Goal: Task Accomplishment & Management: Use online tool/utility

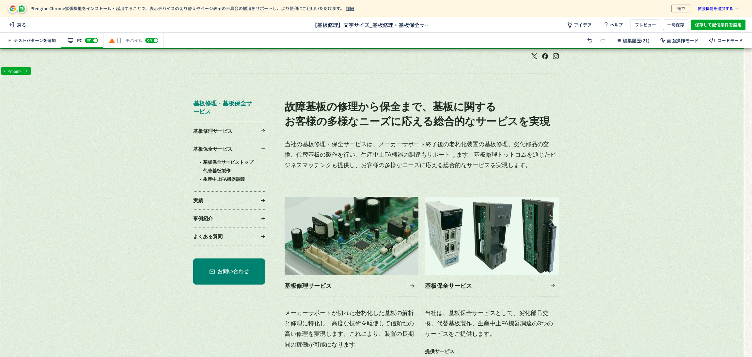
scroll to position [147, 0]
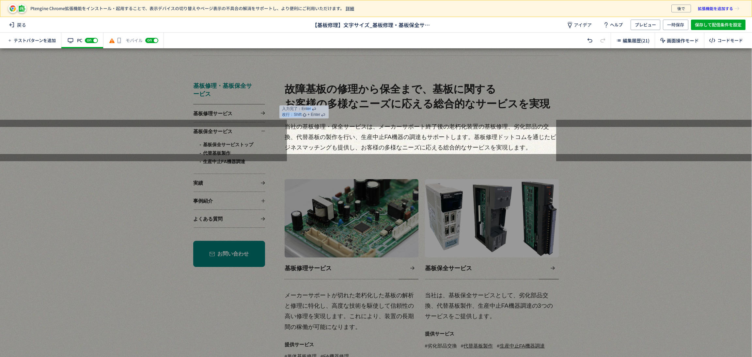
drag, startPoint x: 352, startPoint y: 120, endPoint x: 306, endPoint y: 112, distance: 46.4
click at [306, 112] on div "入力完了：Enter 改行：Shift + Enter" at bounding box center [304, 111] width 49 height 13
drag, startPoint x: 323, startPoint y: 126, endPoint x: 486, endPoint y: 134, distance: 163.5
click at [486, 134] on p "当社の基板修理・保全サービスは、メーカーサポート終了後の老朽化装置の基板修理、劣化部品の交換、代替基板の製作を行い、生産中止FA機器の調達もサポートします。基…" at bounding box center [422, 137] width 274 height 32
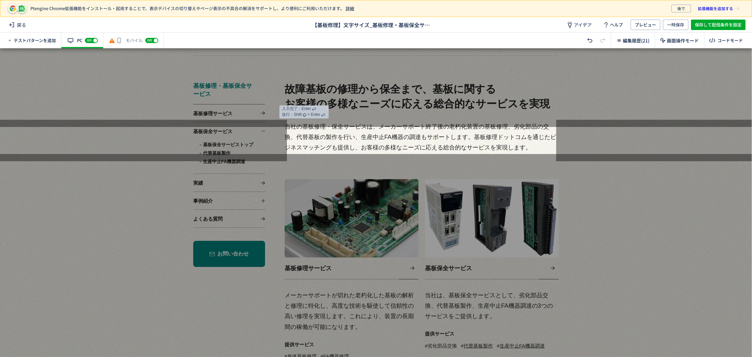
click at [497, 135] on p "当社の基板修理・保全サービスは、メーカーサポート終了後の老朽化装置の基板修理、劣化部品の交換、代替基板の製作を行い、生産中止FA機器の調達もサポートします。基…" at bounding box center [422, 137] width 274 height 32
click at [659, 116] on div at bounding box center [376, 87] width 752 height 79
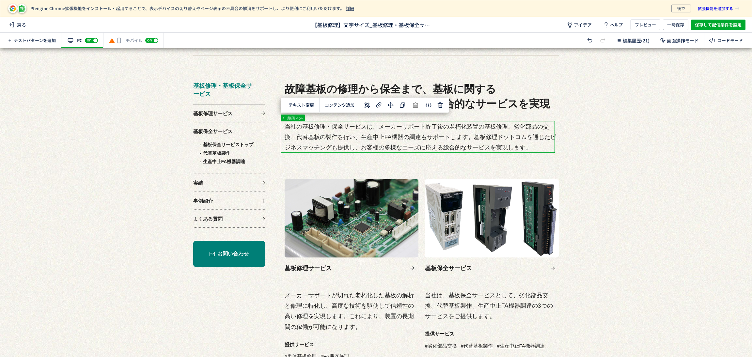
click at [368, 103] on use at bounding box center [367, 105] width 6 height 6
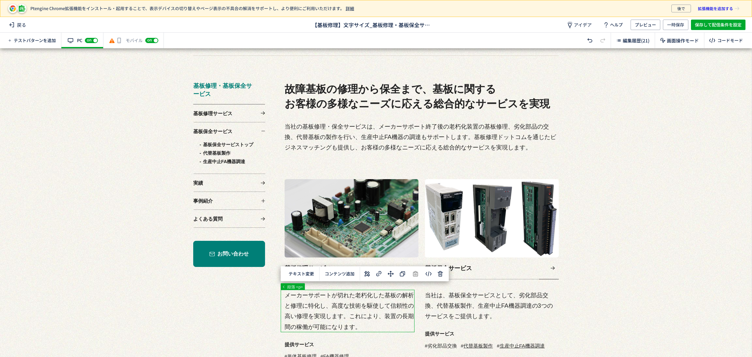
click at [366, 273] on use at bounding box center [367, 274] width 6 height 6
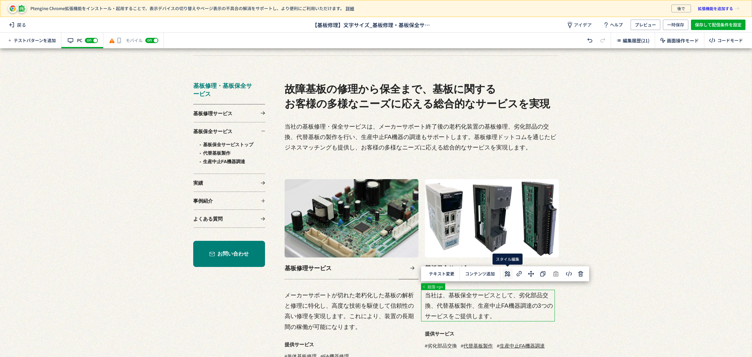
click at [509, 270] on icon at bounding box center [508, 274] width 8 height 8
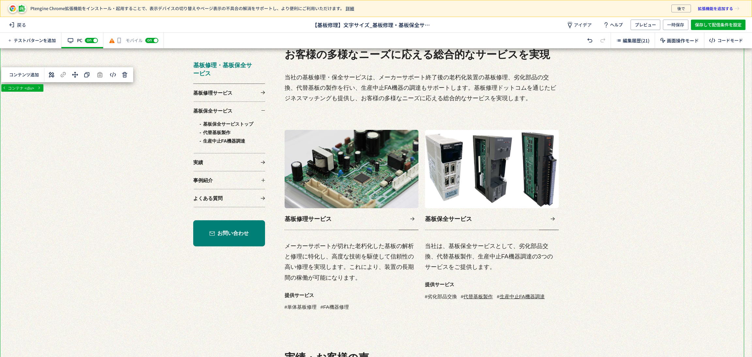
scroll to position [294, 0]
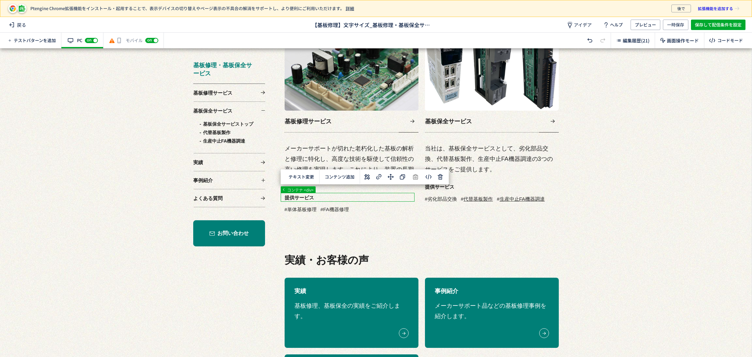
click at [367, 176] on use at bounding box center [367, 177] width 6 height 6
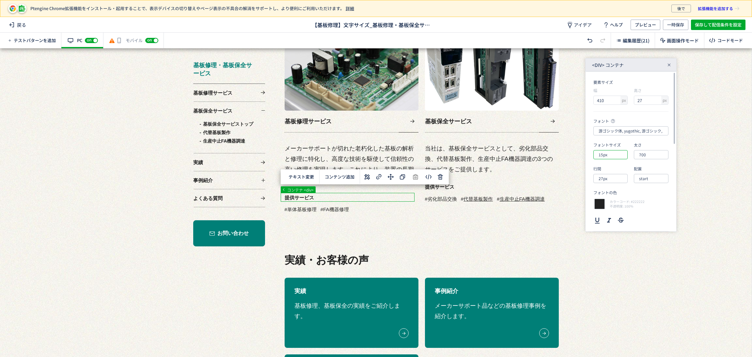
click at [602, 158] on input "15px" at bounding box center [611, 154] width 34 height 9
click at [620, 214] on div "18px" at bounding box center [616, 216] width 28 height 11
type input "18px"
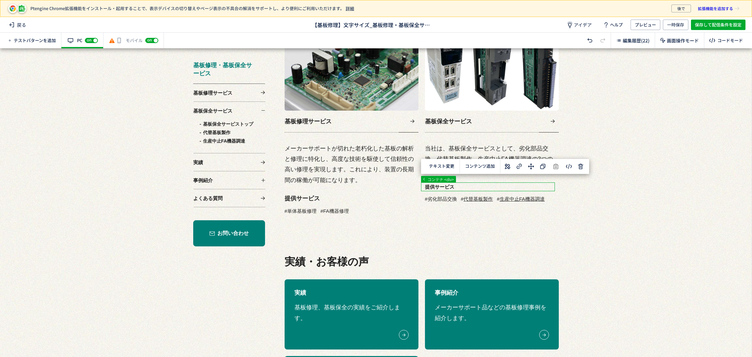
click at [505, 165] on use at bounding box center [508, 167] width 6 height 6
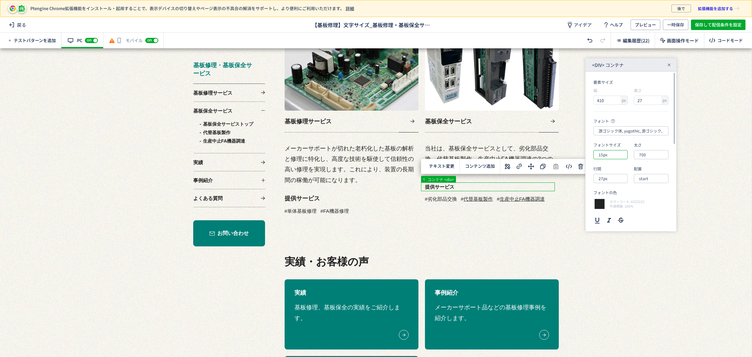
click at [604, 157] on input "15px" at bounding box center [611, 154] width 34 height 9
click at [618, 214] on div "18px" at bounding box center [616, 216] width 28 height 11
type input "18px"
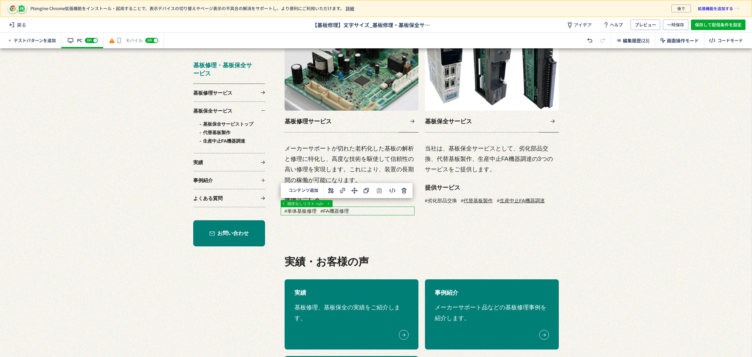
click at [330, 189] on icon at bounding box center [331, 191] width 8 height 8
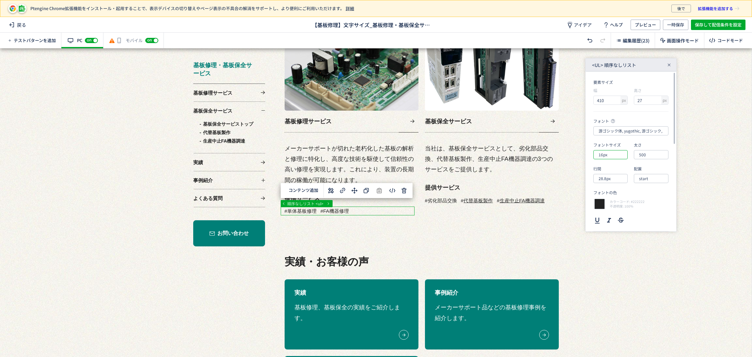
click at [607, 157] on input "16px" at bounding box center [611, 154] width 34 height 9
click at [616, 219] on div "18px" at bounding box center [616, 216] width 28 height 11
type input "18px"
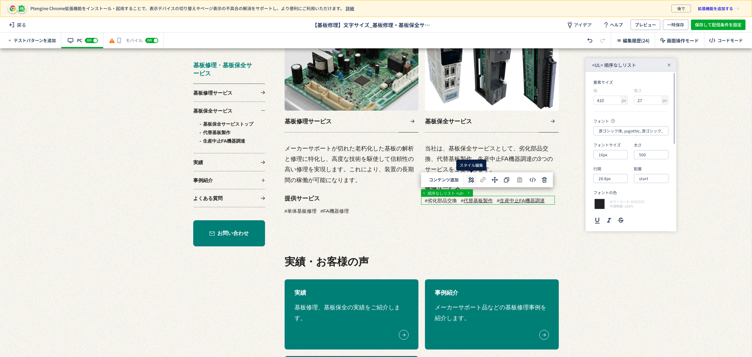
click at [469, 183] on icon at bounding box center [472, 180] width 8 height 8
click at [609, 159] on input "16px" at bounding box center [611, 154] width 34 height 9
click at [618, 215] on div "18px" at bounding box center [616, 216] width 28 height 11
type input "18px"
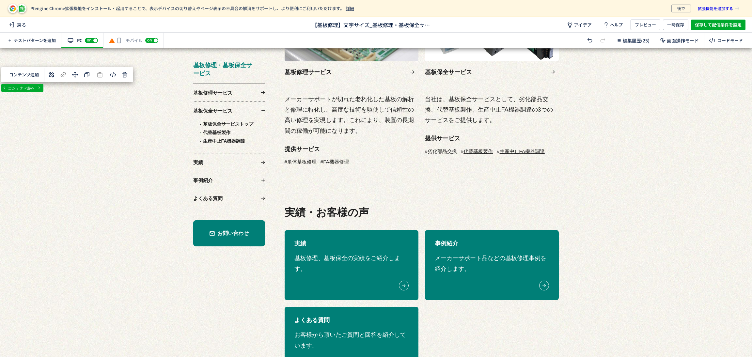
scroll to position [392, 0]
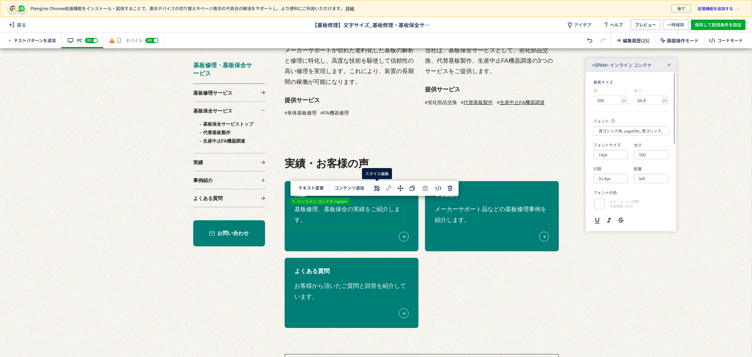
click at [376, 185] on icon at bounding box center [377, 188] width 8 height 8
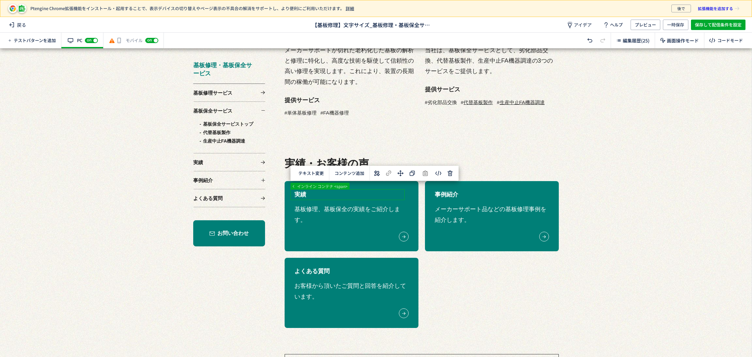
click at [376, 174] on icon at bounding box center [377, 173] width 8 height 8
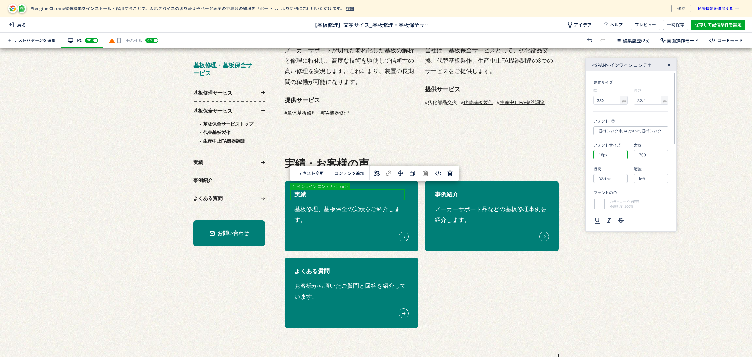
click at [611, 155] on input "18px" at bounding box center [611, 154] width 34 height 9
click at [617, 226] on div "20px" at bounding box center [616, 227] width 28 height 11
type input "20px"
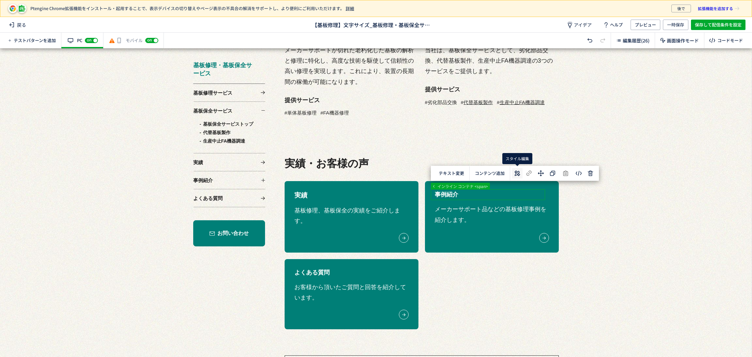
click at [520, 174] on icon at bounding box center [518, 173] width 8 height 8
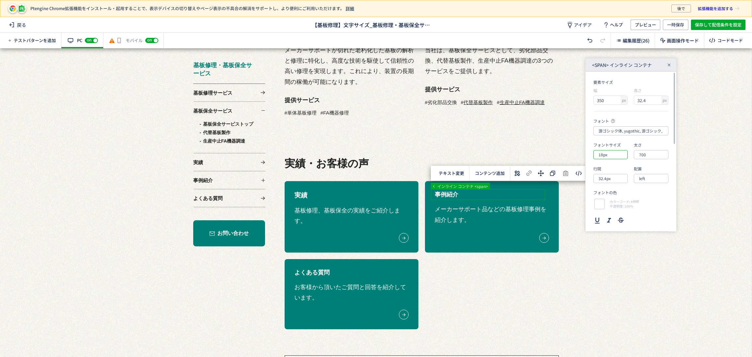
click at [614, 158] on input "18px" at bounding box center [611, 154] width 34 height 9
click at [620, 230] on div "20px" at bounding box center [616, 227] width 28 height 11
type input "20px"
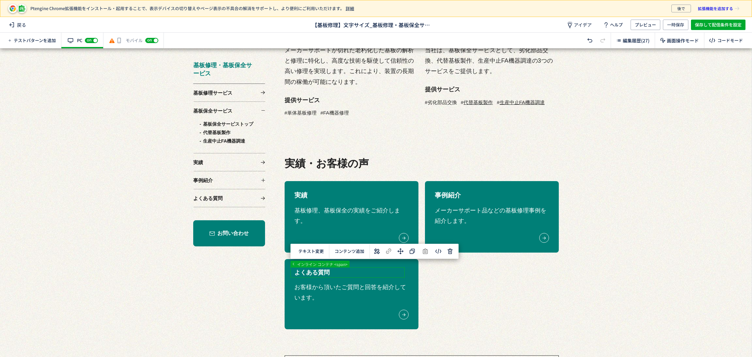
click at [376, 254] on icon at bounding box center [377, 252] width 8 height 8
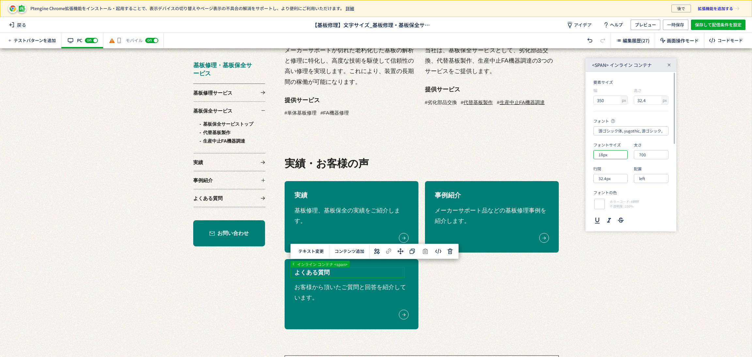
click at [612, 158] on input "18px" at bounding box center [611, 154] width 34 height 9
click at [619, 227] on div "20px" at bounding box center [616, 227] width 28 height 11
type input "20px"
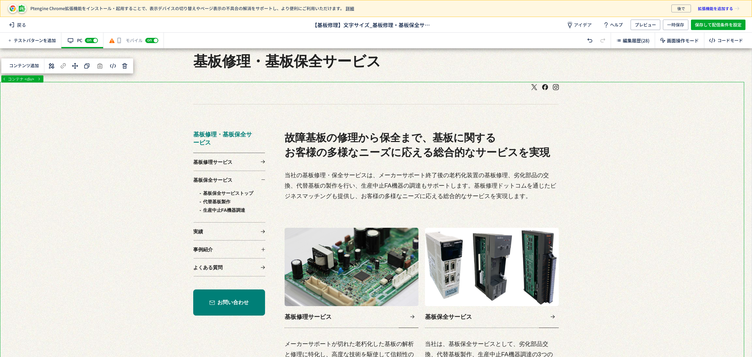
scroll to position [98, 0]
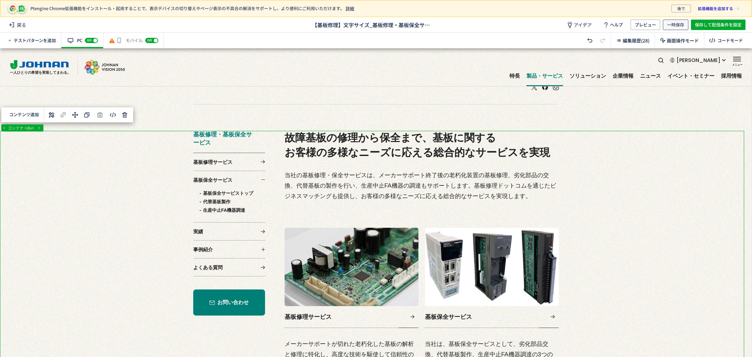
click at [671, 22] on span "一時保存" at bounding box center [675, 25] width 17 height 10
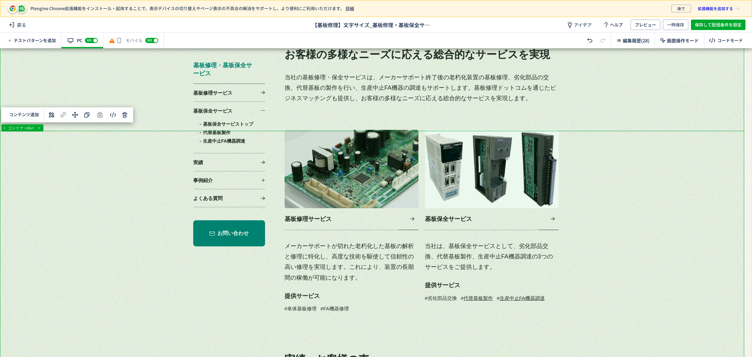
scroll to position [196, 0]
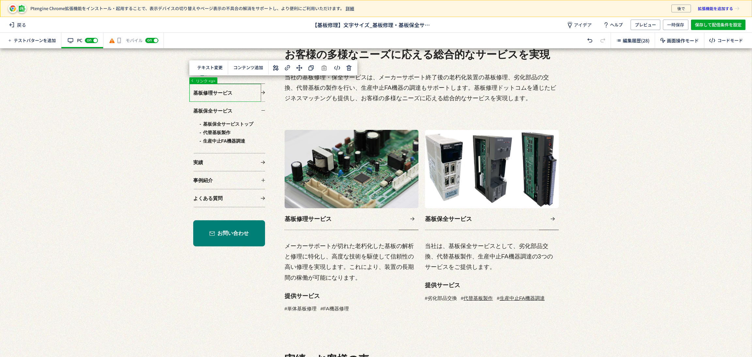
click at [246, 67] on button "コンテンツ追加" at bounding box center [249, 68] width 38 height 10
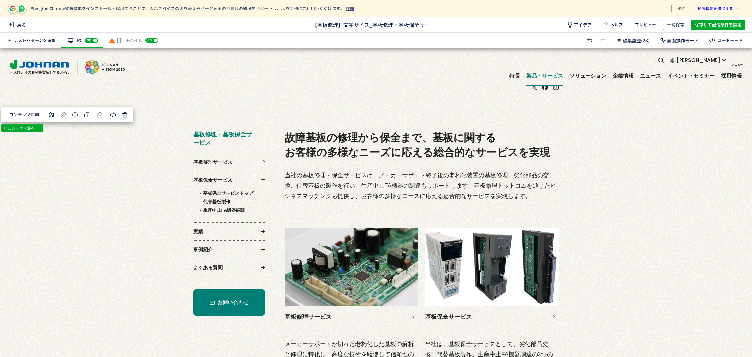
scroll to position [0, 0]
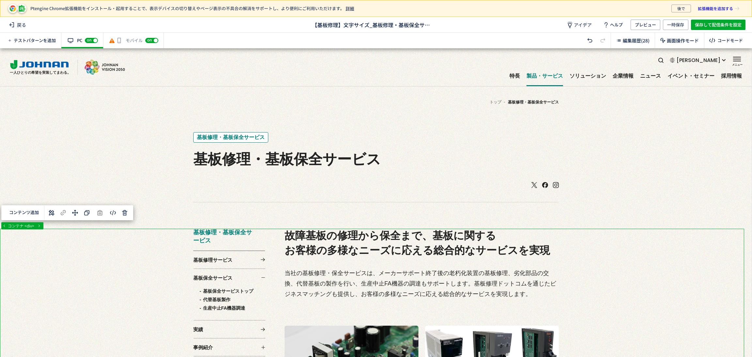
click at [134, 40] on div "有効な編集箇所が確認されません モバイル off on" at bounding box center [134, 41] width 60 height 16
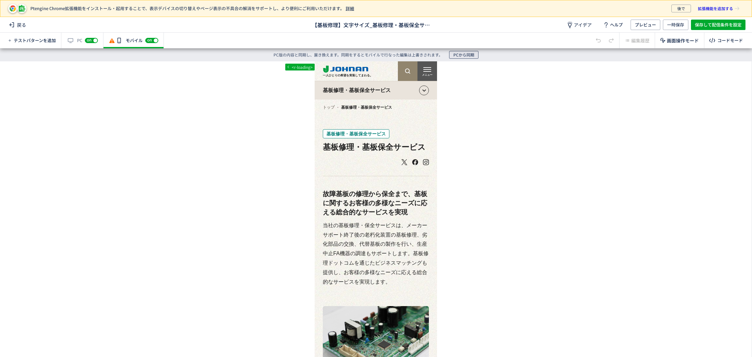
click at [459, 55] on span "PCから同期" at bounding box center [464, 55] width 21 height 8
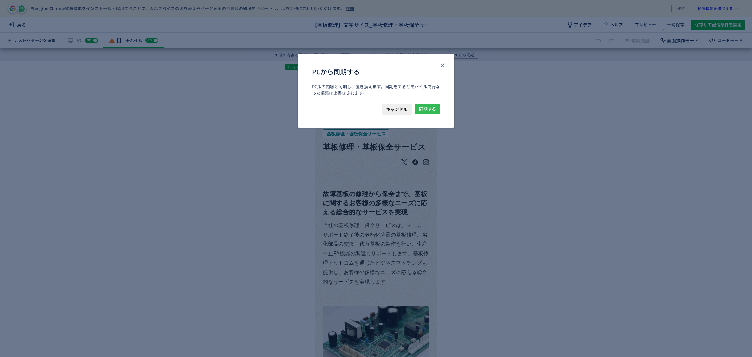
click at [428, 108] on span "同期する" at bounding box center [427, 109] width 17 height 10
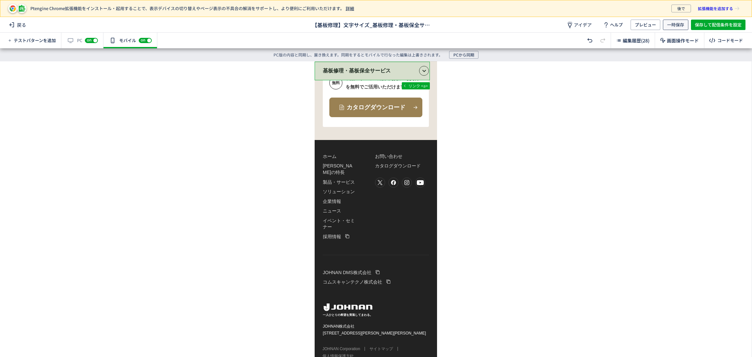
click at [674, 24] on span "一時保存" at bounding box center [675, 25] width 17 height 10
click at [642, 23] on span "プレビュー" at bounding box center [645, 25] width 21 height 10
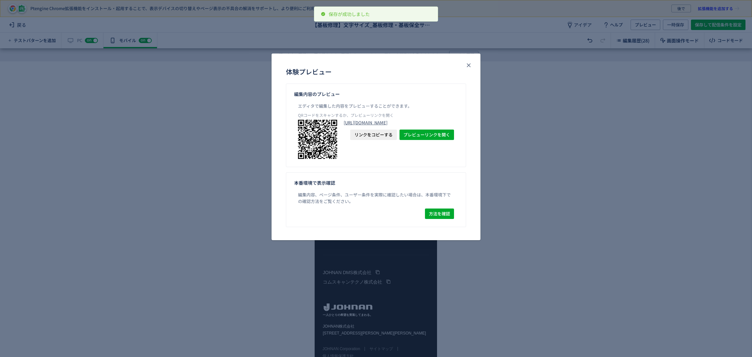
click at [425, 126] on link "https://www.johnan.com/repairs/?preview_ptx_token=v4-f3b8a7d8-2056-49a7-a7ed-99…" at bounding box center [399, 123] width 110 height 6
click at [469, 62] on icon "close" at bounding box center [469, 65] width 7 height 7
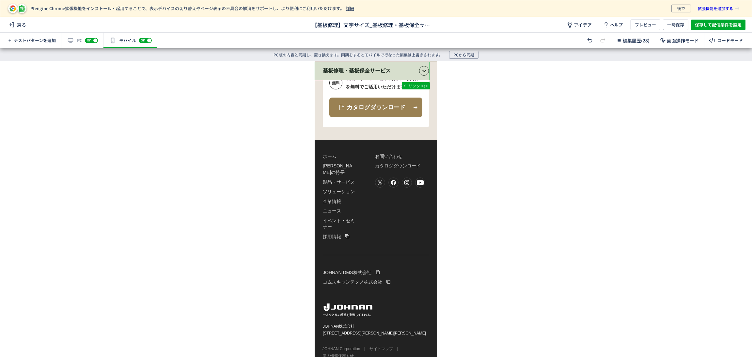
click at [91, 44] on div "有効な編集箇所が確認されません PC off on" at bounding box center [82, 41] width 42 height 16
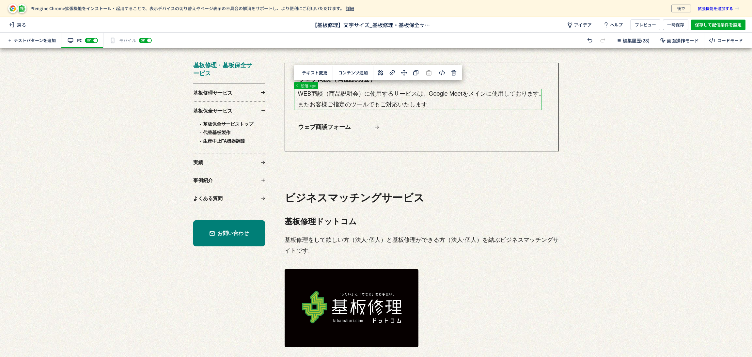
click at [472, 106] on div at bounding box center [372, 328] width 745 height 1931
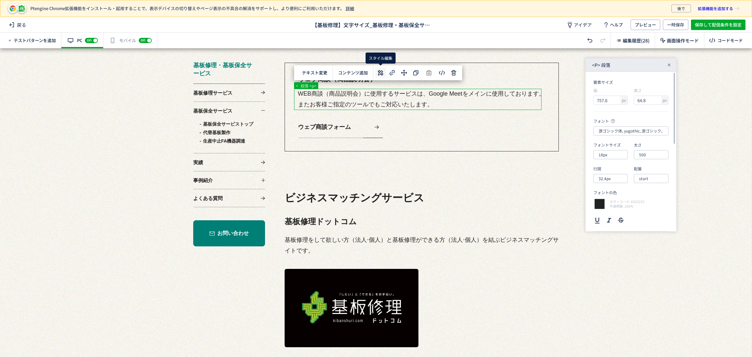
click at [377, 74] on icon at bounding box center [381, 73] width 8 height 8
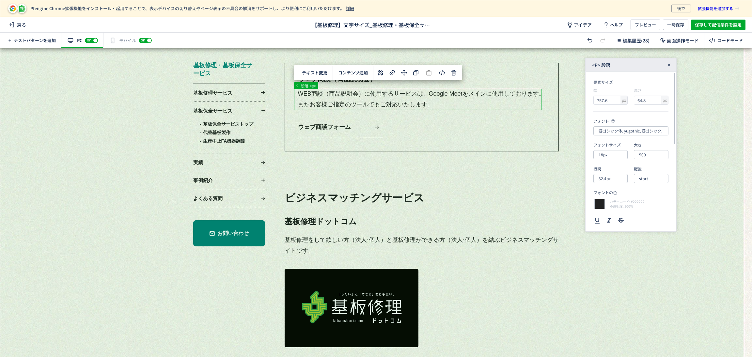
click at [687, 248] on div at bounding box center [372, 328] width 745 height 1931
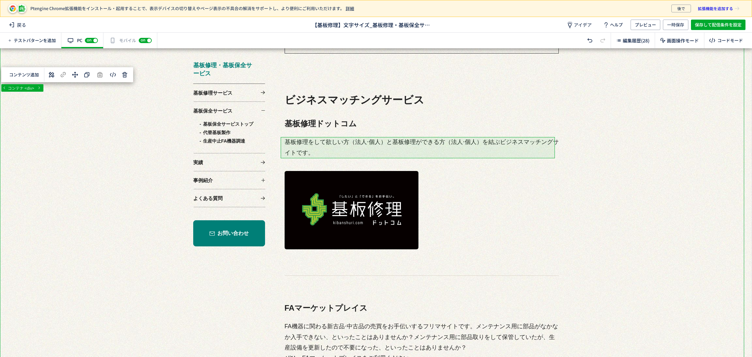
click at [495, 145] on div at bounding box center [372, 230] width 745 height 1931
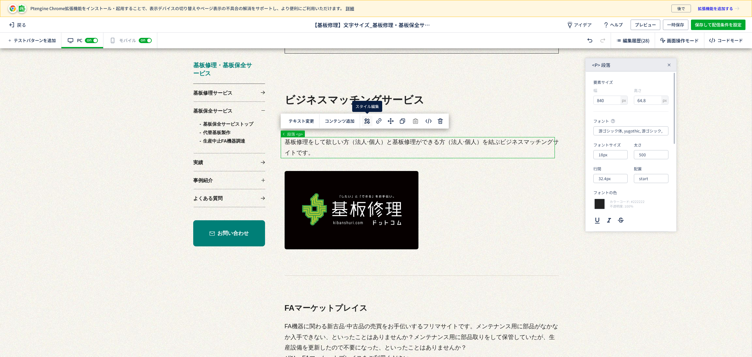
click at [368, 119] on icon at bounding box center [367, 121] width 8 height 8
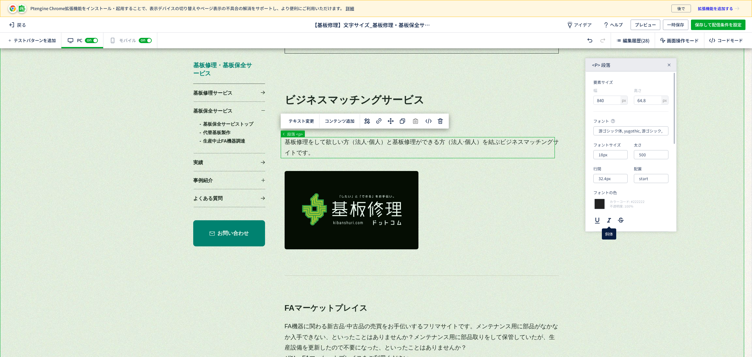
click at [591, 262] on div at bounding box center [372, 230] width 745 height 1931
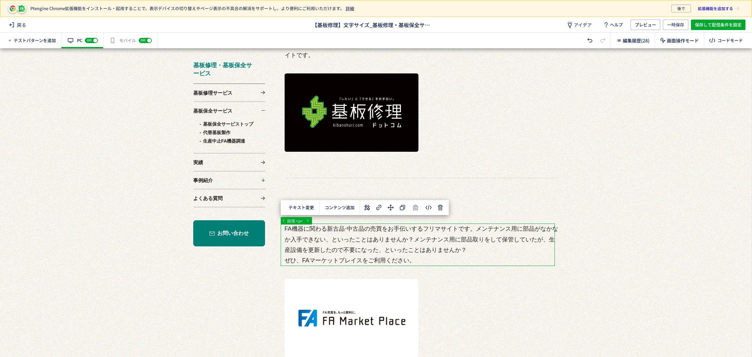
click at [488, 231] on div at bounding box center [372, 132] width 745 height 1931
click at [369, 205] on icon at bounding box center [367, 208] width 8 height 8
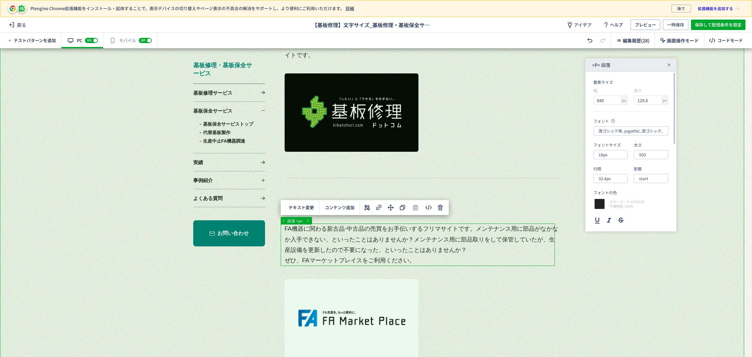
click at [669, 274] on div at bounding box center [372, 132] width 745 height 1931
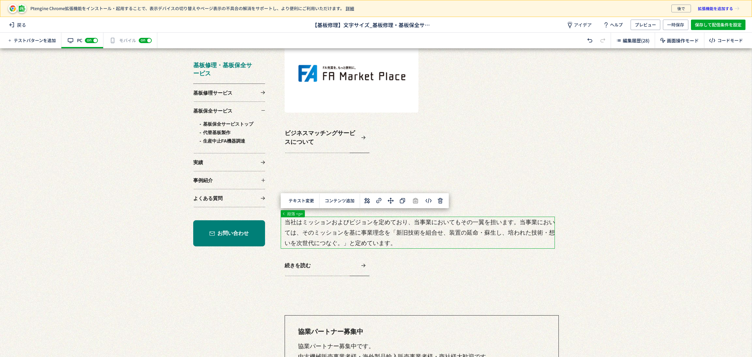
click at [367, 201] on use at bounding box center [367, 201] width 6 height 6
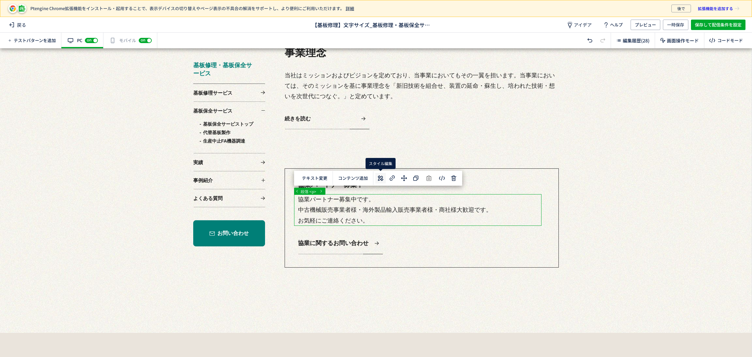
click at [381, 174] on icon at bounding box center [381, 178] width 8 height 8
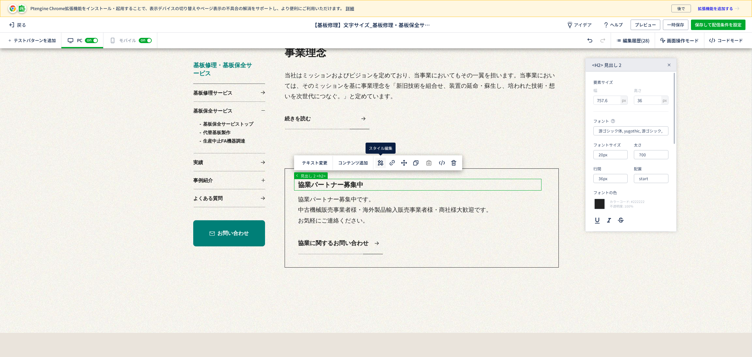
click at [383, 161] on icon at bounding box center [381, 163] width 8 height 8
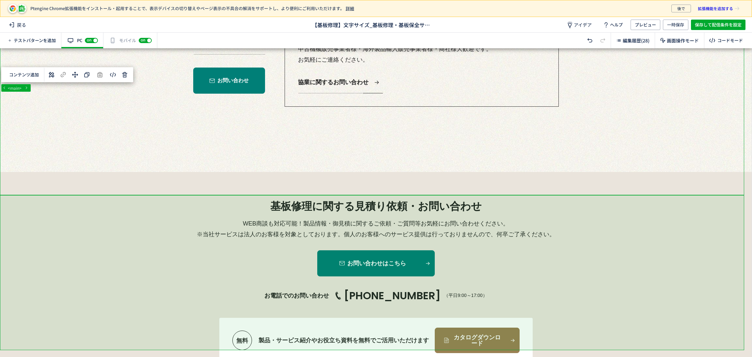
scroll to position [1433, 0]
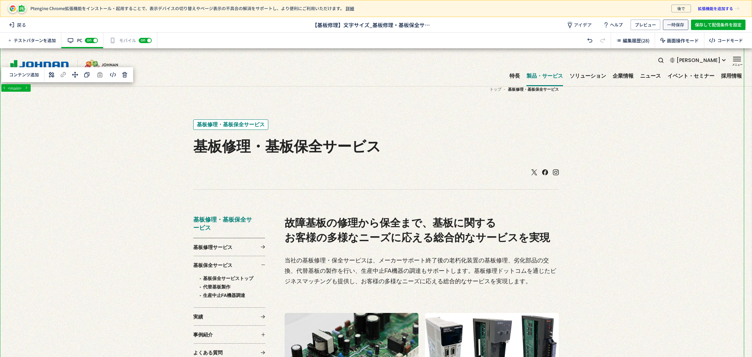
click at [671, 25] on span "一時保存" at bounding box center [675, 25] width 17 height 10
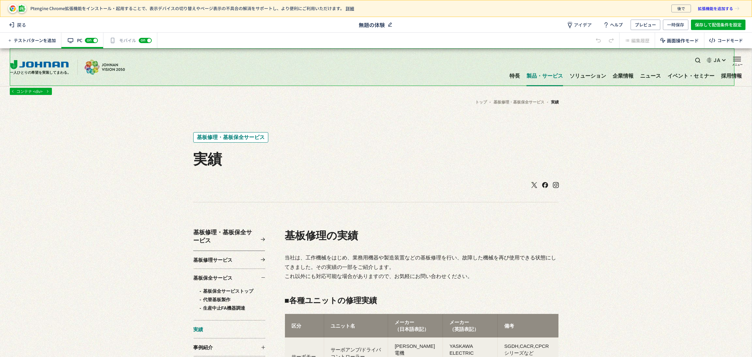
click at [369, 26] on span "無題の体験" at bounding box center [372, 25] width 26 height 8
click at [390, 23] on icon at bounding box center [390, 25] width 7 height 7
type input "き"
type input "【文字サイズ18pt】基板修理・基板保全サービス_ma-ke"
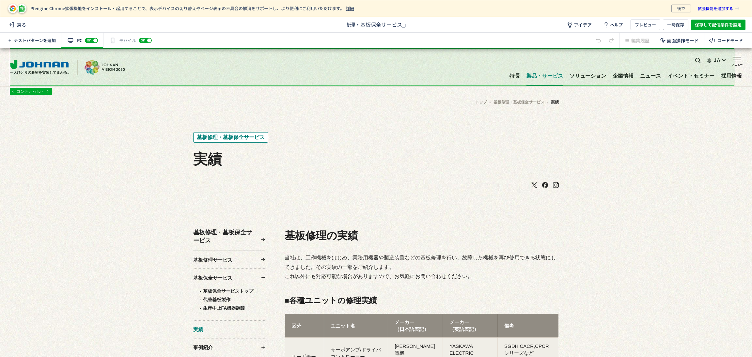
scroll to position [0, 62]
click at [398, 13] on div "Ptengine Chrome拡張機能をインストール・起用することで、表示デバイスの切り替えやページ表示の不具合の解消をサポートし、より便利にご利用いただけま…" at bounding box center [376, 8] width 752 height 17
click at [399, 23] on span "【文字サイズ18pt】基板修理・基板保全サービス_ma-ke" at bounding box center [372, 25] width 120 height 8
click at [436, 24] on use at bounding box center [437, 25] width 4 height 4
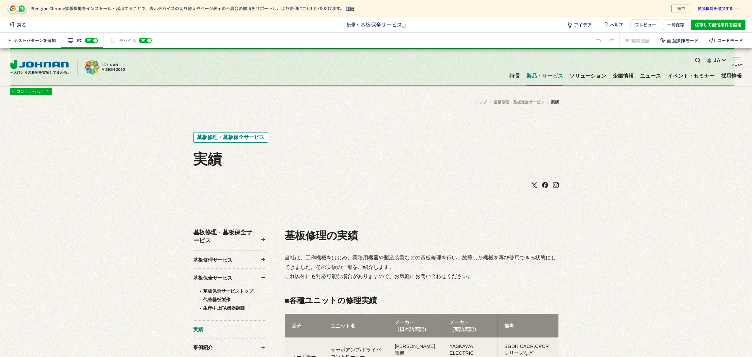
click at [409, 23] on input "【文字サイズ18pt】基板修理・基板保全サービス_ma-ke" at bounding box center [376, 24] width 65 height 9
type input "【文字サイズ18pt】基板修理・基板保全サービス_mrk"
click at [456, 36] on div "テストパターンを追加 有効な編集箇所が確認されません PC off on スマートフォンにも配信する場合、別途編集する必要があります。スイッチをオンにして編集…" at bounding box center [376, 41] width 752 height 16
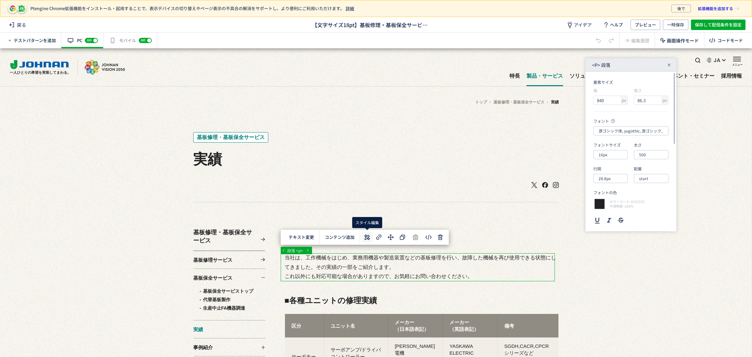
click at [365, 240] on icon at bounding box center [367, 237] width 8 height 8
click at [611, 153] on input "16px" at bounding box center [611, 154] width 34 height 9
click at [611, 218] on div "18px" at bounding box center [616, 216] width 28 height 11
type input "18px"
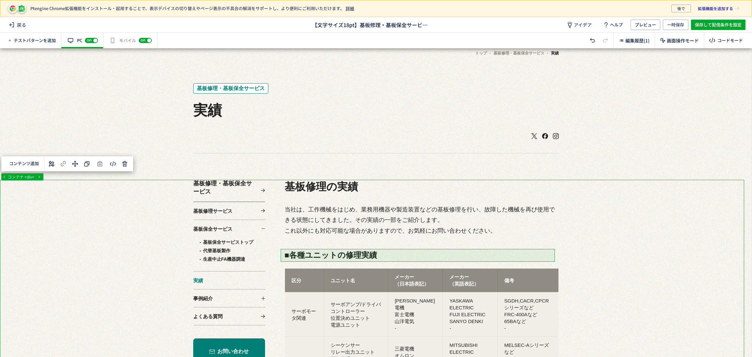
scroll to position [98, 0]
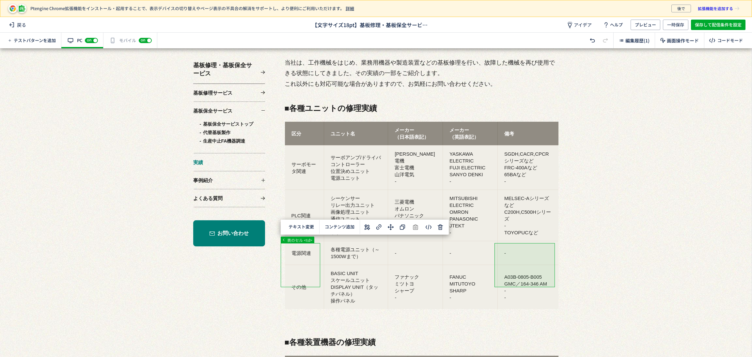
scroll to position [196, 0]
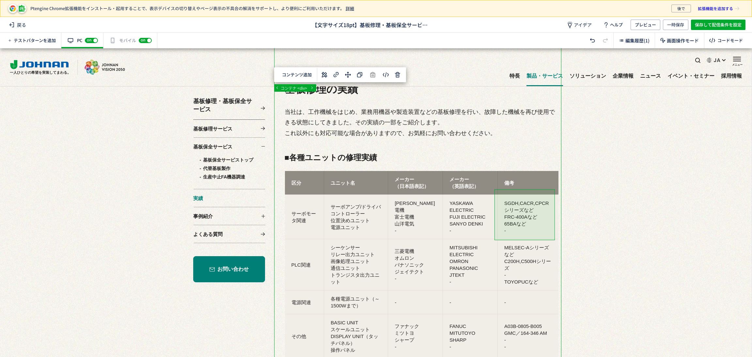
scroll to position [147, 0]
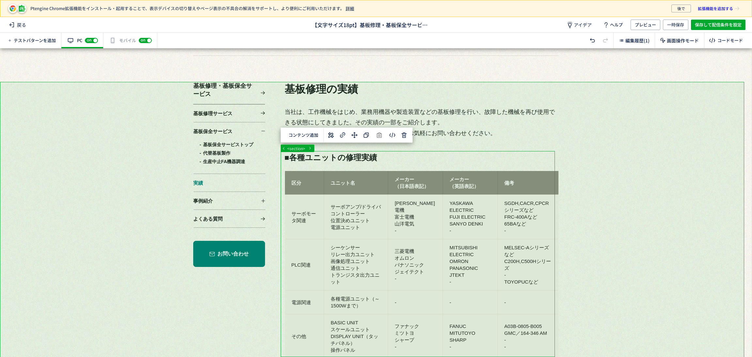
scroll to position [245, 0]
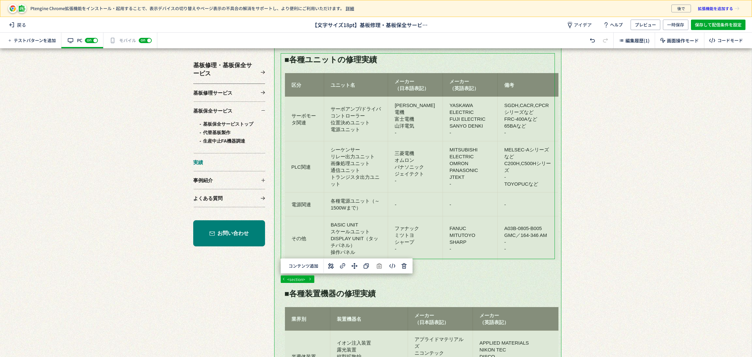
scroll to position [196, 0]
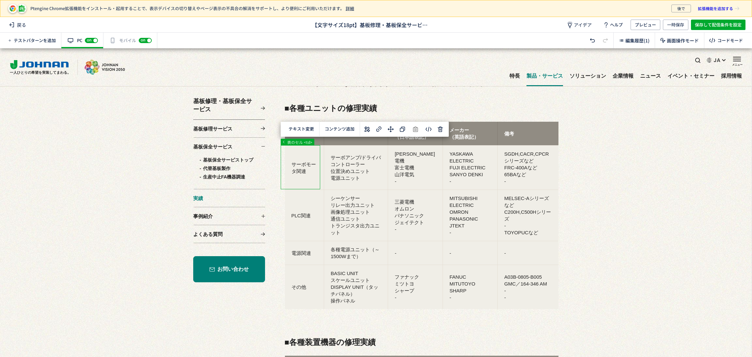
click at [364, 129] on icon at bounding box center [367, 129] width 8 height 8
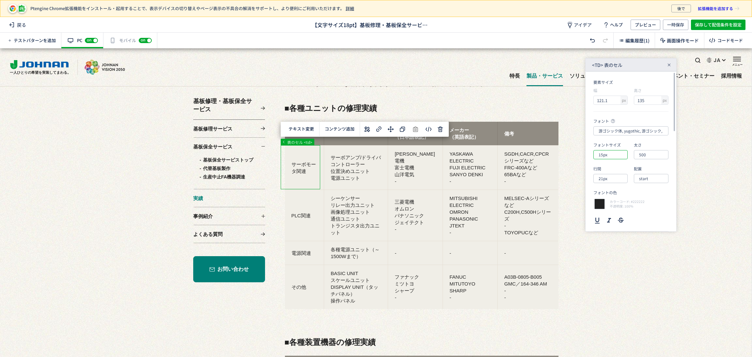
click at [618, 154] on input "15px" at bounding box center [611, 154] width 34 height 9
click at [622, 216] on li "18px" at bounding box center [616, 216] width 41 height 11
type input "18px"
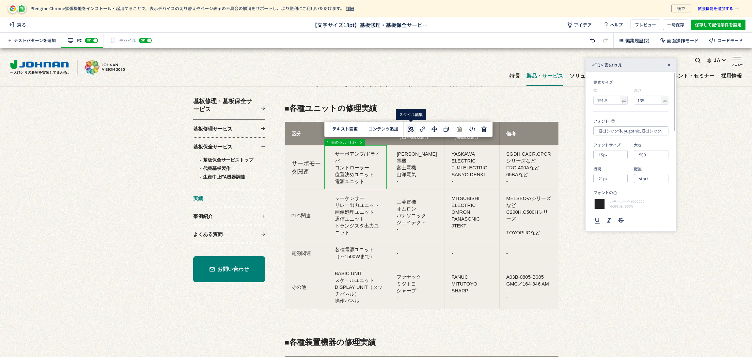
click at [415, 127] on button at bounding box center [411, 129] width 10 height 10
click at [621, 154] on input "15px" at bounding box center [611, 154] width 34 height 9
click at [617, 214] on div "18px" at bounding box center [616, 216] width 28 height 11
type input "18px"
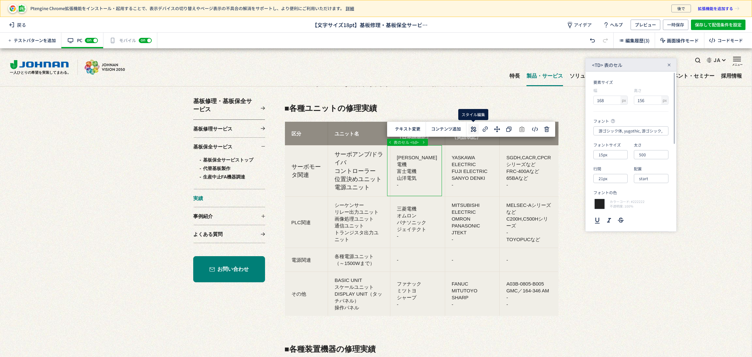
click at [471, 130] on use at bounding box center [474, 129] width 6 height 6
click at [626, 154] on input "15px" at bounding box center [611, 154] width 34 height 9
click at [617, 215] on div "18px" at bounding box center [616, 216] width 28 height 11
type input "18px"
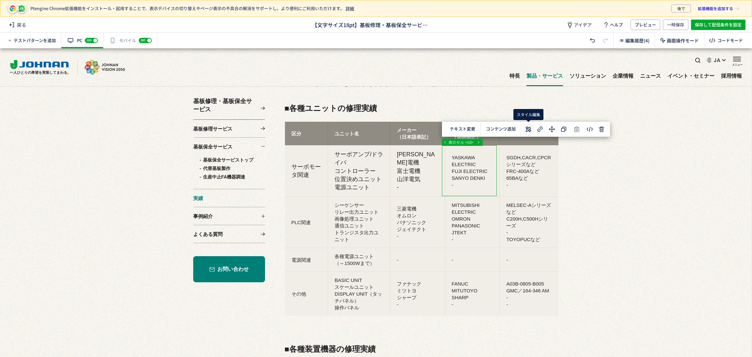
click at [525, 129] on icon at bounding box center [529, 129] width 8 height 8
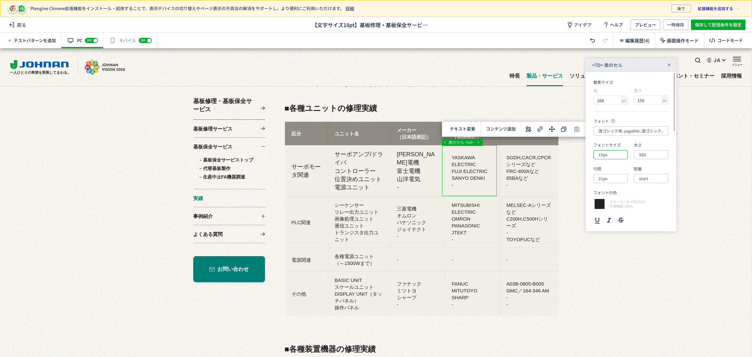
click at [606, 155] on input "15px" at bounding box center [611, 154] width 34 height 9
click at [614, 217] on div "18px" at bounding box center [616, 216] width 28 height 11
type input "18px"
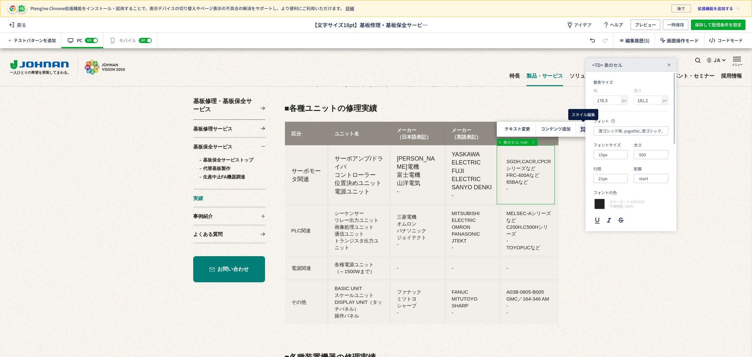
click at [581, 129] on icon at bounding box center [584, 129] width 8 height 8
click at [618, 154] on input "15px" at bounding box center [611, 154] width 34 height 9
click at [620, 213] on div "18px" at bounding box center [616, 216] width 28 height 11
type input "18px"
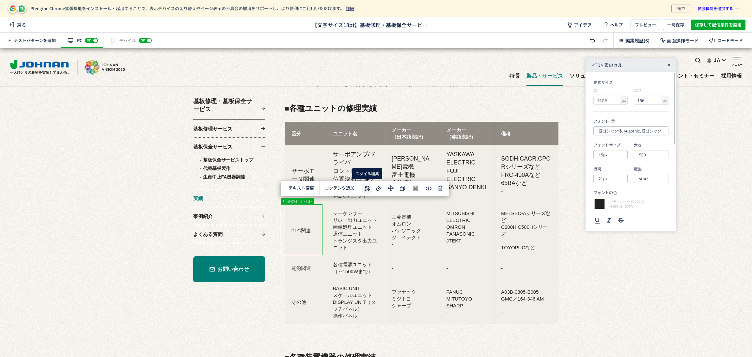
click at [369, 184] on icon at bounding box center [367, 188] width 8 height 8
click at [615, 149] on div "フォントサイズ 15px" at bounding box center [611, 150] width 34 height 17
click at [615, 152] on input "15px" at bounding box center [611, 154] width 34 height 9
click at [618, 215] on div "18px" at bounding box center [616, 216] width 28 height 11
type input "18px"
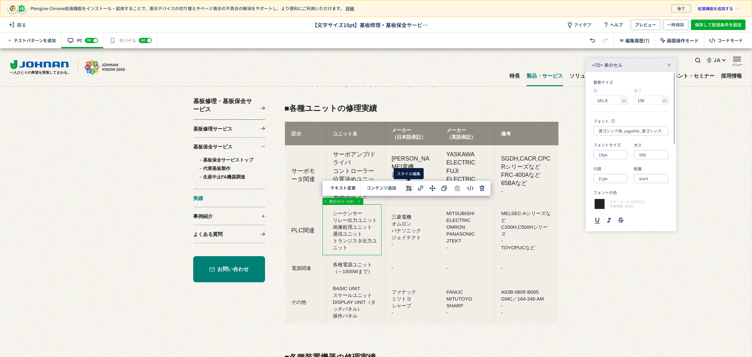
click at [411, 188] on icon at bounding box center [409, 188] width 8 height 8
click at [616, 157] on input "15px" at bounding box center [611, 154] width 34 height 9
click at [620, 217] on div "18px" at bounding box center [616, 216] width 28 height 11
type input "18px"
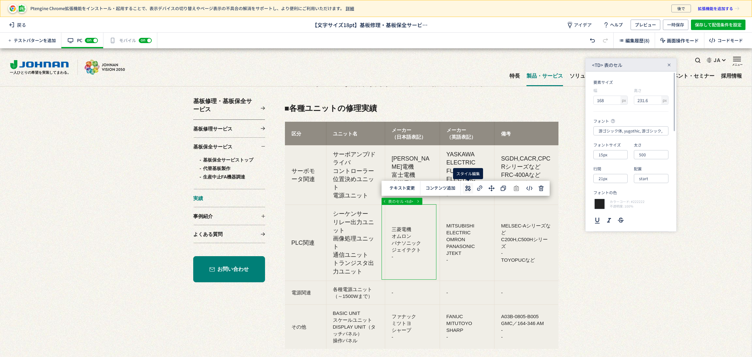
click at [469, 189] on use at bounding box center [469, 188] width 6 height 6
click at [618, 159] on input "15px" at bounding box center [611, 154] width 34 height 9
click at [621, 212] on div "18px" at bounding box center [616, 216] width 28 height 11
type input "18px"
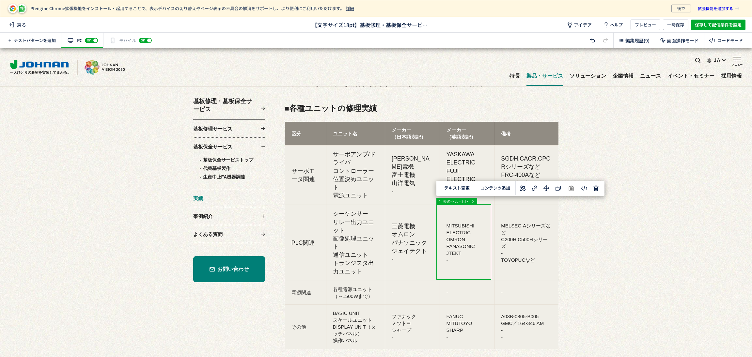
click at [517, 190] on div "テキスト変更 選択した領域内の先頭 選択した領域内の末尾 コンテンツ追加" at bounding box center [521, 188] width 168 height 15
click at [520, 189] on icon at bounding box center [523, 188] width 8 height 8
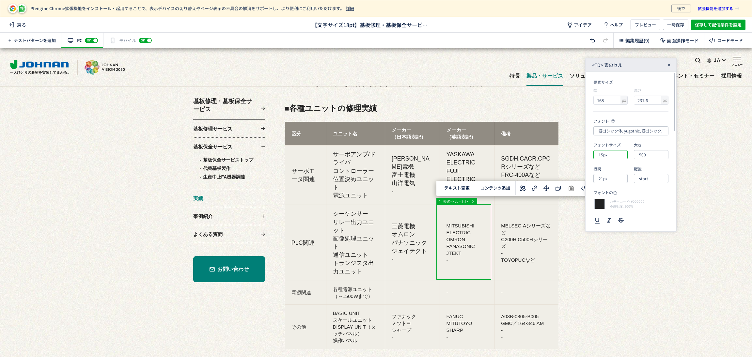
click at [614, 154] on input "15px" at bounding box center [611, 154] width 34 height 9
click at [615, 215] on div "18px" at bounding box center [616, 216] width 28 height 11
type input "18px"
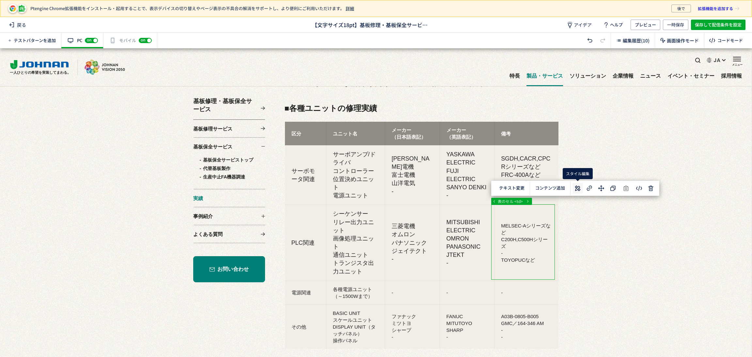
click at [575, 191] on icon at bounding box center [578, 188] width 8 height 8
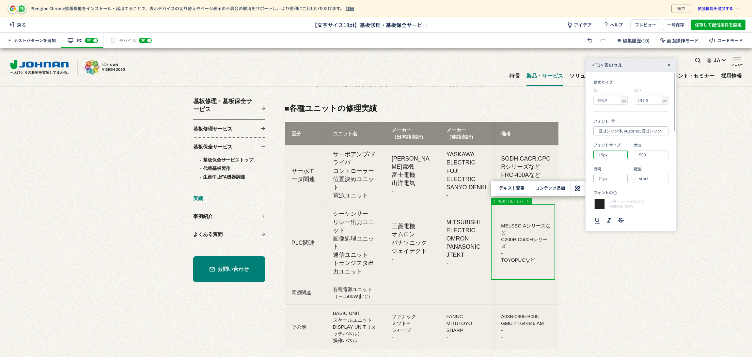
click at [617, 158] on input "15px" at bounding box center [611, 154] width 34 height 9
click at [615, 215] on div "18px" at bounding box center [616, 216] width 28 height 11
type input "18px"
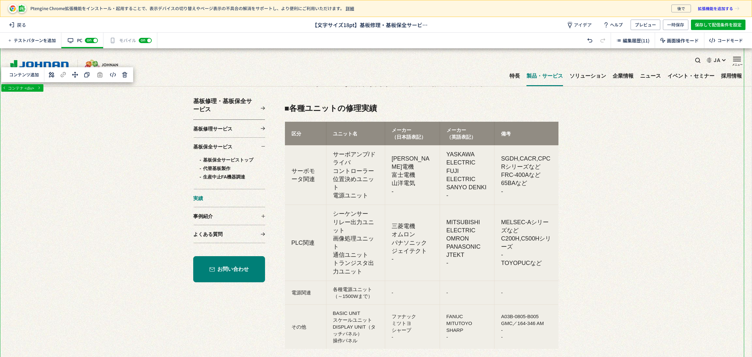
scroll to position [294, 0]
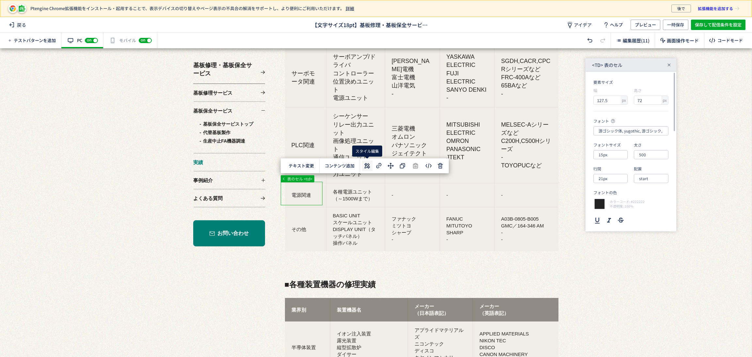
click at [363, 165] on icon at bounding box center [367, 166] width 8 height 8
click at [611, 154] on input "15px" at bounding box center [611, 154] width 34 height 9
click at [615, 215] on div "18px" at bounding box center [616, 216] width 28 height 11
type input "18px"
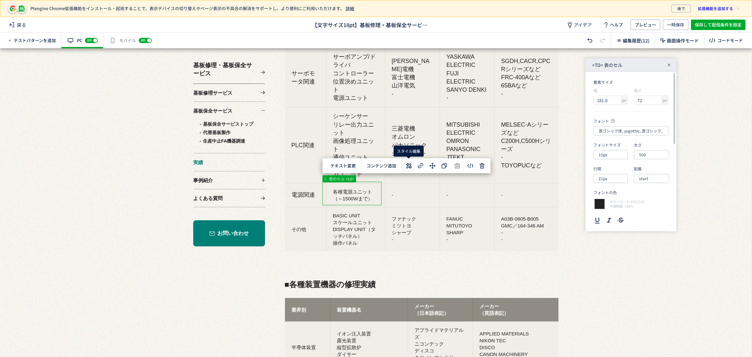
click at [407, 164] on icon at bounding box center [409, 166] width 8 height 8
click at [611, 153] on input "15px" at bounding box center [611, 154] width 34 height 9
click at [620, 217] on div "18px" at bounding box center [616, 216] width 28 height 11
type input "18px"
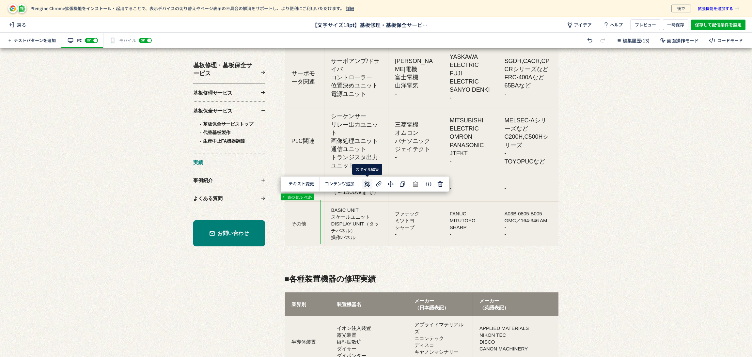
click at [363, 183] on icon at bounding box center [367, 184] width 8 height 8
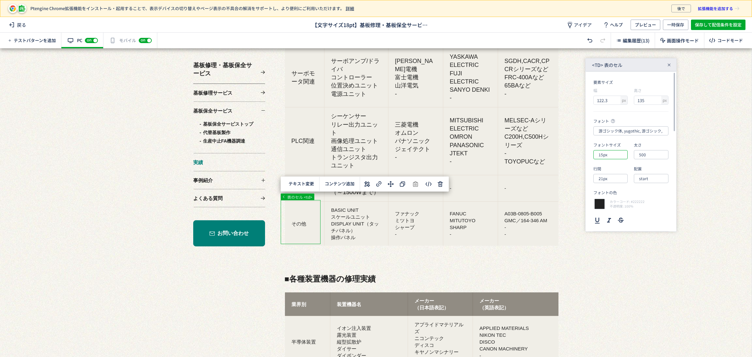
click at [614, 157] on input "15px" at bounding box center [611, 154] width 34 height 9
click at [619, 216] on div "18px" at bounding box center [616, 216] width 28 height 11
type input "18px"
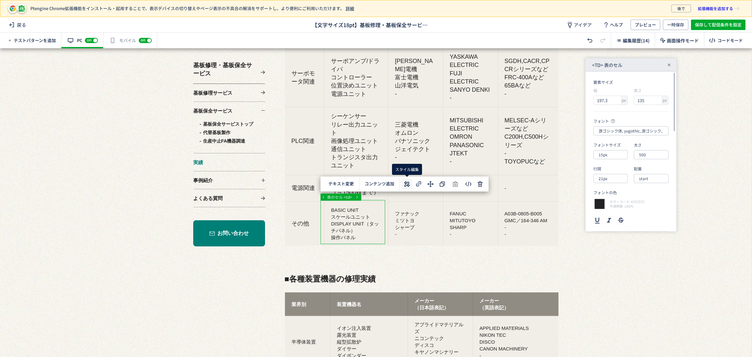
click at [410, 184] on icon at bounding box center [407, 184] width 8 height 8
click at [615, 155] on input "15px" at bounding box center [611, 154] width 34 height 9
click at [618, 215] on div "18px" at bounding box center [616, 216] width 28 height 11
type input "18px"
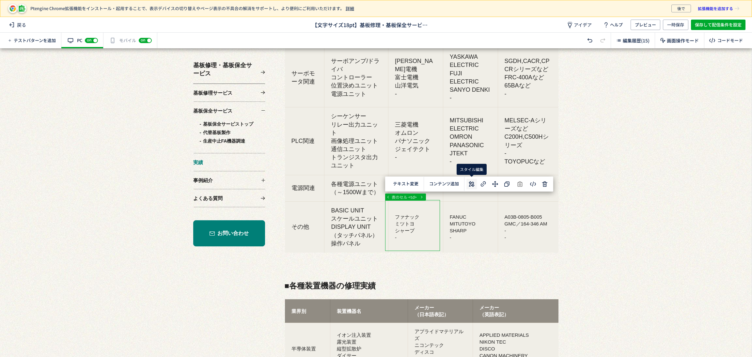
click at [469, 185] on icon at bounding box center [472, 184] width 8 height 8
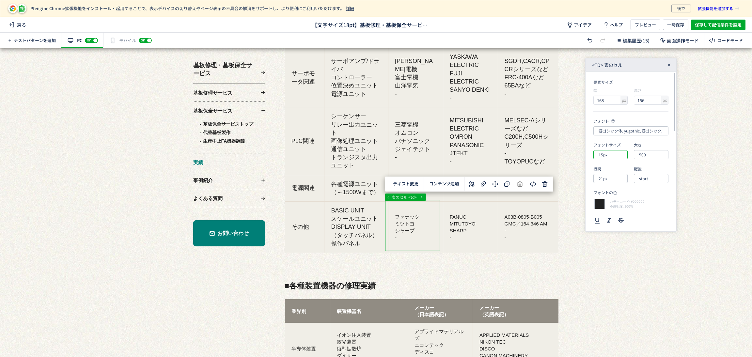
click at [623, 154] on input "15px" at bounding box center [611, 154] width 34 height 9
click at [621, 214] on div "18px" at bounding box center [616, 216] width 28 height 11
type input "18px"
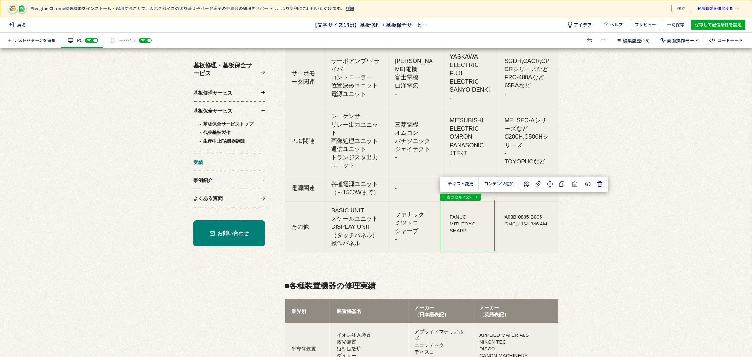
click at [525, 183] on use at bounding box center [527, 184] width 6 height 6
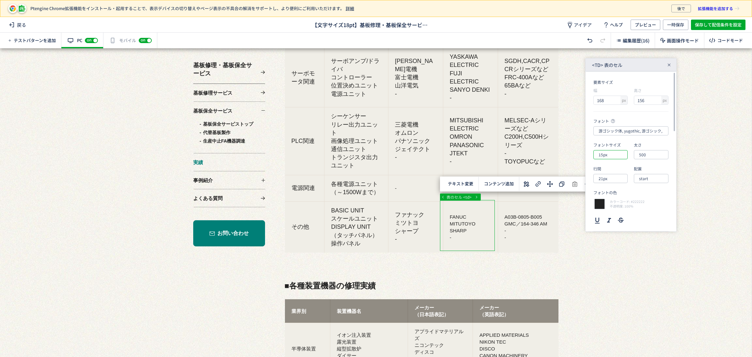
click at [612, 157] on input "15px" at bounding box center [611, 154] width 34 height 9
click at [616, 215] on div "18px" at bounding box center [616, 216] width 28 height 11
type input "18px"
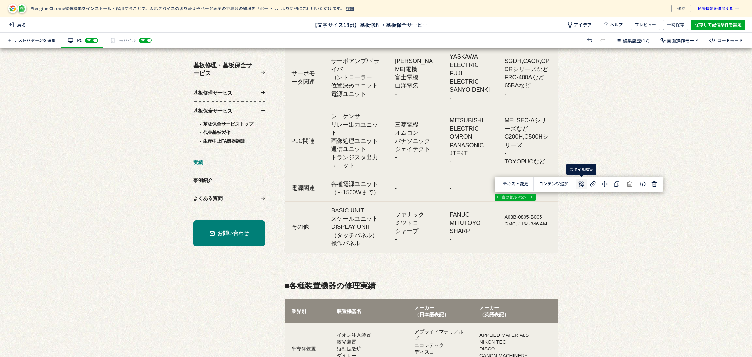
click at [579, 183] on icon at bounding box center [582, 184] width 8 height 8
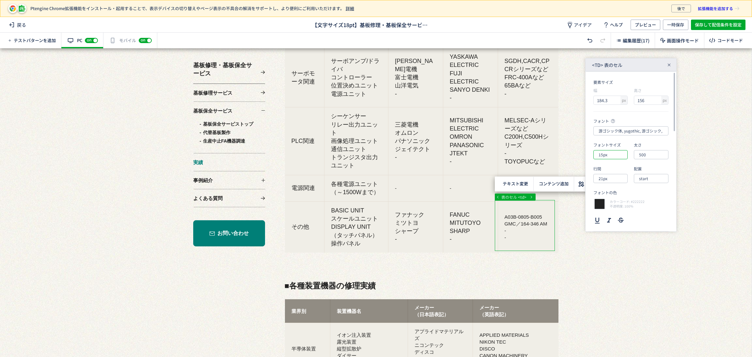
click at [614, 154] on input "15px" at bounding box center [611, 154] width 34 height 9
click at [615, 216] on div "18px" at bounding box center [616, 216] width 28 height 11
type input "18px"
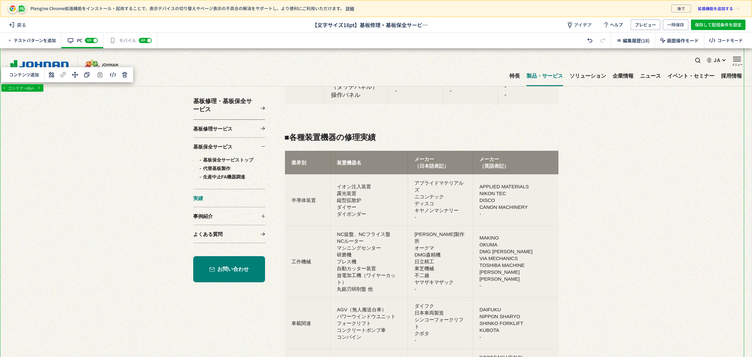
scroll to position [440, 0]
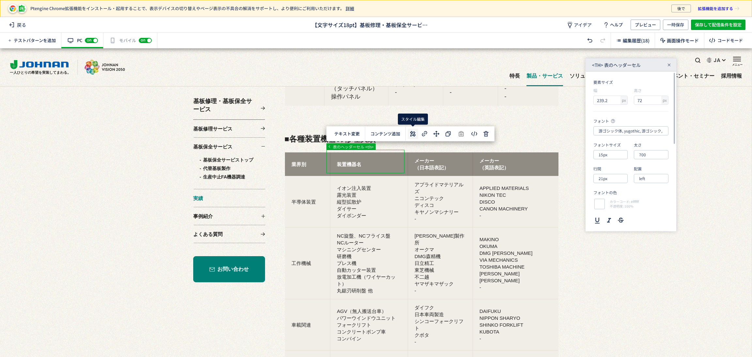
click at [414, 134] on use at bounding box center [413, 134] width 6 height 6
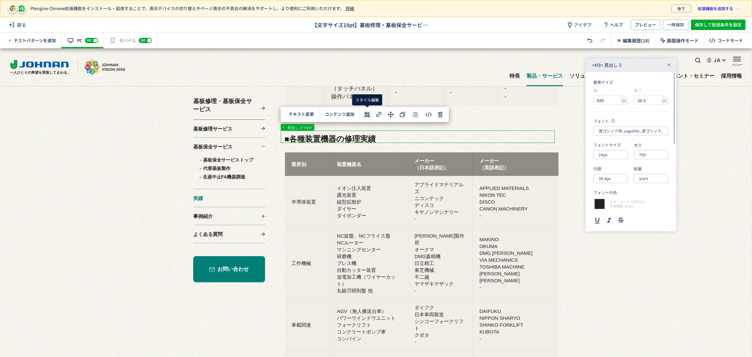
click at [365, 117] on use at bounding box center [367, 115] width 6 height 6
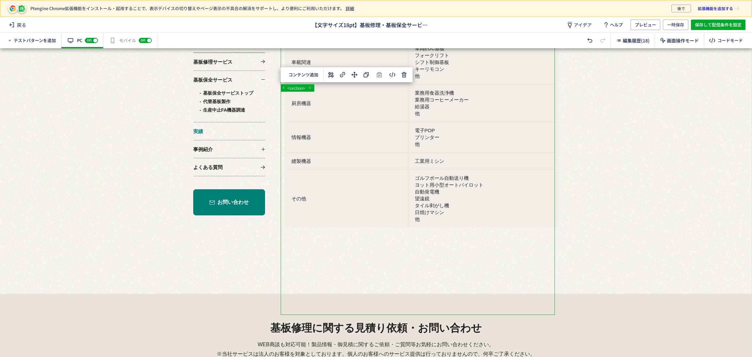
scroll to position [1616, 0]
click at [332, 72] on icon at bounding box center [331, 75] width 8 height 8
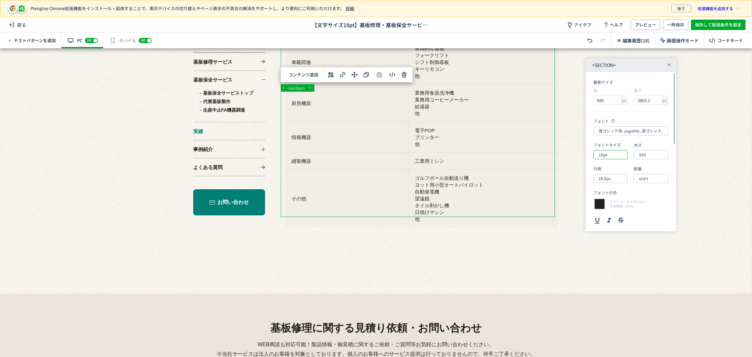
click at [610, 156] on input "16px" at bounding box center [611, 154] width 34 height 9
click at [616, 216] on div "18px" at bounding box center [616, 216] width 28 height 11
type input "18px"
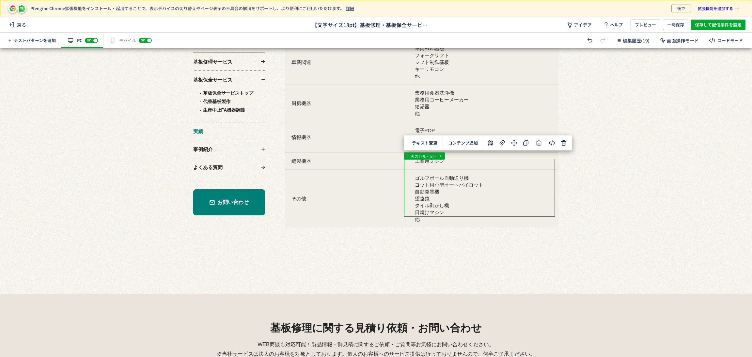
click at [493, 142] on icon at bounding box center [491, 143] width 8 height 8
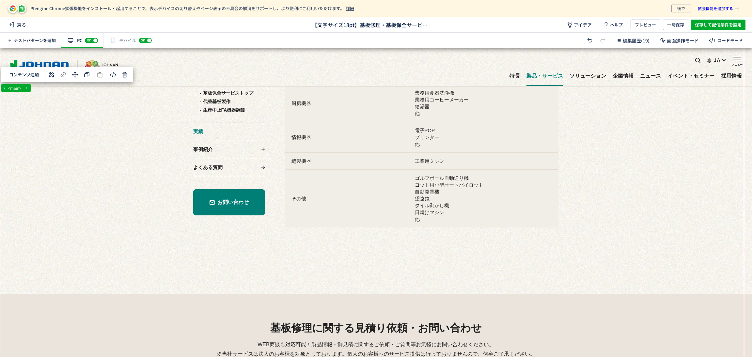
scroll to position [0, 0]
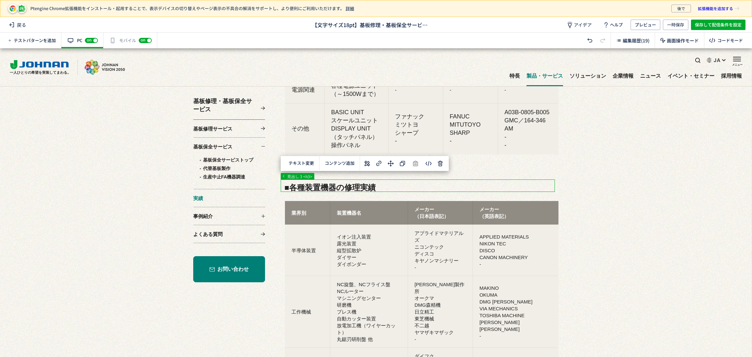
click at [332, 163] on use at bounding box center [331, 164] width 6 height 6
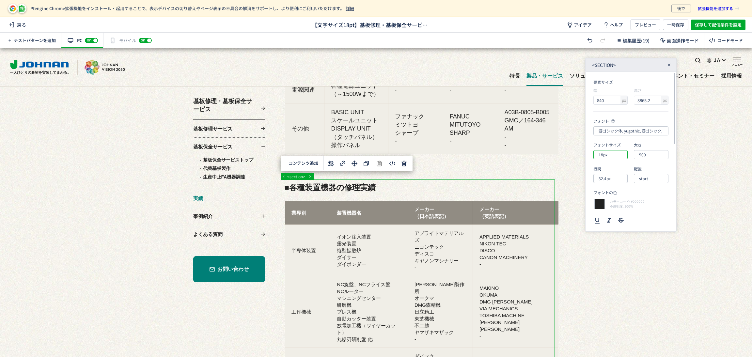
click at [612, 154] on input "18px" at bounding box center [611, 154] width 34 height 9
click at [616, 220] on div "18px" at bounding box center [616, 216] width 28 height 11
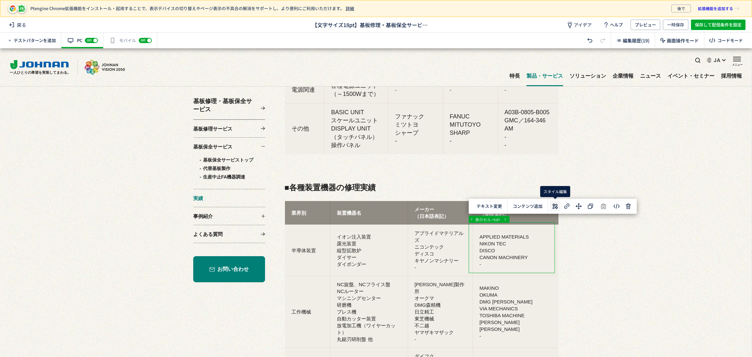
click at [557, 208] on use at bounding box center [556, 206] width 6 height 6
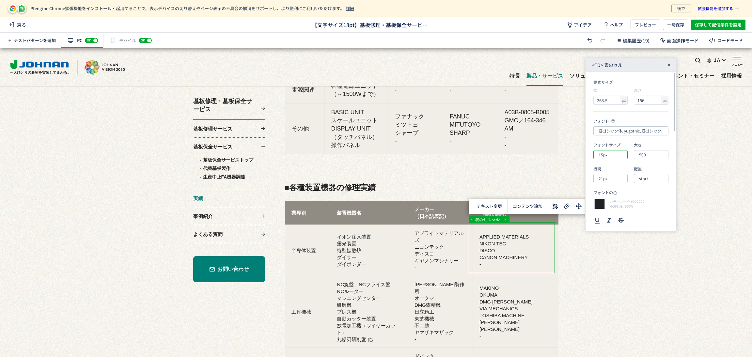
click at [617, 154] on input "15px" at bounding box center [611, 154] width 34 height 9
click at [610, 219] on div "18px" at bounding box center [616, 216] width 28 height 11
type input "18px"
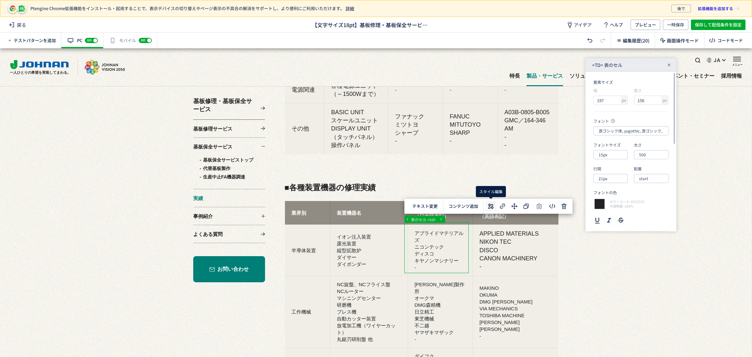
click at [487, 207] on button at bounding box center [491, 206] width 10 height 10
click at [611, 153] on input "15px" at bounding box center [611, 154] width 34 height 9
click at [616, 218] on div "18px" at bounding box center [616, 216] width 28 height 11
type input "18px"
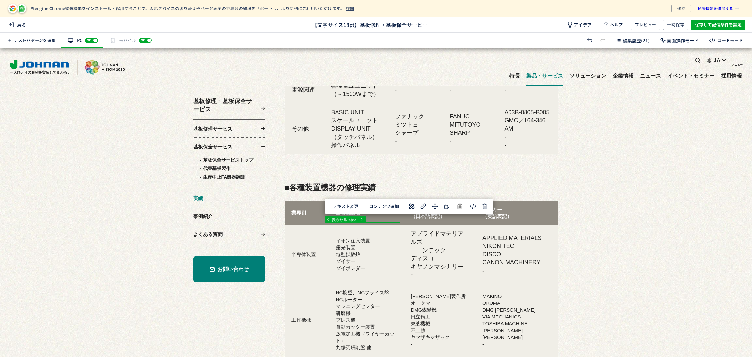
click at [416, 205] on button at bounding box center [412, 206] width 10 height 10
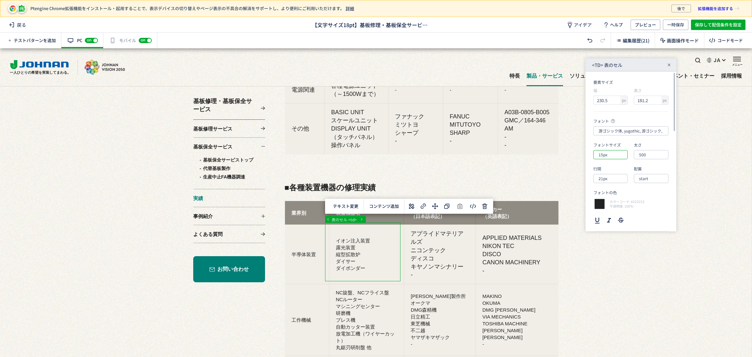
click at [609, 155] on input "15px" at bounding box center [611, 154] width 34 height 9
click at [610, 219] on div "18px" at bounding box center [616, 216] width 28 height 11
type input "18px"
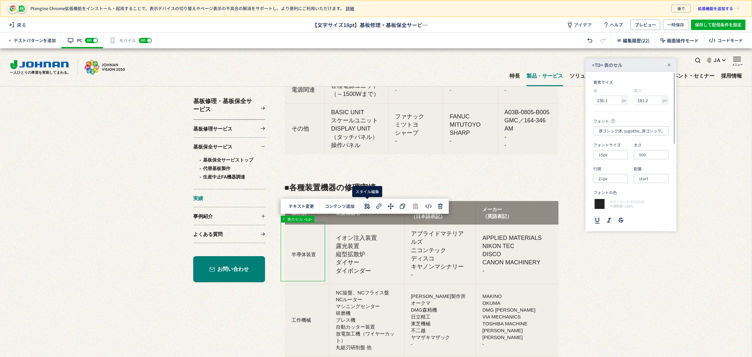
click at [367, 204] on use at bounding box center [367, 206] width 6 height 6
click at [618, 154] on input "15px" at bounding box center [611, 154] width 34 height 9
click at [626, 214] on li "18px" at bounding box center [616, 216] width 41 height 11
type input "18px"
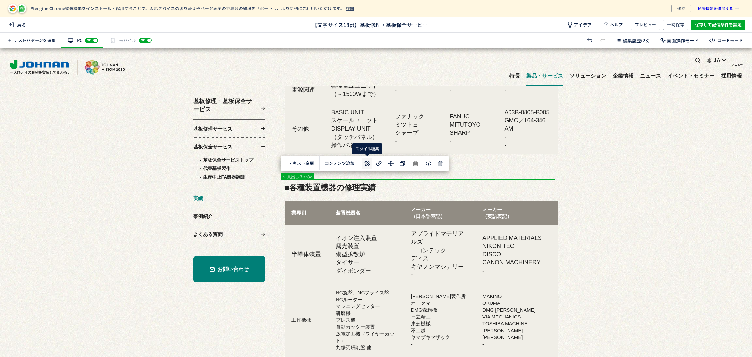
click at [371, 161] on icon at bounding box center [367, 164] width 8 height 8
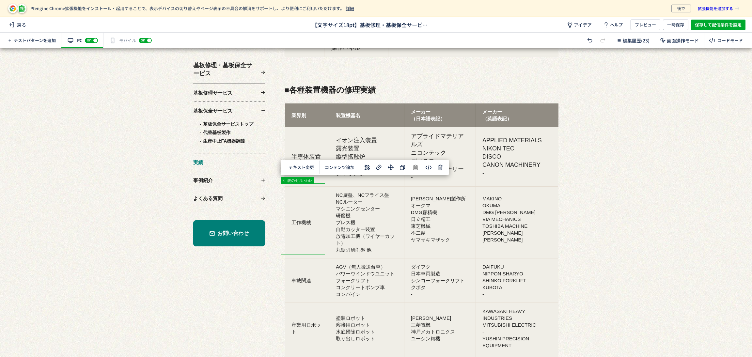
drag, startPoint x: 320, startPoint y: 218, endPoint x: 296, endPoint y: 222, distance: 23.8
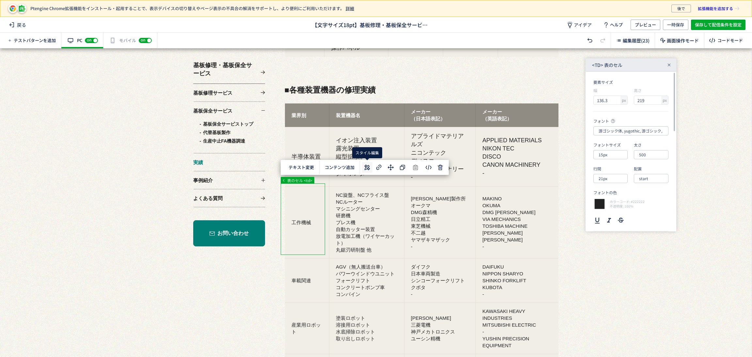
click at [369, 168] on icon at bounding box center [367, 168] width 8 height 8
click at [615, 152] on input "15px" at bounding box center [611, 154] width 34 height 9
click at [619, 215] on div "18px" at bounding box center [616, 216] width 28 height 11
type input "18px"
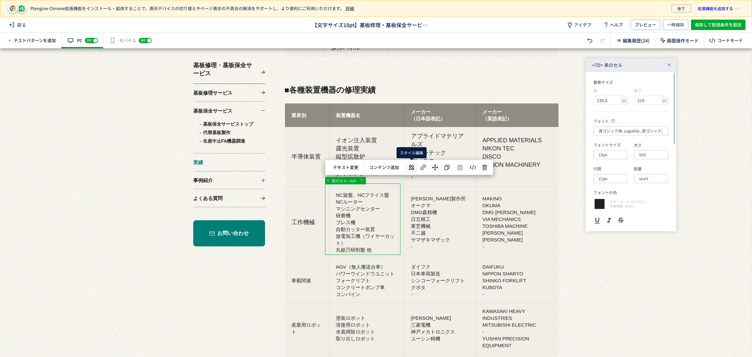
click at [413, 168] on use at bounding box center [412, 168] width 6 height 6
click at [609, 154] on input "15px" at bounding box center [611, 154] width 34 height 9
click at [612, 215] on div "18px" at bounding box center [616, 216] width 28 height 11
type input "18px"
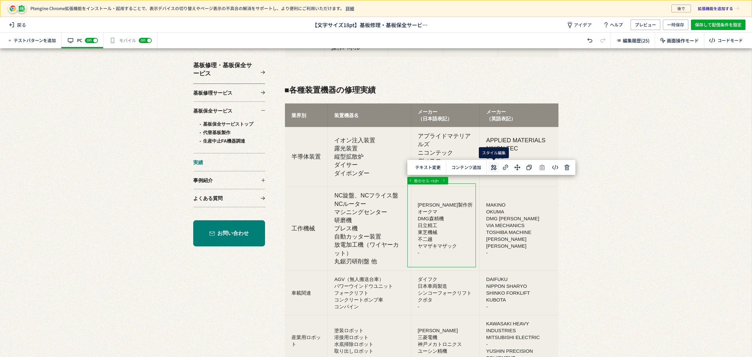
click at [495, 167] on icon at bounding box center [494, 168] width 8 height 8
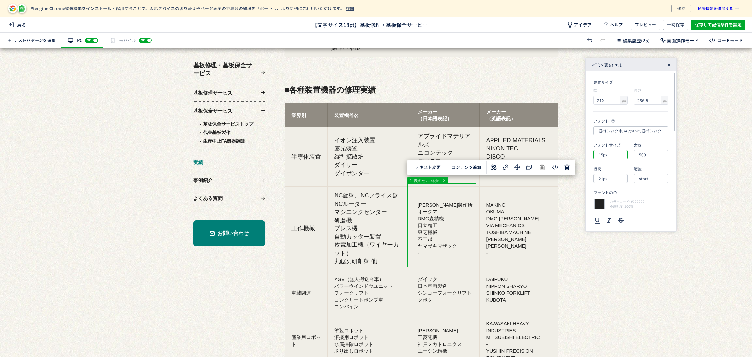
click at [623, 154] on input "15px" at bounding box center [611, 154] width 34 height 9
click at [620, 218] on div "18px" at bounding box center [616, 216] width 28 height 11
type input "18px"
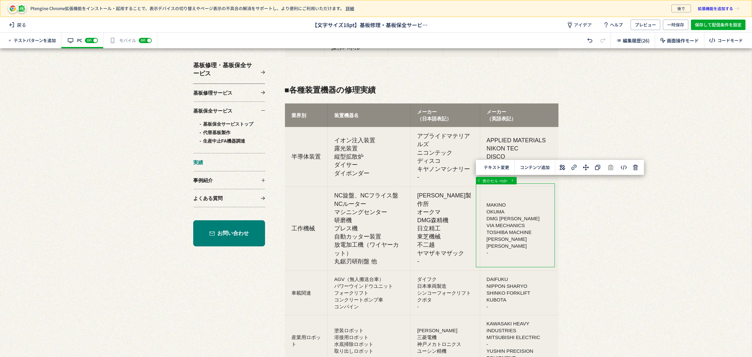
click at [565, 169] on icon at bounding box center [563, 168] width 8 height 8
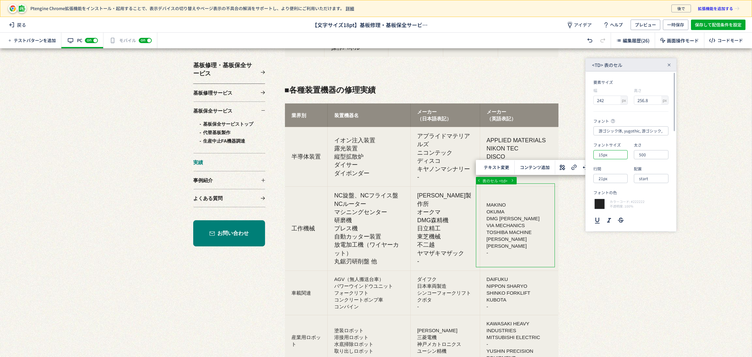
click at [616, 155] on input "15px" at bounding box center [611, 154] width 34 height 9
click at [620, 216] on div "18px" at bounding box center [616, 216] width 28 height 11
type input "18px"
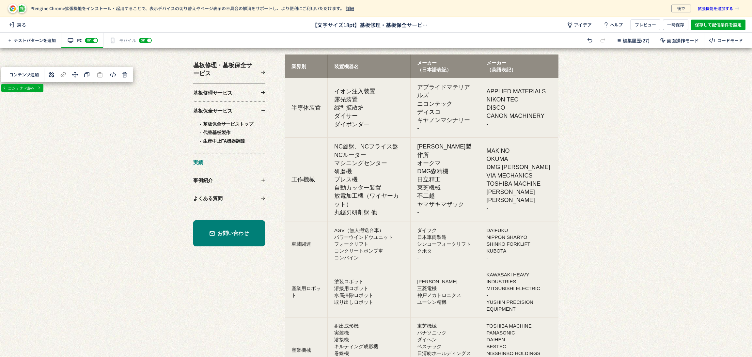
scroll to position [587, 0]
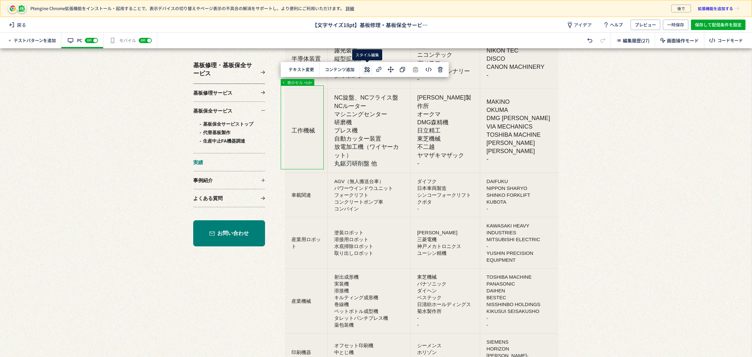
click at [368, 69] on icon at bounding box center [367, 70] width 8 height 8
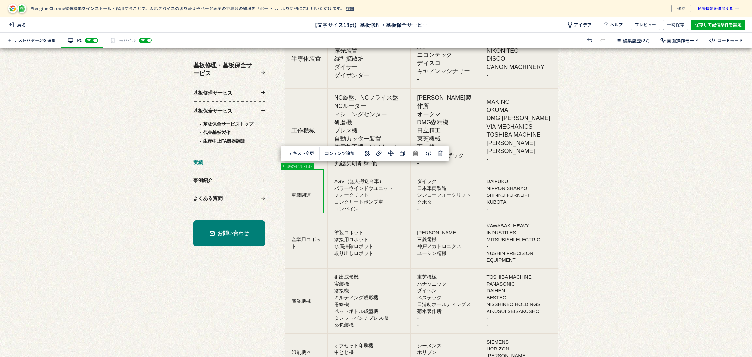
click at [369, 155] on use at bounding box center [367, 154] width 6 height 6
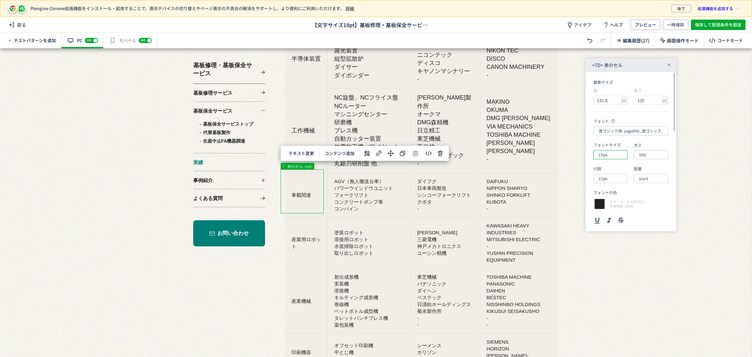
click at [615, 156] on input "15px" at bounding box center [611, 154] width 34 height 9
click at [617, 215] on div "18px" at bounding box center [616, 216] width 28 height 11
type input "18px"
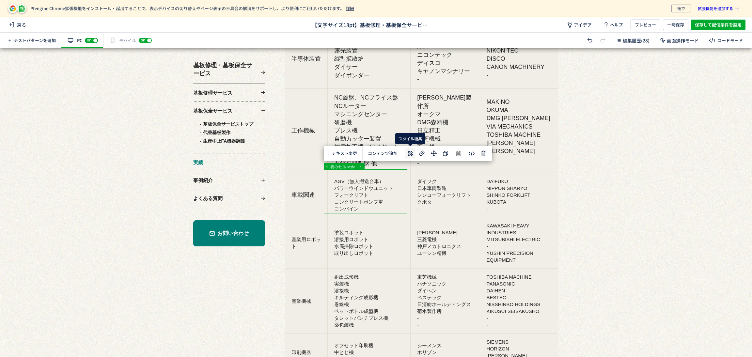
click at [413, 155] on icon at bounding box center [411, 154] width 8 height 8
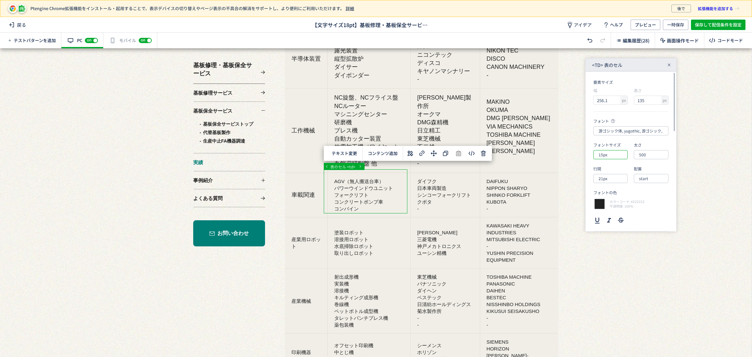
click at [608, 156] on input "15px" at bounding box center [611, 154] width 34 height 9
click at [618, 217] on div "18px" at bounding box center [616, 216] width 28 height 11
type input "18px"
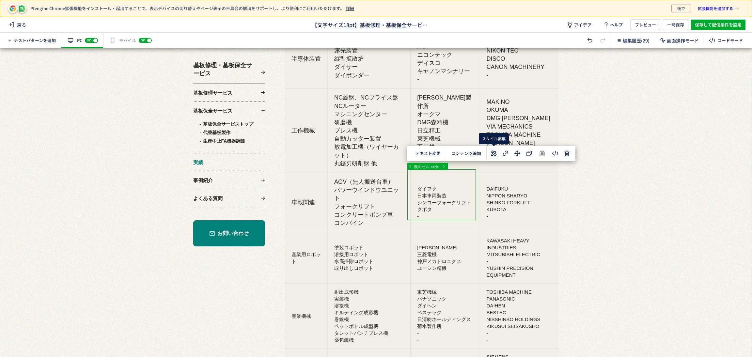
click at [492, 156] on icon at bounding box center [494, 154] width 8 height 8
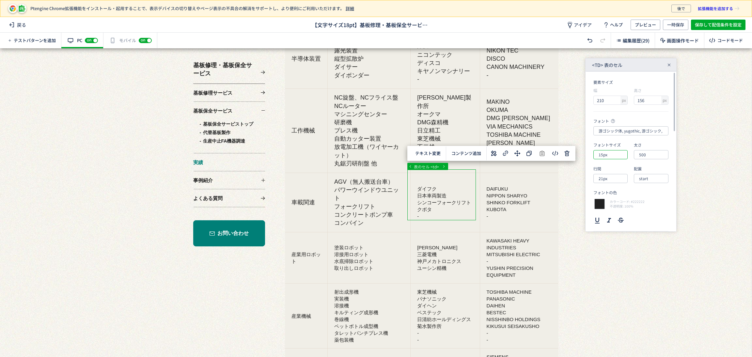
click at [610, 155] on input "15px" at bounding box center [611, 154] width 34 height 9
click at [609, 220] on div "18px" at bounding box center [616, 216] width 28 height 11
type input "18px"
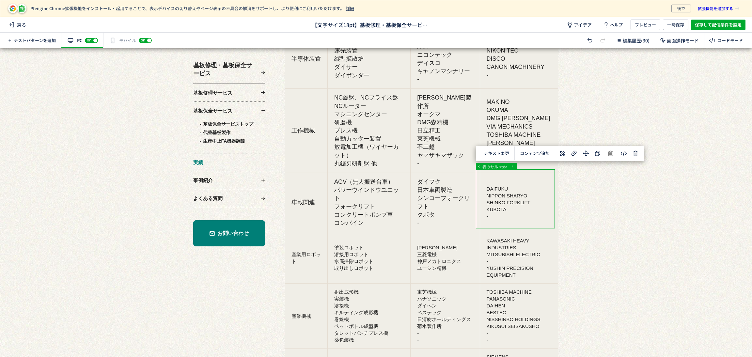
click at [559, 154] on icon at bounding box center [563, 154] width 8 height 8
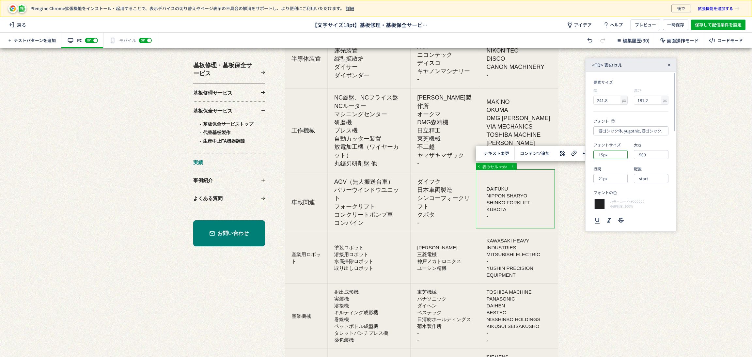
click at [614, 157] on input "15px" at bounding box center [611, 154] width 34 height 9
click at [616, 218] on div "18px" at bounding box center [616, 216] width 28 height 11
type input "18px"
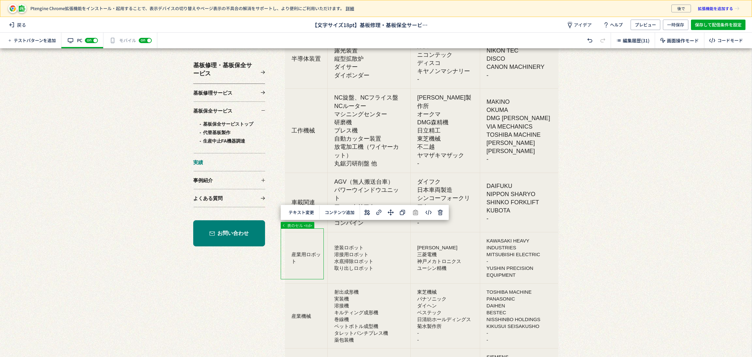
click at [364, 213] on icon at bounding box center [367, 213] width 8 height 8
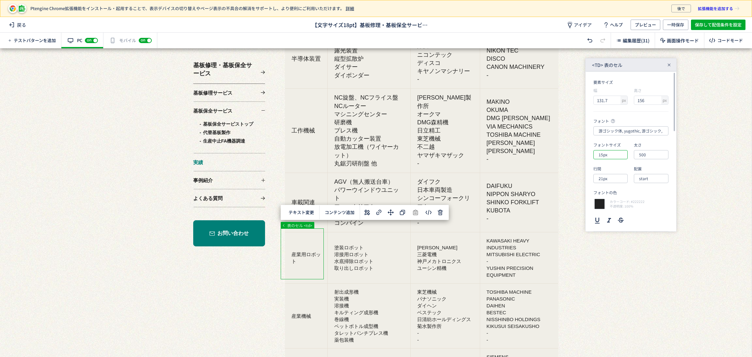
click at [621, 157] on input "15px" at bounding box center [611, 154] width 34 height 9
click at [612, 216] on div "18px" at bounding box center [616, 216] width 28 height 11
type input "18px"
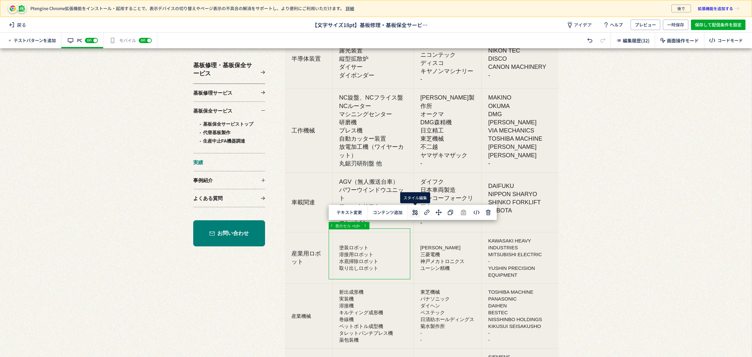
click at [417, 212] on use at bounding box center [415, 213] width 6 height 6
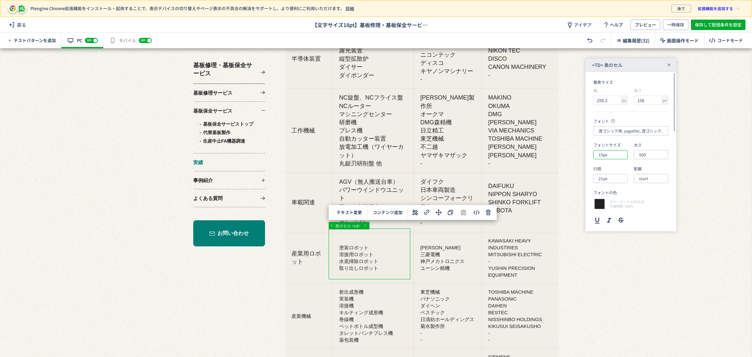
click at [615, 152] on input "15px" at bounding box center [611, 154] width 34 height 9
click at [609, 216] on div "18px" at bounding box center [616, 216] width 28 height 11
type input "18px"
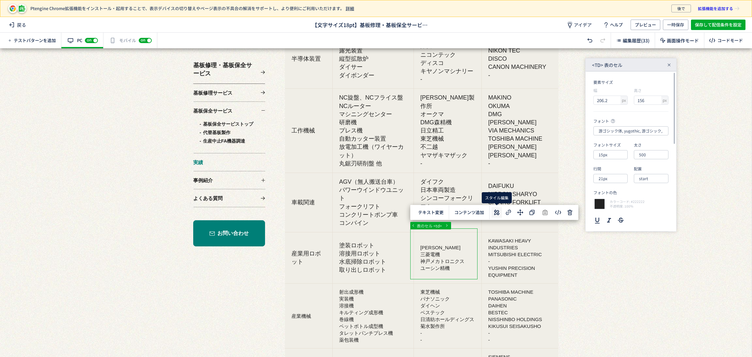
click at [497, 213] on use at bounding box center [497, 213] width 6 height 6
click at [612, 158] on input "15px" at bounding box center [611, 154] width 34 height 9
click at [604, 215] on div "18px" at bounding box center [616, 216] width 28 height 11
type input "18px"
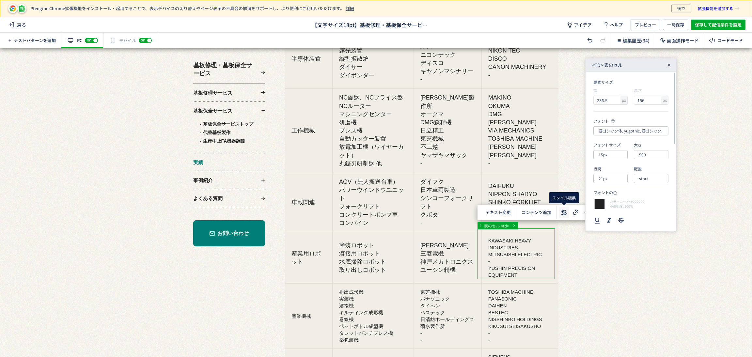
click at [566, 211] on use at bounding box center [565, 213] width 6 height 6
click at [618, 155] on input "15px" at bounding box center [611, 154] width 34 height 9
click at [625, 214] on li "18px" at bounding box center [616, 216] width 41 height 11
type input "18px"
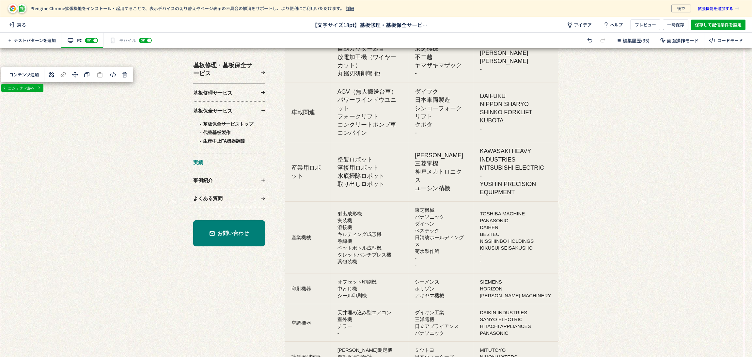
scroll to position [735, 0]
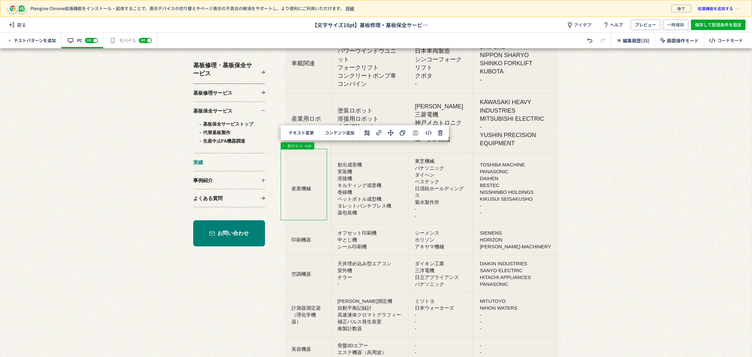
click at [369, 135] on icon at bounding box center [367, 133] width 8 height 8
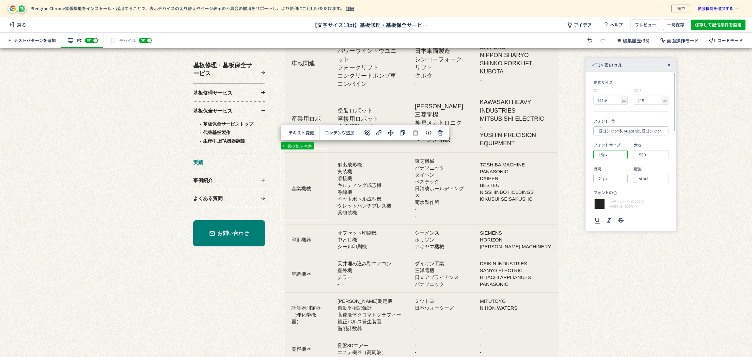
click at [620, 154] on input "15px" at bounding box center [611, 154] width 34 height 9
click at [619, 216] on div "18px" at bounding box center [616, 216] width 28 height 11
type input "18px"
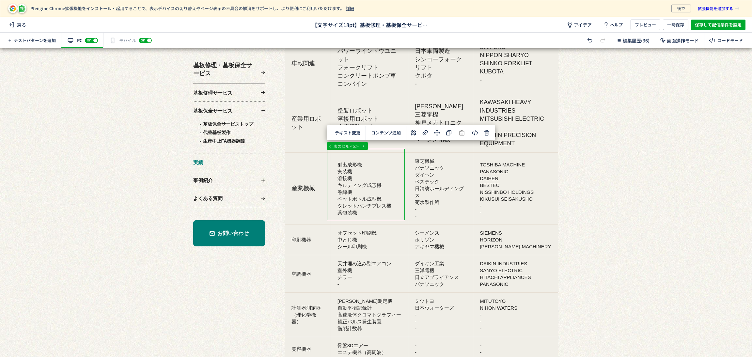
click at [416, 137] on icon at bounding box center [414, 133] width 8 height 8
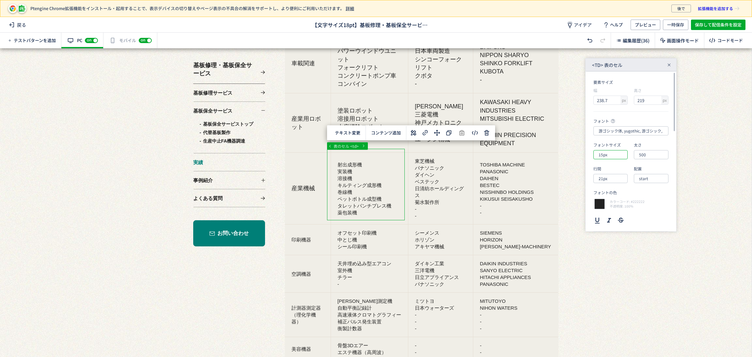
click at [614, 155] on input "15px" at bounding box center [611, 154] width 34 height 9
click at [620, 217] on div "18px" at bounding box center [616, 216] width 28 height 11
type input "18px"
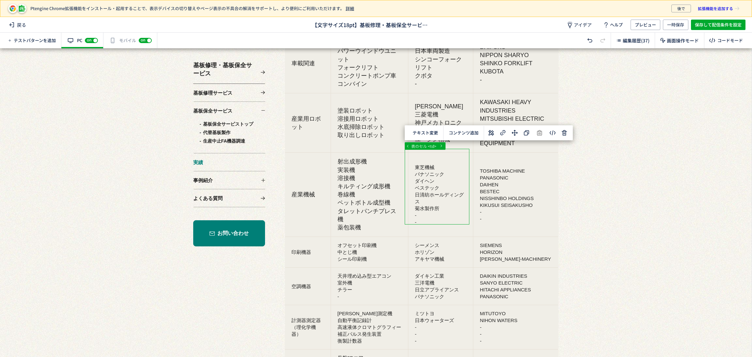
click at [494, 136] on icon at bounding box center [492, 133] width 8 height 8
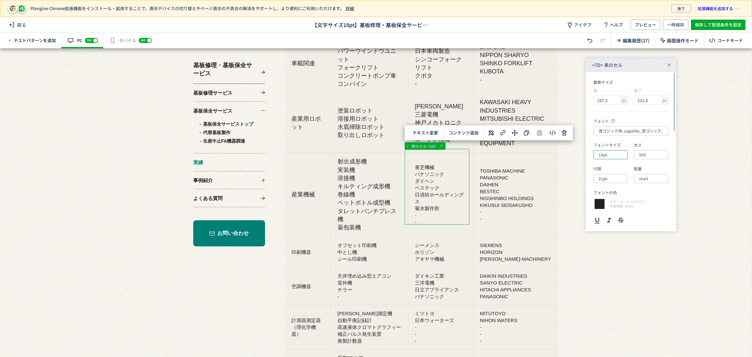
click at [614, 153] on input "15px" at bounding box center [611, 154] width 34 height 9
click at [627, 216] on div at bounding box center [627, 205] width 1 height 83
click at [615, 186] on div "18px" at bounding box center [616, 186] width 28 height 11
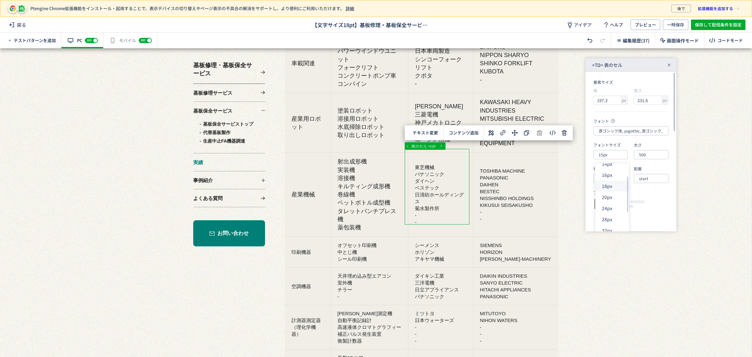
type input "18px"
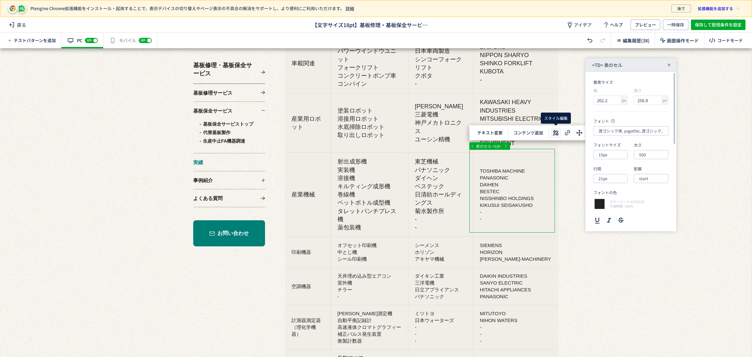
click at [553, 132] on icon at bounding box center [556, 133] width 8 height 8
click at [612, 157] on input "15px" at bounding box center [611, 154] width 34 height 9
click at [611, 216] on div "18px" at bounding box center [616, 216] width 28 height 11
type input "18px"
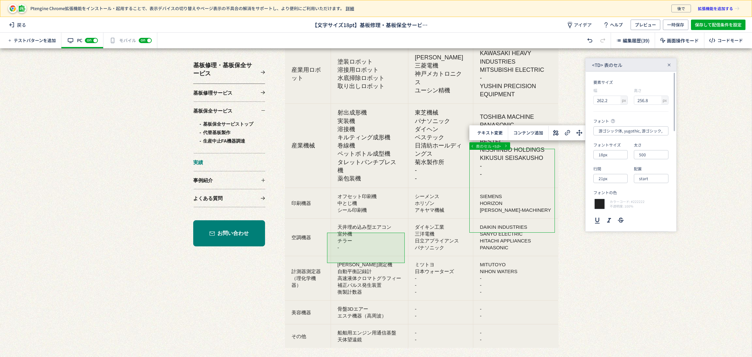
scroll to position [784, 0]
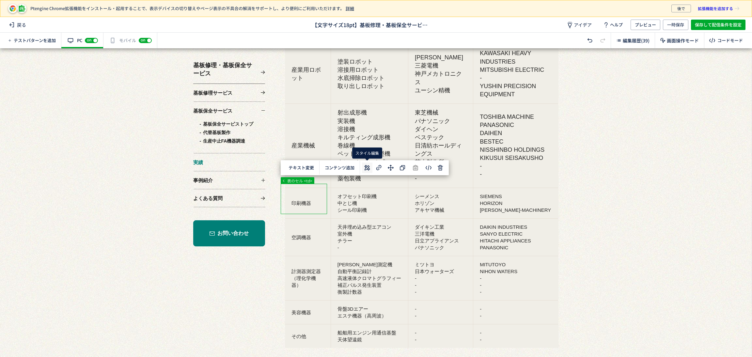
click at [367, 171] on icon at bounding box center [367, 168] width 8 height 8
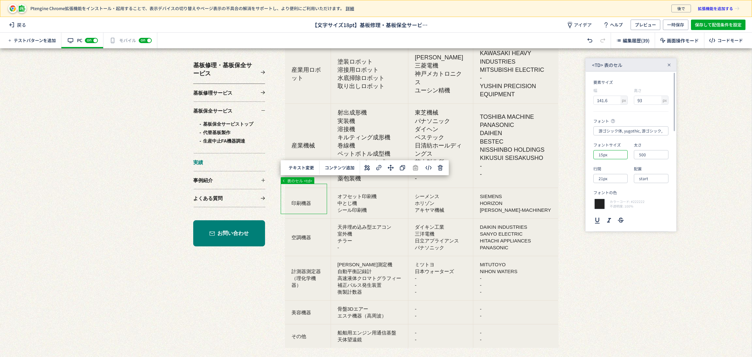
click at [616, 158] on input "15px" at bounding box center [611, 154] width 34 height 9
click at [624, 219] on li "18px" at bounding box center [616, 216] width 41 height 11
type input "18px"
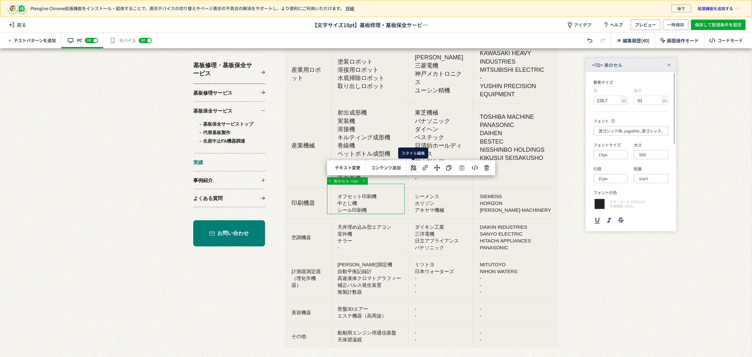
click at [415, 169] on icon at bounding box center [414, 168] width 8 height 8
click at [610, 156] on input "15px" at bounding box center [611, 154] width 34 height 9
click at [614, 212] on div "18px" at bounding box center [616, 216] width 28 height 11
type input "18px"
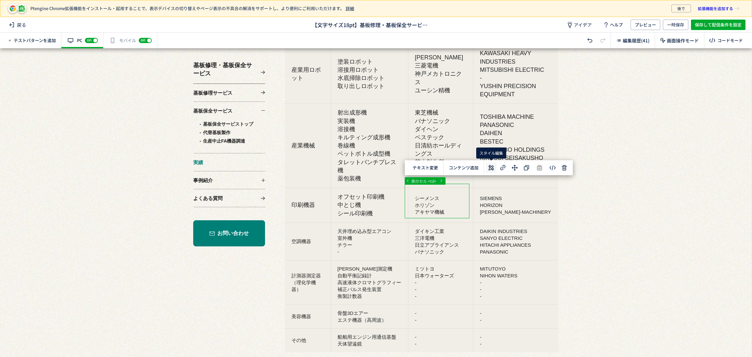
click at [488, 168] on icon at bounding box center [492, 168] width 8 height 8
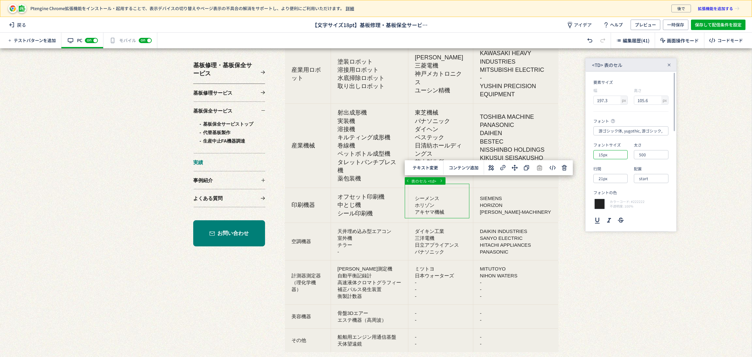
click at [612, 155] on input "15px" at bounding box center [611, 154] width 34 height 9
click at [616, 216] on div "18px" at bounding box center [616, 216] width 28 height 11
type input "18px"
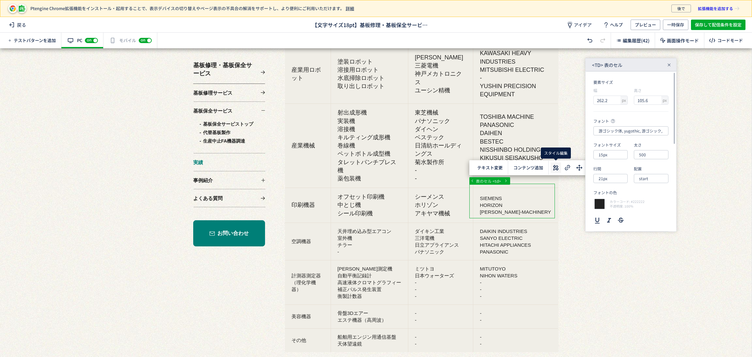
click at [557, 170] on use at bounding box center [556, 168] width 6 height 6
click at [612, 158] on input "15px" at bounding box center [611, 154] width 34 height 9
click at [618, 214] on div "18px" at bounding box center [616, 216] width 28 height 11
type input "18px"
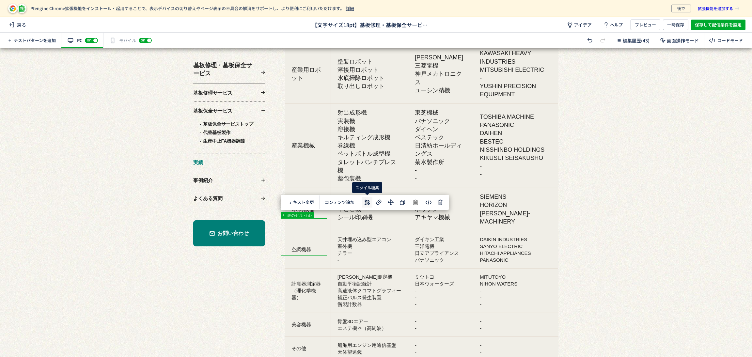
click at [367, 201] on use at bounding box center [367, 203] width 6 height 6
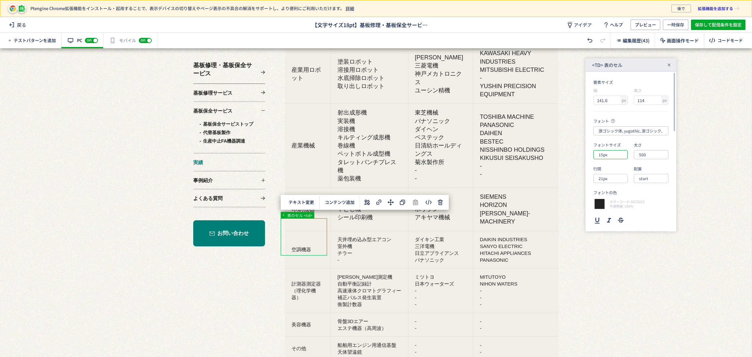
click at [626, 155] on input "15px" at bounding box center [611, 154] width 34 height 9
click at [615, 217] on div "18px" at bounding box center [616, 216] width 28 height 11
type input "18px"
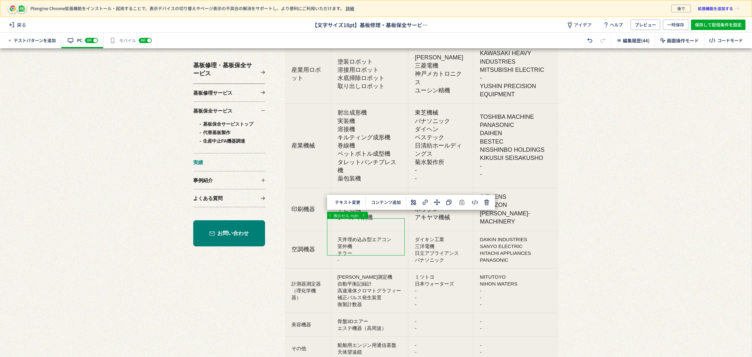
click at [414, 204] on use at bounding box center [414, 203] width 6 height 6
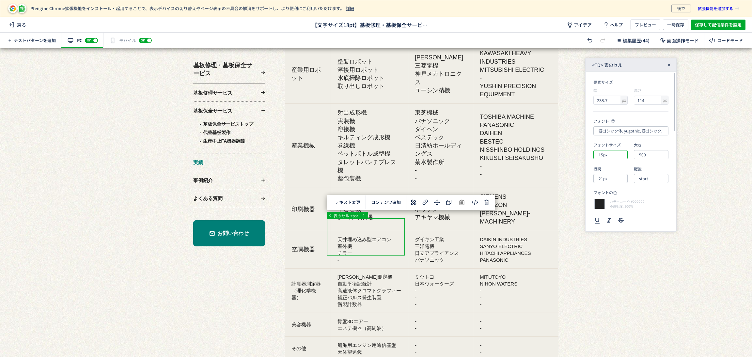
click at [609, 157] on input "15px" at bounding box center [611, 154] width 34 height 9
click at [615, 217] on div "18px" at bounding box center [616, 216] width 28 height 11
type input "18px"
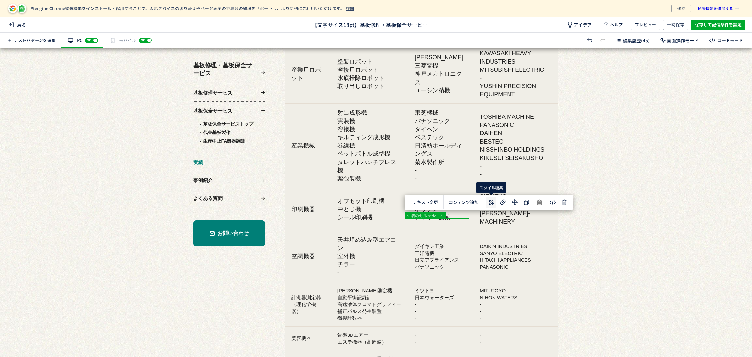
click at [490, 199] on icon at bounding box center [492, 203] width 8 height 8
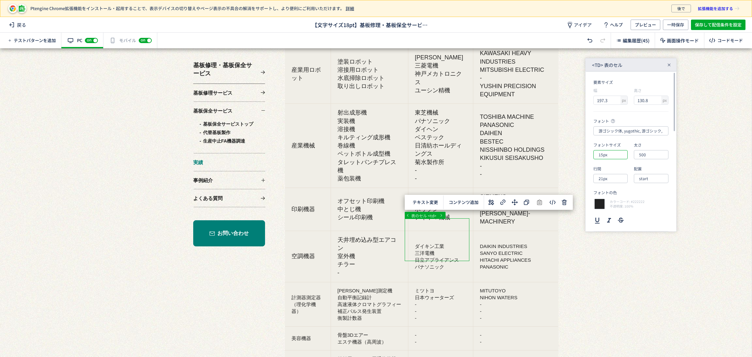
click at [608, 157] on input "15px" at bounding box center [611, 154] width 34 height 9
click at [607, 216] on div "18px" at bounding box center [616, 216] width 28 height 11
type input "18px"
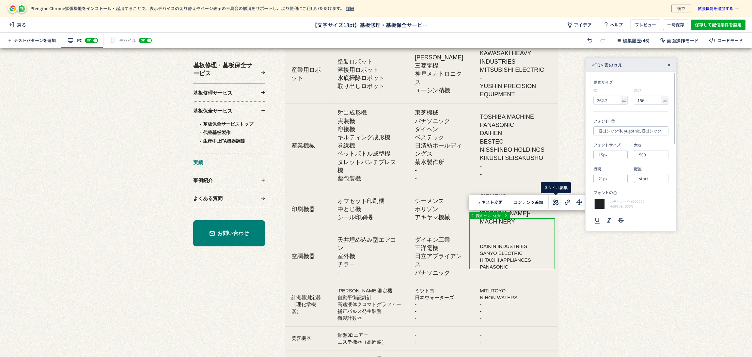
click at [555, 204] on use at bounding box center [556, 203] width 6 height 6
click at [612, 157] on input "15px" at bounding box center [611, 154] width 34 height 9
click at [611, 215] on div "18px" at bounding box center [616, 216] width 28 height 11
type input "18px"
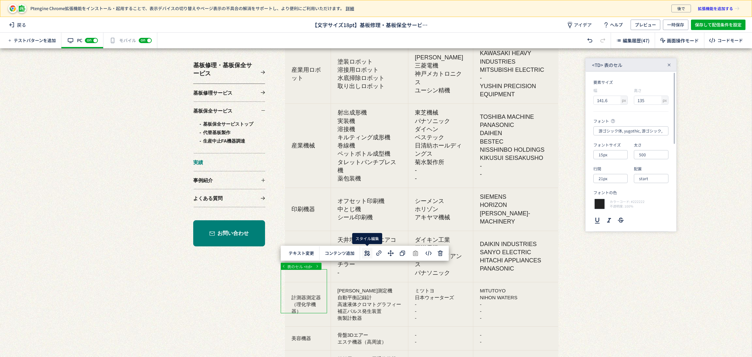
click at [365, 253] on use at bounding box center [367, 253] width 6 height 6
click at [621, 157] on input "15px" at bounding box center [611, 154] width 34 height 9
click at [625, 212] on li "18px" at bounding box center [616, 216] width 41 height 11
type input "18px"
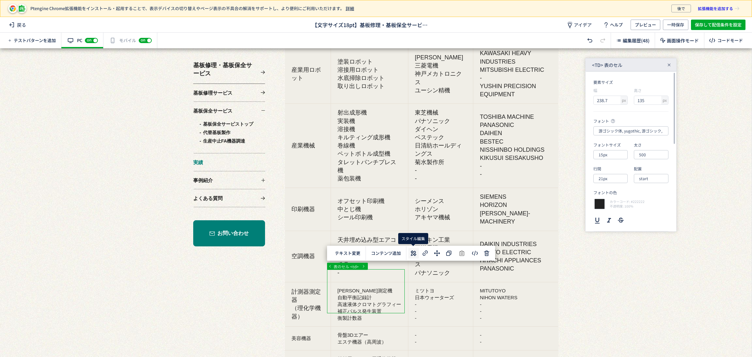
click at [414, 252] on use at bounding box center [414, 253] width 6 height 6
click at [610, 156] on input "15px" at bounding box center [611, 154] width 34 height 9
click at [613, 216] on div "18px" at bounding box center [616, 216] width 28 height 11
type input "18px"
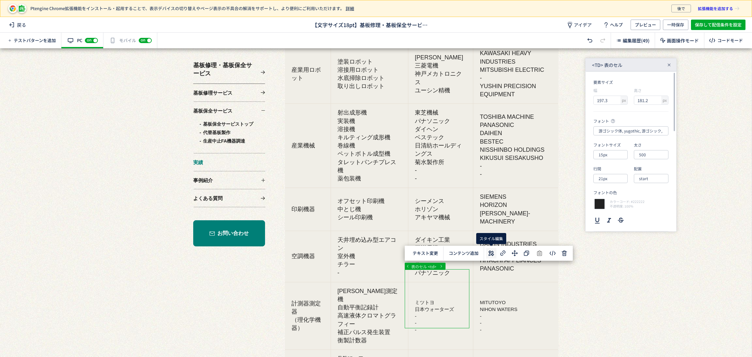
click at [493, 254] on use at bounding box center [492, 253] width 6 height 6
click at [620, 159] on section "フォント 游ゴシック体, yugothic, 游ゴシック, Yu Gothic, sans-serif フォントサイズ 15px 太さ 500 行間 21px…" at bounding box center [631, 174] width 75 height 113
click at [619, 157] on input "15px" at bounding box center [611, 154] width 34 height 9
click at [610, 216] on div "18px" at bounding box center [616, 216] width 28 height 11
type input "18px"
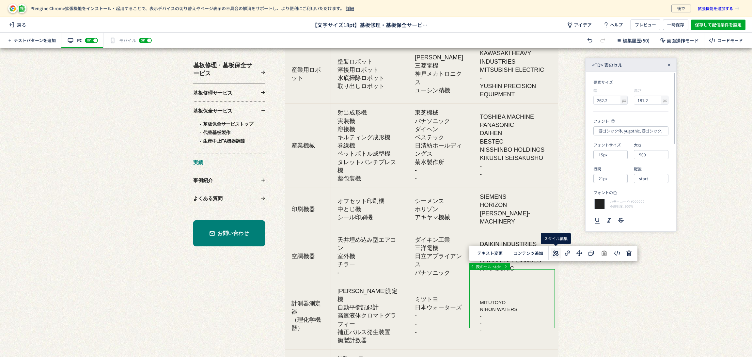
click at [555, 252] on icon at bounding box center [556, 253] width 8 height 8
click at [620, 156] on input "15px" at bounding box center [611, 154] width 34 height 9
click at [614, 215] on div "18px" at bounding box center [616, 216] width 28 height 11
type input "18px"
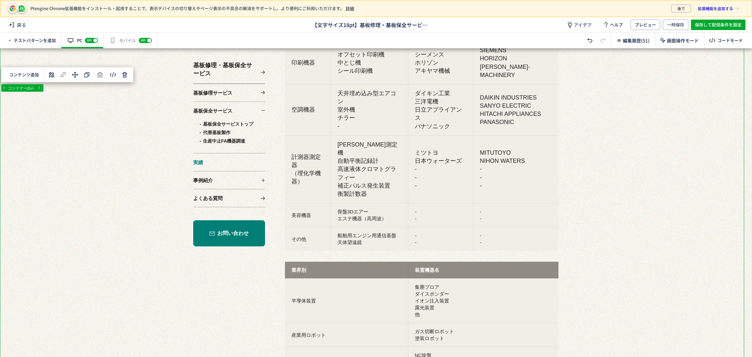
scroll to position [979, 0]
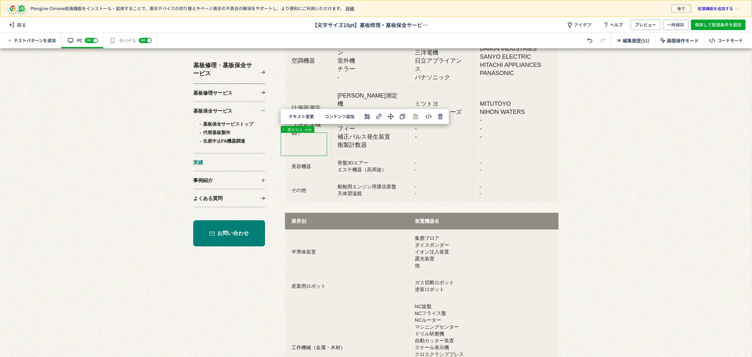
click at [303, 139] on div at bounding box center [372, 221] width 745 height 2304
click at [368, 120] on icon at bounding box center [367, 117] width 8 height 8
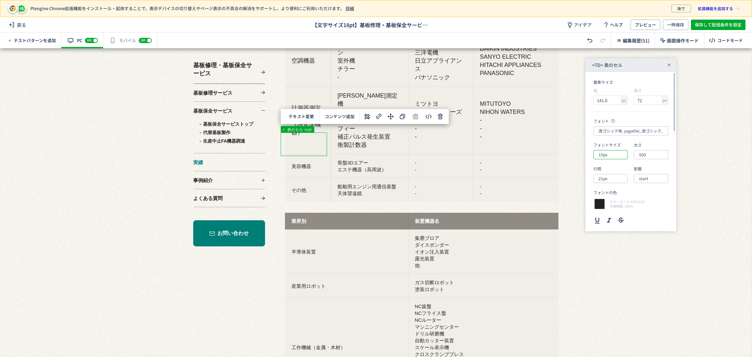
click at [623, 156] on input "15px" at bounding box center [611, 154] width 34 height 9
click at [625, 212] on li "18px" at bounding box center [616, 216] width 41 height 11
type input "18px"
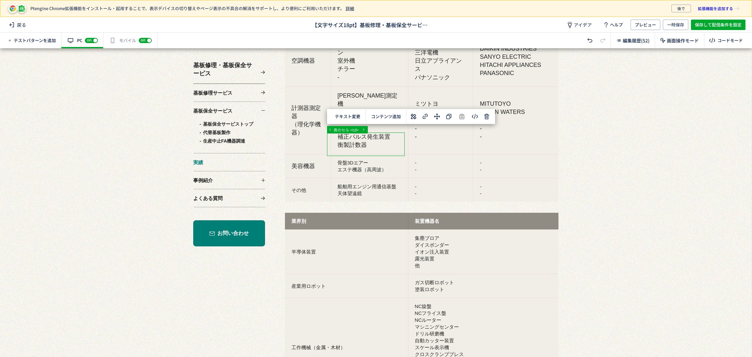
click at [383, 152] on div at bounding box center [372, 221] width 745 height 2304
click at [412, 117] on icon at bounding box center [414, 117] width 8 height 8
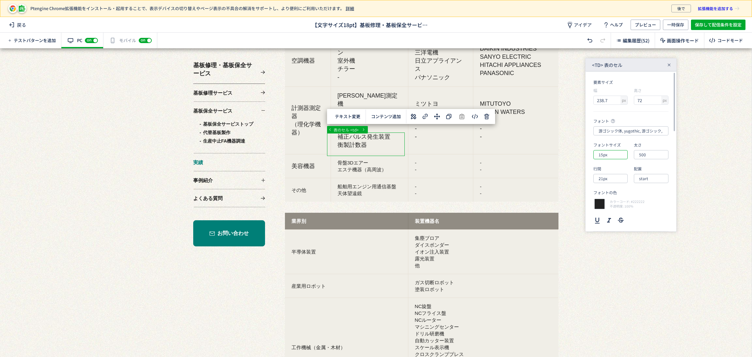
click at [612, 158] on input "15px" at bounding box center [611, 154] width 34 height 9
click at [611, 214] on div "18px" at bounding box center [616, 216] width 28 height 11
type input "18px"
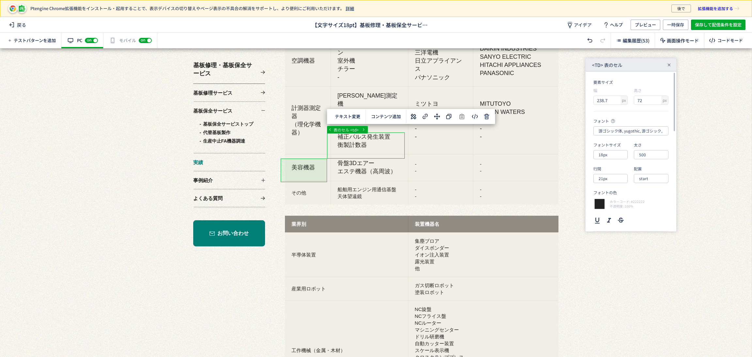
click at [320, 170] on div at bounding box center [372, 221] width 745 height 2304
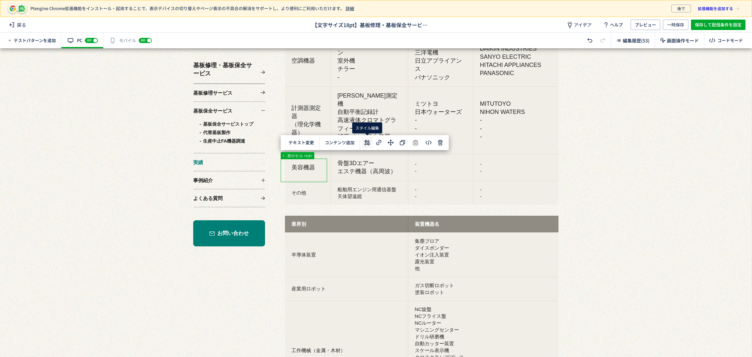
click at [365, 145] on use at bounding box center [367, 143] width 6 height 6
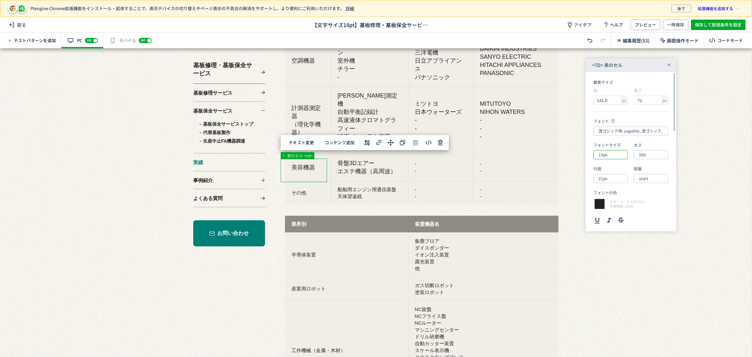
click at [614, 156] on input "15px" at bounding box center [611, 154] width 34 height 9
click at [618, 213] on div "18px" at bounding box center [616, 216] width 28 height 11
type input "18px"
click at [377, 172] on div at bounding box center [372, 221] width 745 height 2304
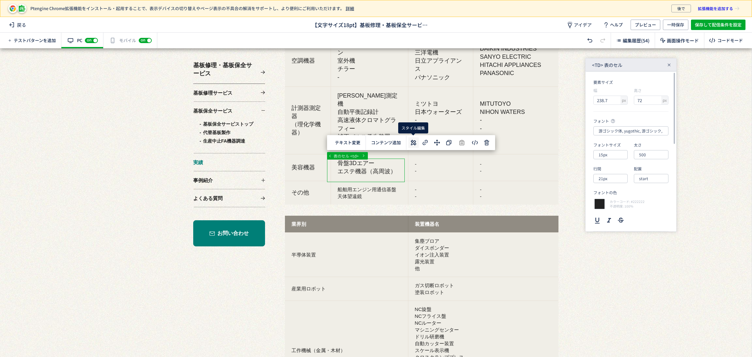
click at [412, 143] on icon at bounding box center [414, 143] width 8 height 8
click at [613, 157] on input "15px" at bounding box center [611, 154] width 34 height 9
click at [619, 215] on div "18px" at bounding box center [616, 216] width 28 height 11
type input "18px"
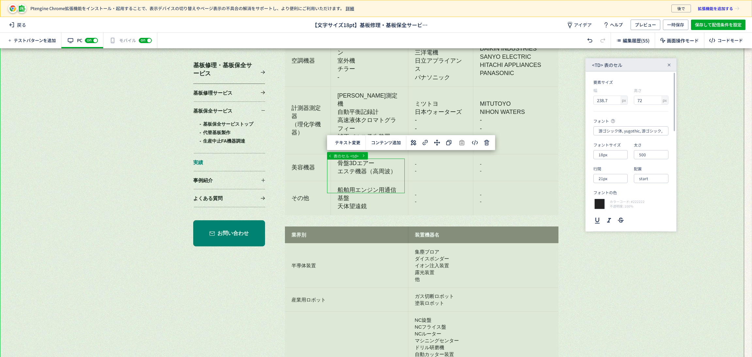
click at [595, 279] on div at bounding box center [372, 221] width 745 height 2304
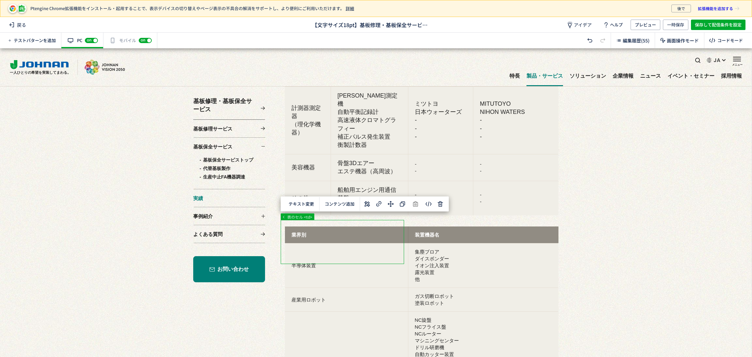
click at [355, 235] on div at bounding box center [372, 228] width 745 height 2318
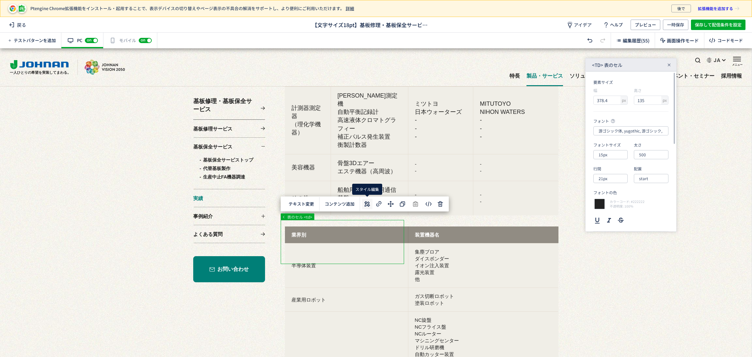
click at [364, 203] on icon at bounding box center [367, 204] width 8 height 8
click at [607, 155] on input "15px" at bounding box center [611, 154] width 34 height 9
click at [617, 216] on div "18px" at bounding box center [616, 216] width 28 height 11
type input "18px"
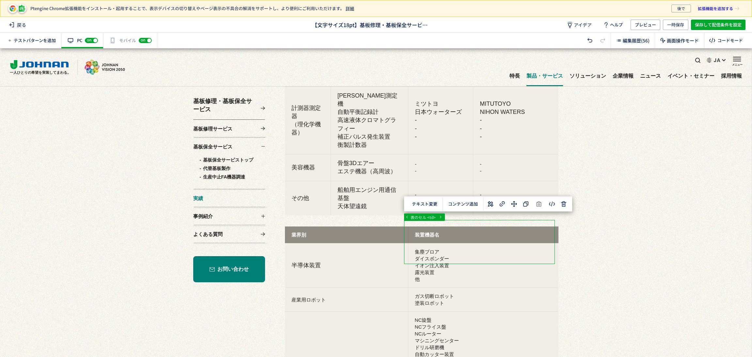
click at [444, 242] on div at bounding box center [372, 228] width 745 height 2318
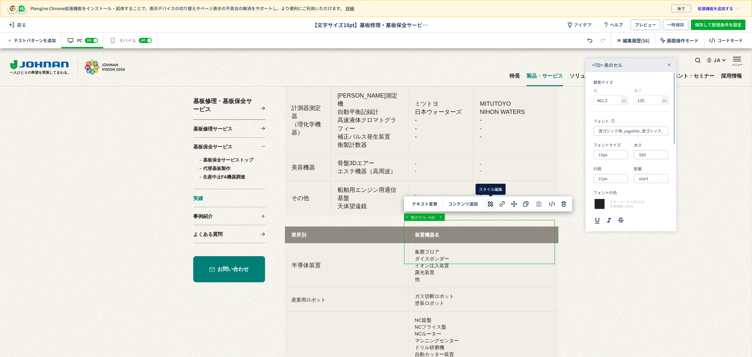
click at [491, 203] on icon at bounding box center [491, 204] width 8 height 8
click at [612, 156] on input "15px" at bounding box center [611, 154] width 34 height 9
click at [616, 215] on div "18px" at bounding box center [616, 216] width 28 height 11
type input "18px"
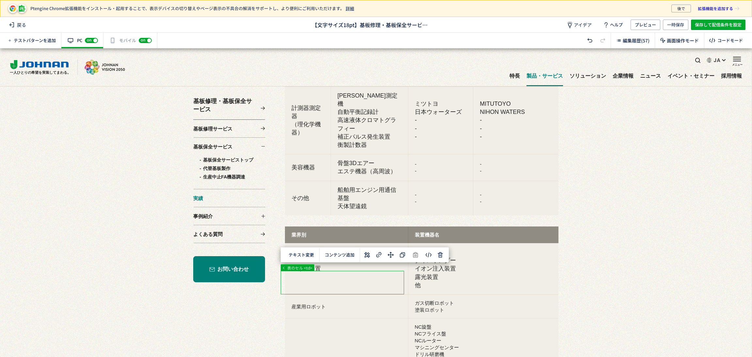
click at [352, 283] on div at bounding box center [372, 228] width 745 height 2318
click at [365, 255] on icon at bounding box center [367, 255] width 8 height 8
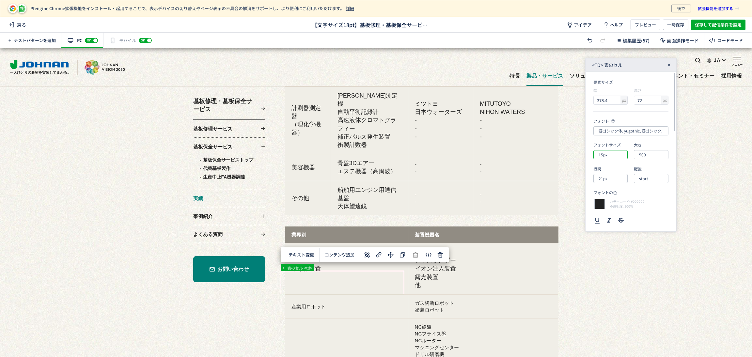
click at [628, 153] on input "15px" at bounding box center [611, 154] width 34 height 9
click at [620, 215] on div "18px" at bounding box center [616, 216] width 28 height 11
type input "18px"
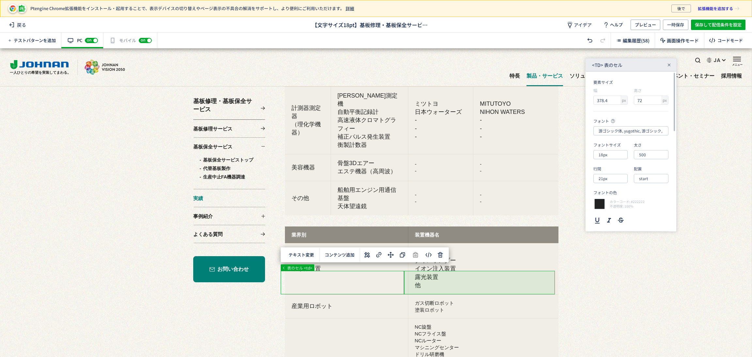
click at [454, 284] on div at bounding box center [372, 228] width 745 height 2318
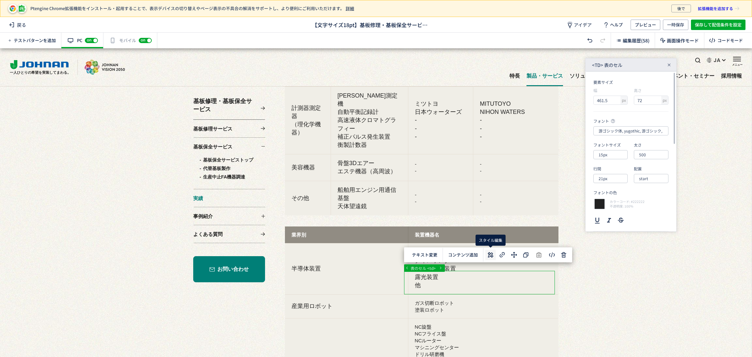
click at [491, 253] on use at bounding box center [491, 255] width 6 height 6
click at [612, 152] on input "15px" at bounding box center [611, 154] width 34 height 9
click at [614, 216] on div "18px" at bounding box center [616, 216] width 28 height 11
type input "18px"
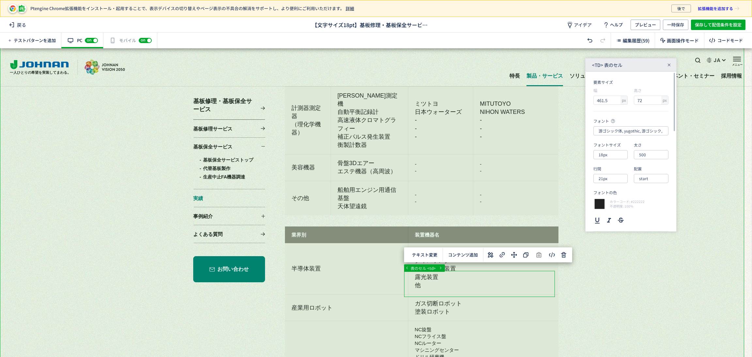
click at [605, 256] on div at bounding box center [372, 228] width 745 height 2318
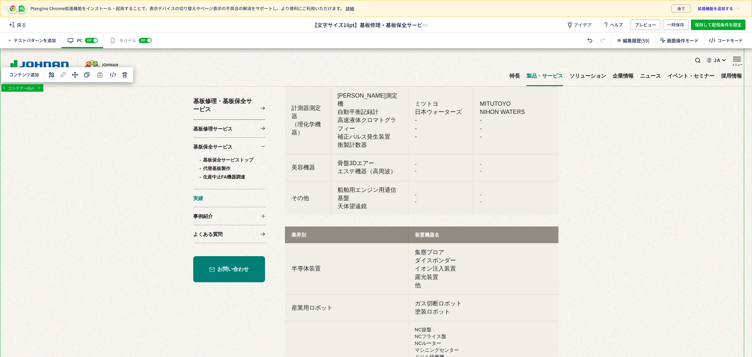
scroll to position [1028, 0]
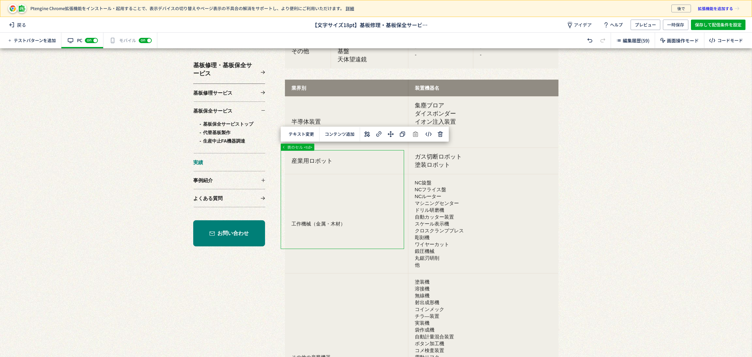
click at [394, 210] on div at bounding box center [372, 86] width 745 height 2328
click at [367, 134] on icon at bounding box center [367, 134] width 8 height 8
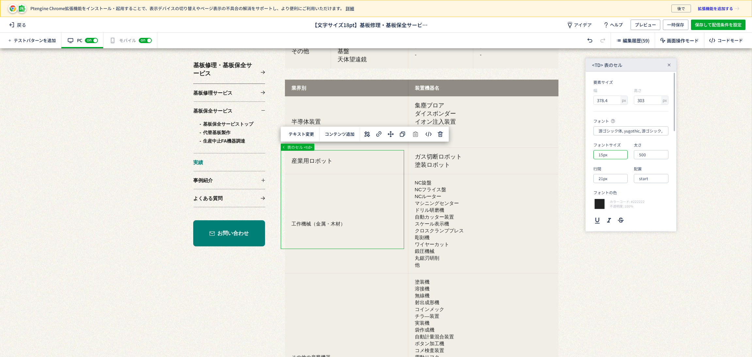
click at [609, 159] on input "15px" at bounding box center [611, 154] width 34 height 9
click at [612, 212] on div "18px" at bounding box center [616, 216] width 28 height 11
type input "18px"
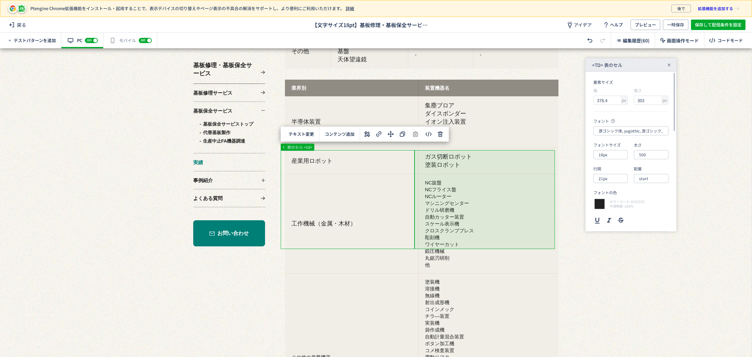
click at [472, 204] on div at bounding box center [372, 86] width 745 height 2328
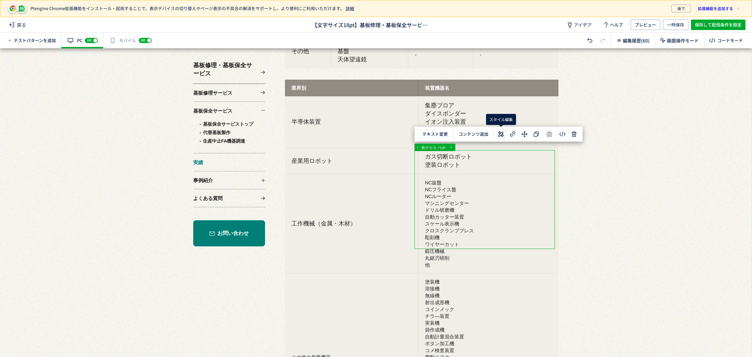
click at [500, 136] on icon at bounding box center [501, 134] width 8 height 8
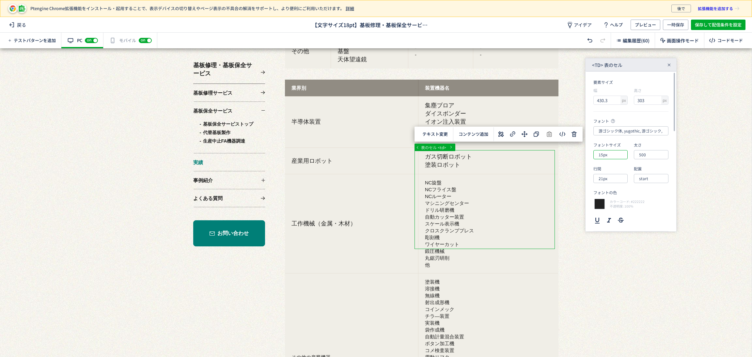
click at [612, 156] on input "15px" at bounding box center [611, 154] width 34 height 9
click at [617, 217] on div "18px" at bounding box center [616, 216] width 28 height 11
type input "18px"
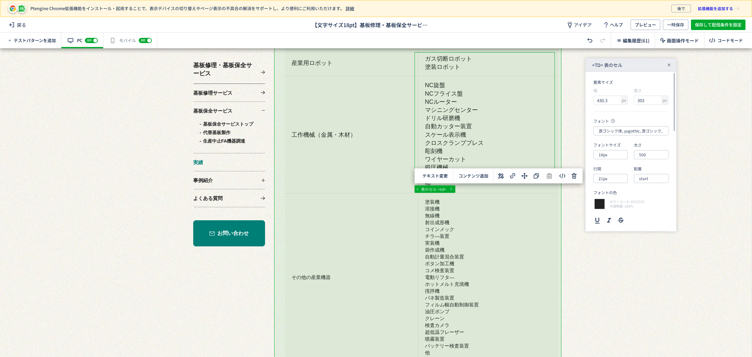
scroll to position [1273, 0]
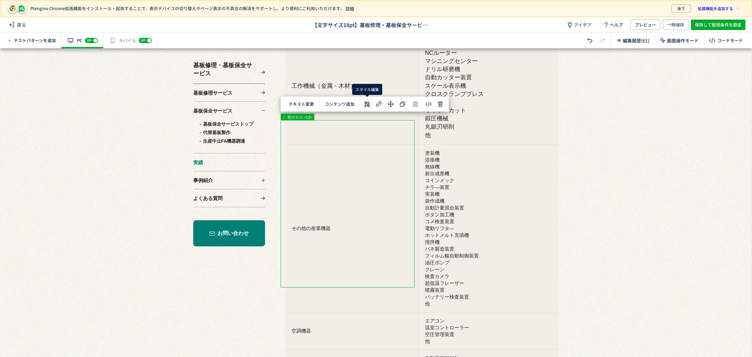
click at [369, 106] on icon at bounding box center [367, 104] width 8 height 8
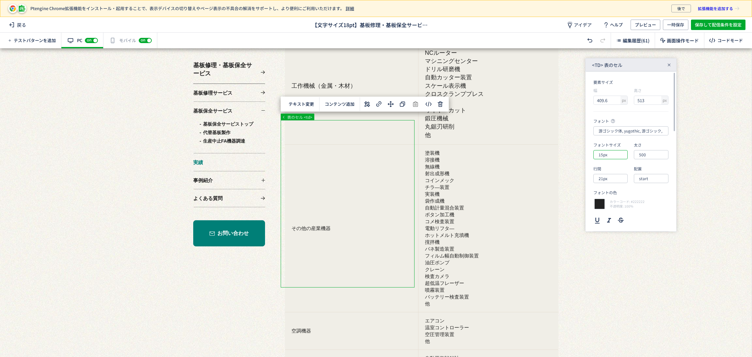
click at [616, 155] on input "15px" at bounding box center [611, 154] width 34 height 9
click at [615, 217] on div "18px" at bounding box center [616, 216] width 28 height 11
type input "18px"
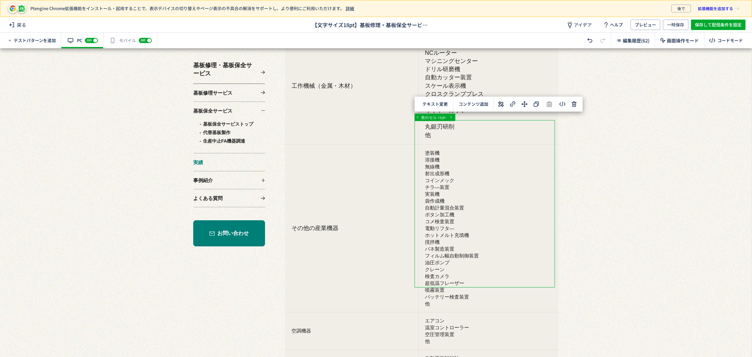
click at [503, 107] on icon at bounding box center [501, 104] width 8 height 8
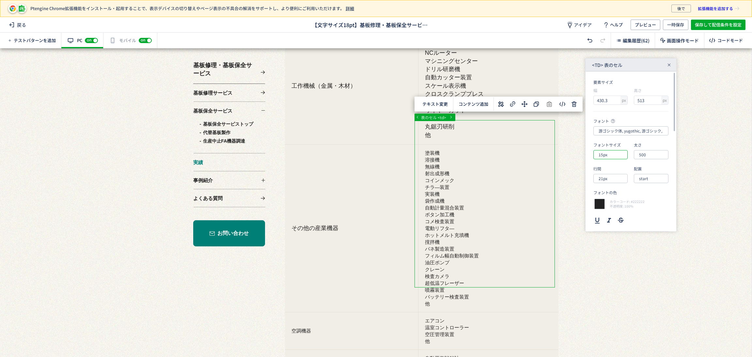
click at [611, 152] on input "15px" at bounding box center [611, 154] width 34 height 9
click at [620, 217] on div "18px" at bounding box center [616, 216] width 28 height 11
type input "18px"
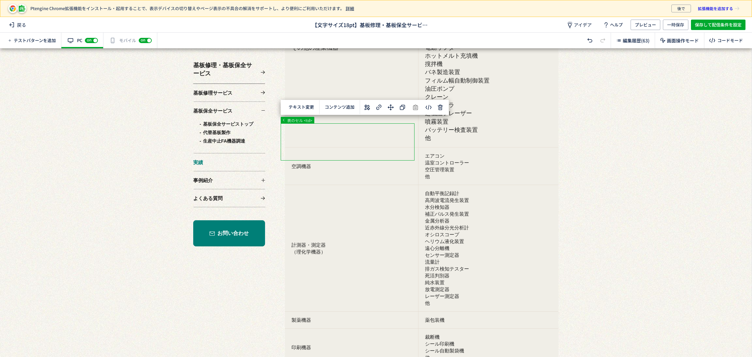
click at [369, 108] on use at bounding box center [367, 107] width 6 height 6
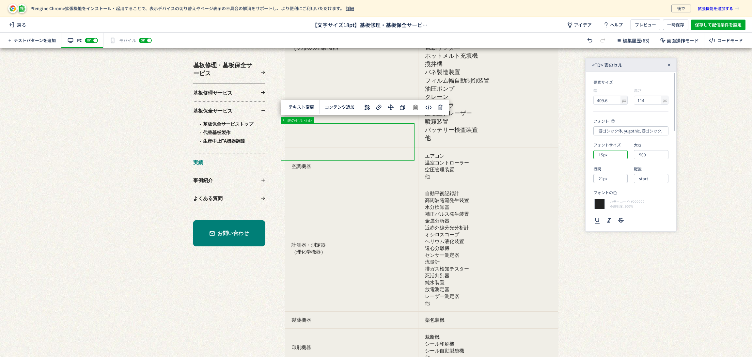
click at [624, 156] on input "15px" at bounding box center [611, 154] width 34 height 9
click at [619, 220] on div "18px" at bounding box center [616, 216] width 28 height 11
type input "18px"
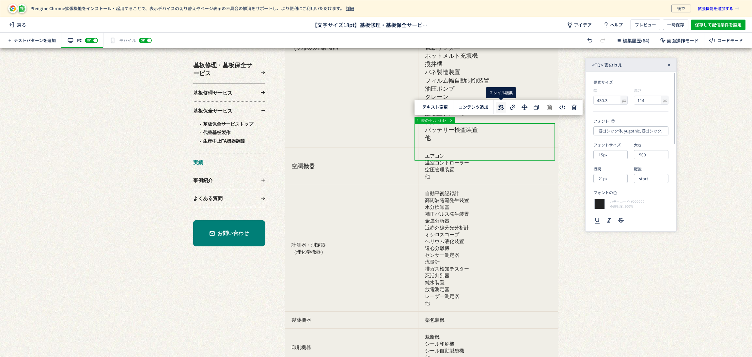
click at [499, 108] on icon at bounding box center [501, 108] width 8 height 8
click at [613, 157] on input "15px" at bounding box center [611, 154] width 34 height 9
click at [609, 218] on div "18px" at bounding box center [616, 216] width 28 height 11
type input "18px"
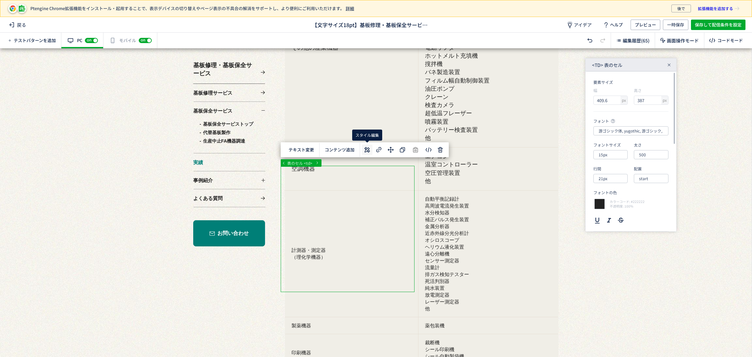
click at [365, 149] on use at bounding box center [367, 150] width 6 height 6
click at [608, 156] on input "15px" at bounding box center [611, 154] width 34 height 9
click at [616, 218] on div "18px" at bounding box center [616, 216] width 28 height 11
type input "18px"
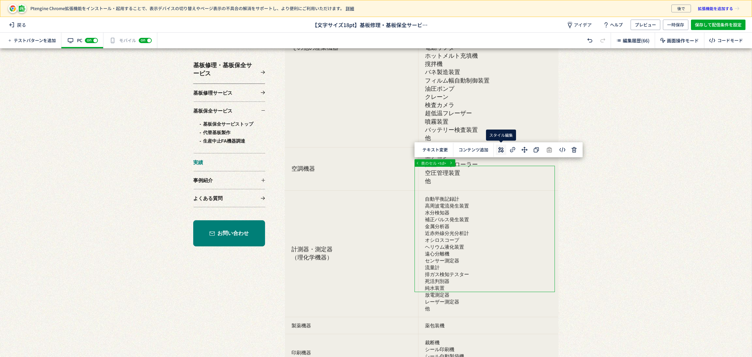
click at [502, 147] on icon at bounding box center [501, 150] width 8 height 8
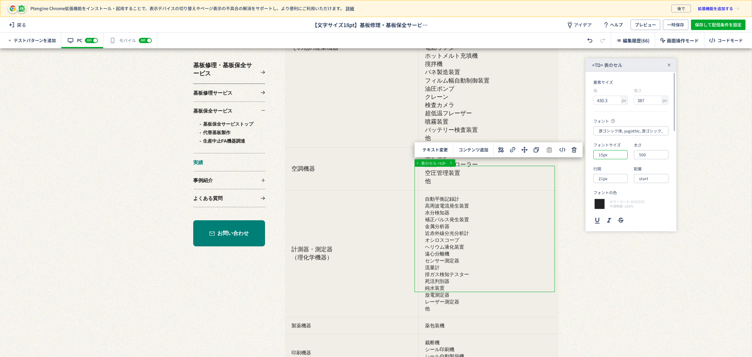
click at [614, 155] on input "15px" at bounding box center [611, 154] width 34 height 9
click at [612, 215] on div "18px" at bounding box center [616, 216] width 28 height 11
type input "18px"
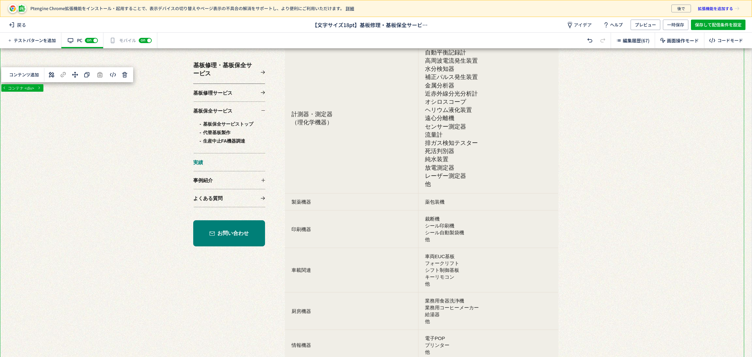
scroll to position [1616, 0]
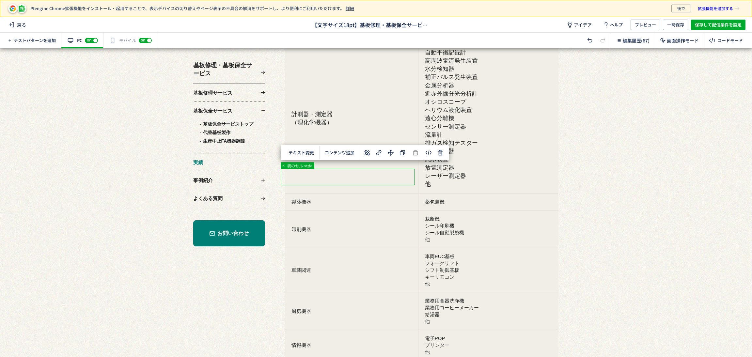
click at [370, 154] on icon at bounding box center [367, 153] width 8 height 8
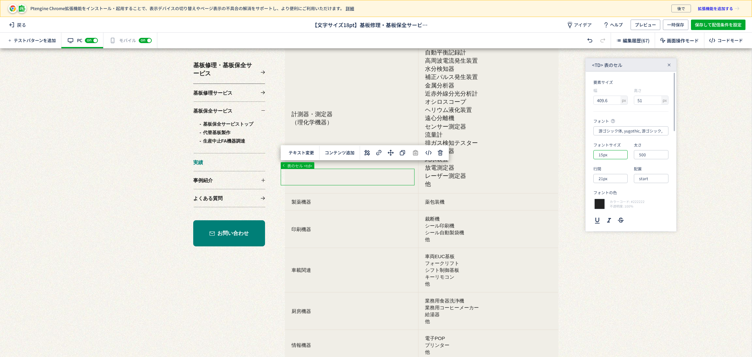
click at [626, 154] on input "15px" at bounding box center [611, 154] width 34 height 9
click at [625, 218] on li "18px" at bounding box center [616, 216] width 41 height 11
type input "18px"
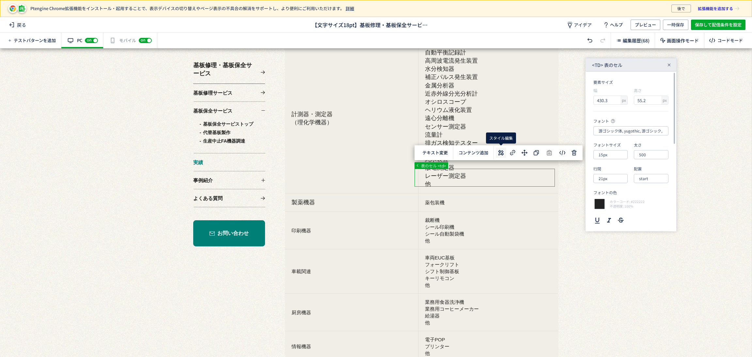
click at [498, 153] on icon at bounding box center [501, 153] width 8 height 8
click at [605, 156] on input "15px" at bounding box center [611, 154] width 34 height 9
click at [610, 215] on div "18px" at bounding box center [616, 216] width 28 height 11
type input "18px"
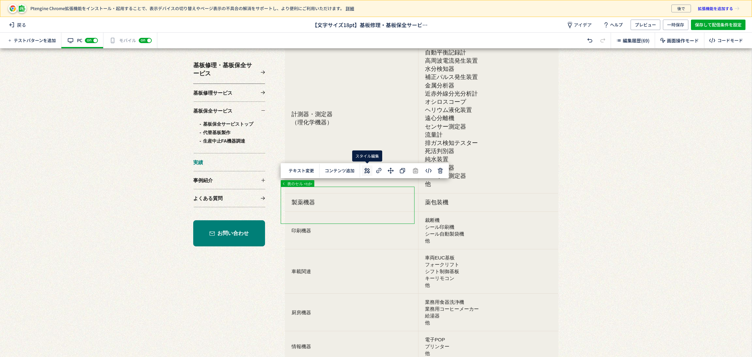
click at [368, 169] on icon at bounding box center [367, 171] width 8 height 8
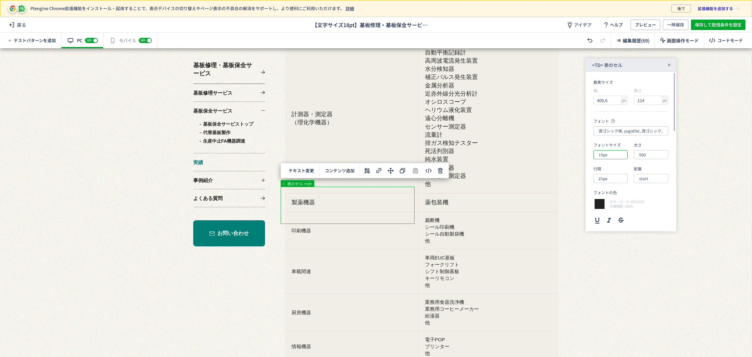
click at [616, 155] on input "15px" at bounding box center [611, 154] width 34 height 9
click at [628, 217] on div at bounding box center [627, 205] width 1 height 83
click at [610, 182] on div "18px" at bounding box center [616, 182] width 28 height 11
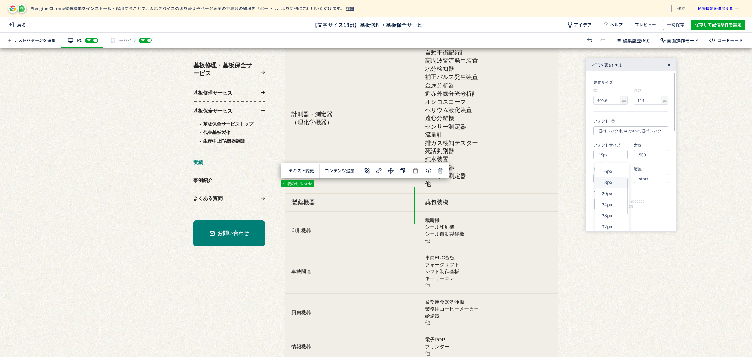
type input "18px"
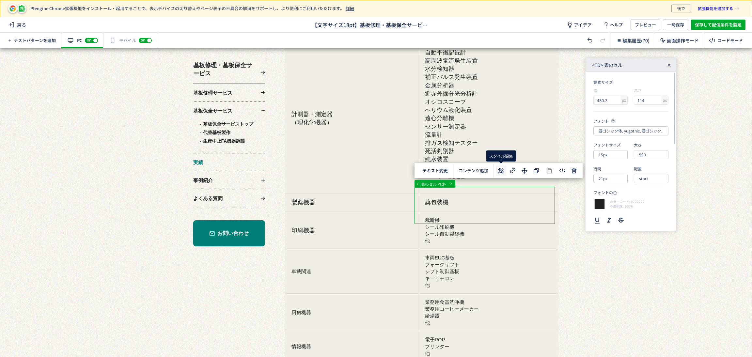
click at [499, 171] on icon at bounding box center [501, 171] width 8 height 8
click at [610, 156] on input "15px" at bounding box center [611, 154] width 34 height 9
click at [617, 218] on div "18px" at bounding box center [616, 216] width 28 height 11
type input "18px"
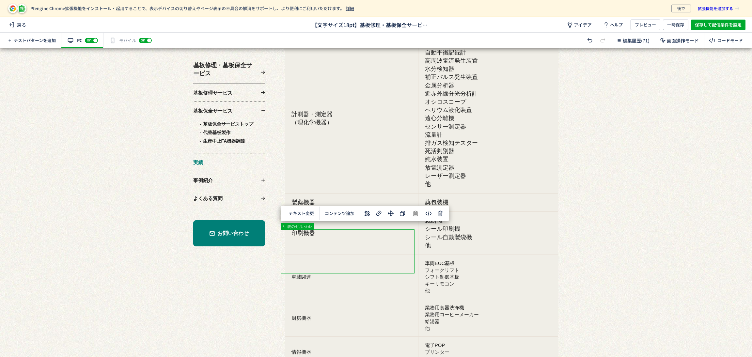
click at [369, 213] on icon at bounding box center [367, 214] width 8 height 8
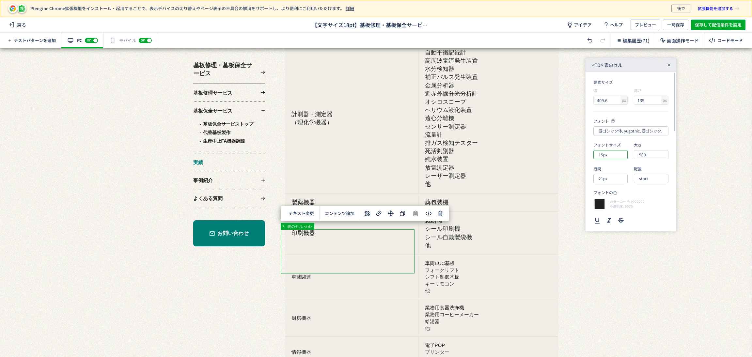
click at [616, 156] on input "15px" at bounding box center [611, 154] width 34 height 9
click at [616, 218] on div "18px" at bounding box center [616, 216] width 28 height 11
type input "18px"
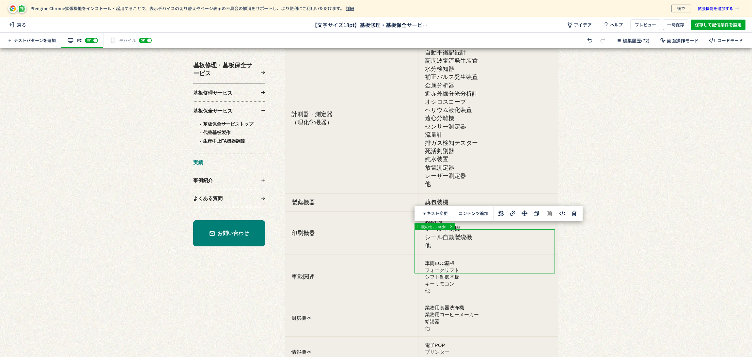
click at [503, 210] on icon at bounding box center [501, 214] width 8 height 8
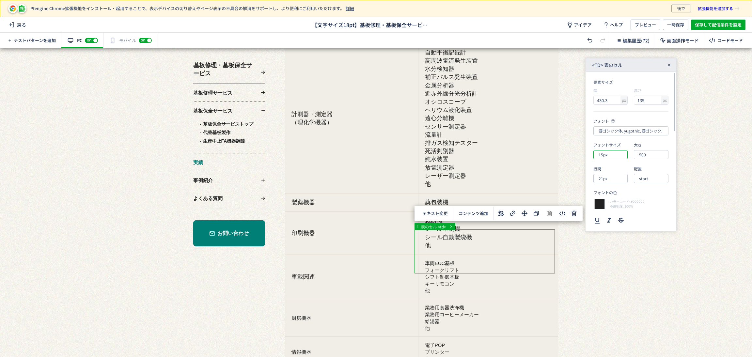
click at [617, 158] on input "15px" at bounding box center [611, 154] width 34 height 9
click at [616, 216] on div "18px" at bounding box center [616, 216] width 28 height 11
type input "18px"
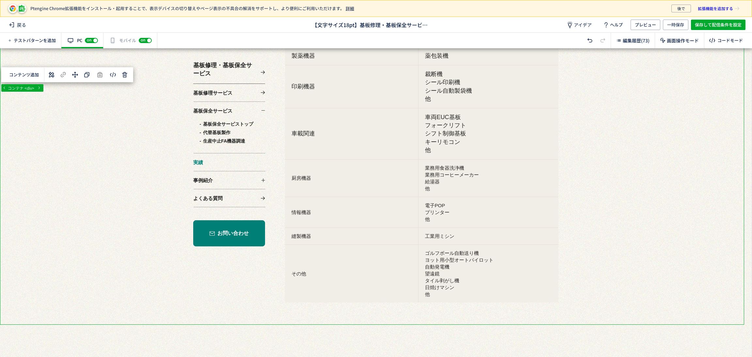
scroll to position [1763, 0]
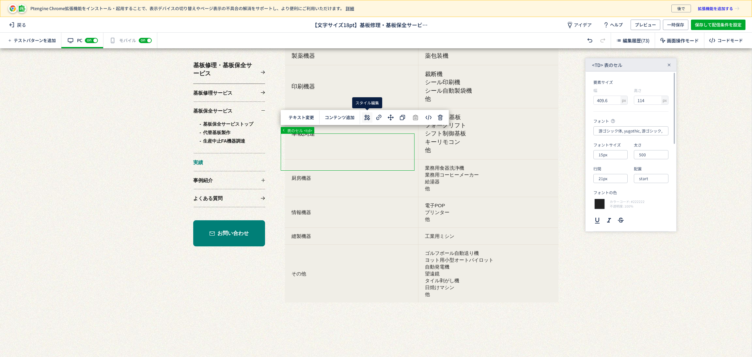
click at [366, 113] on button at bounding box center [367, 117] width 10 height 10
click at [615, 157] on input "15px" at bounding box center [611, 154] width 34 height 9
click at [616, 216] on div "18px" at bounding box center [616, 216] width 28 height 11
type input "18px"
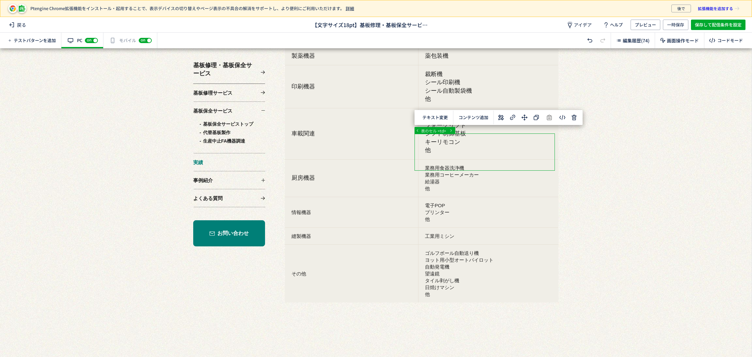
click at [499, 114] on icon at bounding box center [501, 118] width 8 height 8
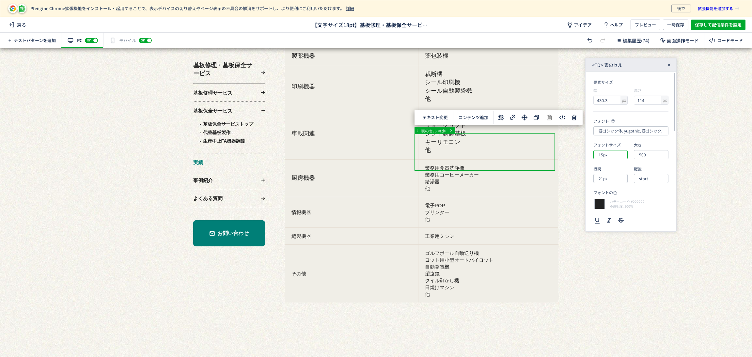
click at [614, 156] on input "15px" at bounding box center [611, 154] width 34 height 9
click at [620, 217] on div "18px" at bounding box center [616, 216] width 28 height 11
type input "18px"
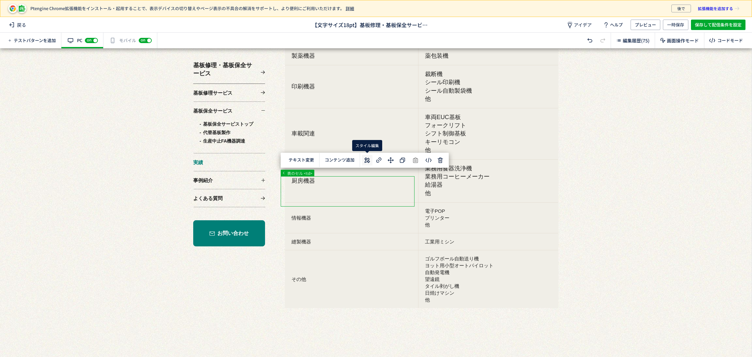
click at [363, 159] on icon at bounding box center [367, 160] width 8 height 8
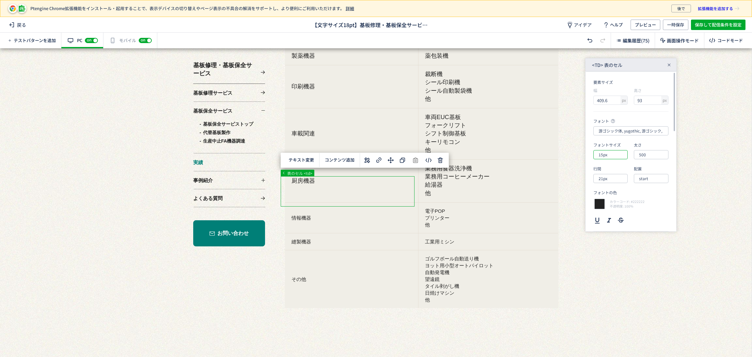
click at [617, 156] on input "15px" at bounding box center [611, 154] width 34 height 9
click at [620, 218] on div "18px" at bounding box center [616, 216] width 28 height 11
type input "18px"
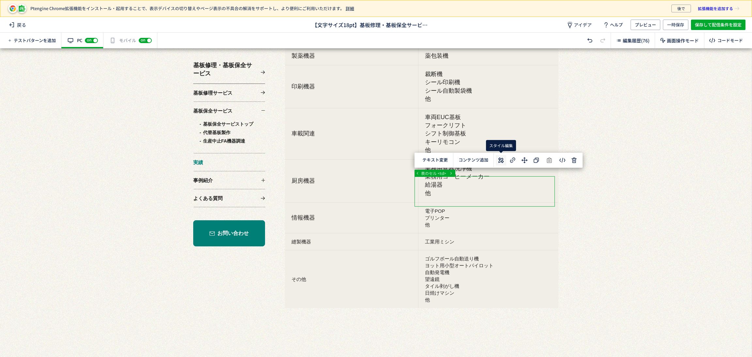
click at [502, 160] on use at bounding box center [501, 160] width 6 height 6
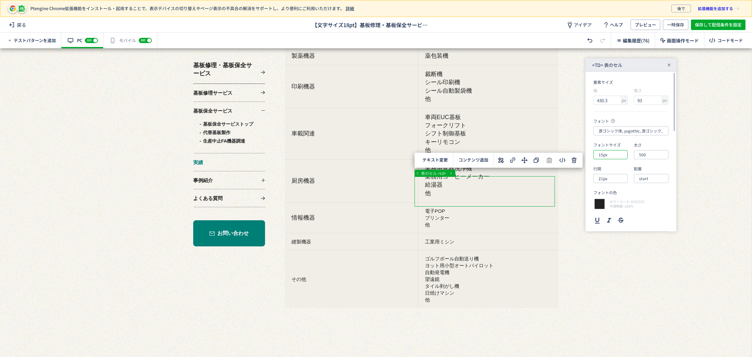
click at [611, 156] on input "15px" at bounding box center [611, 154] width 34 height 9
click at [618, 216] on div "18px" at bounding box center [616, 216] width 28 height 11
type input "18px"
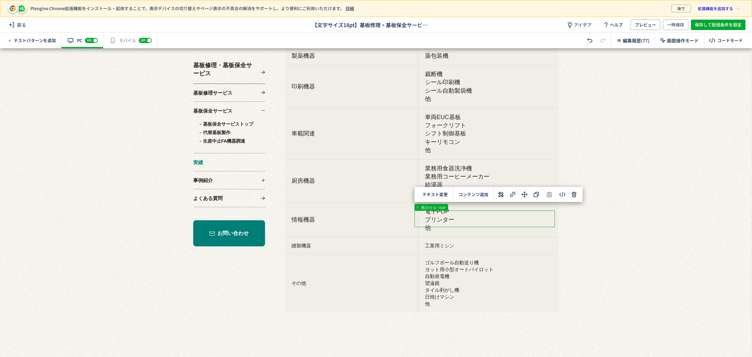
click at [498, 196] on icon at bounding box center [501, 195] width 8 height 8
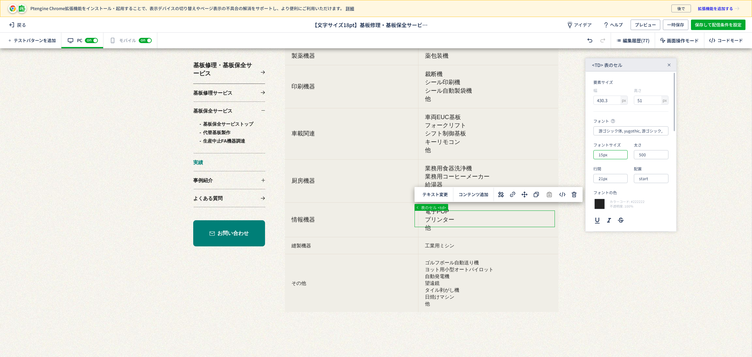
click at [609, 156] on input "15px" at bounding box center [611, 154] width 34 height 9
click at [616, 216] on div "18px" at bounding box center [616, 216] width 28 height 11
type input "18px"
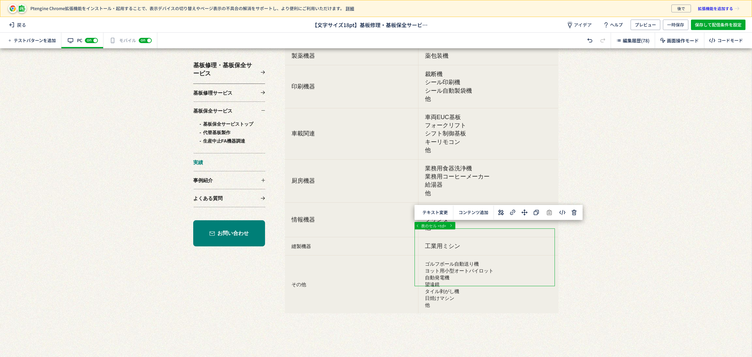
click at [503, 214] on use at bounding box center [501, 213] width 6 height 6
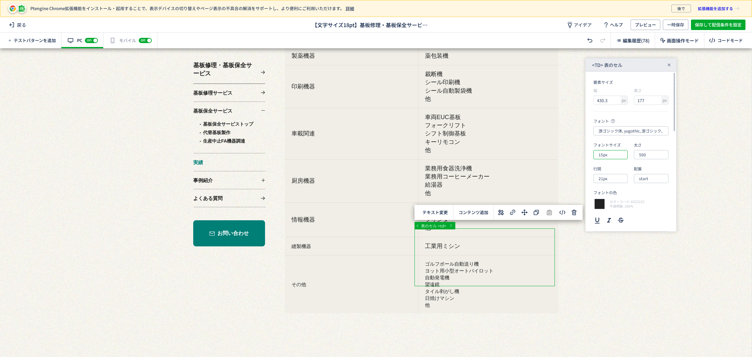
click at [612, 155] on input "15px" at bounding box center [611, 154] width 34 height 9
click at [617, 216] on div "18px" at bounding box center [616, 216] width 28 height 11
type input "18px"
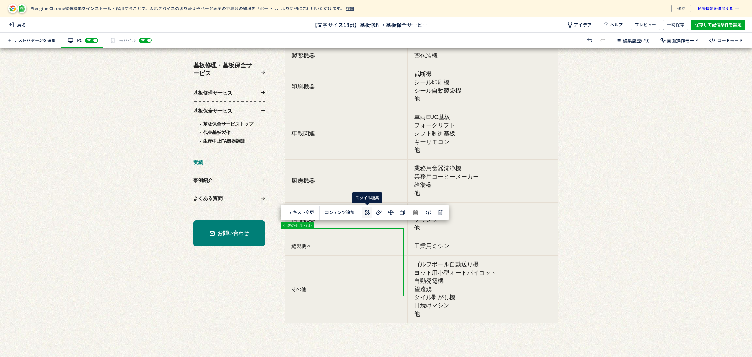
click at [367, 214] on use at bounding box center [367, 213] width 6 height 6
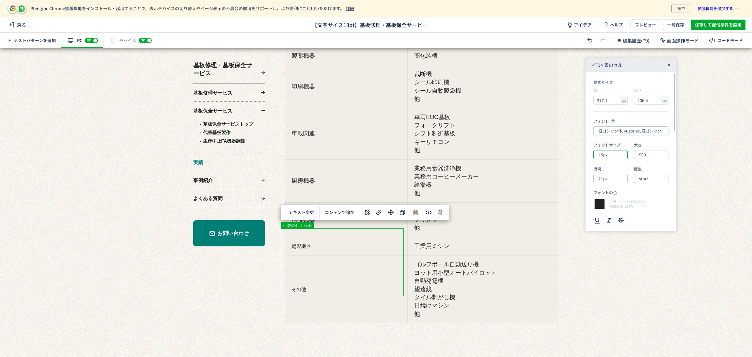
click at [616, 157] on input "15px" at bounding box center [611, 154] width 34 height 9
click at [618, 212] on div "18px" at bounding box center [616, 216] width 28 height 11
type input "18px"
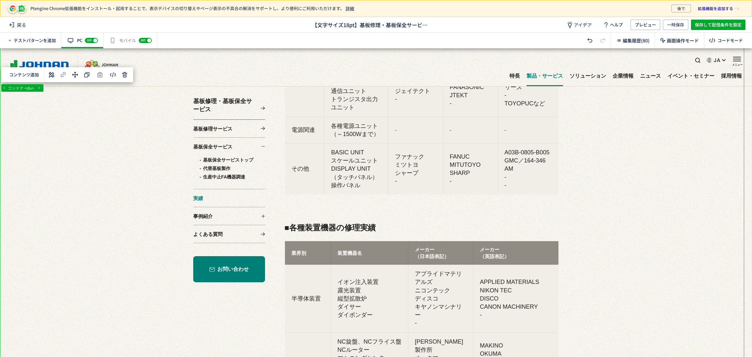
scroll to position [343, 0]
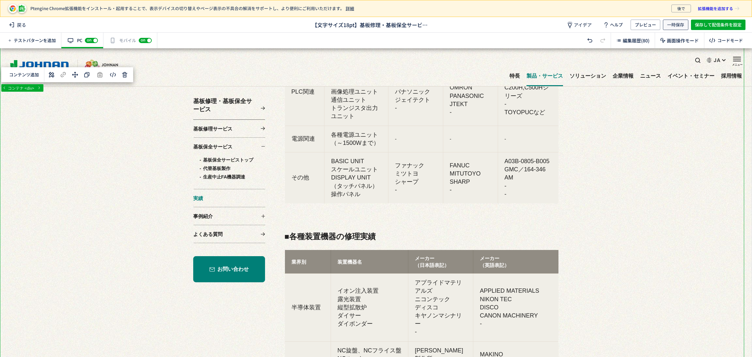
click at [670, 26] on span "一時保存" at bounding box center [675, 25] width 17 height 10
drag, startPoint x: 360, startPoint y: 24, endPoint x: 313, endPoint y: 22, distance: 47.4
click at [313, 22] on span "【文字サイズ18pt】基板修理・基板保全サービス_mrk" at bounding box center [372, 25] width 120 height 8
copy span "【文字サイズ18pt】"
click at [639, 28] on span "プレビュー" at bounding box center [645, 25] width 21 height 10
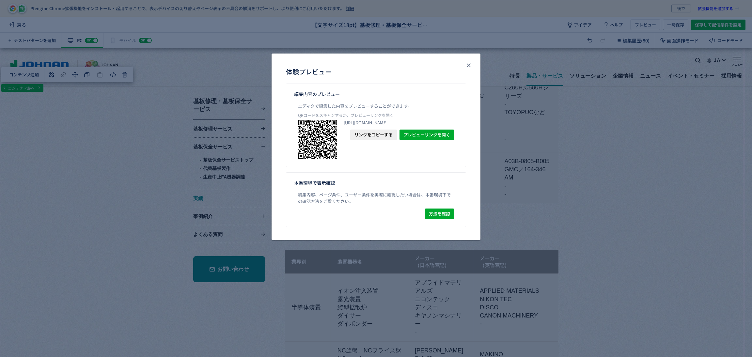
click at [632, 144] on div "体験プレビュー 編集内容のプレビュー エディタで編集した内容をプレビューすることができます。 QRコードをスキャンするか、プレビューリンクを開く https:…" at bounding box center [376, 178] width 752 height 357
click at [442, 125] on link "https://www.johnan.com/repairs/repair-achievements/?preview_ptx_token=v4-3883ed…" at bounding box center [399, 123] width 110 height 6
click at [466, 65] on icon "close" at bounding box center [469, 65] width 7 height 7
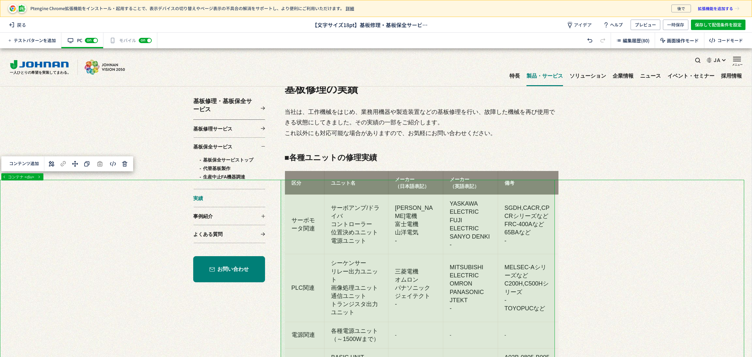
scroll to position [0, 0]
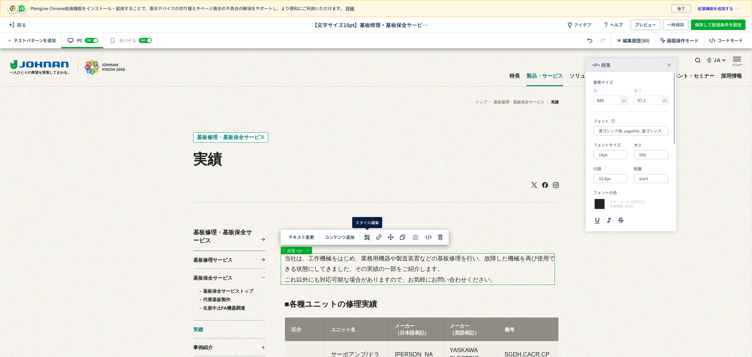
click at [365, 237] on icon at bounding box center [367, 237] width 8 height 8
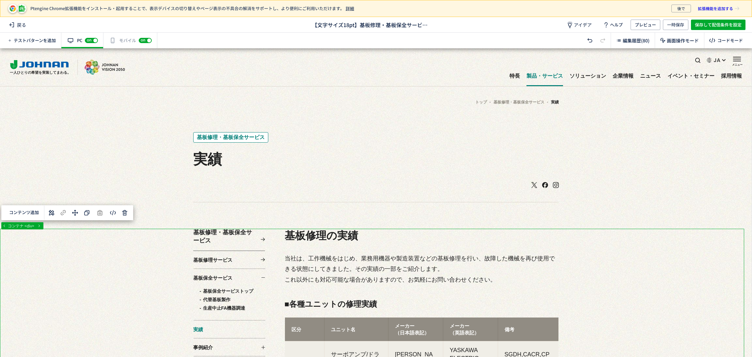
click at [676, 28] on span "一時保存" at bounding box center [675, 25] width 17 height 10
click at [128, 40] on div "有効な編集箇所が確認されません モバイル off on" at bounding box center [131, 41] width 54 height 16
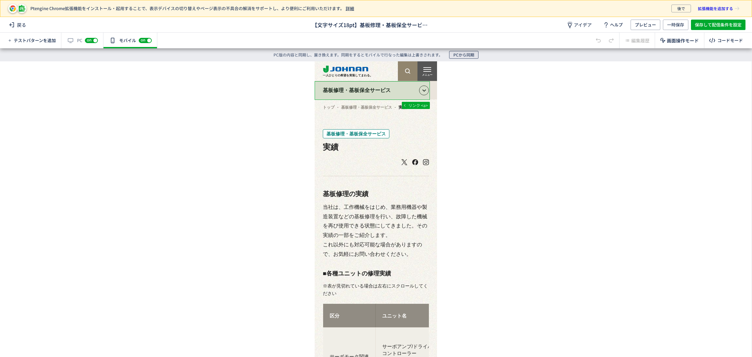
click at [460, 54] on span "PCから同期" at bounding box center [464, 55] width 21 height 8
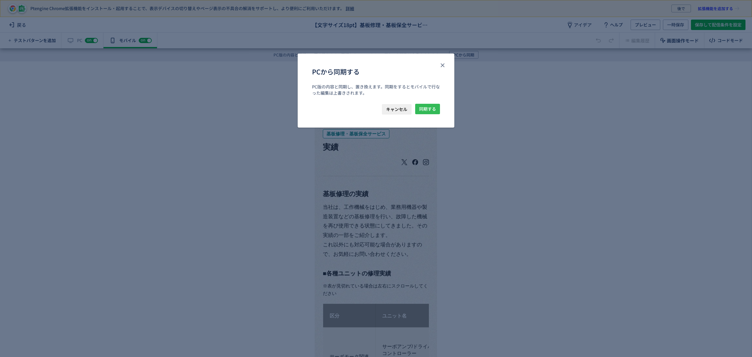
click at [420, 112] on span "同期する" at bounding box center [427, 109] width 17 height 10
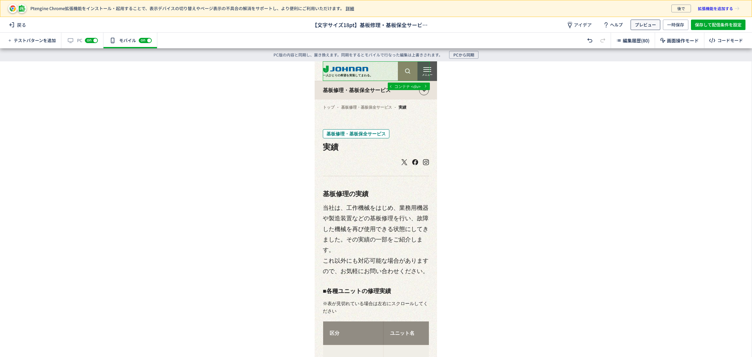
click at [642, 26] on span "プレビュー" at bounding box center [645, 25] width 21 height 10
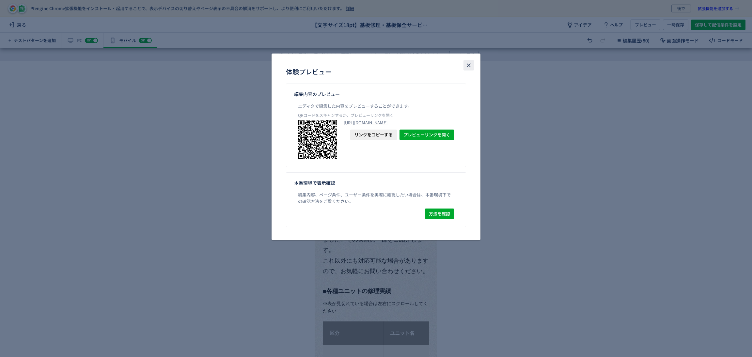
click at [469, 68] on icon "close" at bounding box center [469, 65] width 7 height 7
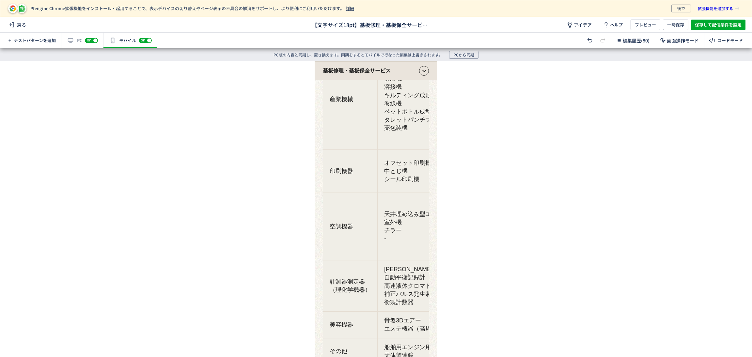
scroll to position [881, 0]
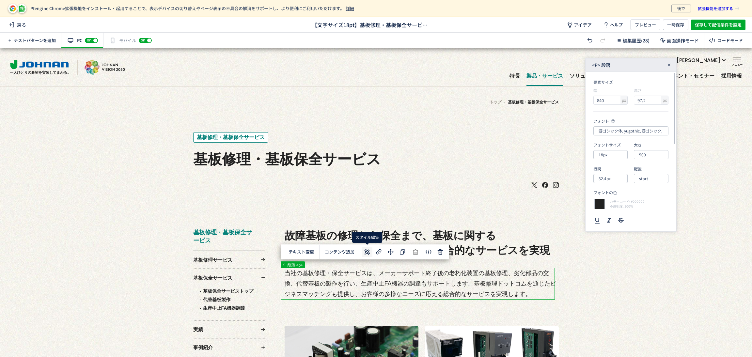
click at [362, 250] on button at bounding box center [367, 252] width 10 height 10
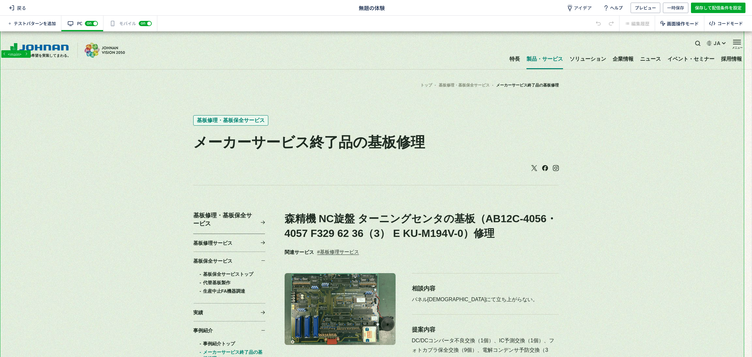
scroll to position [98, 0]
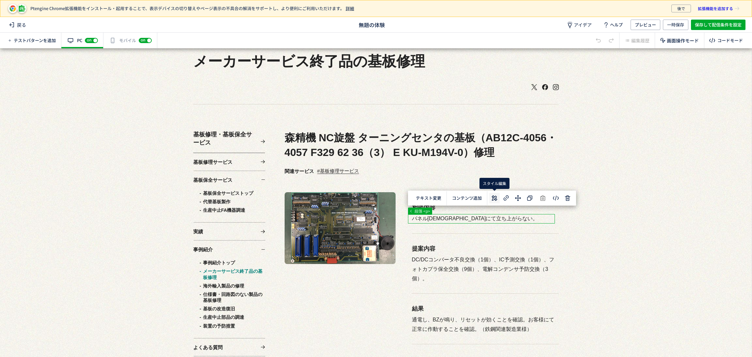
click at [493, 198] on use at bounding box center [495, 199] width 6 height 6
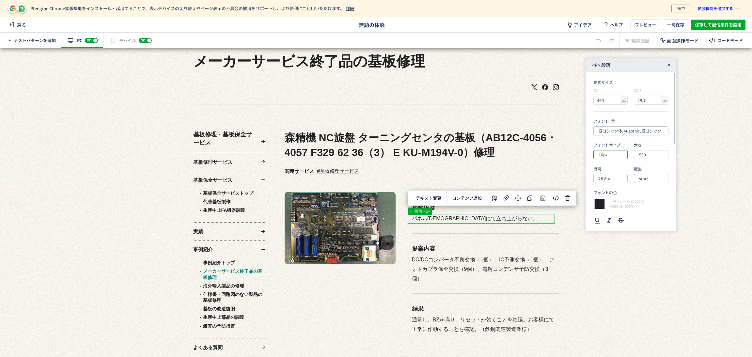
click at [609, 155] on input "16px" at bounding box center [611, 154] width 34 height 9
click at [612, 222] on div "20px" at bounding box center [616, 227] width 28 height 11
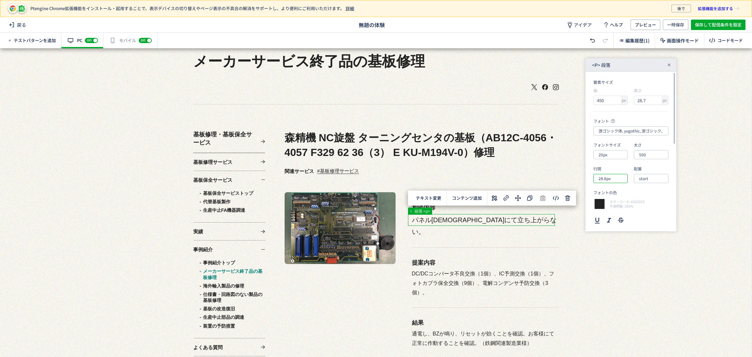
click at [618, 178] on input "28.8px" at bounding box center [611, 178] width 34 height 9
click at [616, 146] on div "フォントサイズ" at bounding box center [611, 145] width 34 height 6
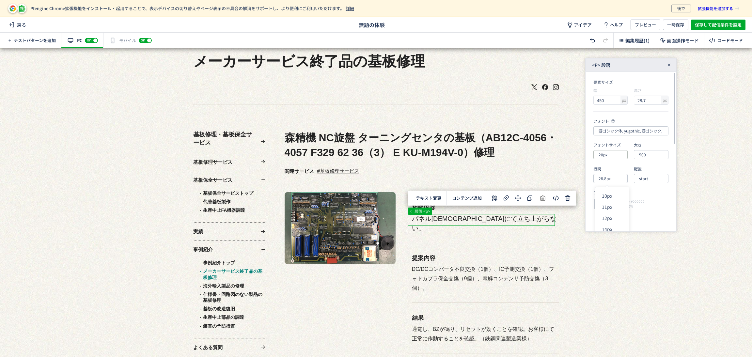
scroll to position [0, 0]
click at [616, 152] on input "20px" at bounding box center [611, 154] width 34 height 9
click at [615, 215] on div "18px" at bounding box center [616, 216] width 28 height 11
type input "18px"
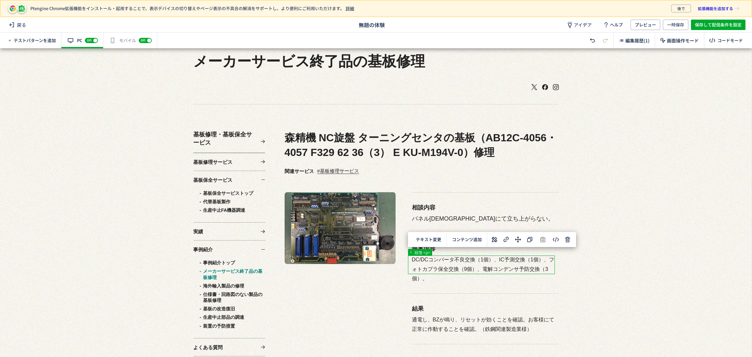
click at [495, 239] on icon at bounding box center [495, 240] width 8 height 8
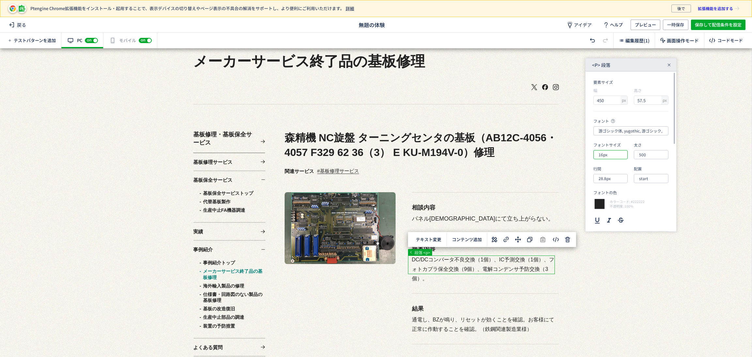
click at [623, 153] on input "16px" at bounding box center [611, 154] width 34 height 9
click at [612, 216] on div "18px" at bounding box center [616, 216] width 28 height 11
type input "18px"
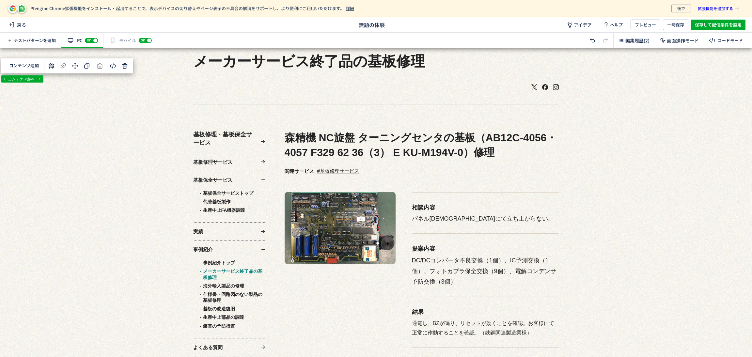
scroll to position [196, 0]
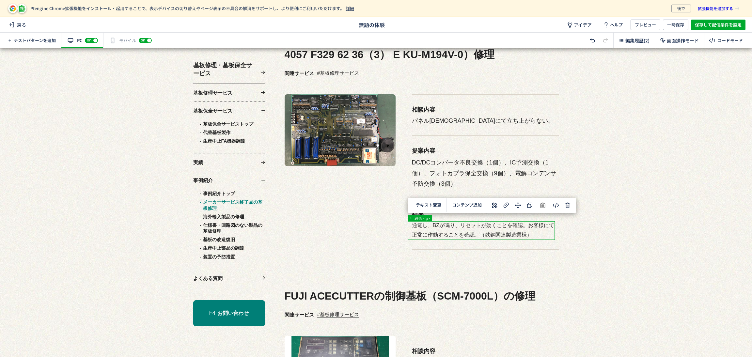
click at [496, 205] on use at bounding box center [495, 205] width 6 height 6
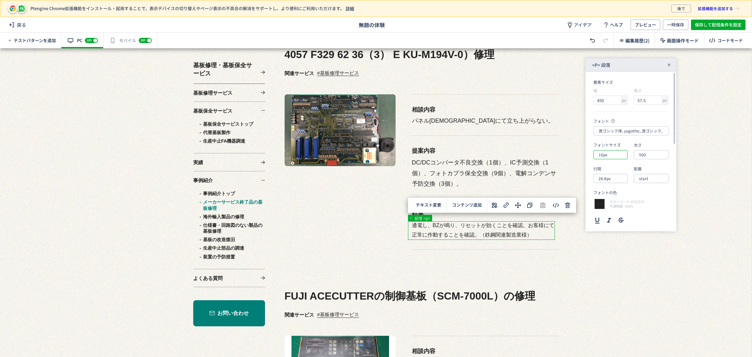
click at [608, 156] on input "16px" at bounding box center [611, 154] width 34 height 9
click at [611, 213] on div "18px" at bounding box center [616, 216] width 28 height 11
type input "18px"
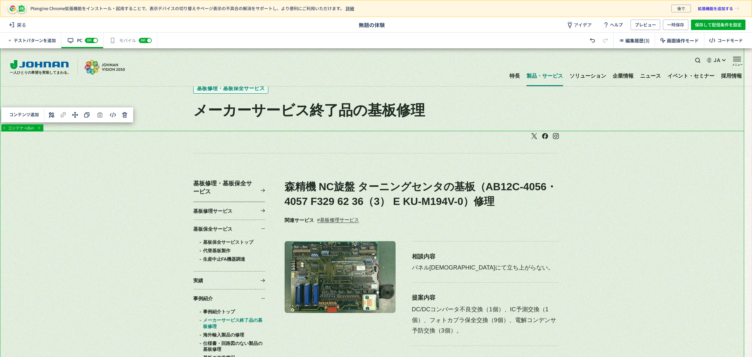
scroll to position [49, 0]
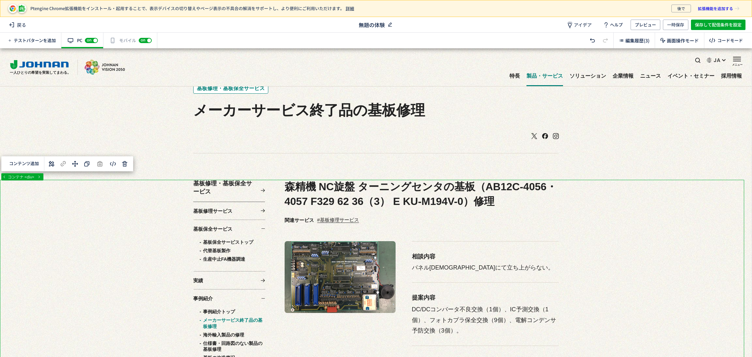
click at [389, 24] on use at bounding box center [390, 25] width 4 height 4
type input "【】"
click at [374, 24] on span "【】" at bounding box center [372, 25] width 10 height 8
click at [372, 23] on span "【】" at bounding box center [372, 25] width 10 height 8
click at [371, 23] on span "【】" at bounding box center [372, 25] width 10 height 8
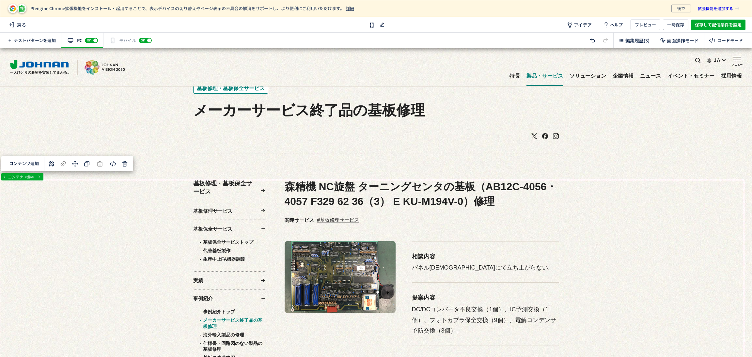
click at [370, 24] on span "【】" at bounding box center [372, 25] width 10 height 8
click at [373, 24] on span "【】" at bounding box center [372, 25] width 10 height 8
click at [375, 24] on span "【】" at bounding box center [372, 25] width 10 height 8
click at [371, 23] on span "【】" at bounding box center [372, 25] width 10 height 8
click at [383, 24] on use at bounding box center [382, 25] width 4 height 4
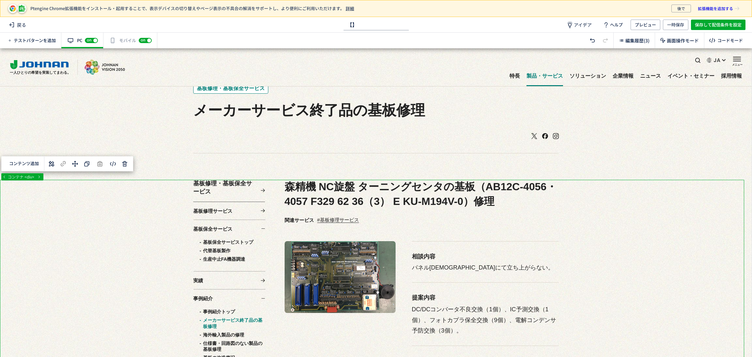
click at [344, 24] on input "【】" at bounding box center [376, 24] width 65 height 9
type input "【18】"
click at [393, 24] on input "【18】" at bounding box center [376, 24] width 65 height 9
click at [678, 24] on span "一時保存" at bounding box center [675, 25] width 17 height 10
click at [17, 20] on span "戻る" at bounding box center [18, 25] width 22 height 10
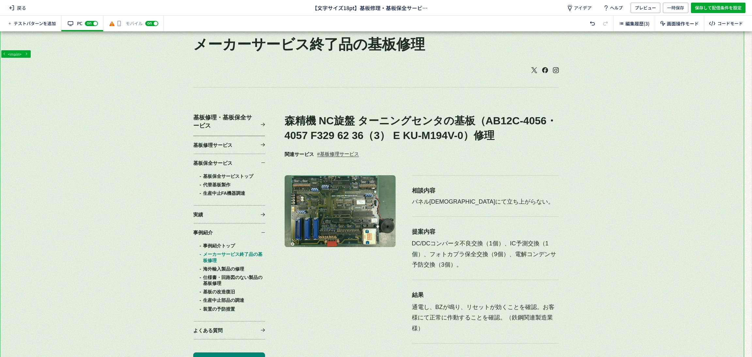
scroll to position [147, 0]
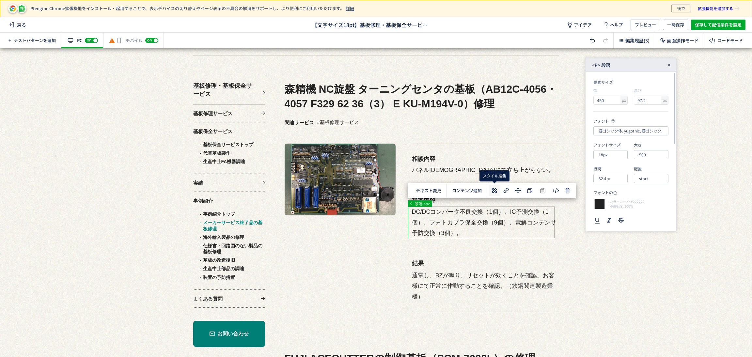
click at [494, 192] on use at bounding box center [495, 191] width 6 height 6
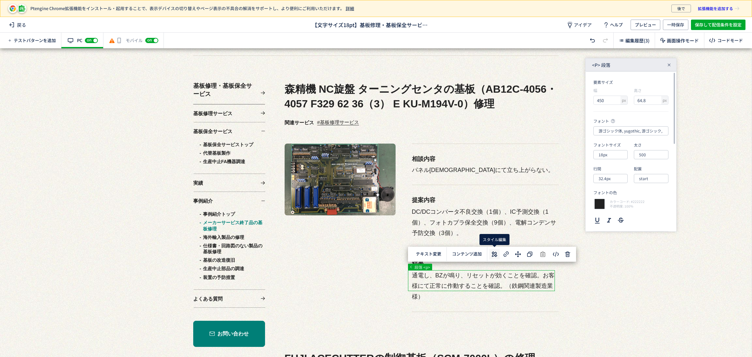
click at [497, 252] on icon at bounding box center [495, 254] width 8 height 8
click at [616, 157] on input "18px" at bounding box center [611, 154] width 34 height 9
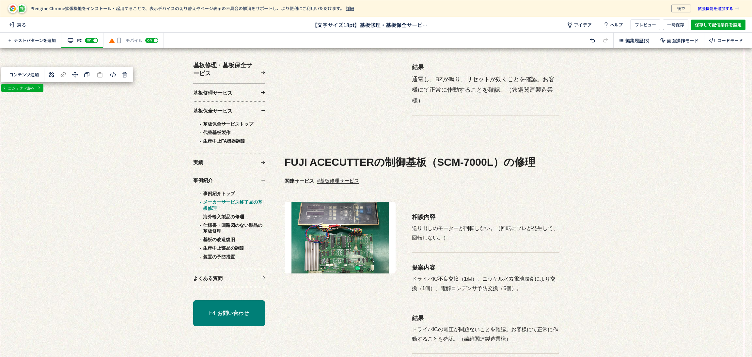
scroll to position [0, 0]
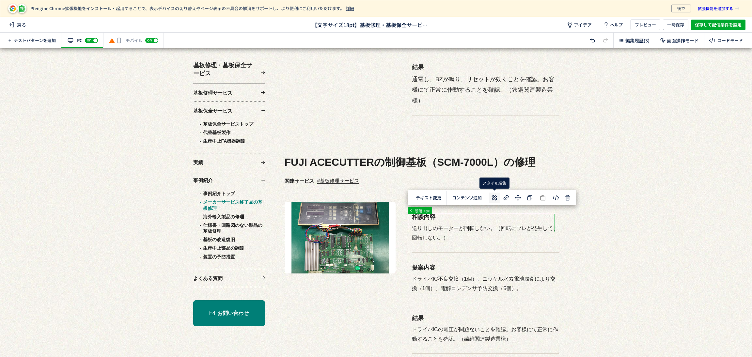
click at [496, 199] on icon at bounding box center [495, 198] width 8 height 8
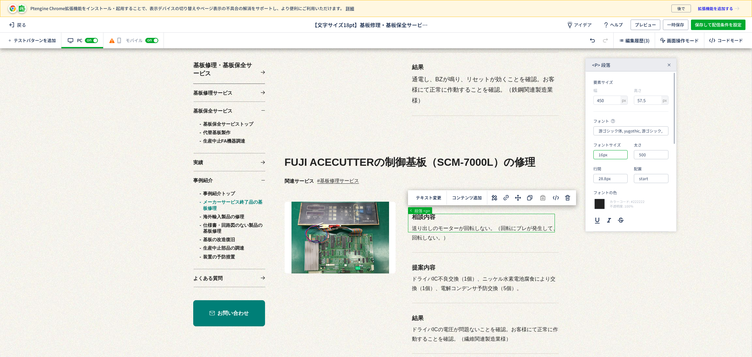
click at [612, 152] on input "16px" at bounding box center [611, 154] width 34 height 9
click at [616, 216] on div "18px" at bounding box center [616, 216] width 28 height 11
type input "18px"
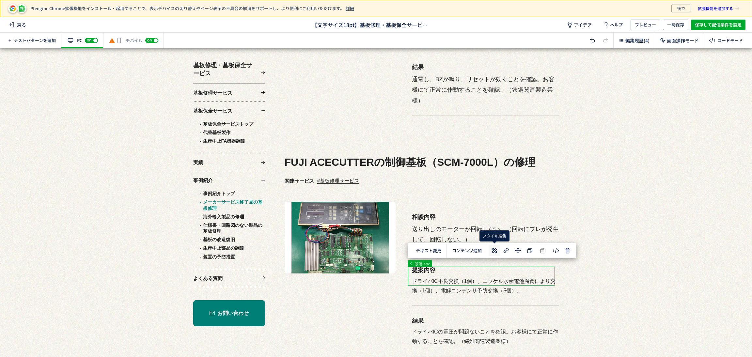
click at [491, 253] on icon at bounding box center [495, 251] width 8 height 8
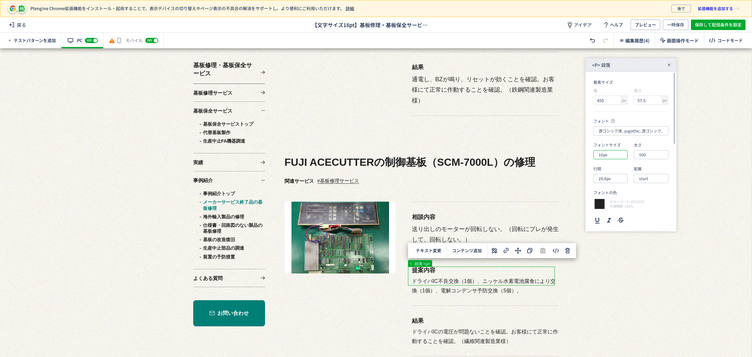
click at [615, 153] on input "16px" at bounding box center [611, 154] width 34 height 9
click at [615, 218] on div "18px" at bounding box center [616, 216] width 28 height 11
type input "18px"
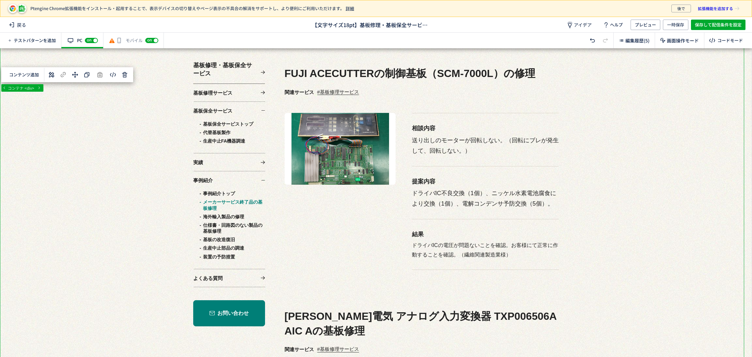
scroll to position [440, 0]
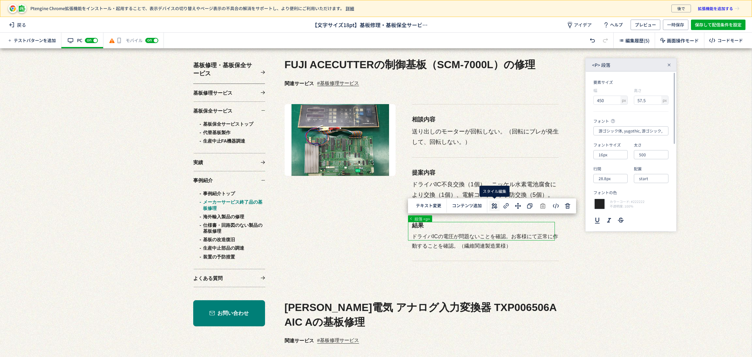
click at [497, 202] on icon at bounding box center [495, 206] width 8 height 8
click at [617, 157] on input "16px" at bounding box center [611, 154] width 34 height 9
click at [621, 218] on div "18px" at bounding box center [616, 216] width 28 height 11
type input "18px"
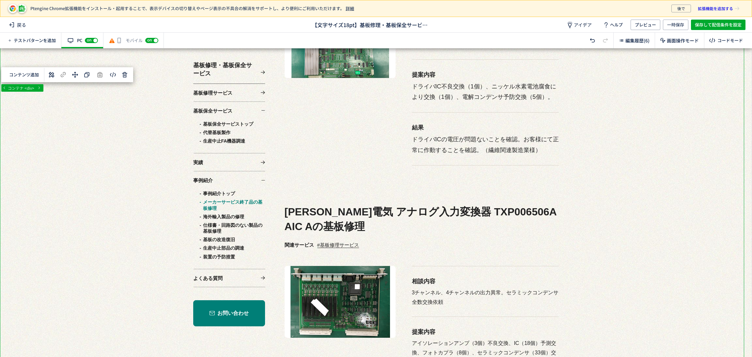
scroll to position [587, 0]
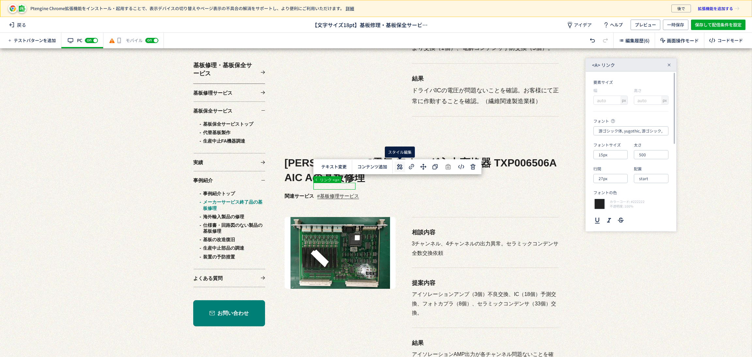
click at [403, 165] on icon at bounding box center [400, 167] width 8 height 8
click at [623, 155] on input "15px" at bounding box center [611, 154] width 34 height 9
click at [622, 214] on div "18px" at bounding box center [616, 216] width 28 height 11
type input "18px"
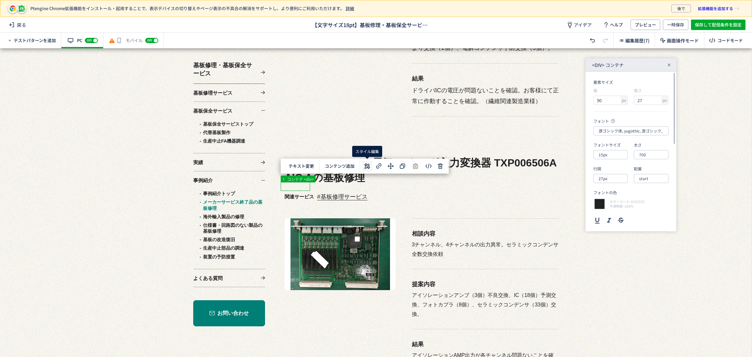
click at [368, 167] on use at bounding box center [367, 166] width 6 height 6
click at [612, 155] on input "15px" at bounding box center [611, 154] width 34 height 9
click at [618, 218] on div "18px" at bounding box center [616, 216] width 28 height 11
type input "18px"
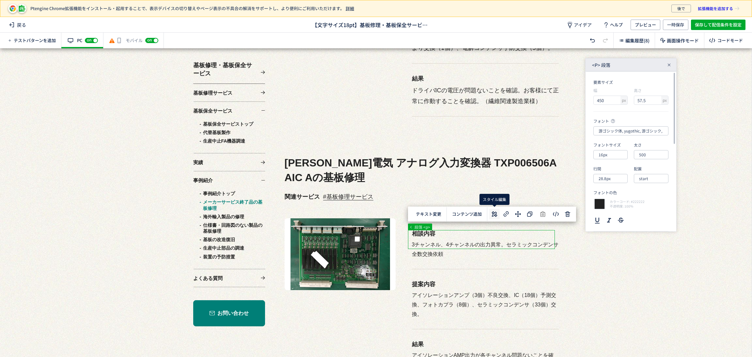
click at [494, 214] on icon at bounding box center [495, 214] width 8 height 8
click at [616, 158] on input "16px" at bounding box center [611, 154] width 34 height 9
click at [616, 217] on div "18px" at bounding box center [616, 216] width 28 height 11
type input "18px"
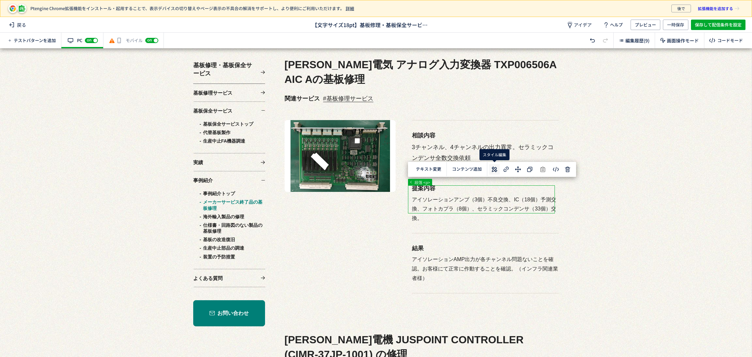
click at [494, 171] on icon at bounding box center [495, 170] width 8 height 8
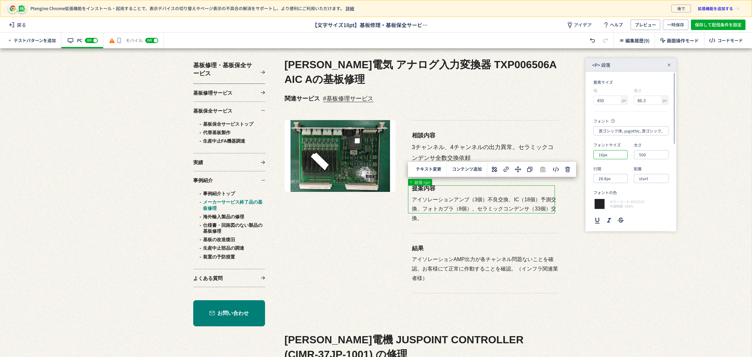
click at [621, 155] on input "16px" at bounding box center [611, 154] width 34 height 9
click at [622, 220] on div "18px" at bounding box center [616, 216] width 28 height 11
type input "18px"
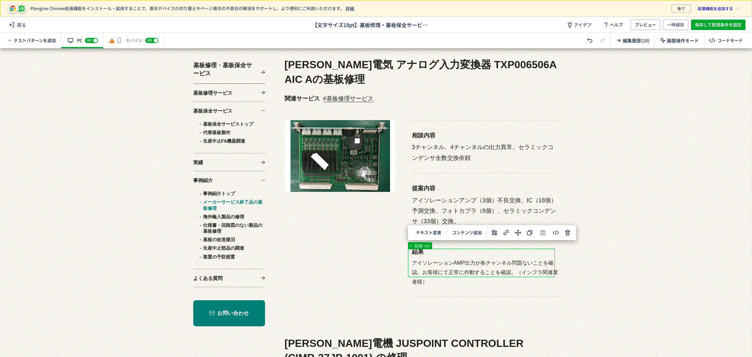
click at [493, 233] on use at bounding box center [495, 233] width 6 height 6
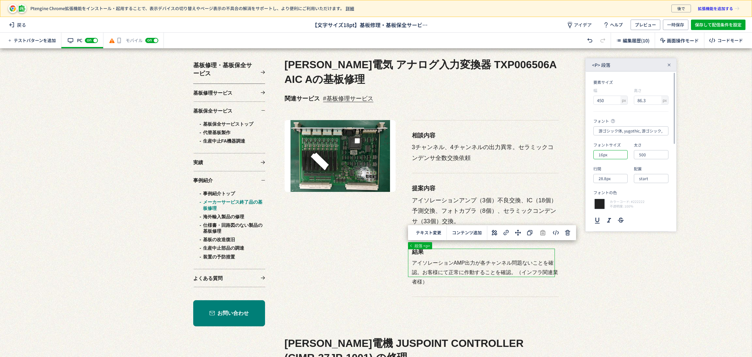
click at [615, 154] on input "16px" at bounding box center [611, 154] width 34 height 9
click at [616, 217] on div "18px" at bounding box center [616, 216] width 28 height 11
type input "18px"
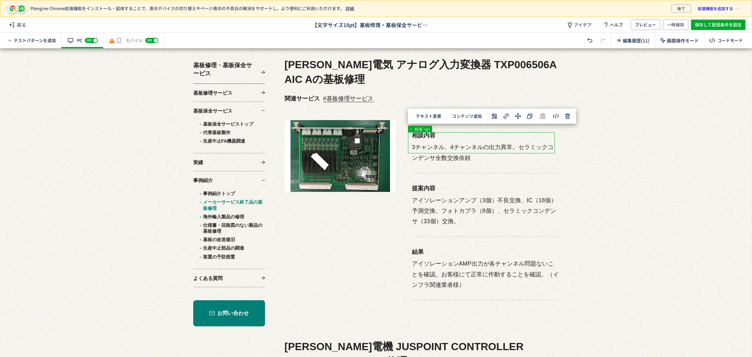
click at [491, 119] on icon at bounding box center [495, 116] width 8 height 8
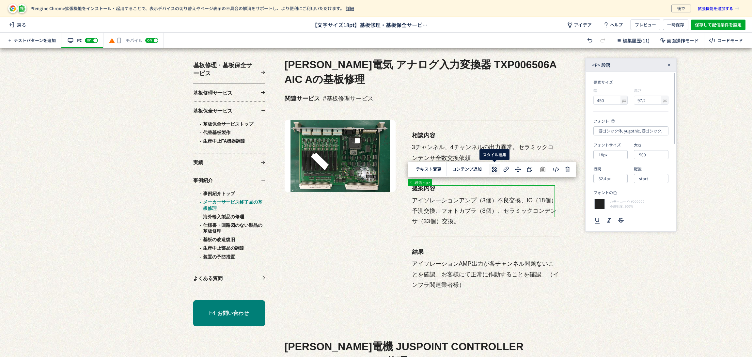
click at [495, 164] on button at bounding box center [494, 169] width 10 height 10
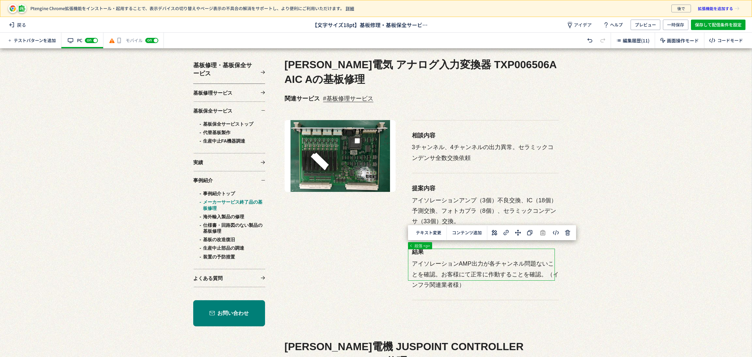
click at [497, 235] on icon at bounding box center [495, 233] width 8 height 8
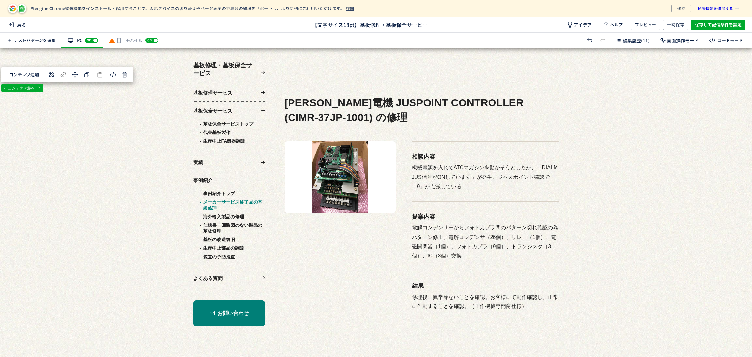
scroll to position [930, 0]
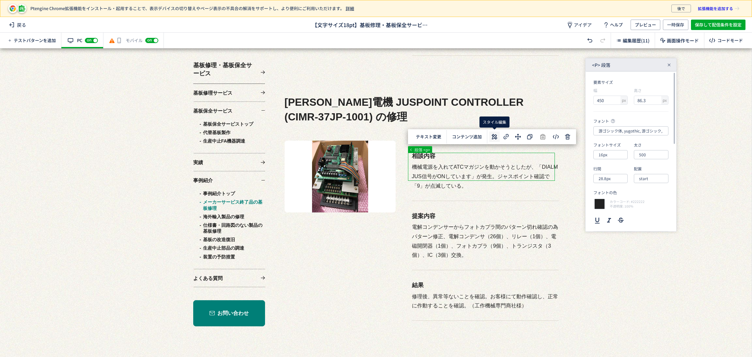
click at [496, 137] on use at bounding box center [495, 137] width 6 height 6
click at [612, 157] on input "16px" at bounding box center [611, 154] width 34 height 9
click at [616, 217] on div "18px" at bounding box center [616, 216] width 28 height 11
type input "18px"
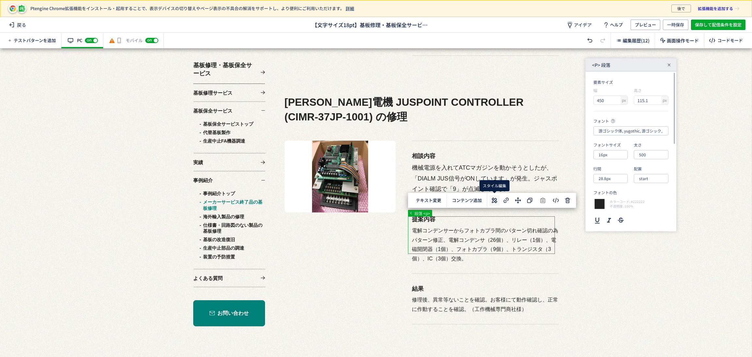
click at [492, 204] on icon at bounding box center [495, 201] width 8 height 8
click at [612, 157] on input "16px" at bounding box center [611, 154] width 34 height 9
click at [606, 218] on div "18px" at bounding box center [616, 216] width 28 height 11
type input "18px"
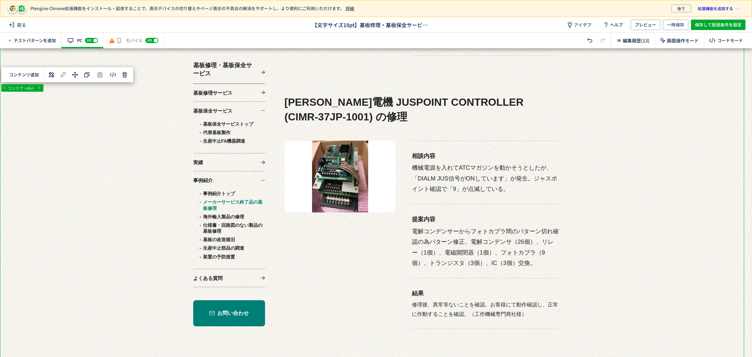
scroll to position [1028, 0]
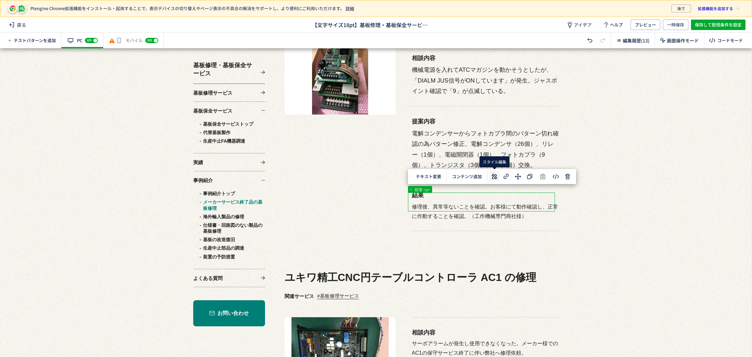
click at [493, 175] on icon at bounding box center [495, 177] width 8 height 8
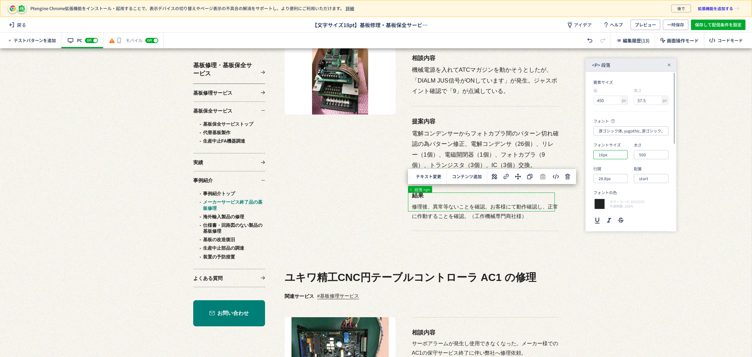
click at [610, 156] on input "16px" at bounding box center [611, 154] width 34 height 9
click at [609, 218] on div "18px" at bounding box center [616, 216] width 28 height 11
type input "18px"
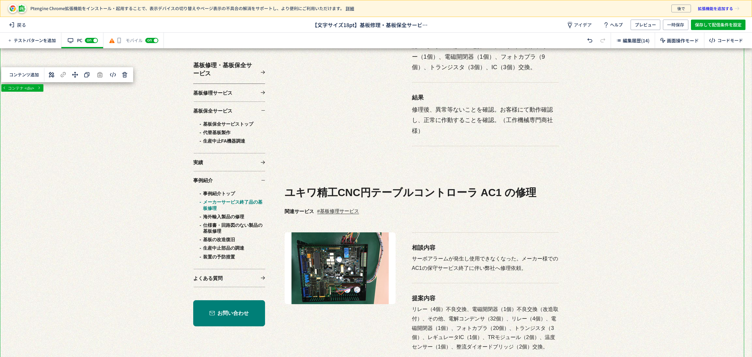
scroll to position [1175, 0]
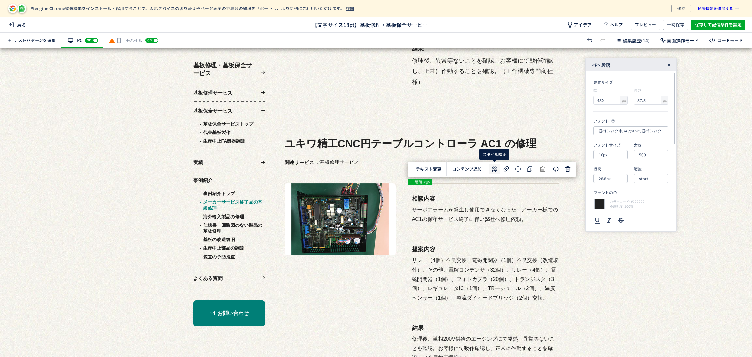
click at [497, 167] on icon at bounding box center [495, 169] width 8 height 8
click at [609, 157] on input "16px" at bounding box center [611, 154] width 34 height 9
click at [606, 220] on div "18px" at bounding box center [616, 216] width 28 height 11
type input "18px"
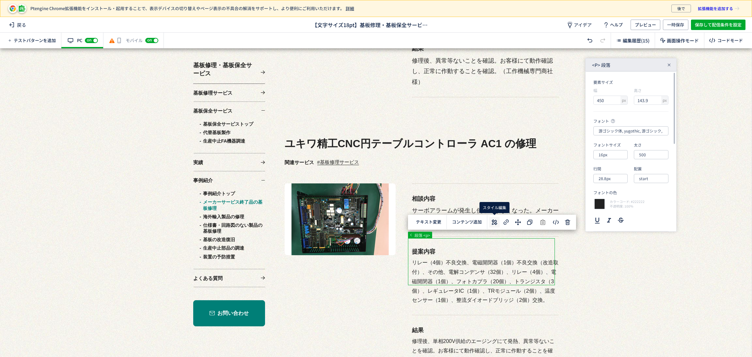
click at [493, 219] on use at bounding box center [495, 222] width 6 height 6
click at [604, 155] on input "16px" at bounding box center [611, 154] width 34 height 9
click at [609, 220] on div "18px" at bounding box center [616, 216] width 28 height 11
type input "18px"
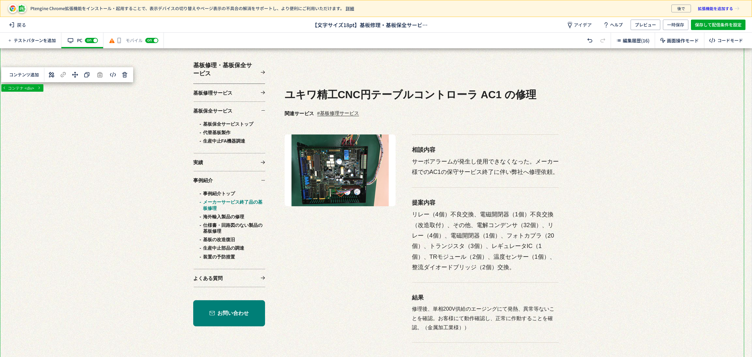
scroll to position [1273, 0]
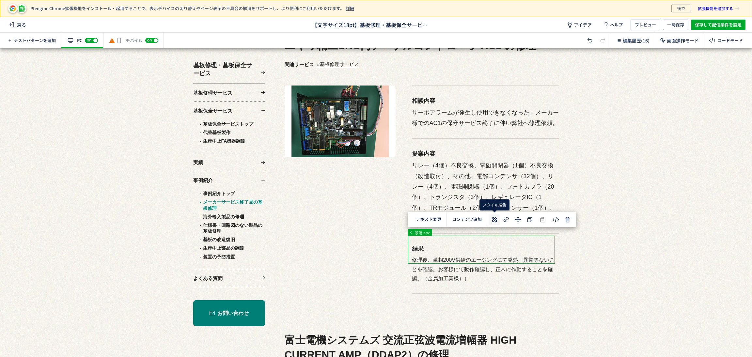
click at [493, 218] on icon at bounding box center [495, 220] width 8 height 8
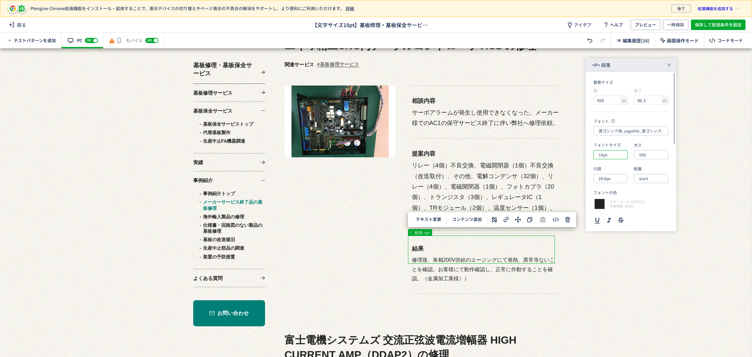
click at [614, 152] on input "16px" at bounding box center [611, 154] width 34 height 9
click at [622, 216] on div "18px" at bounding box center [616, 216] width 28 height 11
type input "18px"
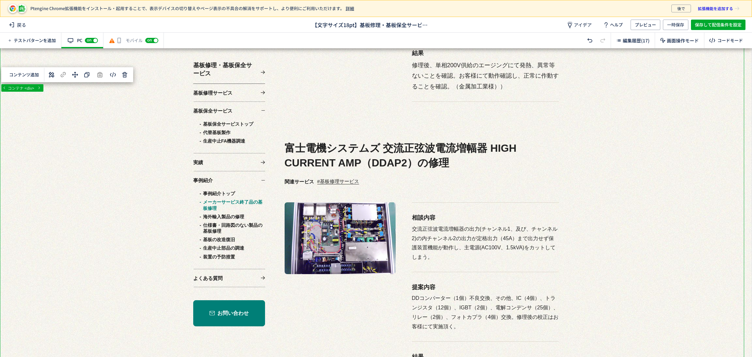
scroll to position [1469, 0]
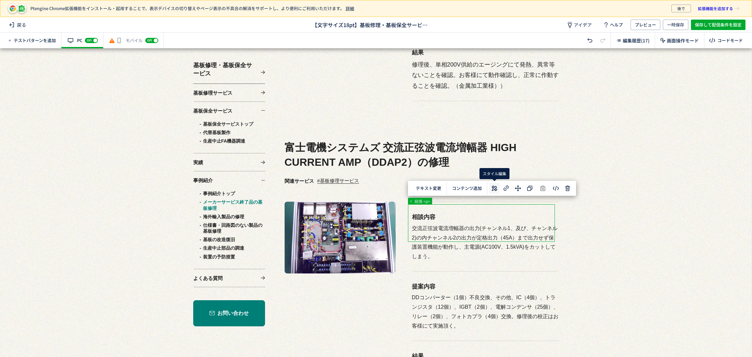
click at [494, 188] on use at bounding box center [495, 189] width 6 height 6
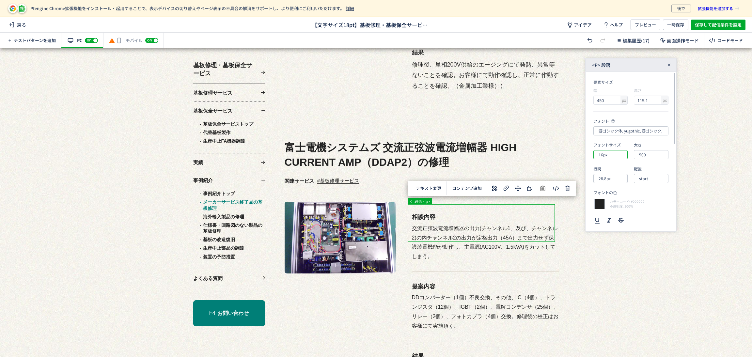
click at [607, 159] on input "16px" at bounding box center [611, 154] width 34 height 9
click at [612, 218] on div "18px" at bounding box center [616, 216] width 28 height 11
type input "18px"
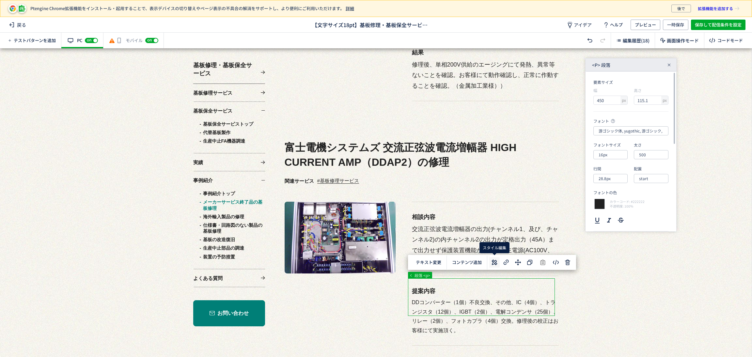
click at [497, 261] on icon at bounding box center [495, 263] width 8 height 8
click at [616, 155] on input "16px" at bounding box center [611, 154] width 34 height 9
click at [612, 218] on div "18px" at bounding box center [616, 216] width 28 height 11
type input "18px"
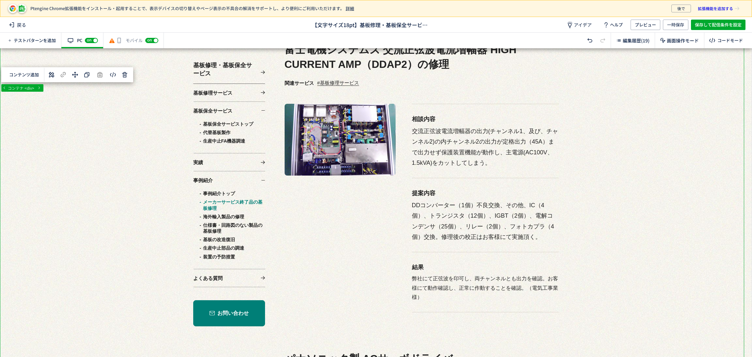
scroll to position [1616, 0]
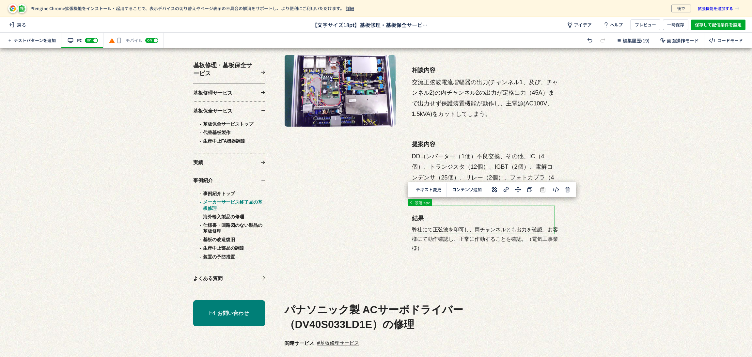
click at [492, 190] on icon at bounding box center [495, 190] width 8 height 8
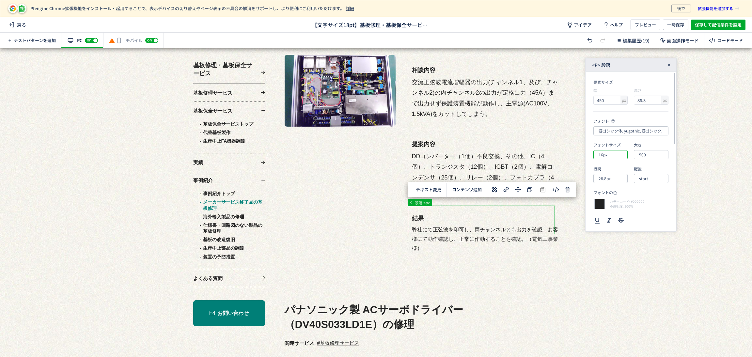
click at [604, 155] on input "16px" at bounding box center [611, 154] width 34 height 9
click at [613, 217] on div "18px" at bounding box center [616, 216] width 28 height 11
type input "18px"
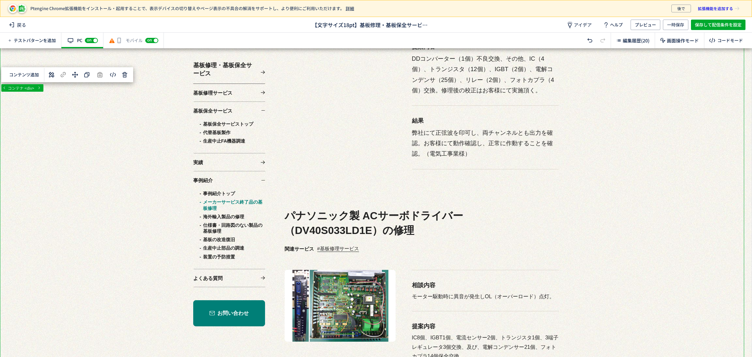
scroll to position [1763, 0]
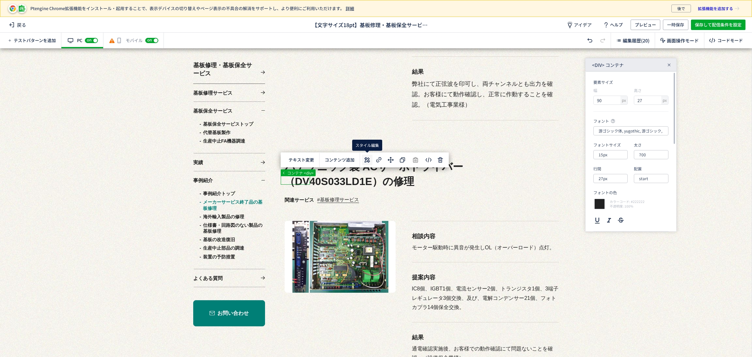
click at [365, 159] on icon at bounding box center [367, 160] width 8 height 8
click at [604, 158] on input "15px" at bounding box center [611, 154] width 34 height 9
click at [613, 214] on div "18px" at bounding box center [616, 216] width 28 height 11
type input "18px"
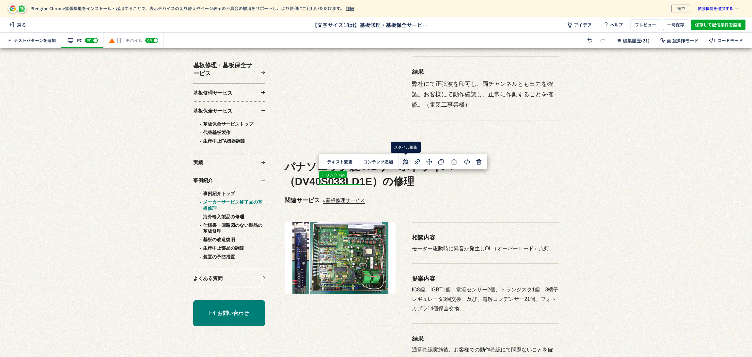
click at [401, 162] on button at bounding box center [406, 162] width 10 height 10
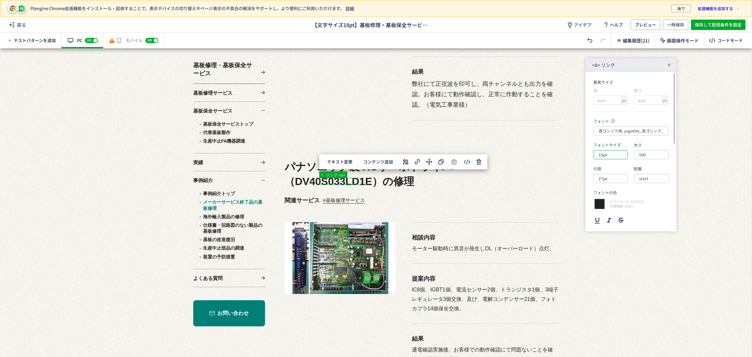
click at [618, 152] on input "15px" at bounding box center [611, 154] width 34 height 9
click at [613, 216] on div "18px" at bounding box center [616, 216] width 28 height 11
type input "18px"
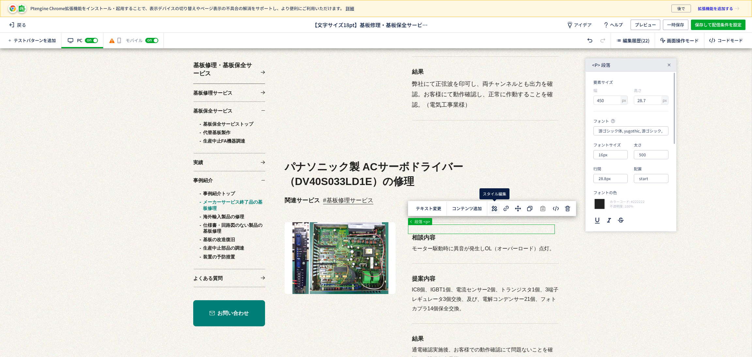
click at [489, 209] on button at bounding box center [494, 208] width 10 height 10
click at [610, 155] on input "16px" at bounding box center [611, 154] width 34 height 9
click at [606, 218] on div "18px" at bounding box center [616, 216] width 28 height 11
type input "18px"
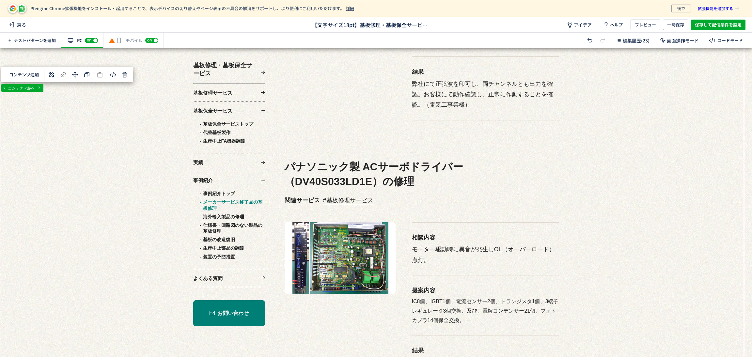
scroll to position [1812, 0]
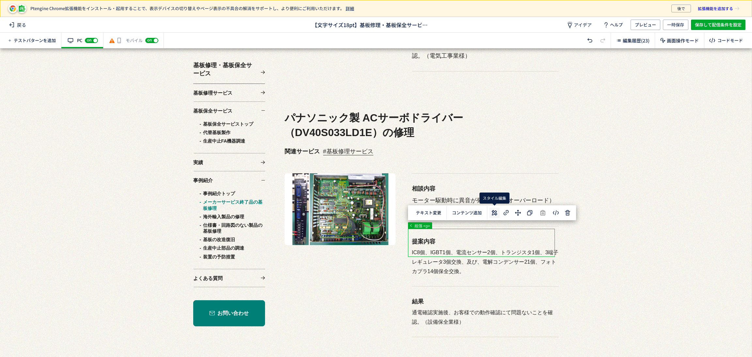
click at [498, 211] on icon at bounding box center [495, 213] width 8 height 8
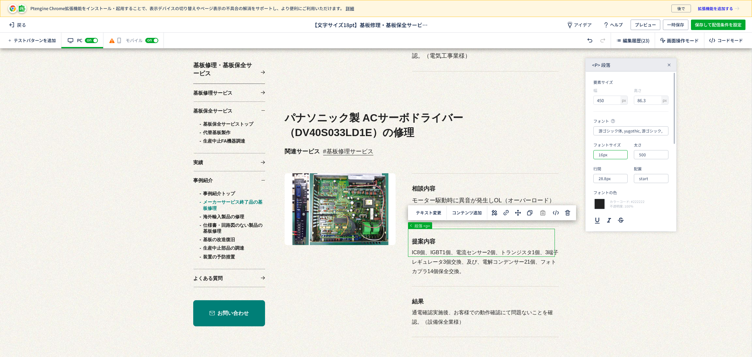
click at [625, 157] on input "16px" at bounding box center [611, 154] width 34 height 9
click at [612, 220] on div "18px" at bounding box center [616, 216] width 28 height 11
type input "18px"
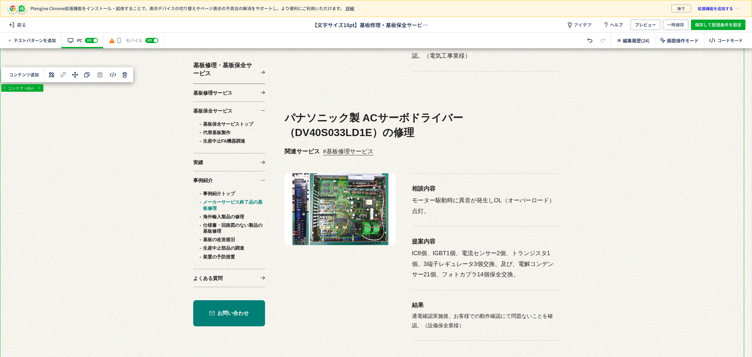
scroll to position [1861, 0]
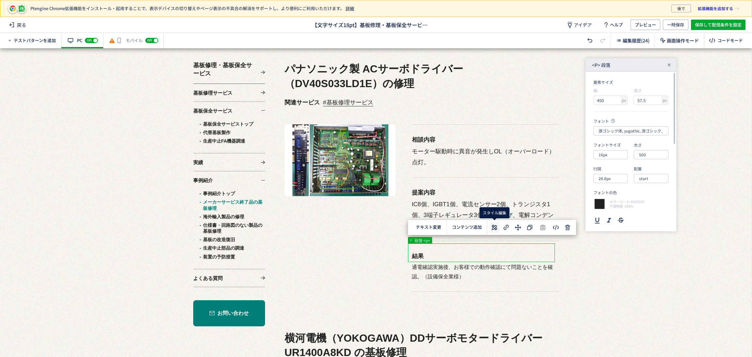
click at [496, 224] on icon at bounding box center [495, 228] width 8 height 8
click at [607, 153] on input "16px" at bounding box center [611, 154] width 34 height 9
click at [614, 216] on div "18px" at bounding box center [616, 216] width 28 height 11
type input "18px"
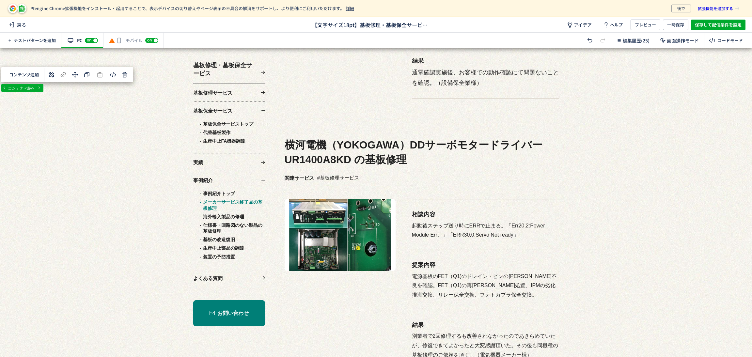
scroll to position [2057, 0]
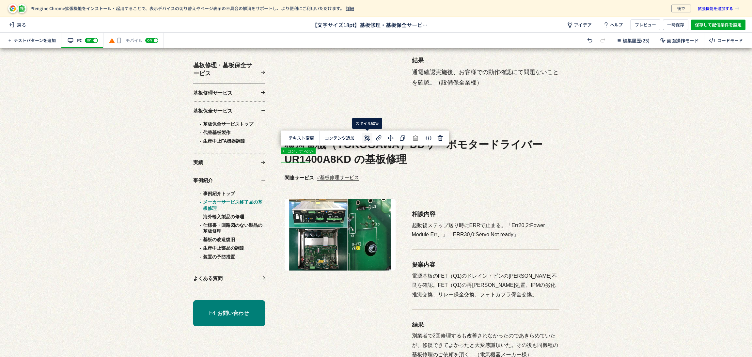
click at [365, 141] on icon at bounding box center [367, 138] width 8 height 8
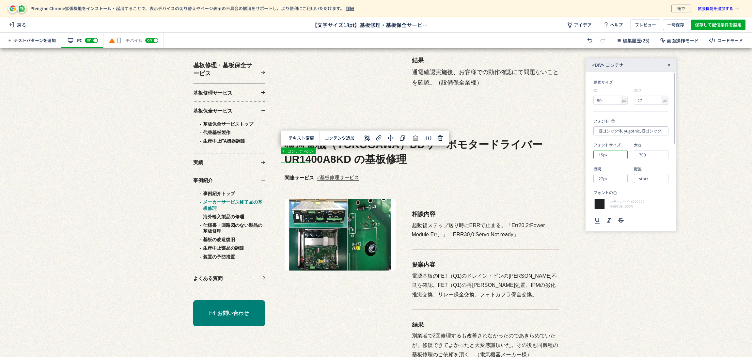
click at [604, 156] on input "15px" at bounding box center [611, 154] width 34 height 9
click at [611, 214] on div "18px" at bounding box center [616, 216] width 28 height 11
type input "18px"
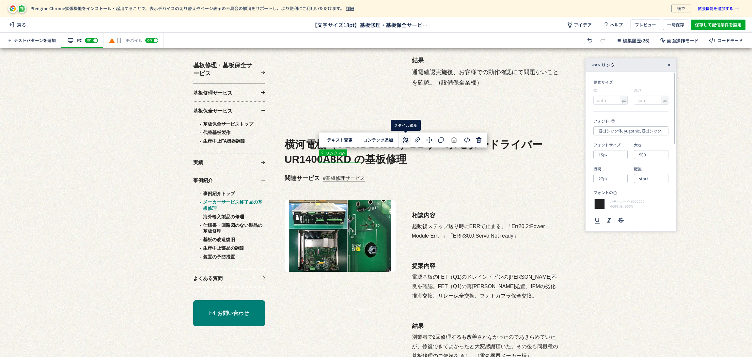
click at [406, 142] on icon at bounding box center [406, 140] width 8 height 8
click at [618, 154] on input "15px" at bounding box center [611, 154] width 34 height 9
click at [613, 219] on div "18px" at bounding box center [616, 216] width 28 height 11
type input "18px"
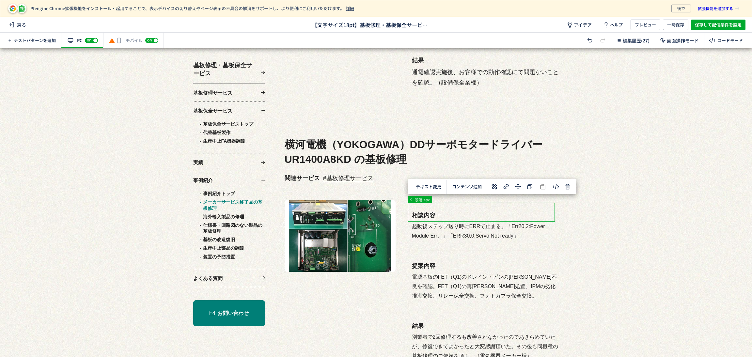
click at [497, 185] on use at bounding box center [495, 187] width 6 height 6
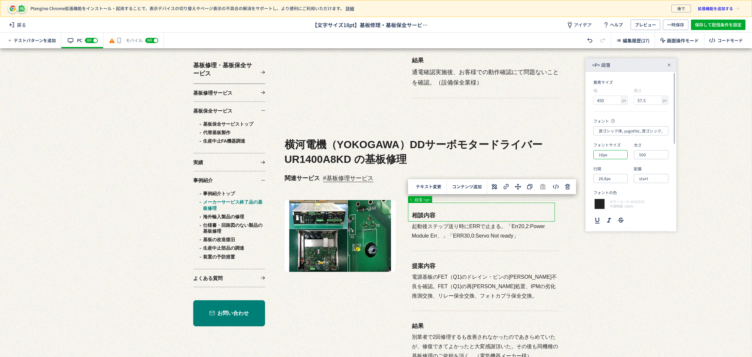
click at [616, 157] on input "16px" at bounding box center [611, 154] width 34 height 9
click at [618, 218] on div "18px" at bounding box center [616, 216] width 28 height 11
type input "18px"
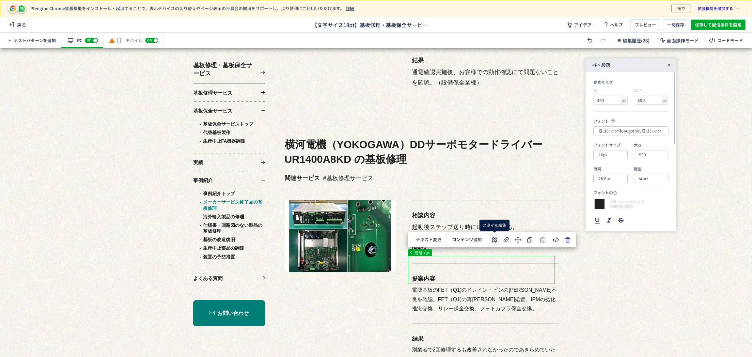
click at [497, 236] on icon at bounding box center [495, 240] width 8 height 8
click at [612, 155] on input "16px" at bounding box center [611, 154] width 34 height 9
click at [614, 216] on div "18px" at bounding box center [616, 216] width 28 height 11
type input "18px"
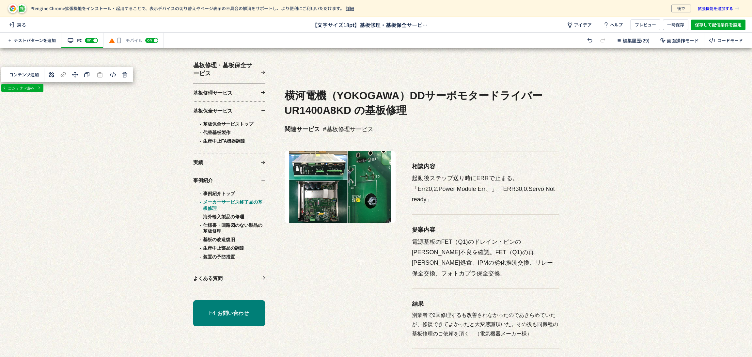
scroll to position [2106, 0]
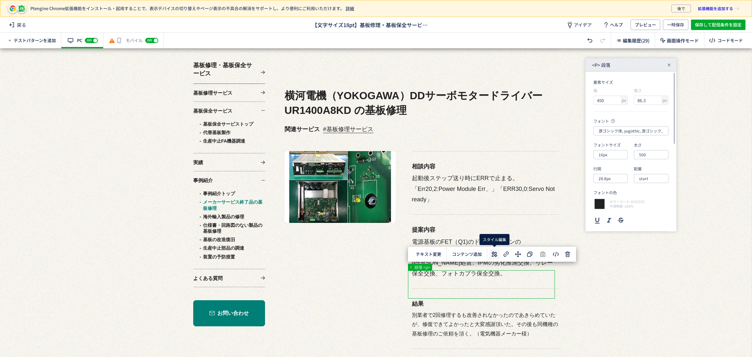
click at [491, 254] on icon at bounding box center [495, 254] width 8 height 8
click at [611, 153] on input "16px" at bounding box center [611, 154] width 34 height 9
click at [617, 214] on div "18px" at bounding box center [616, 216] width 28 height 11
type input "18px"
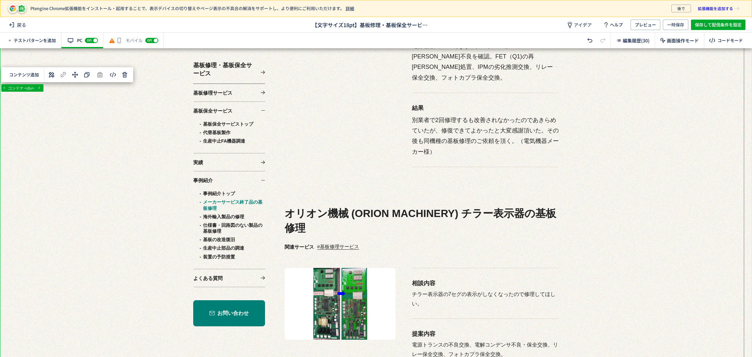
scroll to position [2351, 0]
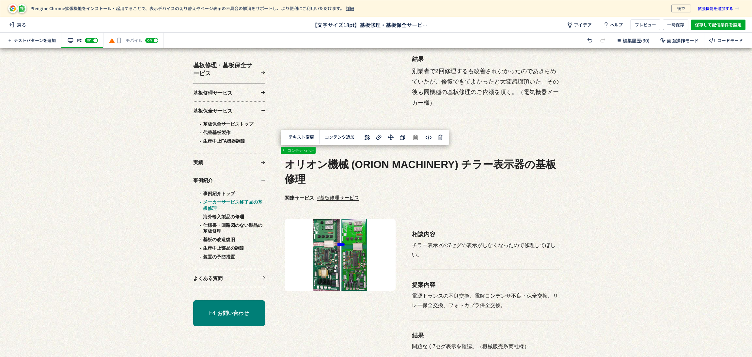
click at [367, 137] on use at bounding box center [367, 138] width 6 height 6
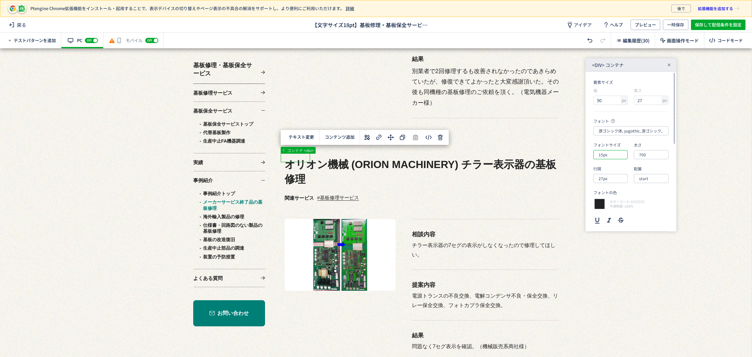
click at [621, 153] on input "15px" at bounding box center [611, 154] width 34 height 9
click at [612, 220] on div "18px" at bounding box center [616, 216] width 28 height 11
type input "18px"
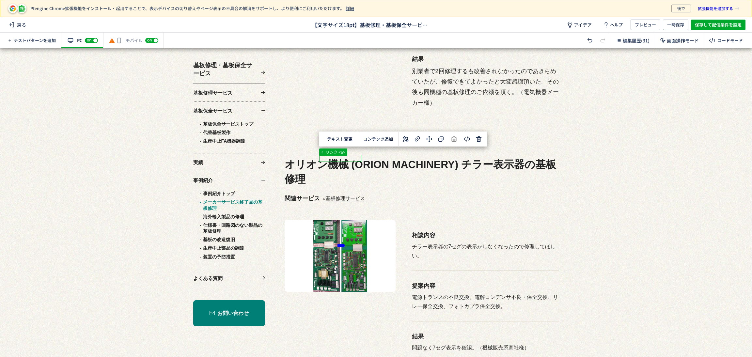
click at [408, 137] on icon at bounding box center [406, 139] width 8 height 8
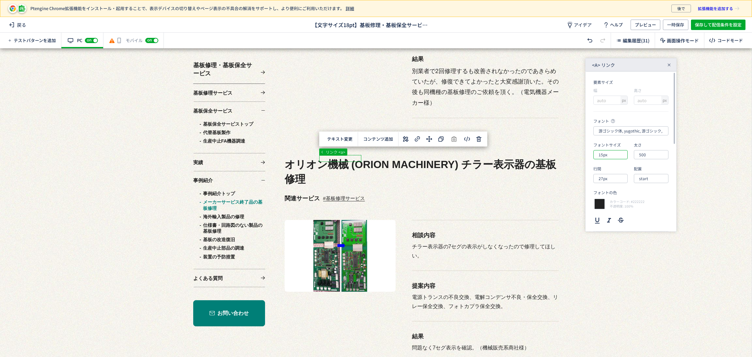
click at [610, 155] on input "15px" at bounding box center [611, 154] width 34 height 9
click at [617, 214] on div "18px" at bounding box center [616, 216] width 28 height 11
type input "18px"
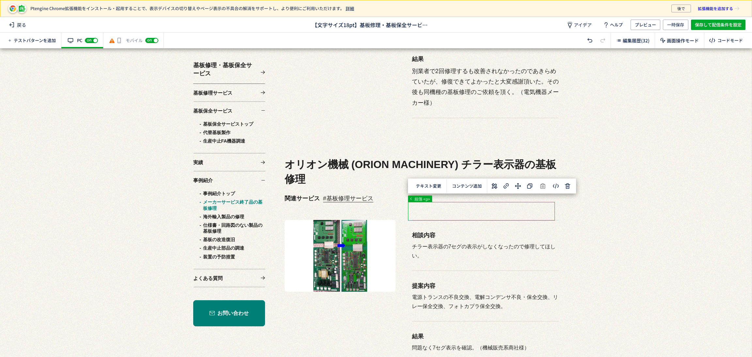
click at [498, 186] on icon at bounding box center [495, 186] width 8 height 8
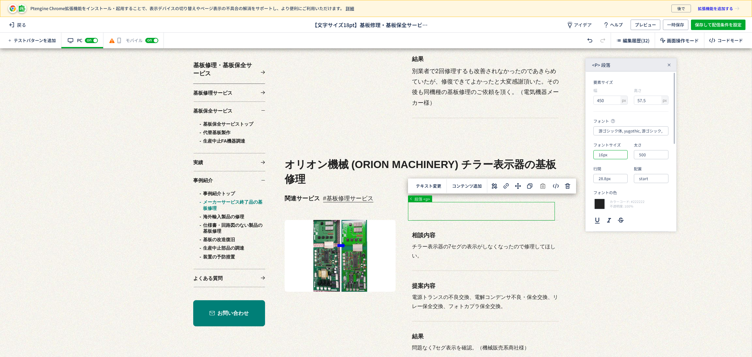
click at [614, 157] on input "16px" at bounding box center [611, 154] width 34 height 9
click at [624, 216] on li "18px" at bounding box center [616, 216] width 41 height 11
type input "18px"
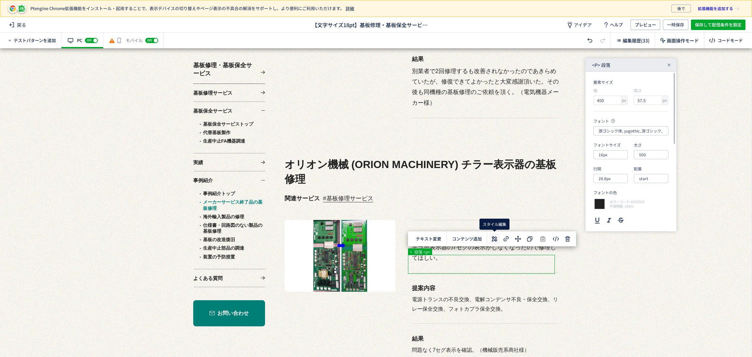
click at [493, 239] on icon at bounding box center [495, 239] width 8 height 8
click at [616, 154] on input "16px" at bounding box center [611, 154] width 34 height 9
click at [618, 221] on div "18px" at bounding box center [616, 216] width 28 height 11
type input "18px"
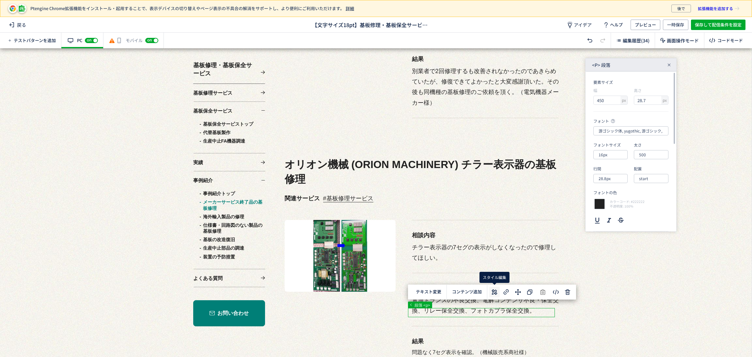
click at [495, 292] on use at bounding box center [495, 292] width 6 height 6
click at [613, 155] on input "16px" at bounding box center [611, 154] width 34 height 9
click at [614, 218] on div "18px" at bounding box center [616, 216] width 28 height 11
type input "18px"
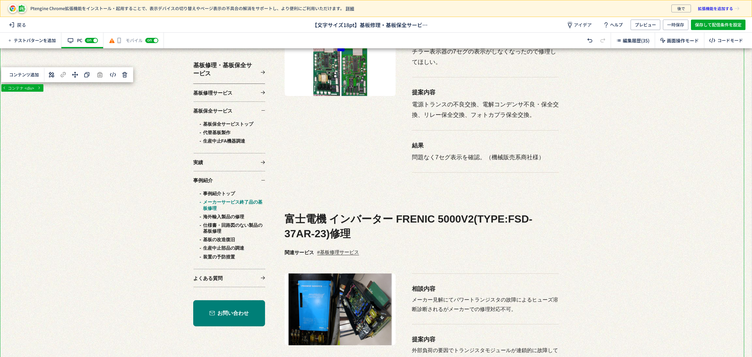
scroll to position [2596, 0]
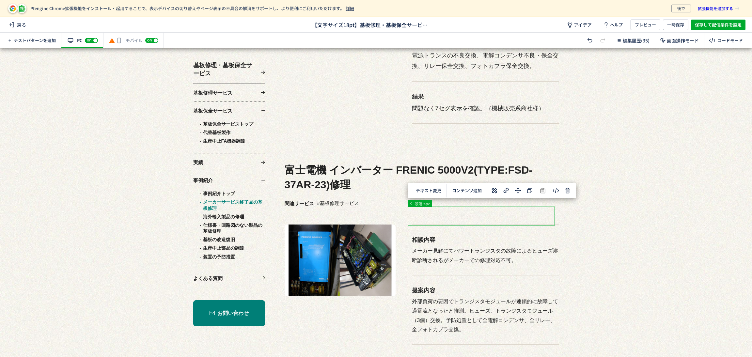
click at [495, 190] on use at bounding box center [495, 191] width 6 height 6
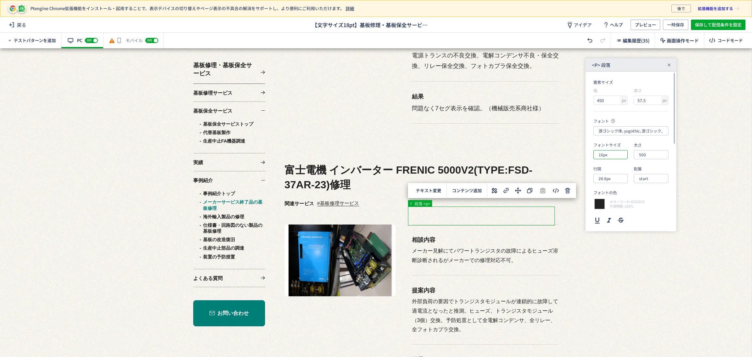
click at [612, 156] on input "16px" at bounding box center [611, 154] width 34 height 9
click at [618, 218] on div "18px" at bounding box center [616, 216] width 28 height 11
type input "18px"
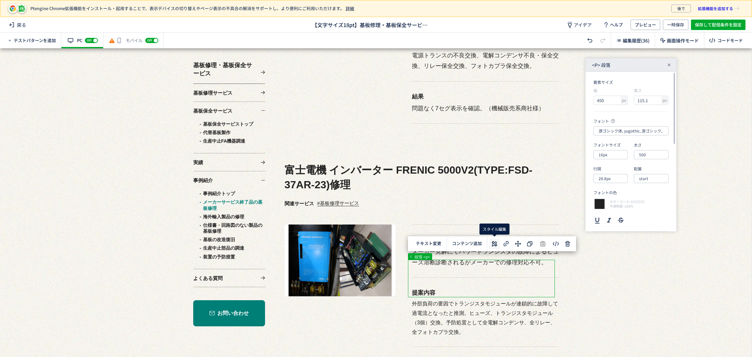
click at [495, 246] on use at bounding box center [495, 244] width 6 height 6
click at [618, 152] on input "16px" at bounding box center [611, 154] width 34 height 9
click at [614, 216] on div "18px" at bounding box center [616, 216] width 28 height 11
type input "18px"
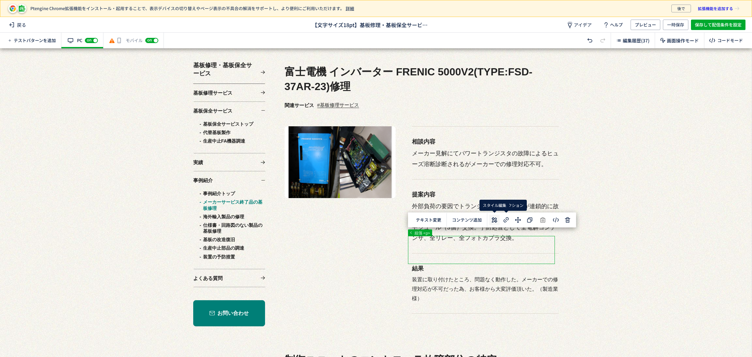
click at [497, 221] on use at bounding box center [495, 220] width 6 height 6
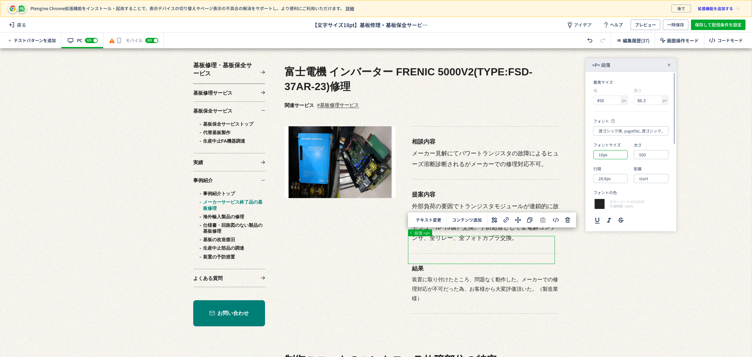
click at [616, 156] on input "16px" at bounding box center [611, 154] width 34 height 9
click at [619, 218] on div "18px" at bounding box center [616, 216] width 28 height 11
type input "18px"
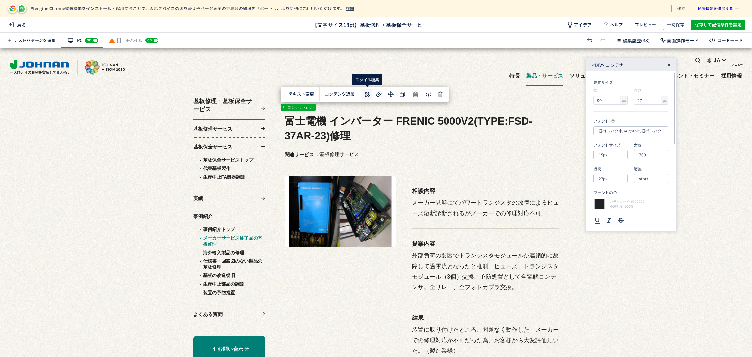
click at [369, 94] on use at bounding box center [367, 94] width 6 height 6
click at [608, 156] on input "15px" at bounding box center [611, 154] width 34 height 9
click at [614, 216] on div "18px" at bounding box center [616, 216] width 28 height 11
type input "18px"
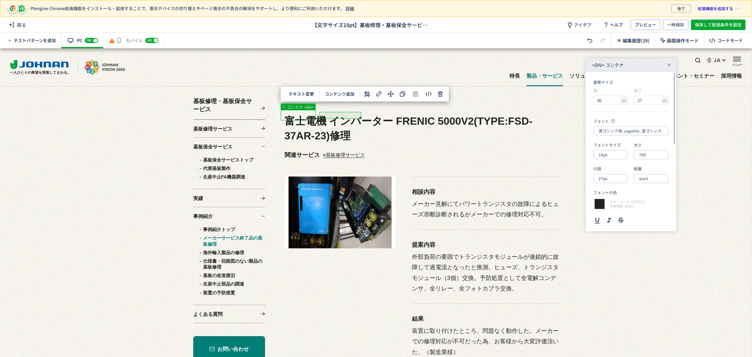
click at [407, 96] on use at bounding box center [406, 96] width 6 height 6
click at [611, 156] on input "15px" at bounding box center [611, 154] width 34 height 9
click at [617, 214] on div "18px" at bounding box center [616, 216] width 28 height 11
type input "18px"
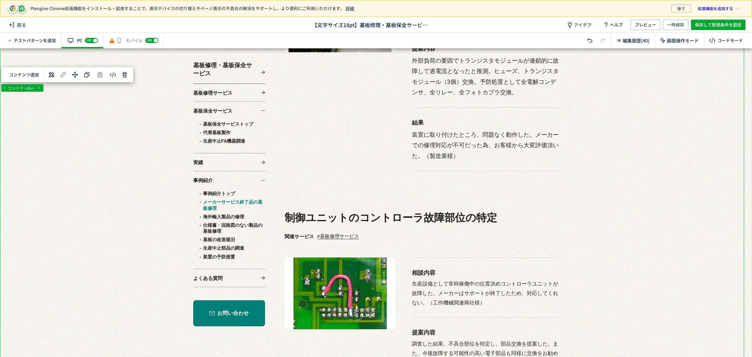
scroll to position [2890, 0]
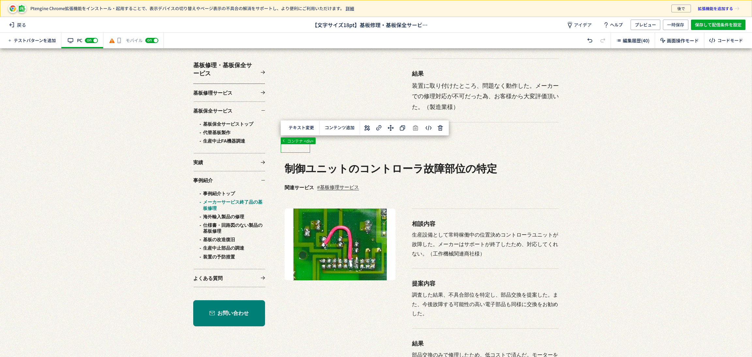
click at [367, 126] on icon at bounding box center [367, 128] width 8 height 8
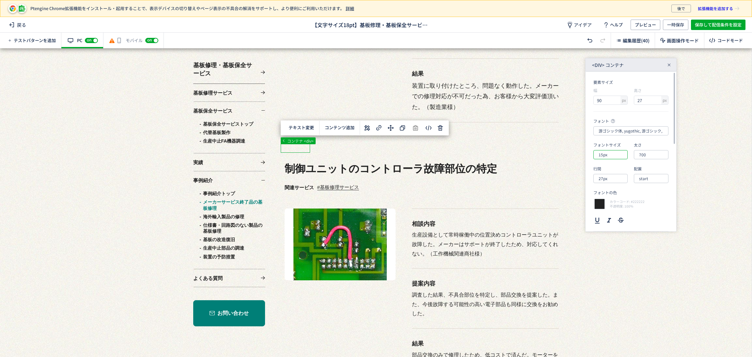
click at [611, 154] on input "15px" at bounding box center [611, 154] width 34 height 9
click at [622, 218] on li "18px" at bounding box center [616, 216] width 41 height 11
type input "18px"
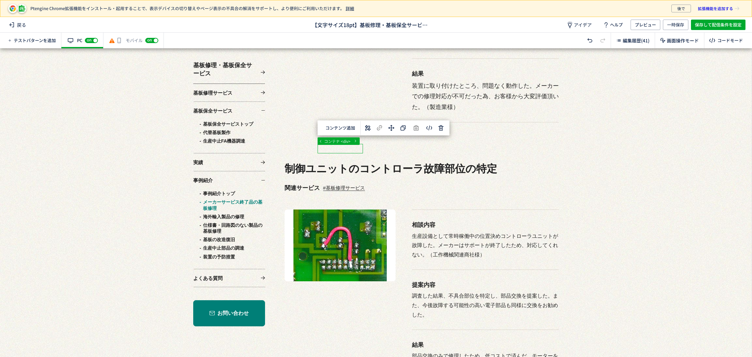
click at [336, 145] on div "... div section div div コンテナ <div> 選択した要素の前 選択した要素の後 選択した領域内の先頭 選択した領域内の末尾 コンテン…" at bounding box center [376, 202] width 752 height 309
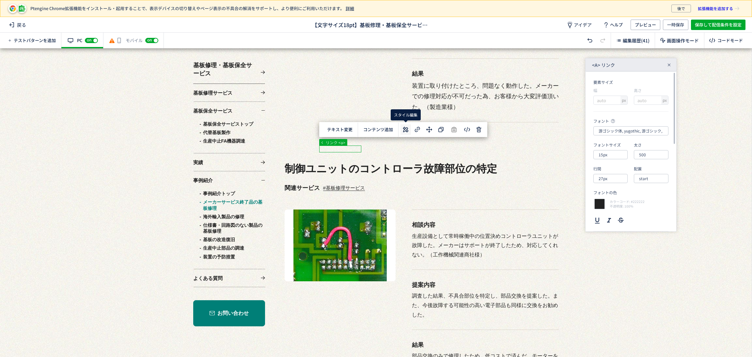
click at [401, 134] on button at bounding box center [406, 129] width 10 height 10
click at [609, 158] on input "15px" at bounding box center [611, 154] width 34 height 9
click at [609, 216] on div "18px" at bounding box center [616, 216] width 28 height 11
type input "18px"
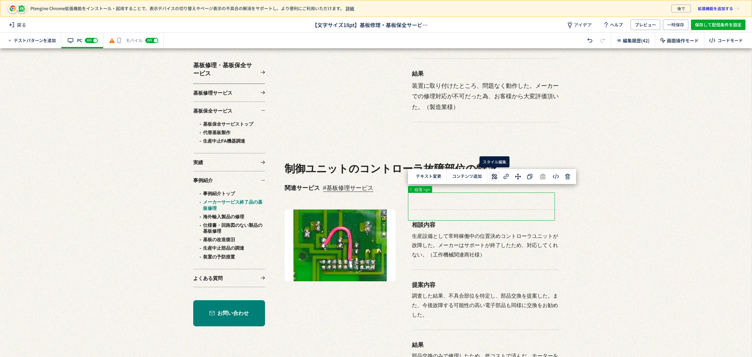
click at [496, 173] on icon at bounding box center [495, 177] width 8 height 8
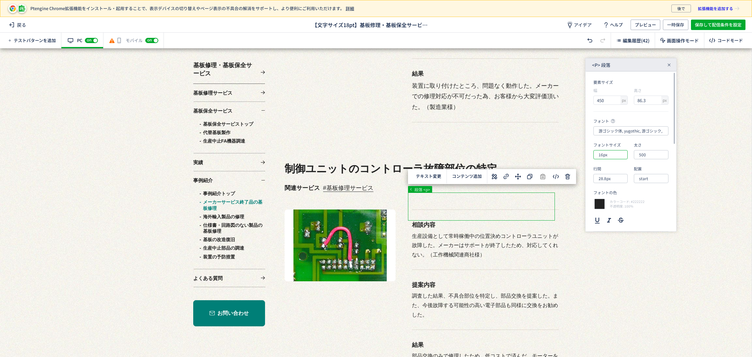
click at [611, 157] on input "16px" at bounding box center [611, 154] width 34 height 9
click at [612, 215] on div "18px" at bounding box center [616, 216] width 28 height 11
type input "18px"
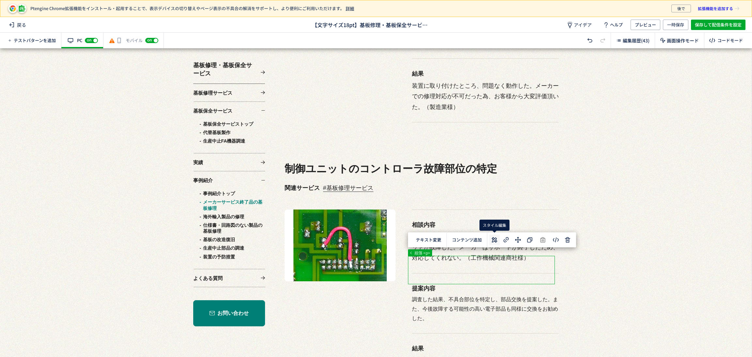
click at [493, 241] on icon at bounding box center [495, 240] width 8 height 8
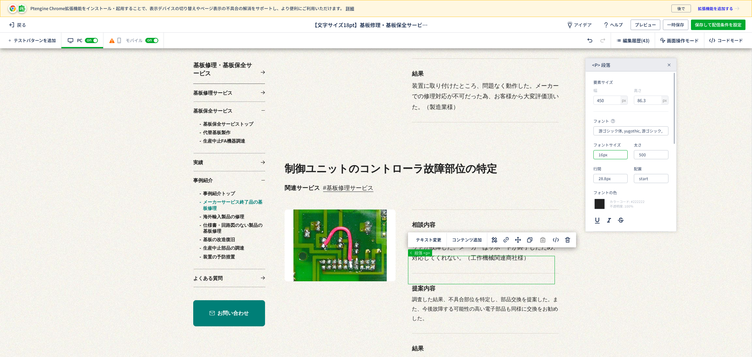
click at [608, 155] on input "16px" at bounding box center [611, 154] width 34 height 9
click at [610, 219] on div "18px" at bounding box center [616, 216] width 28 height 11
type input "18px"
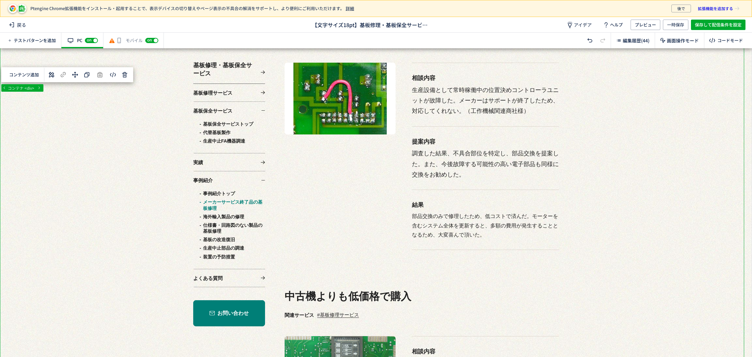
scroll to position [3037, 0]
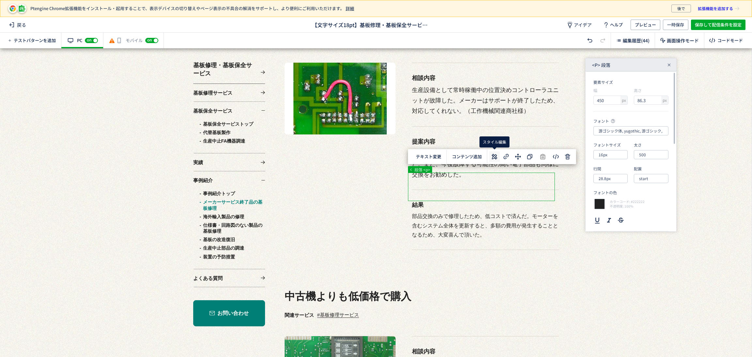
click at [491, 160] on icon at bounding box center [495, 157] width 8 height 8
click at [606, 155] on input "16px" at bounding box center [611, 154] width 34 height 9
click at [611, 217] on div "18px" at bounding box center [616, 216] width 28 height 11
type input "18px"
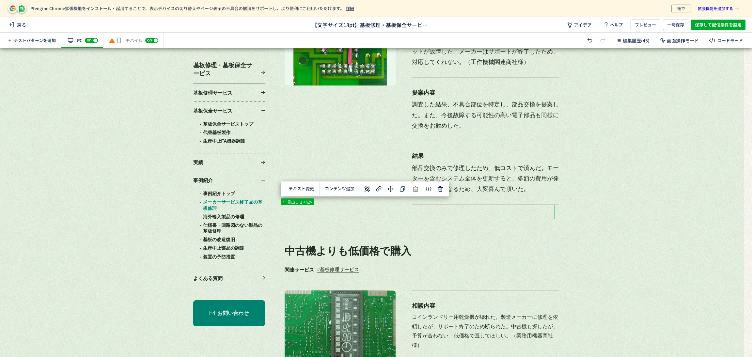
click at [602, 235] on div at bounding box center [372, 323] width 745 height 6720
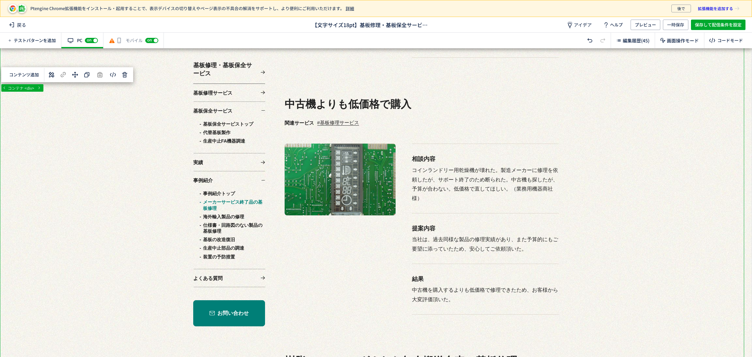
scroll to position [3233, 0]
click at [296, 86] on div at bounding box center [372, 176] width 745 height 6720
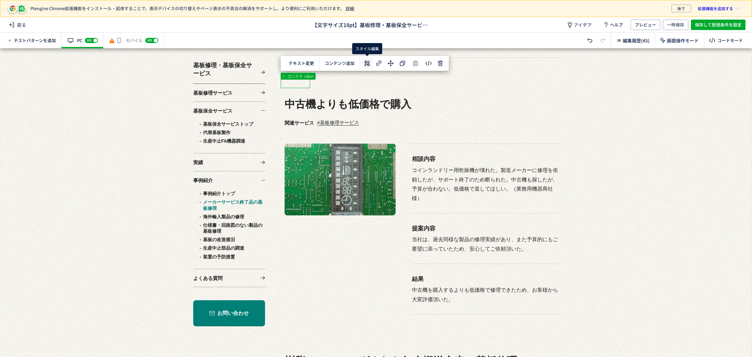
click at [369, 63] on icon at bounding box center [367, 63] width 8 height 8
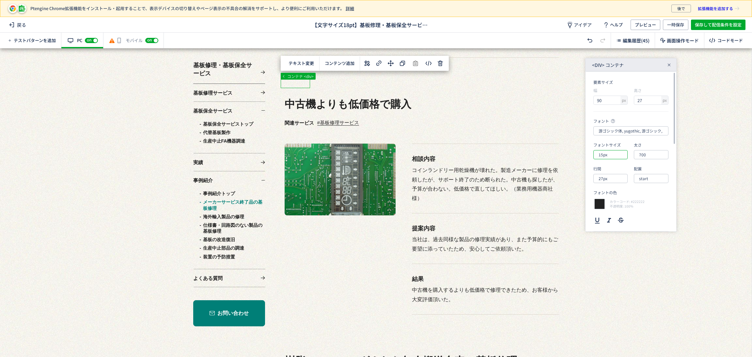
click at [610, 157] on input "15px" at bounding box center [611, 154] width 34 height 9
click at [618, 216] on div "18px" at bounding box center [616, 216] width 28 height 11
type input "18px"
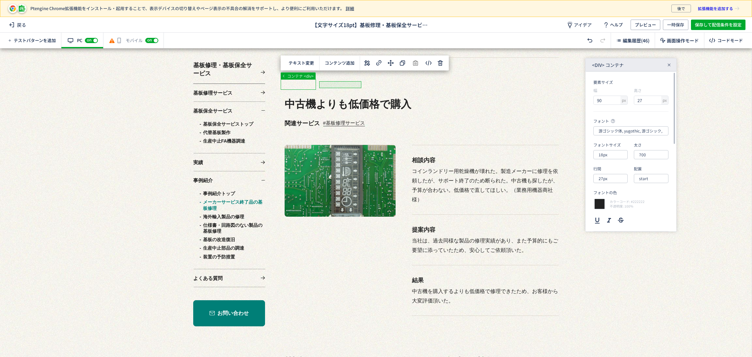
click at [342, 86] on div at bounding box center [372, 176] width 745 height 6720
click at [403, 66] on icon at bounding box center [406, 65] width 8 height 8
click at [606, 154] on input "15px" at bounding box center [611, 154] width 34 height 9
click at [610, 215] on div "18px" at bounding box center [616, 216] width 28 height 11
type input "18px"
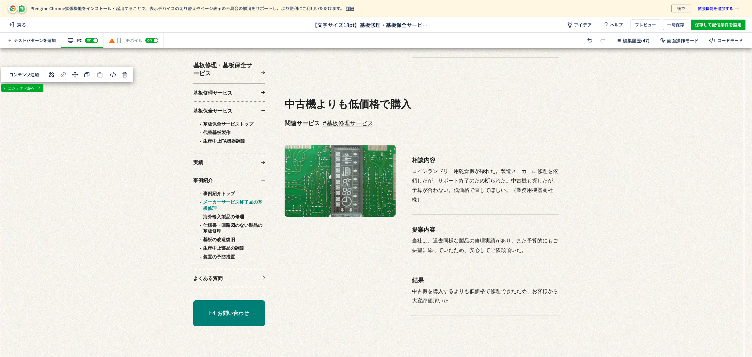
click at [594, 260] on div at bounding box center [372, 176] width 745 height 6720
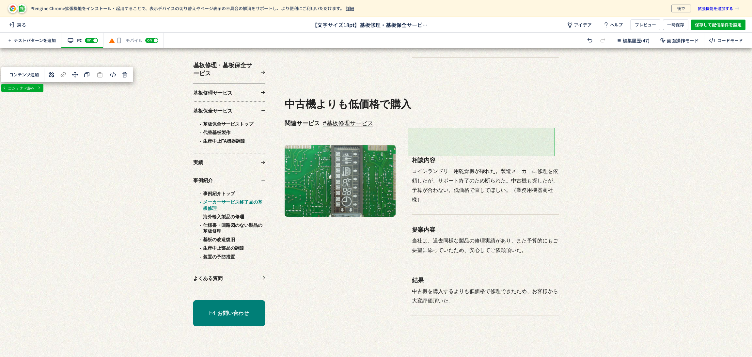
click at [498, 149] on div at bounding box center [372, 176] width 745 height 6720
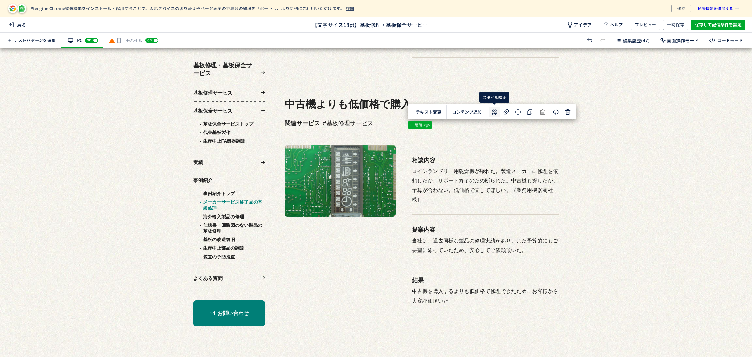
click at [492, 111] on icon at bounding box center [495, 112] width 8 height 8
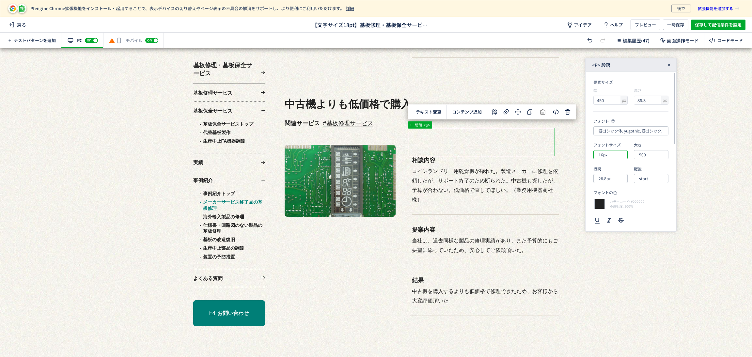
click at [620, 154] on input "16px" at bounding box center [611, 154] width 34 height 9
click at [609, 220] on div "18px" at bounding box center [616, 216] width 28 height 11
type input "18px"
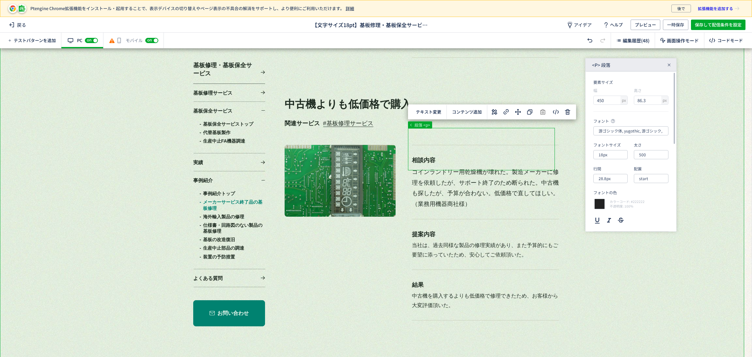
click at [579, 278] on div at bounding box center [372, 176] width 745 height 6720
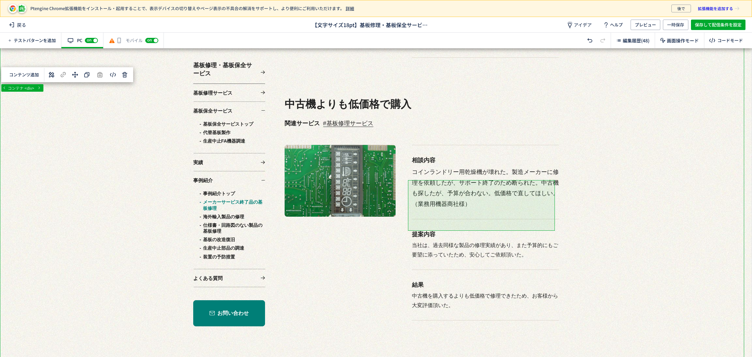
click at [520, 222] on div at bounding box center [372, 176] width 745 height 6720
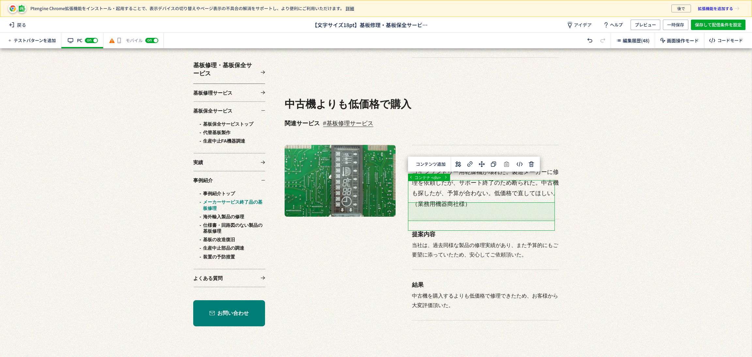
click at [511, 215] on div at bounding box center [372, 176] width 745 height 6720
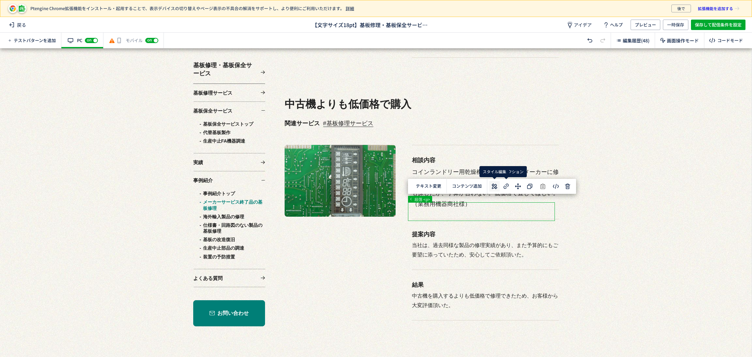
click at [496, 183] on icon at bounding box center [495, 187] width 8 height 8
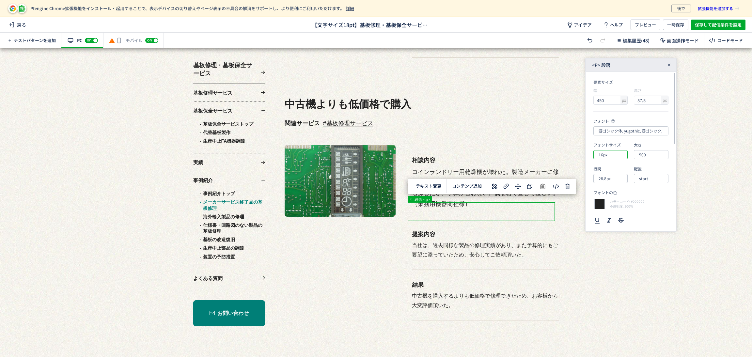
click at [608, 155] on input "16px" at bounding box center [611, 154] width 34 height 9
click at [610, 217] on div "18px" at bounding box center [616, 216] width 28 height 11
type input "18px"
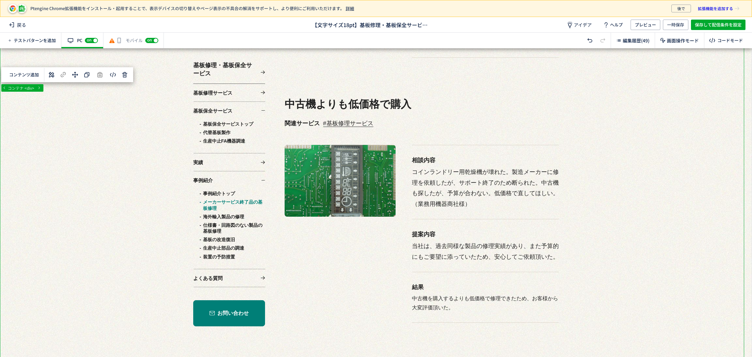
click at [601, 283] on div at bounding box center [372, 176] width 745 height 6720
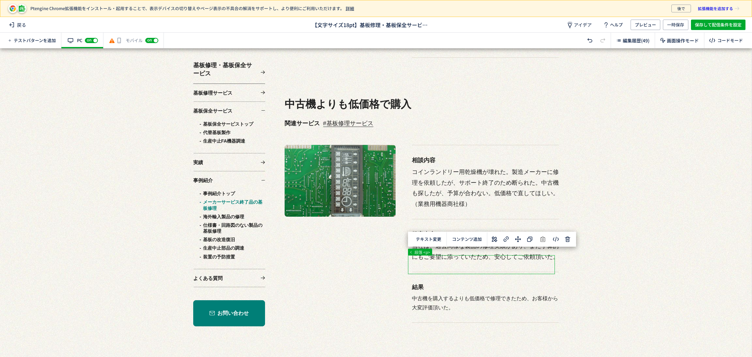
click at [479, 262] on div at bounding box center [372, 176] width 745 height 6720
click at [493, 242] on icon at bounding box center [495, 239] width 8 height 8
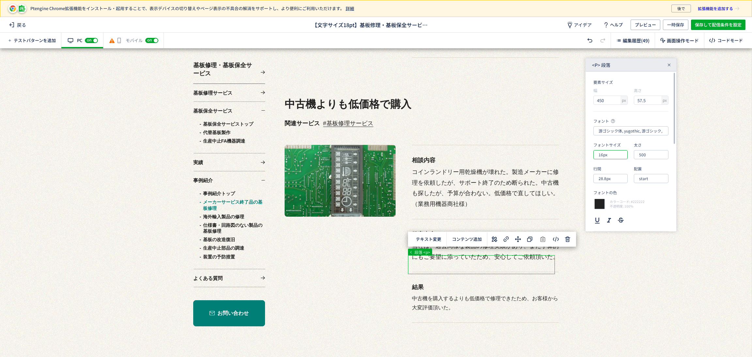
click at [618, 155] on input "16px" at bounding box center [611, 154] width 34 height 9
click at [616, 217] on div "18px" at bounding box center [616, 216] width 28 height 11
type input "18px"
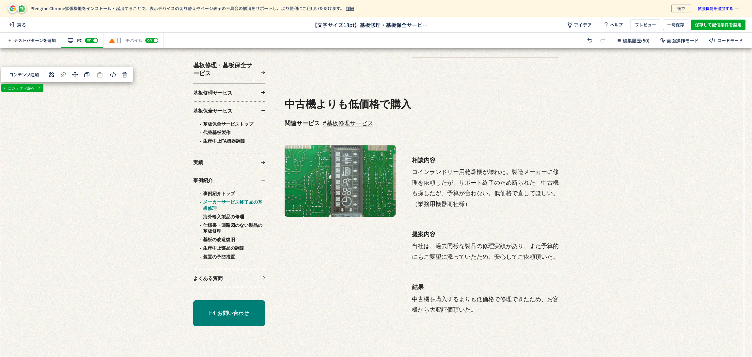
click at [608, 280] on div at bounding box center [372, 176] width 745 height 6720
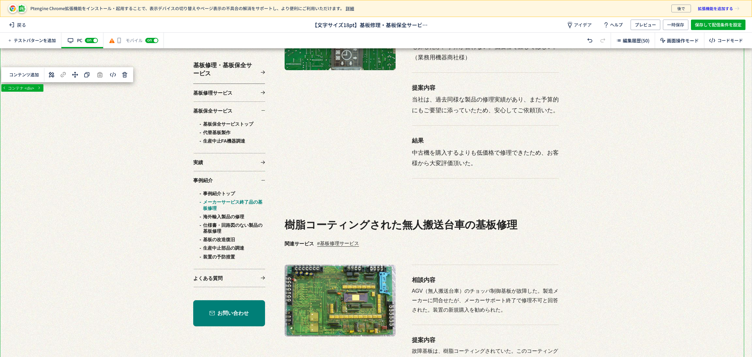
scroll to position [3428, 0]
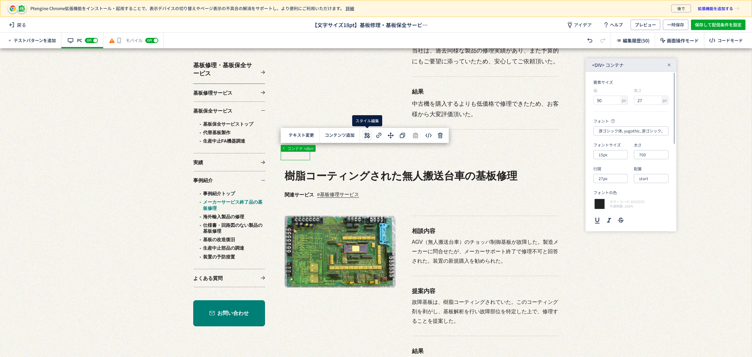
click at [367, 134] on use at bounding box center [367, 136] width 6 height 6
click at [611, 153] on input "15px" at bounding box center [611, 154] width 34 height 9
click at [618, 216] on div "18px" at bounding box center [616, 216] width 28 height 11
type input "18px"
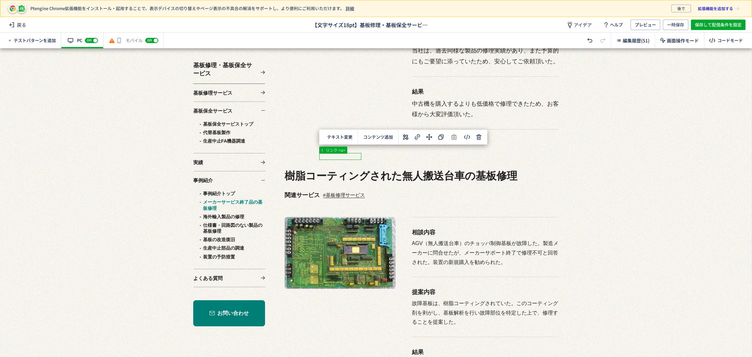
click at [406, 138] on use at bounding box center [406, 138] width 6 height 6
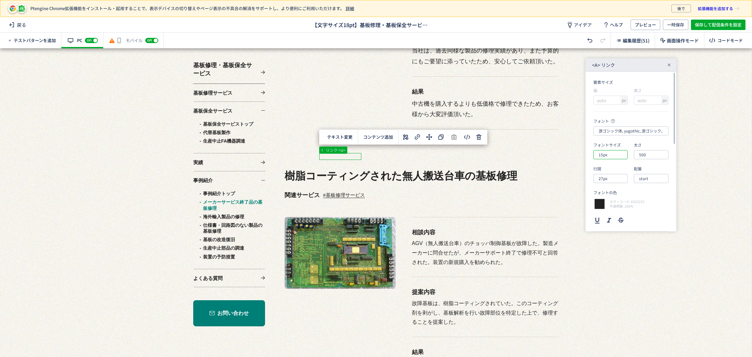
click at [603, 156] on input "15px" at bounding box center [611, 154] width 34 height 9
click at [616, 214] on div "18px" at bounding box center [616, 216] width 28 height 11
type input "18px"
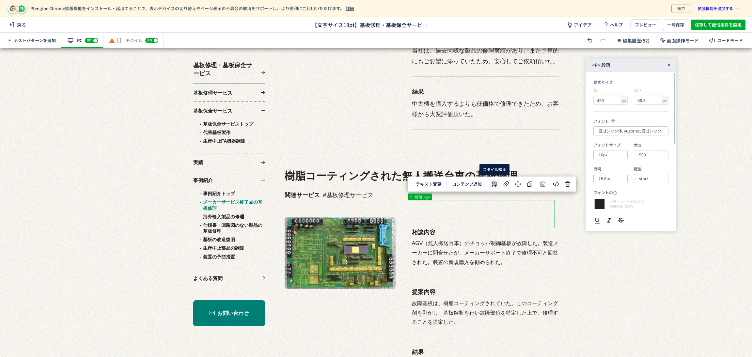
click at [491, 186] on icon at bounding box center [495, 184] width 8 height 8
click at [610, 156] on input "16px" at bounding box center [611, 154] width 34 height 9
click at [621, 216] on div "18px" at bounding box center [616, 216] width 28 height 11
type input "18px"
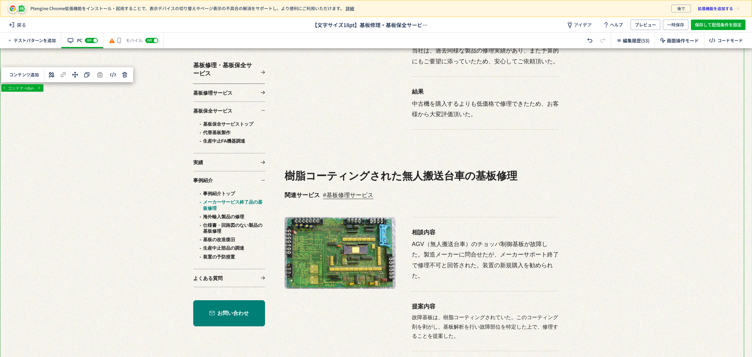
scroll to position [3477, 0]
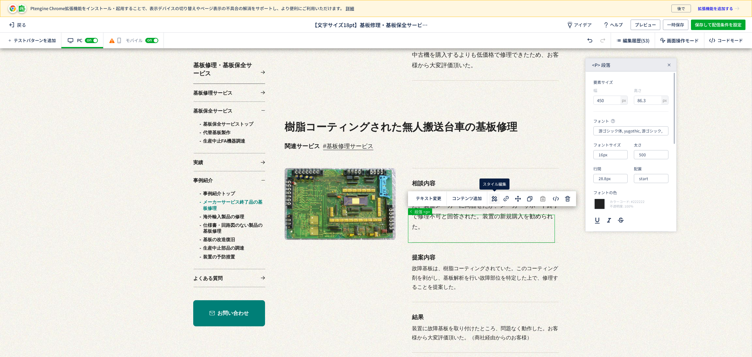
click at [494, 198] on use at bounding box center [495, 199] width 6 height 6
click at [613, 153] on input "16px" at bounding box center [611, 154] width 34 height 9
click at [619, 215] on div "18px" at bounding box center [616, 216] width 28 height 11
type input "18px"
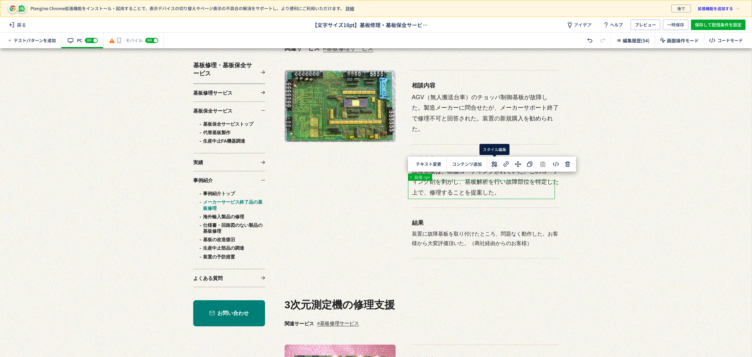
click at [497, 162] on icon at bounding box center [495, 164] width 8 height 8
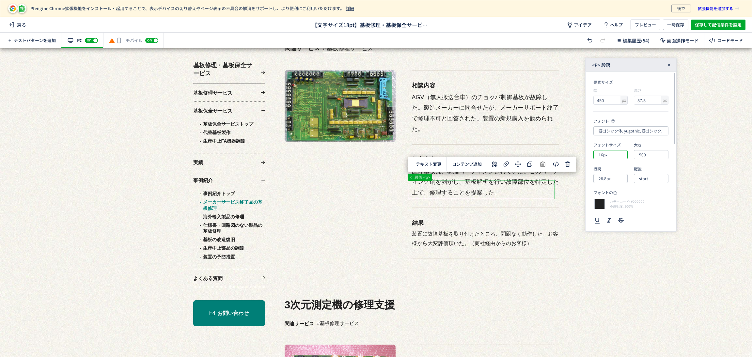
click at [613, 153] on input "16px" at bounding box center [611, 154] width 34 height 9
click at [615, 216] on div "18px" at bounding box center [616, 216] width 28 height 11
type input "18px"
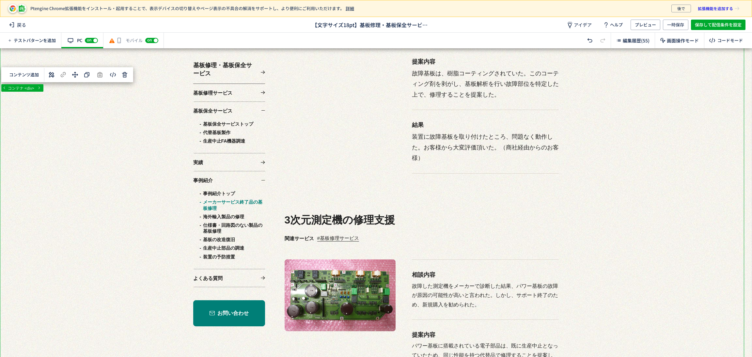
scroll to position [3722, 0]
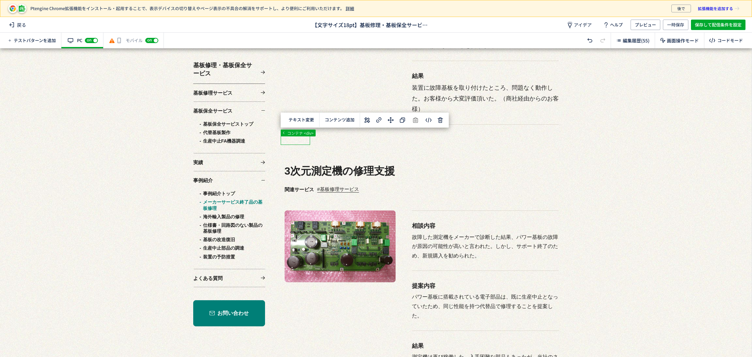
click at [368, 121] on use at bounding box center [367, 120] width 6 height 6
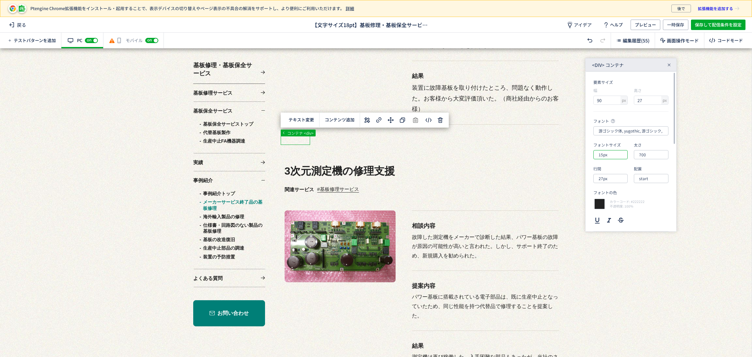
click at [610, 157] on input "15px" at bounding box center [611, 154] width 34 height 9
click at [616, 217] on div "18px" at bounding box center [616, 216] width 28 height 11
type input "18px"
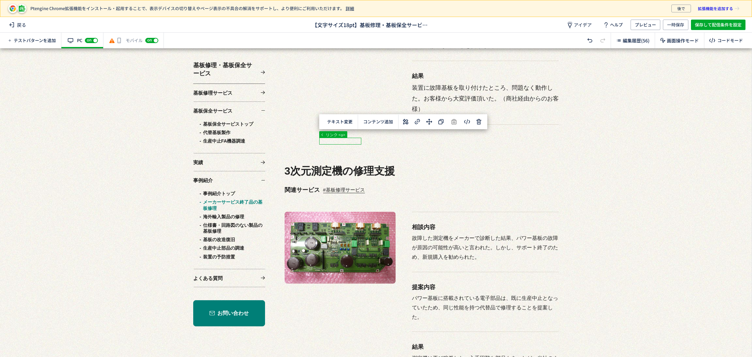
click at [345, 138] on div "... section div div div リンク <a> テキスト変更 選択した要素の前 選択した要素の後 選択した領域内の先頭 選択した領域内の末尾 …" at bounding box center [376, 202] width 752 height 309
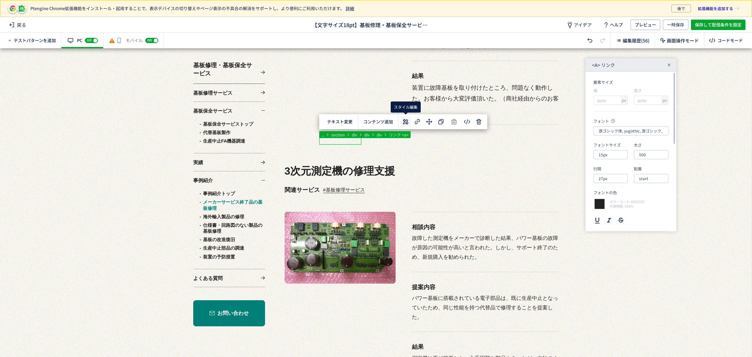
click at [404, 122] on use at bounding box center [406, 122] width 6 height 6
click at [611, 155] on input "15px" at bounding box center [611, 154] width 34 height 9
click at [624, 213] on li "18px" at bounding box center [616, 216] width 41 height 11
type input "18px"
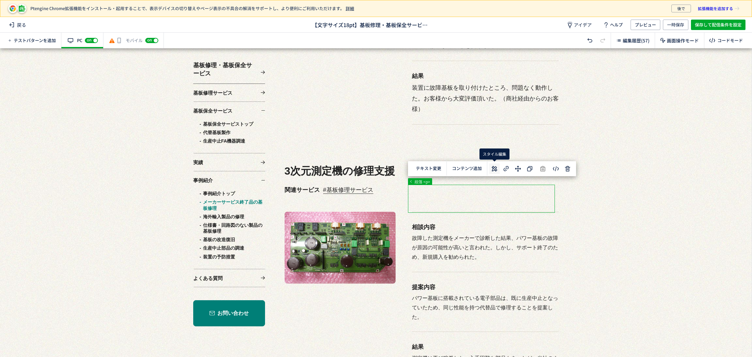
click at [495, 168] on icon at bounding box center [495, 169] width 8 height 8
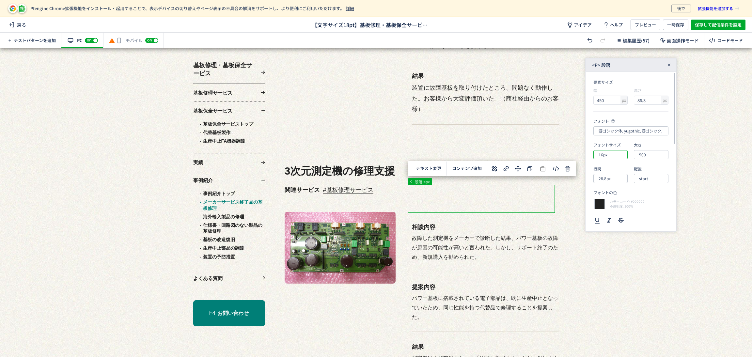
click at [611, 153] on input "16px" at bounding box center [611, 154] width 34 height 9
click at [620, 215] on div "18px" at bounding box center [616, 216] width 28 height 11
type input "18px"
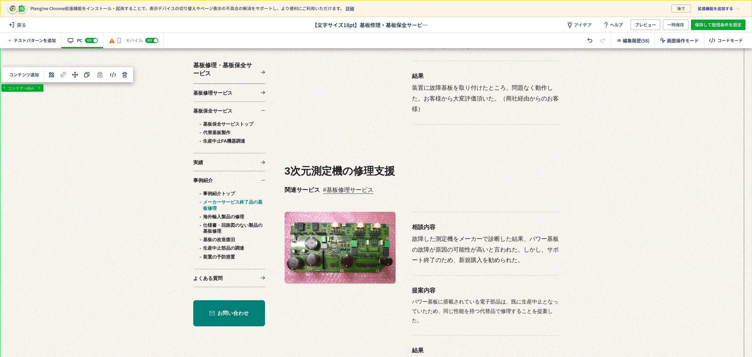
scroll to position [3820, 0]
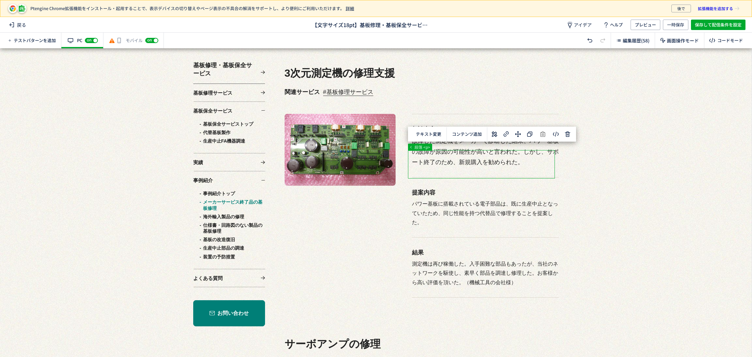
click at [496, 134] on icon at bounding box center [495, 134] width 8 height 8
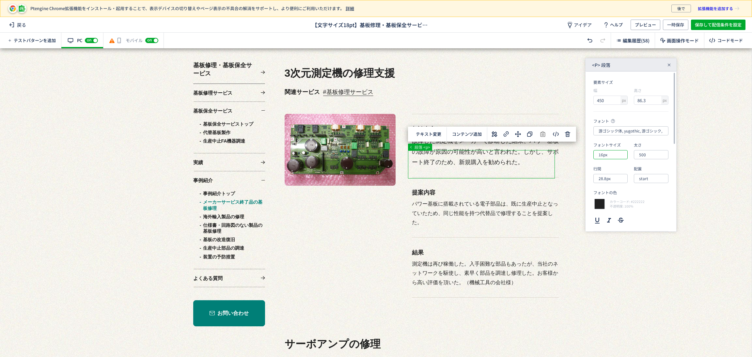
click at [616, 157] on input "16px" at bounding box center [611, 154] width 34 height 9
click at [616, 216] on div "18px" at bounding box center [616, 216] width 28 height 11
type input "18px"
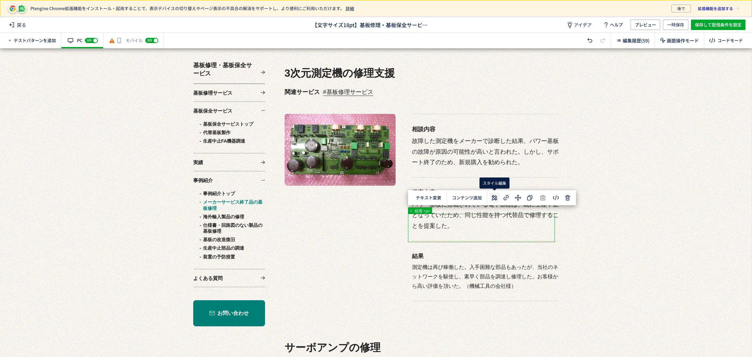
click at [494, 197] on use at bounding box center [495, 198] width 6 height 6
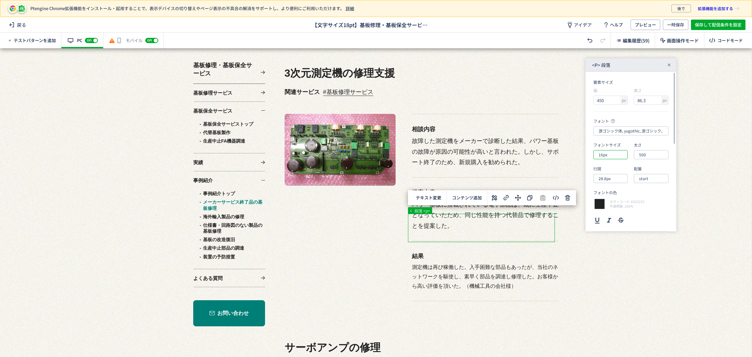
click at [611, 157] on input "16px" at bounding box center [611, 154] width 34 height 9
click at [620, 217] on div "18px" at bounding box center [616, 216] width 28 height 11
type input "18px"
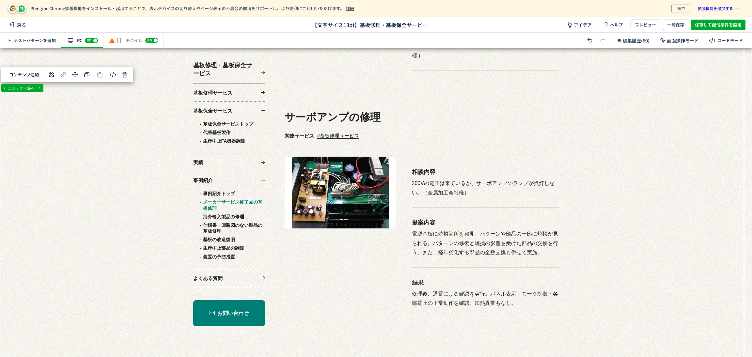
scroll to position [4065, 0]
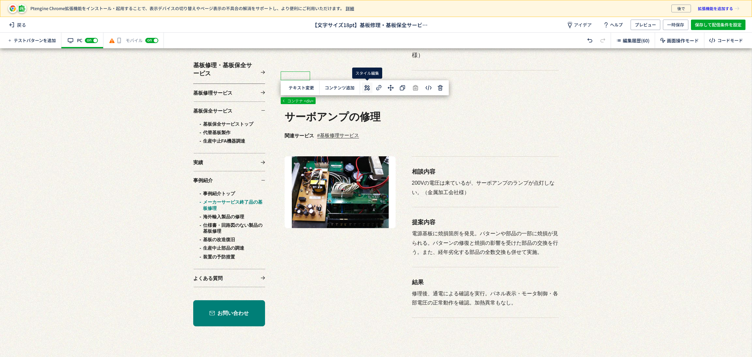
click at [367, 89] on icon at bounding box center [367, 88] width 8 height 8
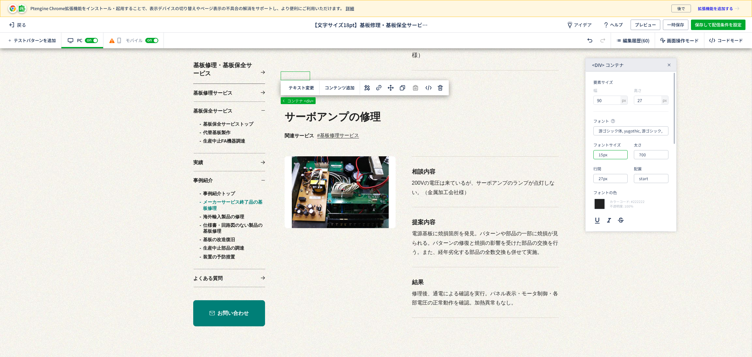
click at [613, 156] on input "15px" at bounding box center [611, 154] width 34 height 9
click at [619, 216] on div "18px" at bounding box center [616, 216] width 28 height 11
type input "18px"
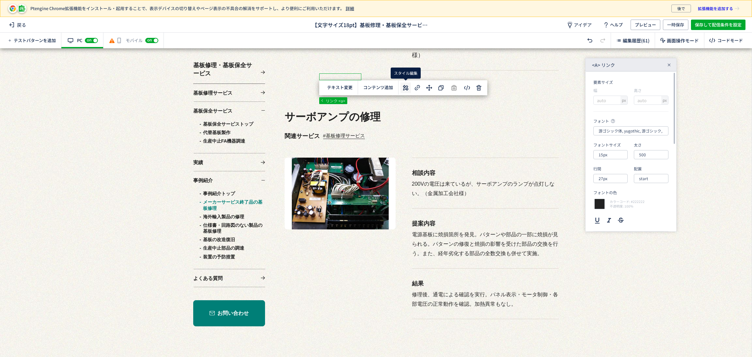
click at [405, 88] on icon at bounding box center [406, 88] width 8 height 8
click at [609, 156] on input "15px" at bounding box center [611, 154] width 34 height 9
click at [616, 215] on div "18px" at bounding box center [616, 216] width 28 height 11
type input "18px"
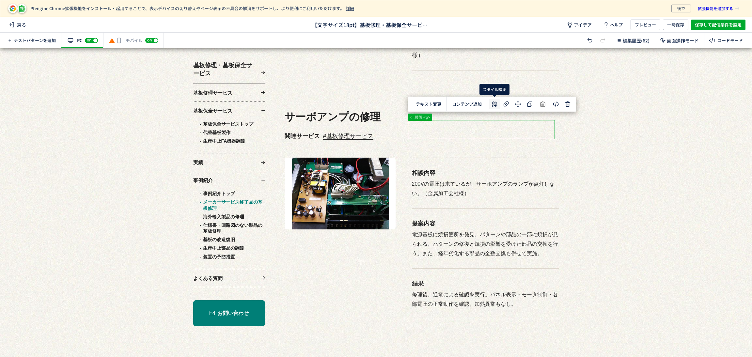
click at [491, 103] on icon at bounding box center [495, 104] width 8 height 8
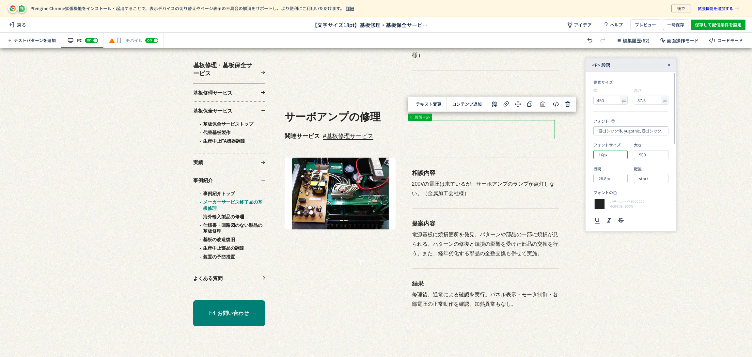
click at [610, 157] on input "16px" at bounding box center [611, 154] width 34 height 9
click at [621, 215] on div "18px" at bounding box center [616, 216] width 28 height 11
type input "18px"
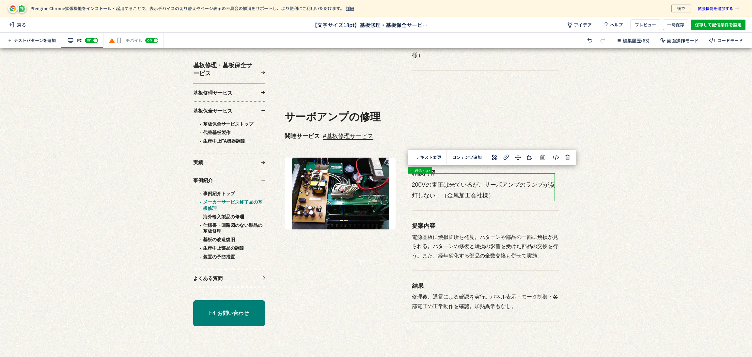
click at [494, 157] on use at bounding box center [495, 157] width 6 height 6
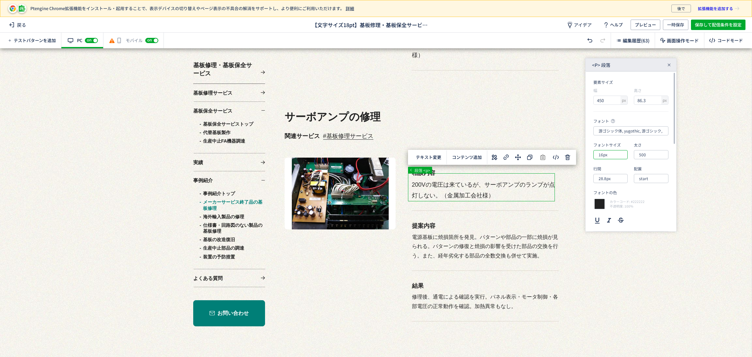
click at [608, 157] on input "16px" at bounding box center [611, 154] width 34 height 9
click at [616, 216] on div "18px" at bounding box center [616, 216] width 28 height 11
type input "18px"
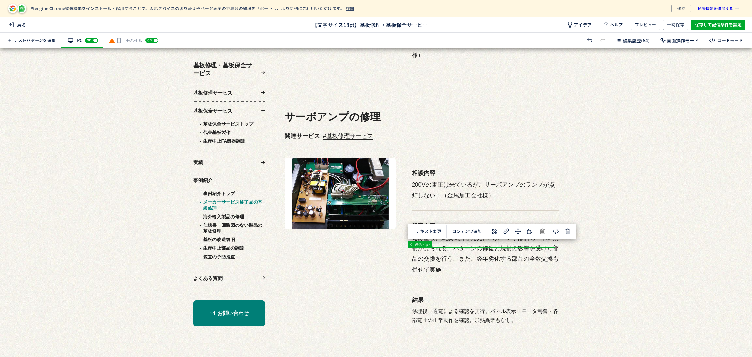
click at [496, 228] on icon at bounding box center [495, 232] width 8 height 8
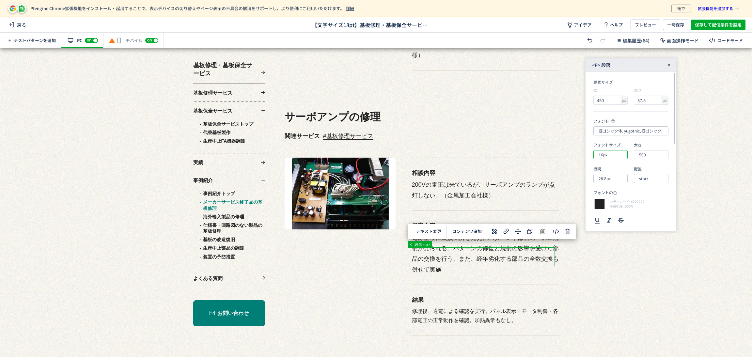
click at [610, 156] on input "16px" at bounding box center [611, 154] width 34 height 9
click at [617, 215] on div "18px" at bounding box center [616, 216] width 28 height 11
type input "18px"
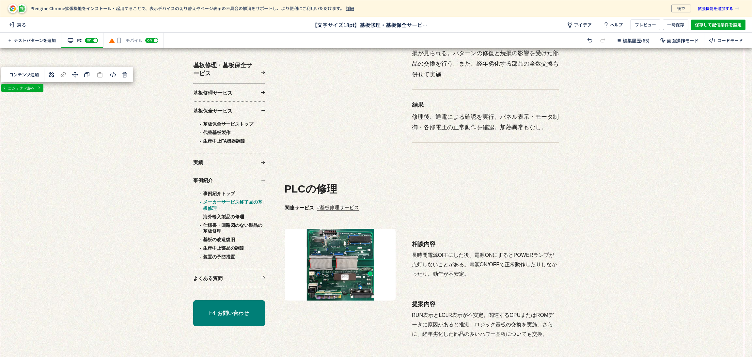
scroll to position [4261, 0]
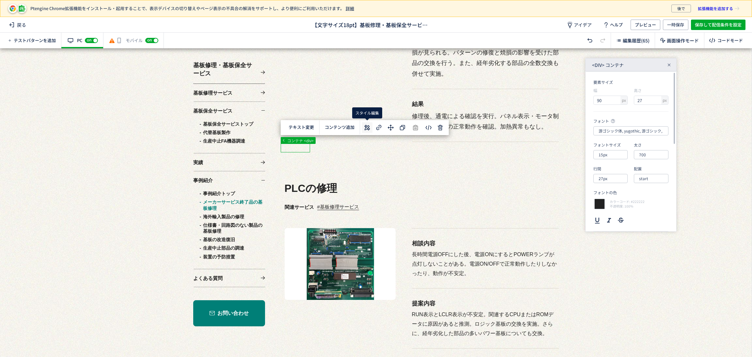
click at [368, 124] on icon at bounding box center [367, 128] width 8 height 8
click at [608, 155] on input "15px" at bounding box center [611, 154] width 34 height 9
click at [611, 214] on div "18px" at bounding box center [616, 216] width 28 height 11
type input "18px"
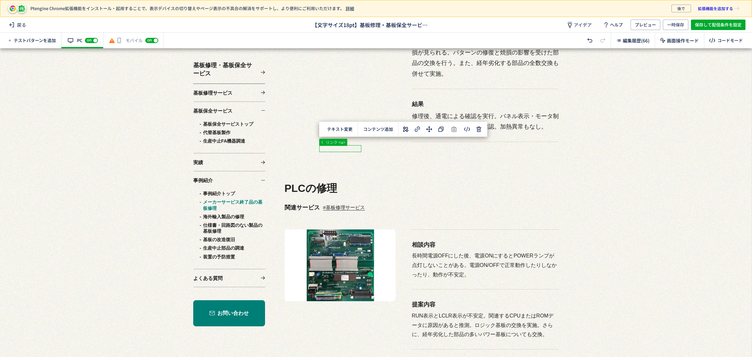
click at [405, 130] on icon at bounding box center [406, 129] width 8 height 8
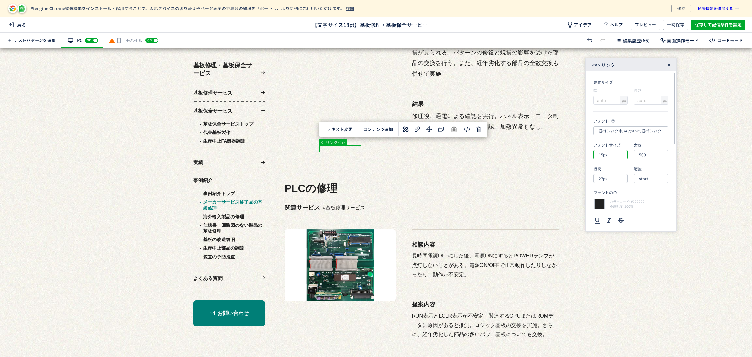
click at [611, 155] on input "15px" at bounding box center [611, 154] width 34 height 9
click at [620, 218] on div "18px" at bounding box center [616, 216] width 28 height 11
type input "18px"
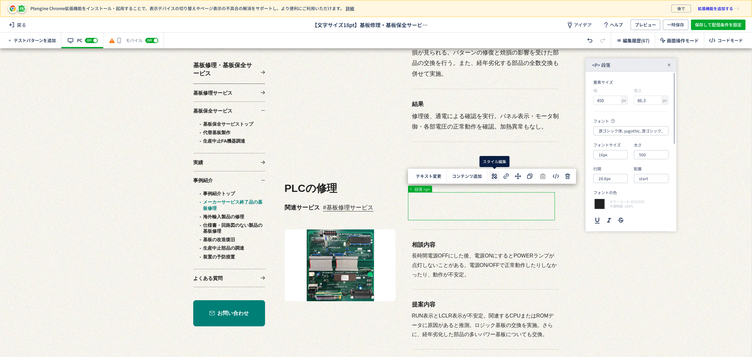
click at [495, 175] on icon at bounding box center [495, 176] width 8 height 8
click at [607, 157] on input "16px" at bounding box center [611, 154] width 34 height 9
click at [612, 216] on div "18px" at bounding box center [616, 216] width 28 height 11
type input "18px"
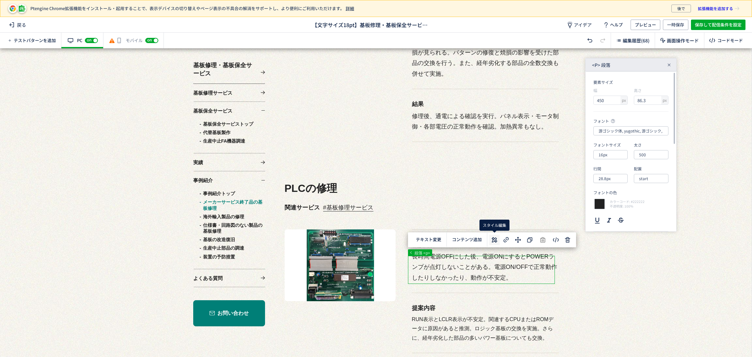
click at [493, 241] on icon at bounding box center [495, 240] width 8 height 8
click at [608, 157] on input "16px" at bounding box center [611, 154] width 34 height 9
click at [616, 217] on div "18px" at bounding box center [616, 216] width 28 height 11
type input "18px"
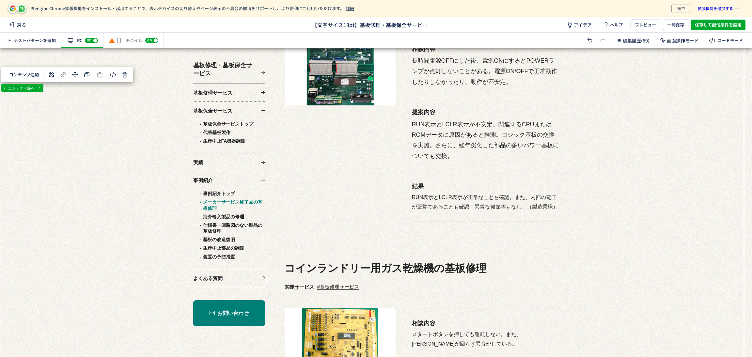
scroll to position [4457, 0]
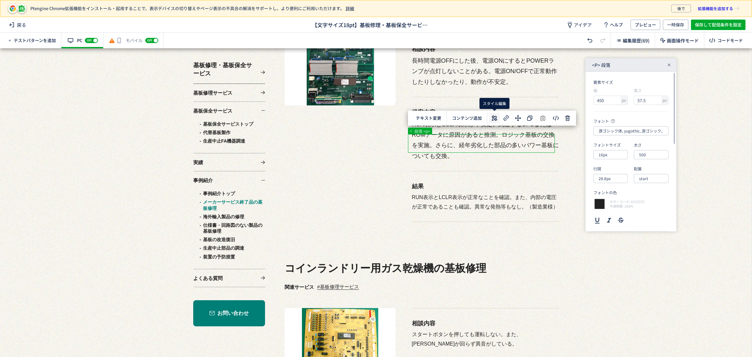
click at [494, 117] on icon at bounding box center [495, 118] width 8 height 8
click at [612, 155] on input "16px" at bounding box center [611, 154] width 34 height 9
click at [614, 217] on div "18px" at bounding box center [616, 216] width 28 height 11
type input "18px"
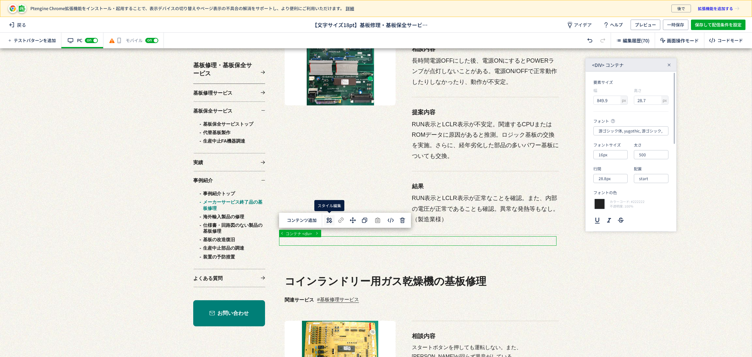
click at [333, 220] on icon at bounding box center [330, 220] width 8 height 8
click at [616, 155] on input "16px" at bounding box center [611, 154] width 34 height 9
click at [618, 216] on div "18px" at bounding box center [616, 216] width 28 height 11
type input "18px"
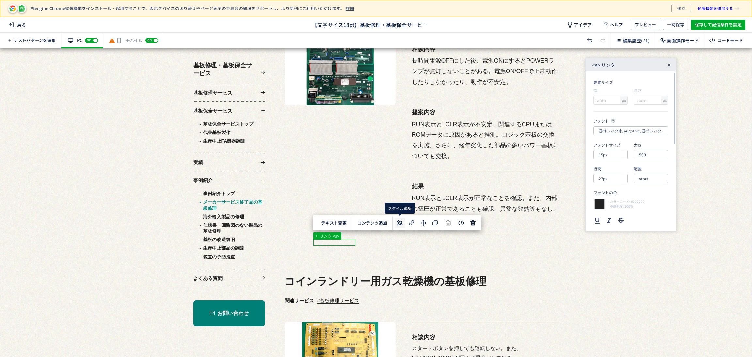
click at [402, 227] on icon at bounding box center [400, 223] width 8 height 8
click at [619, 155] on input "15px" at bounding box center [611, 154] width 34 height 9
click at [619, 214] on div "18px" at bounding box center [616, 216] width 28 height 11
type input "18px"
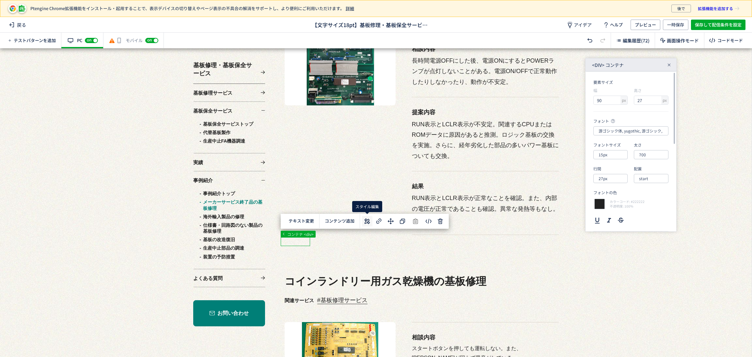
click at [366, 222] on icon at bounding box center [367, 221] width 8 height 8
click at [608, 157] on input "15px" at bounding box center [611, 154] width 34 height 9
click at [614, 218] on div "18px" at bounding box center [616, 216] width 28 height 11
type input "18px"
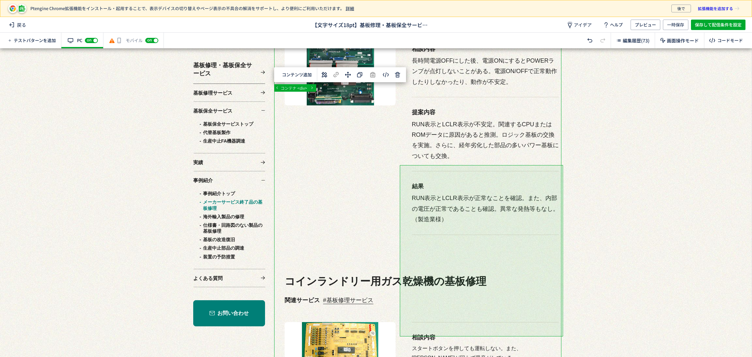
scroll to position [4555, 0]
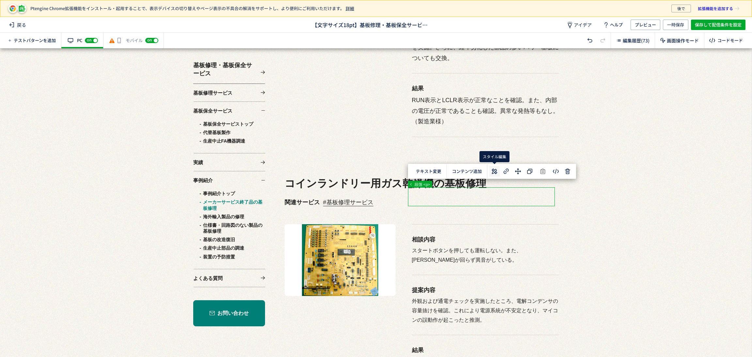
click at [495, 169] on icon at bounding box center [495, 172] width 8 height 8
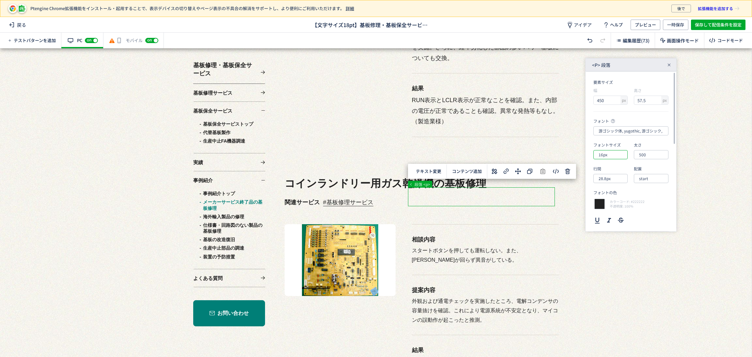
click at [611, 156] on input "16px" at bounding box center [611, 154] width 34 height 9
click at [614, 219] on div "18px" at bounding box center [616, 216] width 28 height 11
type input "18px"
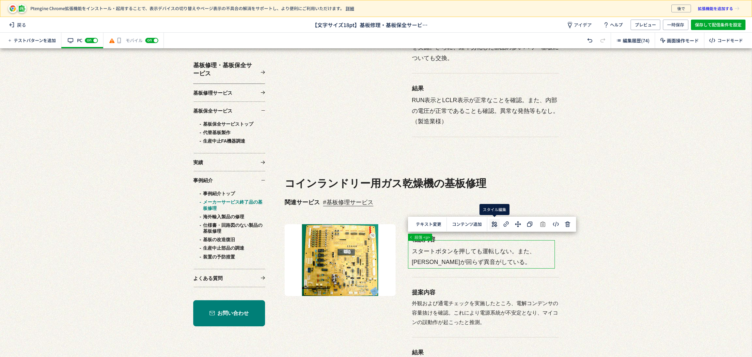
click at [494, 227] on icon at bounding box center [495, 224] width 8 height 8
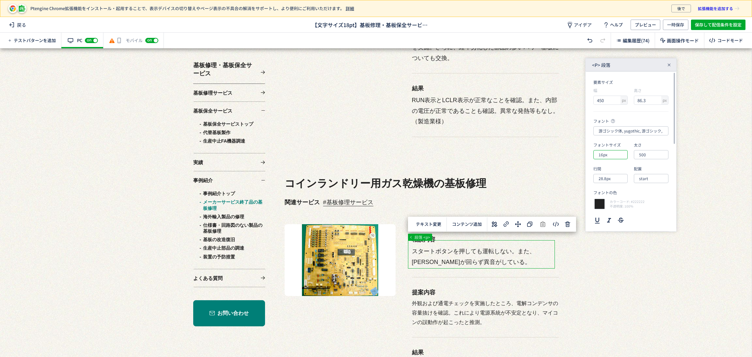
click at [614, 157] on input "16px" at bounding box center [611, 154] width 34 height 9
click at [617, 215] on div "18px" at bounding box center [616, 216] width 28 height 11
type input "18px"
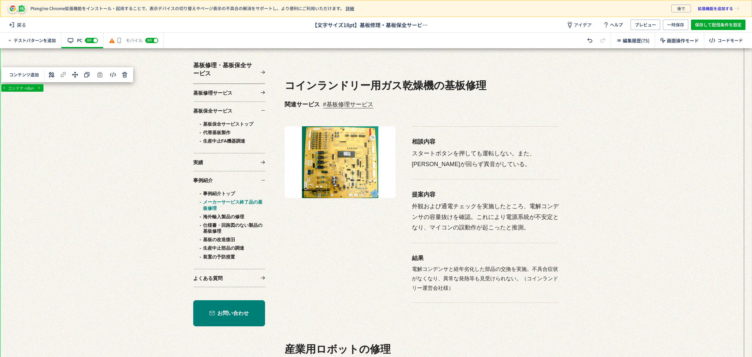
scroll to position [4702, 0]
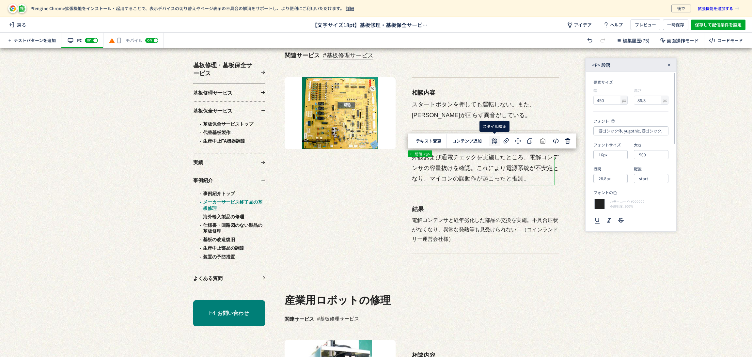
click at [496, 139] on icon at bounding box center [495, 141] width 8 height 8
click at [613, 154] on input "16px" at bounding box center [611, 154] width 34 height 9
click at [619, 219] on div "18px" at bounding box center [616, 216] width 28 height 11
type input "18px"
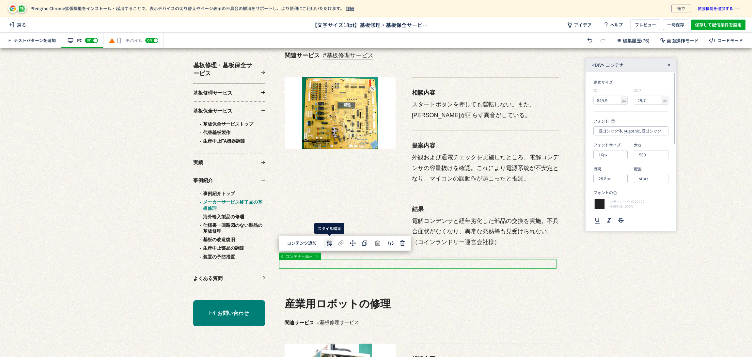
click at [324, 247] on button at bounding box center [329, 243] width 10 height 10
click at [616, 158] on input "16px" at bounding box center [611, 154] width 34 height 9
click at [616, 216] on div "18px" at bounding box center [616, 216] width 28 height 11
type input "18px"
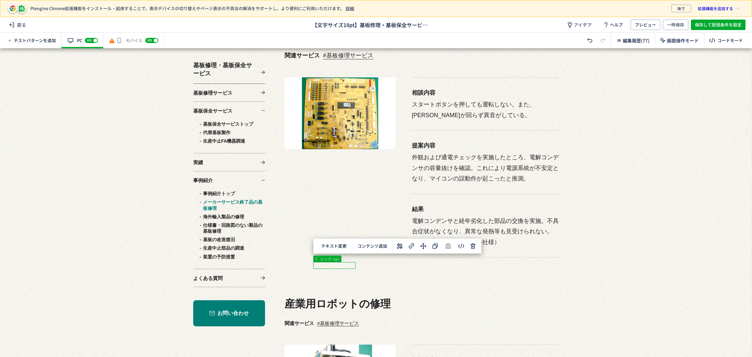
click at [399, 247] on icon at bounding box center [400, 246] width 8 height 8
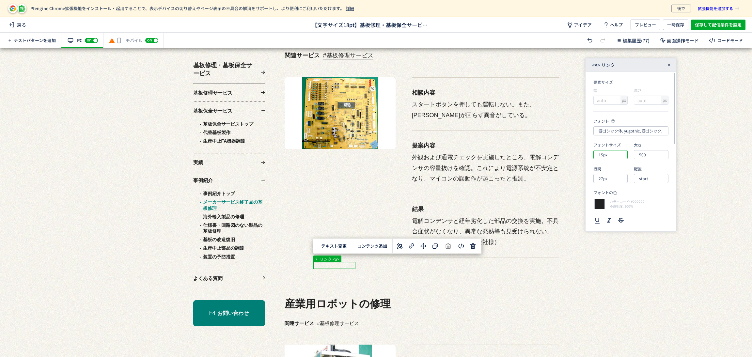
click at [611, 155] on input "15px" at bounding box center [611, 154] width 34 height 9
click at [614, 214] on div "18px" at bounding box center [616, 216] width 28 height 11
type input "18px"
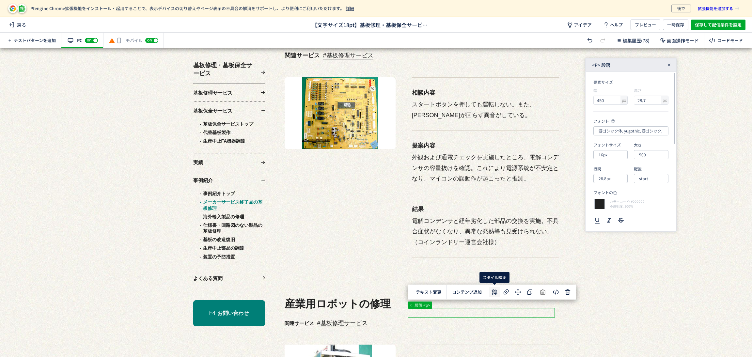
click at [492, 294] on icon at bounding box center [495, 292] width 8 height 8
click at [609, 155] on input "16px" at bounding box center [611, 154] width 34 height 9
click at [610, 218] on div "18px" at bounding box center [616, 216] width 28 height 11
type input "18px"
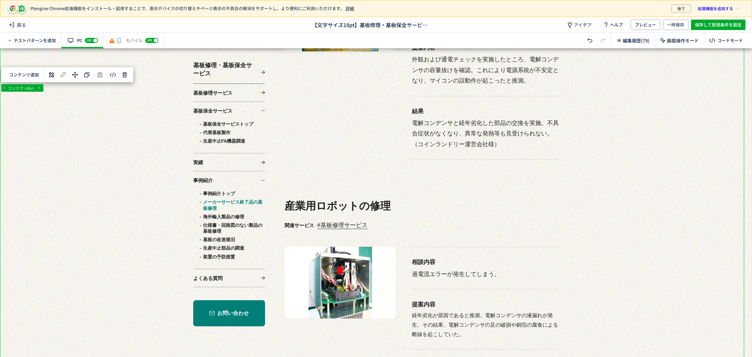
scroll to position [4898, 0]
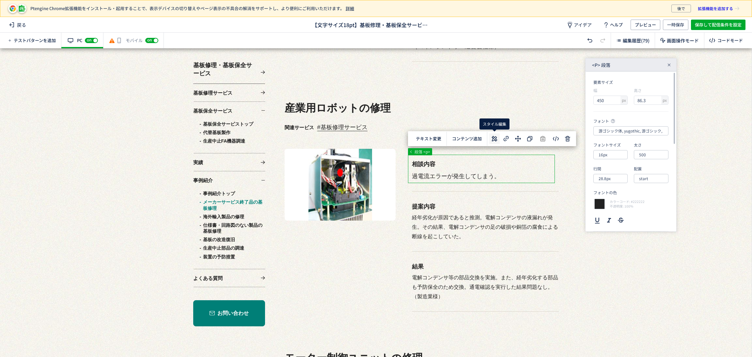
click at [494, 134] on button at bounding box center [494, 139] width 10 height 10
click at [619, 153] on input "16px" at bounding box center [611, 154] width 34 height 9
click at [613, 213] on div "18px" at bounding box center [616, 216] width 28 height 11
type input "18px"
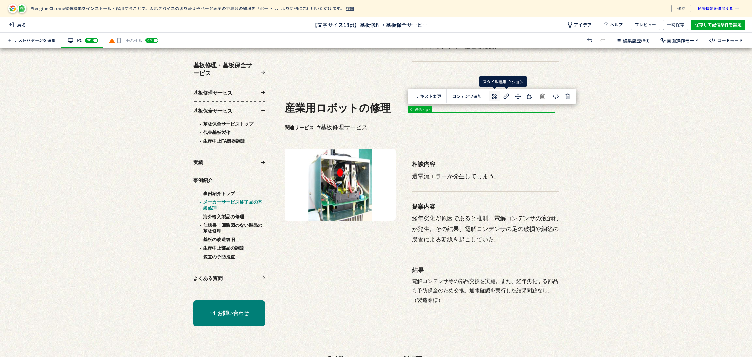
click at [496, 98] on icon at bounding box center [495, 96] width 8 height 8
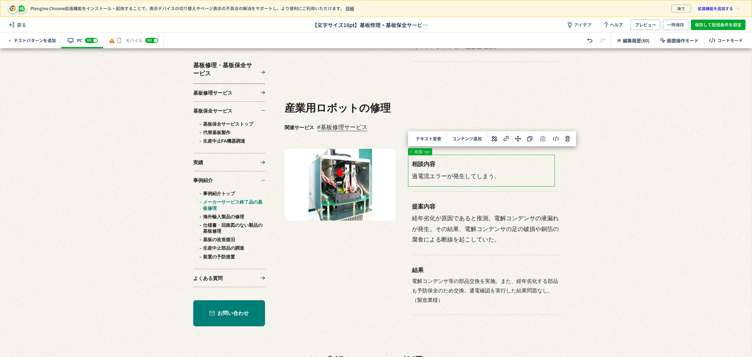
click at [497, 137] on icon at bounding box center [495, 139] width 8 height 8
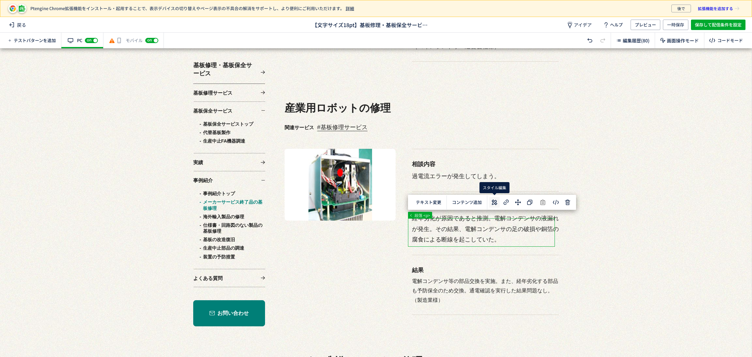
click at [494, 205] on icon at bounding box center [495, 203] width 8 height 8
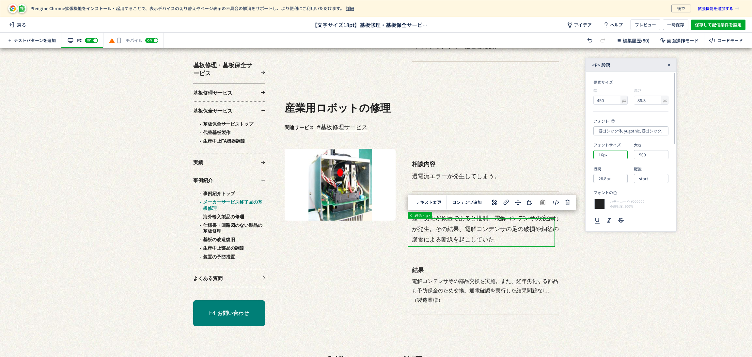
click at [609, 154] on input "16px" at bounding box center [611, 154] width 34 height 9
click at [606, 214] on div "18px" at bounding box center [616, 216] width 28 height 11
type input "18px"
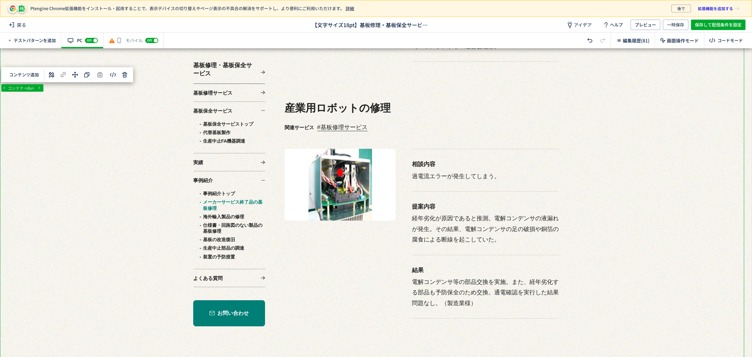
scroll to position [4996, 0]
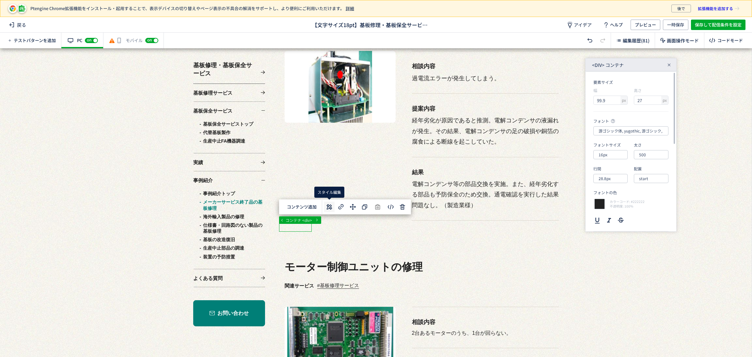
click at [328, 210] on icon at bounding box center [330, 207] width 8 height 8
click at [610, 154] on input "16px" at bounding box center [611, 154] width 34 height 9
click at [609, 214] on div "18px" at bounding box center [616, 216] width 28 height 11
type input "18px"
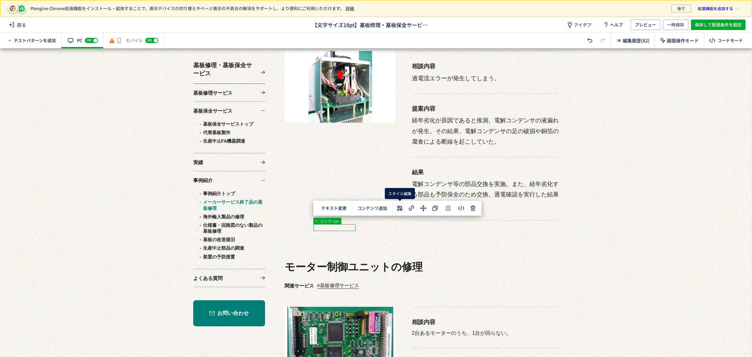
click at [396, 211] on icon at bounding box center [400, 208] width 8 height 8
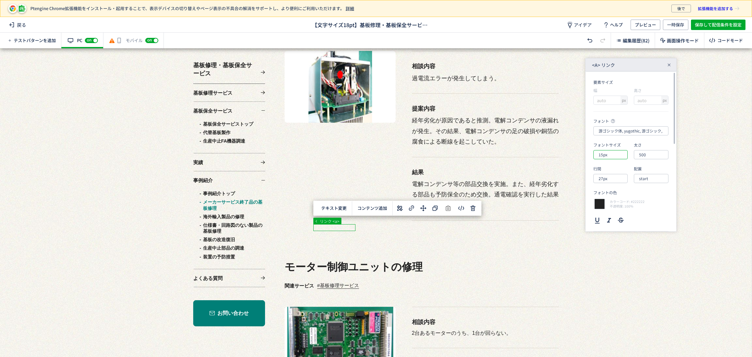
click at [611, 155] on input "15px" at bounding box center [611, 154] width 34 height 9
click at [606, 215] on div "18px" at bounding box center [616, 216] width 28 height 11
type input "18px"
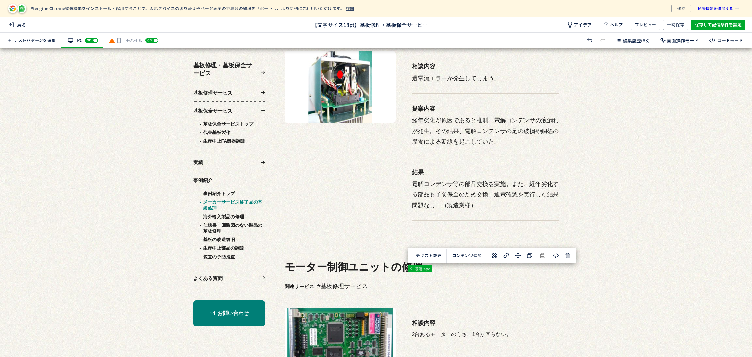
click at [492, 260] on button at bounding box center [494, 255] width 10 height 10
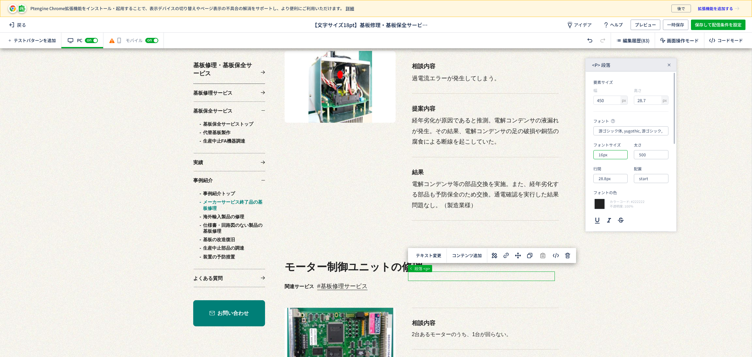
click at [620, 157] on input "16px" at bounding box center [611, 154] width 34 height 9
click at [609, 221] on div "18px" at bounding box center [616, 216] width 28 height 11
type input "18px"
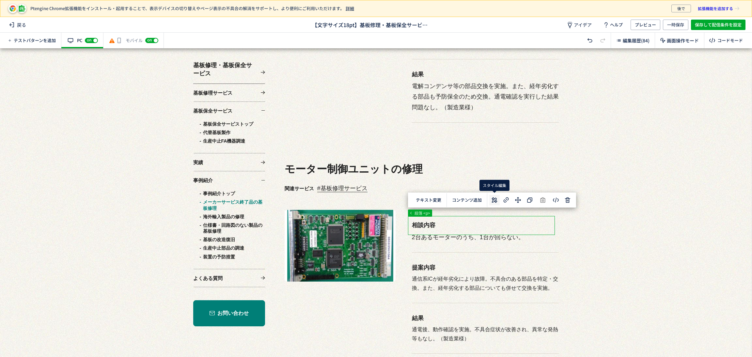
click at [494, 201] on icon at bounding box center [495, 200] width 8 height 8
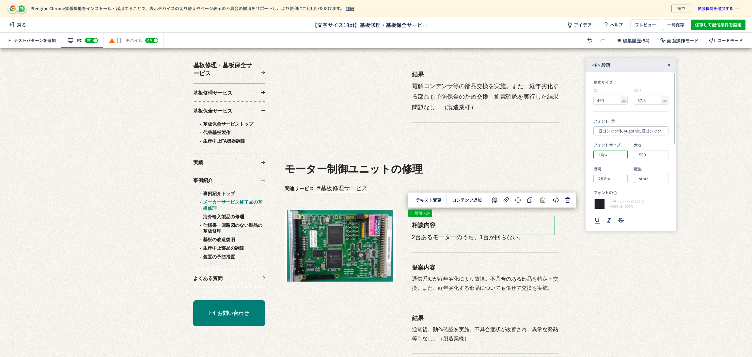
click at [612, 154] on input "16px" at bounding box center [611, 154] width 34 height 9
click at [611, 217] on div "18px" at bounding box center [616, 216] width 28 height 11
type input "18px"
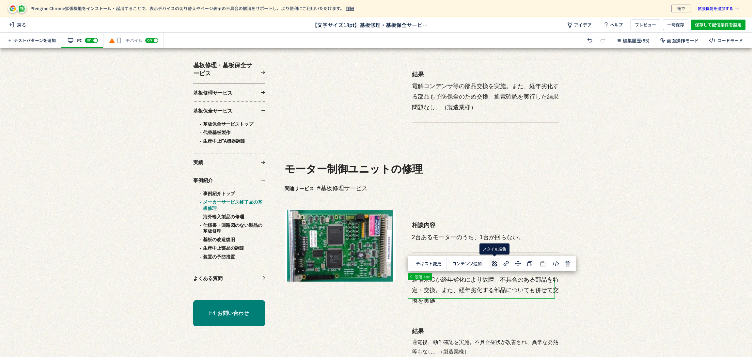
click at [495, 262] on icon at bounding box center [495, 264] width 8 height 8
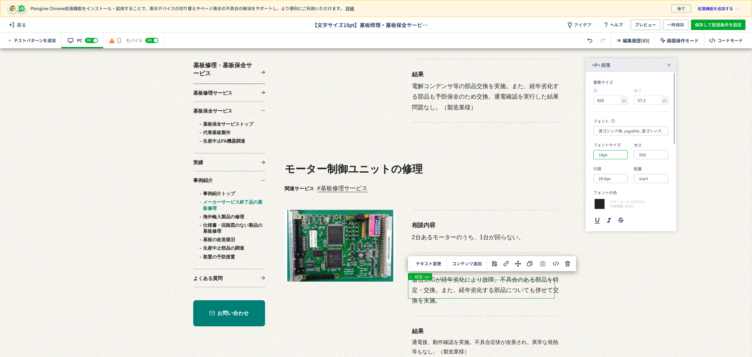
click at [610, 157] on input "16px" at bounding box center [611, 154] width 34 height 9
click at [608, 214] on div "18px" at bounding box center [616, 216] width 28 height 11
type input "18px"
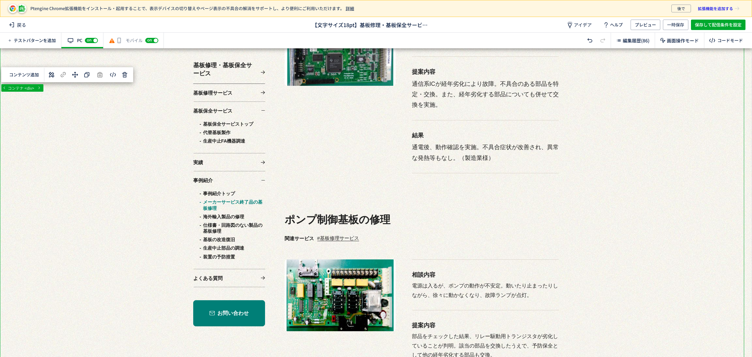
scroll to position [5339, 0]
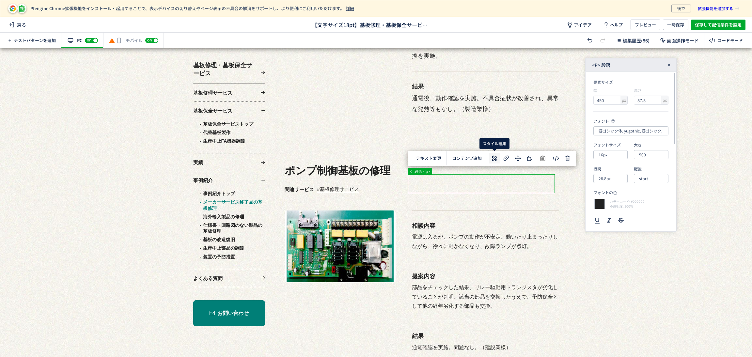
click at [497, 162] on icon at bounding box center [495, 158] width 8 height 8
click at [614, 155] on input "16px" at bounding box center [611, 154] width 34 height 9
click at [611, 216] on div "18px" at bounding box center [616, 216] width 28 height 11
type input "18px"
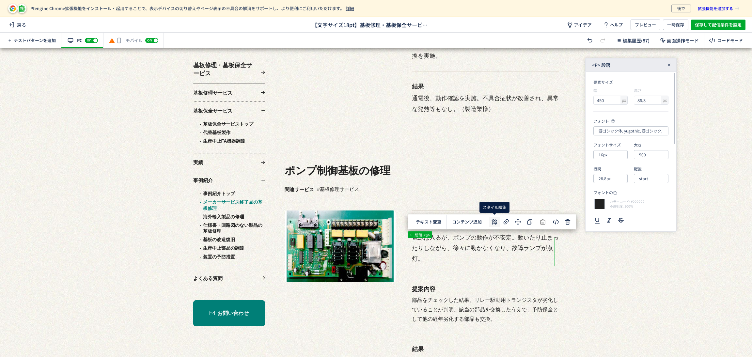
click at [497, 221] on use at bounding box center [495, 222] width 6 height 6
click at [612, 158] on input "16px" at bounding box center [611, 154] width 34 height 9
click at [613, 214] on div "18px" at bounding box center [616, 216] width 28 height 11
type input "18px"
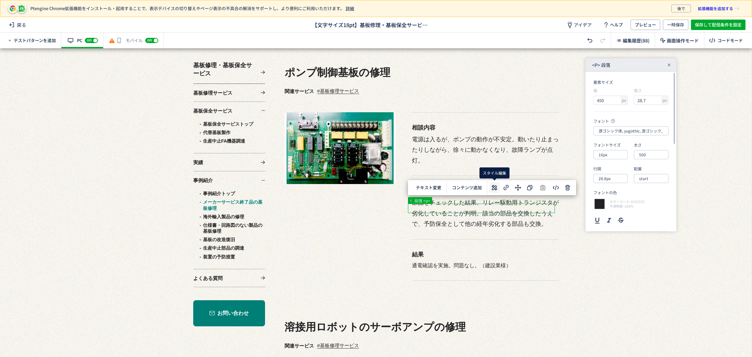
click at [494, 186] on use at bounding box center [495, 188] width 6 height 6
click at [610, 154] on input "16px" at bounding box center [611, 154] width 34 height 9
click at [610, 214] on div "18px" at bounding box center [616, 216] width 28 height 11
type input "18px"
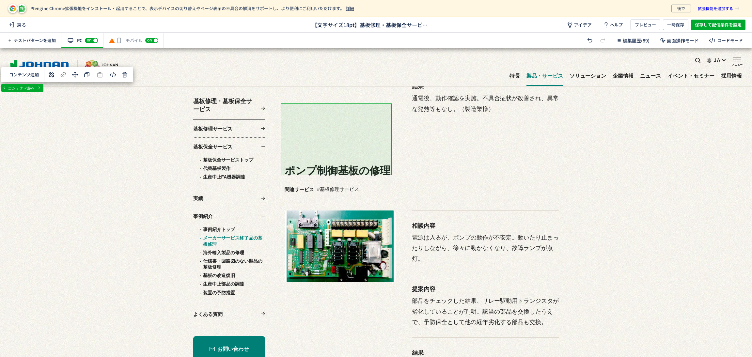
scroll to position [5339, 0]
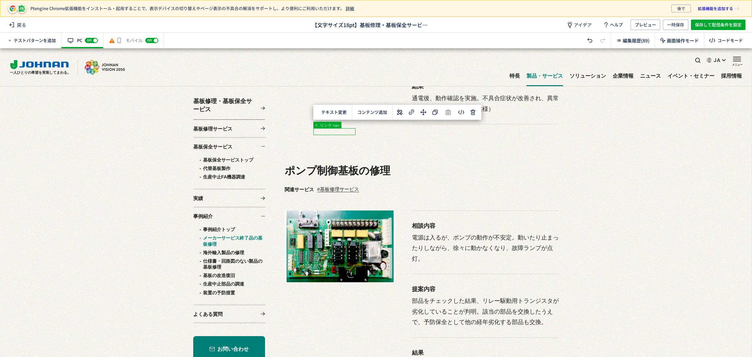
click at [397, 113] on use at bounding box center [400, 112] width 6 height 6
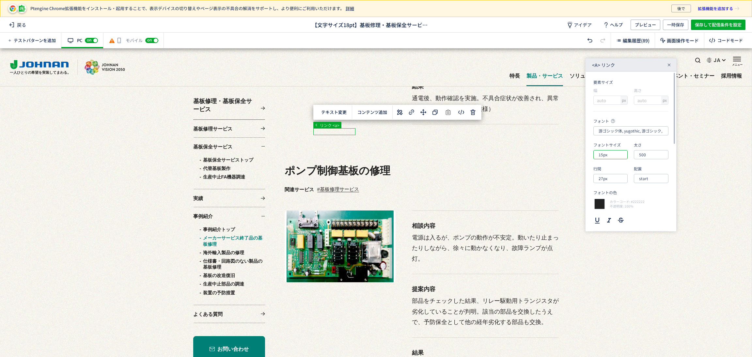
click at [615, 159] on input "15px" at bounding box center [611, 154] width 34 height 9
click at [616, 217] on div "18px" at bounding box center [616, 216] width 28 height 11
type input "18px"
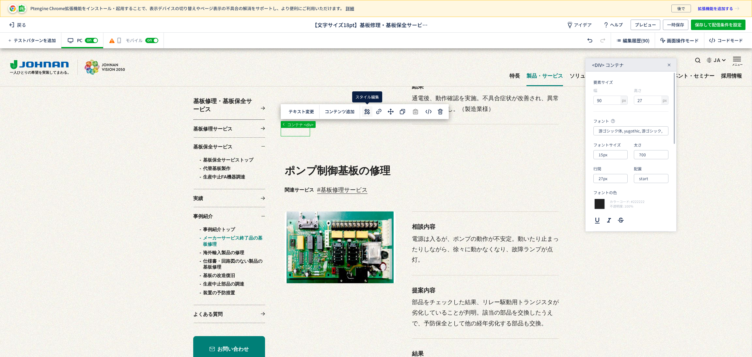
click at [364, 111] on icon at bounding box center [367, 112] width 8 height 8
click at [618, 155] on input "15px" at bounding box center [611, 154] width 34 height 9
click at [608, 213] on div "18px" at bounding box center [616, 216] width 28 height 11
type input "18px"
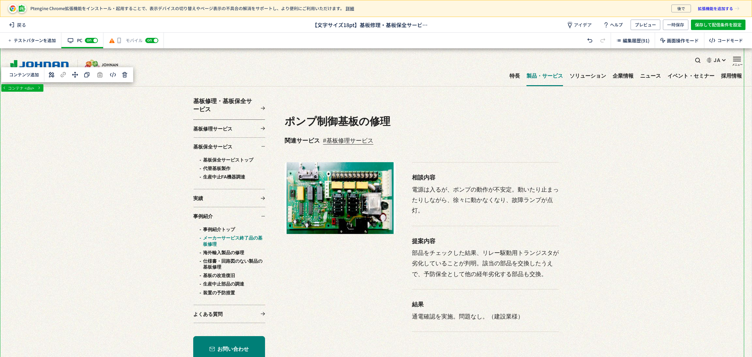
scroll to position [5388, 0]
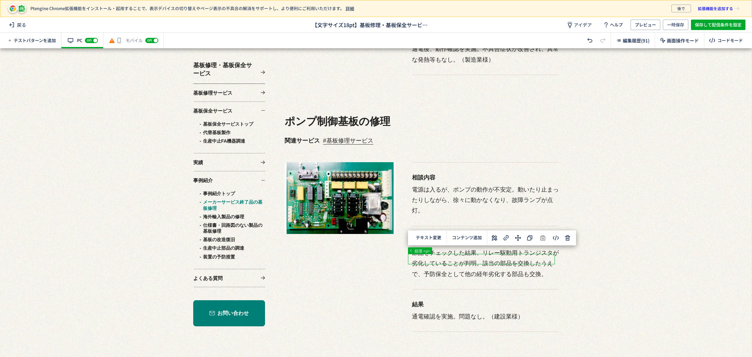
click at [494, 233] on button at bounding box center [494, 238] width 10 height 10
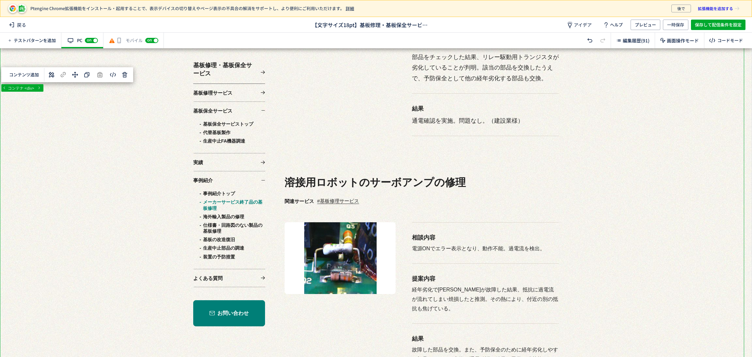
scroll to position [5633, 0]
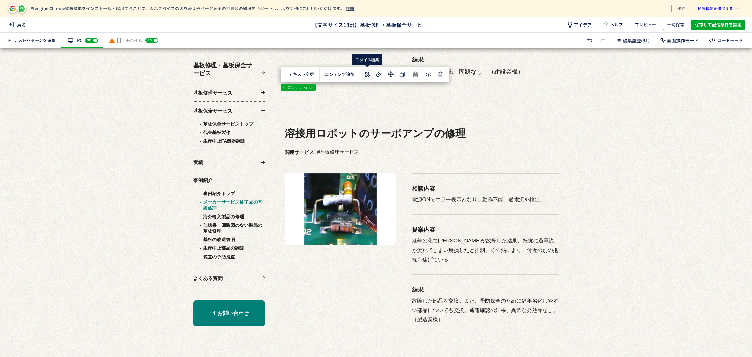
click at [368, 74] on use at bounding box center [367, 75] width 6 height 6
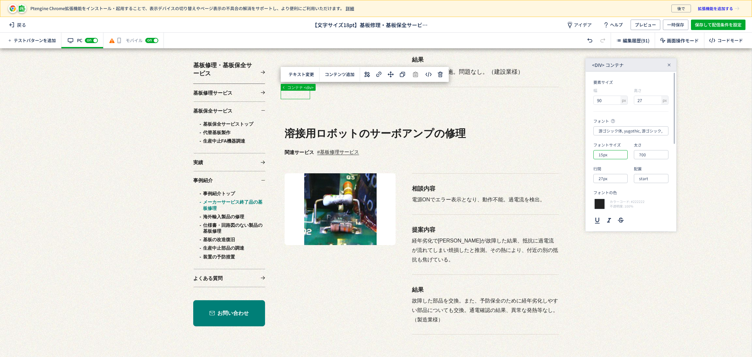
click at [613, 156] on input "15px" at bounding box center [611, 154] width 34 height 9
click at [606, 215] on div "18px" at bounding box center [616, 216] width 28 height 11
type input "18px"
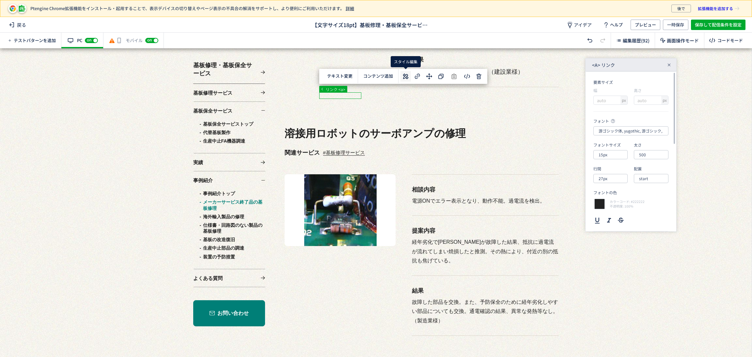
click at [407, 75] on use at bounding box center [406, 76] width 6 height 6
click at [609, 154] on input "15px" at bounding box center [611, 154] width 34 height 9
click at [613, 214] on div "18px" at bounding box center [616, 216] width 28 height 11
type input "18px"
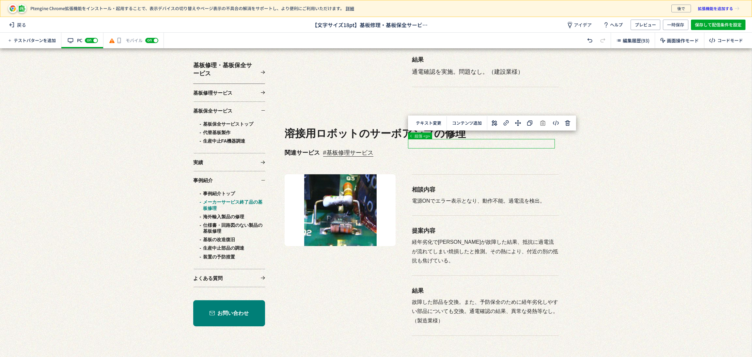
click at [496, 122] on use at bounding box center [495, 123] width 6 height 6
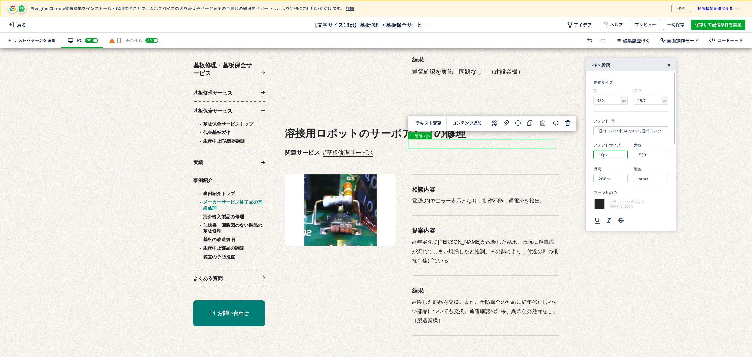
click at [613, 157] on input "16px" at bounding box center [611, 154] width 34 height 9
click at [615, 216] on div "18px" at bounding box center [616, 216] width 28 height 11
type input "18px"
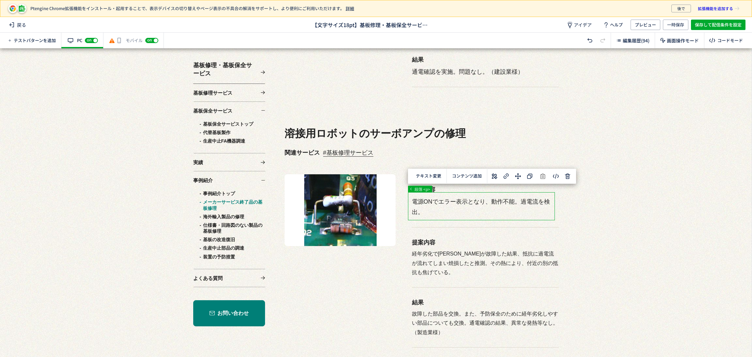
click at [498, 179] on icon at bounding box center [495, 176] width 8 height 8
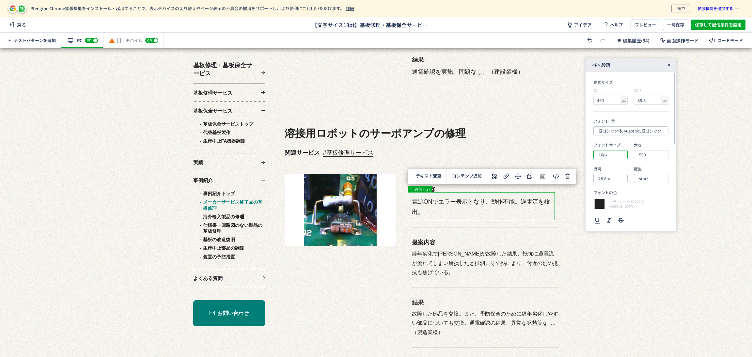
click at [606, 158] on input "16px" at bounding box center [611, 154] width 34 height 9
click at [613, 216] on div "18px" at bounding box center [616, 216] width 28 height 11
type input "18px"
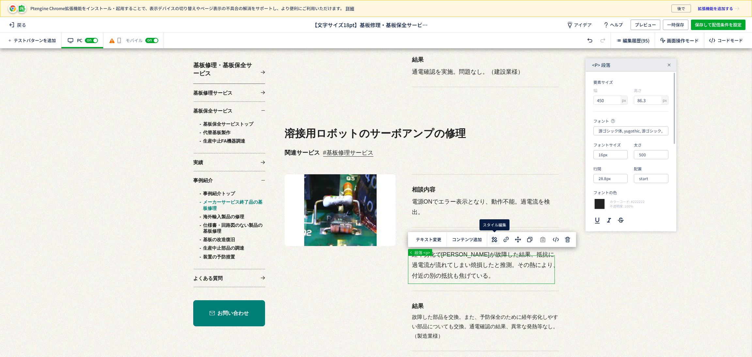
click at [493, 241] on icon at bounding box center [495, 240] width 8 height 8
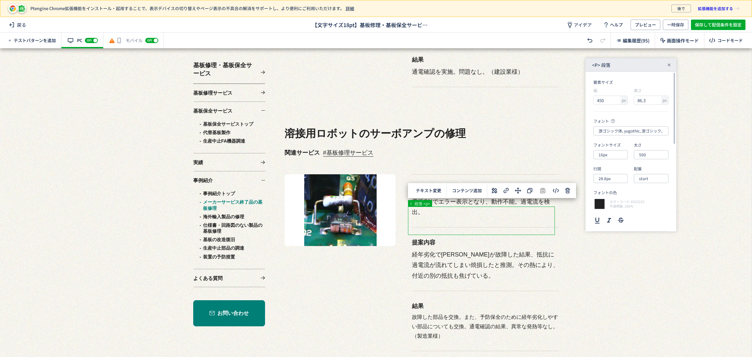
scroll to position [5682, 0]
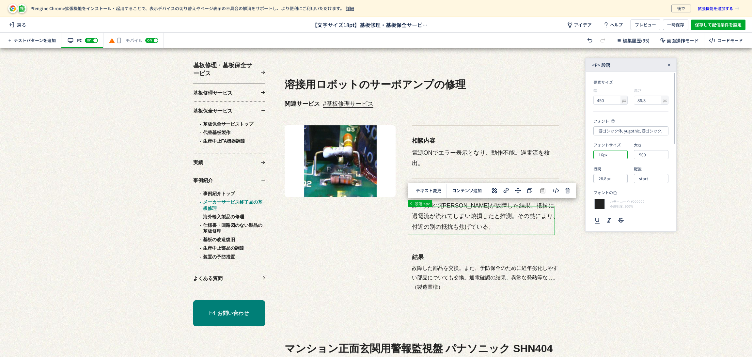
click at [614, 156] on input "16px" at bounding box center [611, 154] width 34 height 9
click at [606, 221] on div "18px" at bounding box center [616, 216] width 28 height 11
type input "18px"
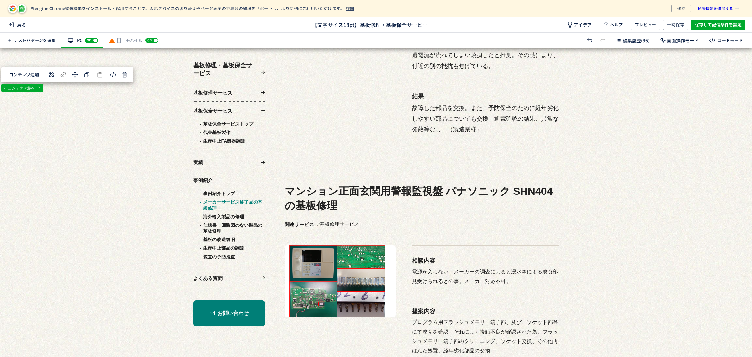
scroll to position [5878, 0]
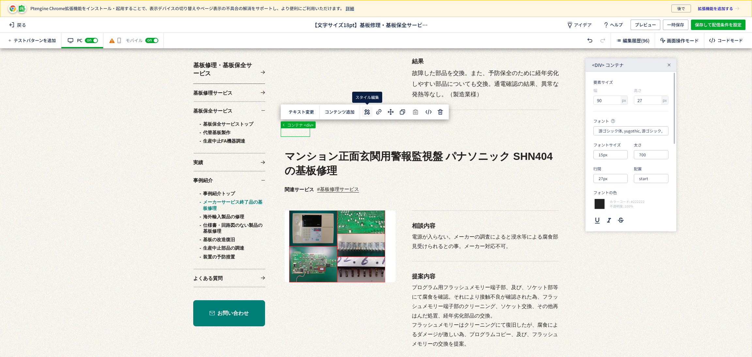
click at [369, 109] on icon at bounding box center [367, 112] width 8 height 8
click at [613, 158] on input "15px" at bounding box center [611, 154] width 34 height 9
click at [611, 215] on div "18px" at bounding box center [616, 216] width 28 height 11
type input "18px"
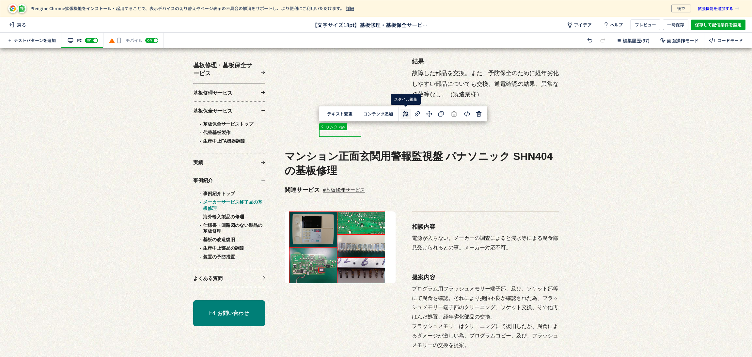
click at [405, 116] on icon at bounding box center [406, 114] width 8 height 8
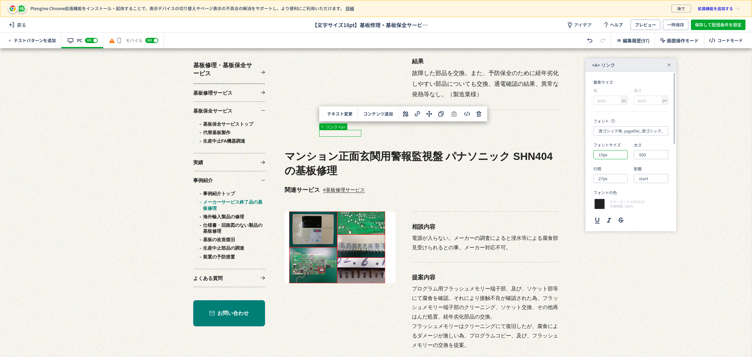
click at [615, 157] on input "15px" at bounding box center [611, 154] width 34 height 9
click at [606, 216] on div "18px" at bounding box center [616, 216] width 28 height 11
type input "18px"
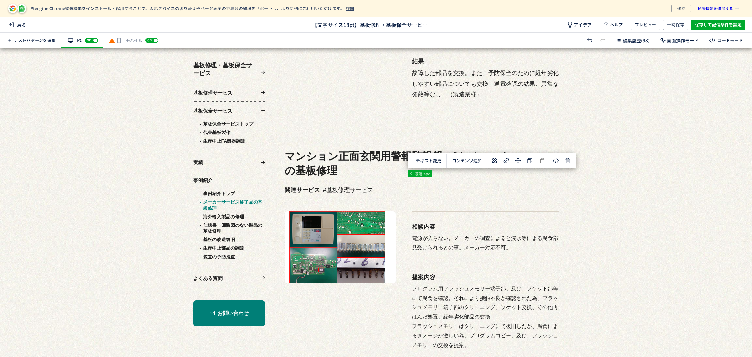
click at [496, 159] on use at bounding box center [495, 161] width 6 height 6
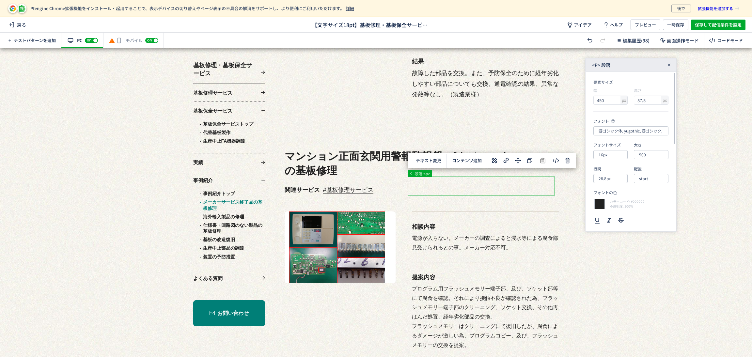
click at [617, 149] on div "フォントサイズ 16px" at bounding box center [611, 150] width 34 height 17
click at [616, 151] on input "16px" at bounding box center [611, 154] width 34 height 9
click at [608, 216] on div "18px" at bounding box center [616, 216] width 28 height 11
type input "18px"
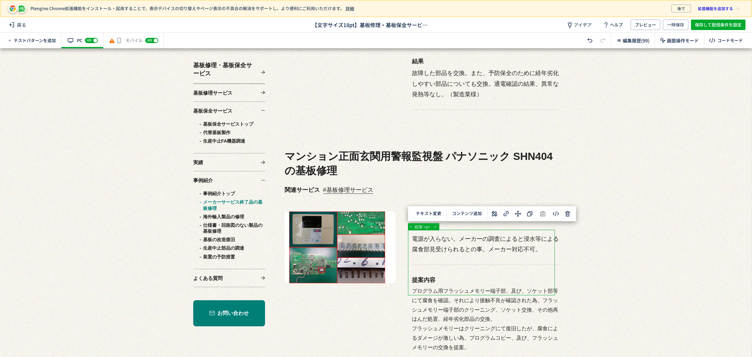
click at [496, 213] on use at bounding box center [495, 214] width 6 height 6
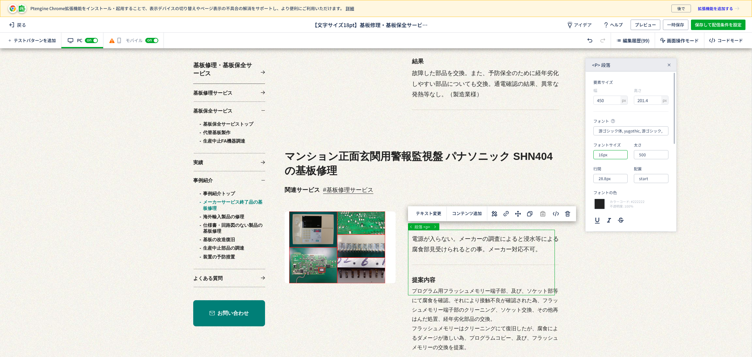
click at [613, 152] on input "16px" at bounding box center [611, 154] width 34 height 9
click at [610, 217] on div "18px" at bounding box center [616, 216] width 28 height 11
type input "18px"
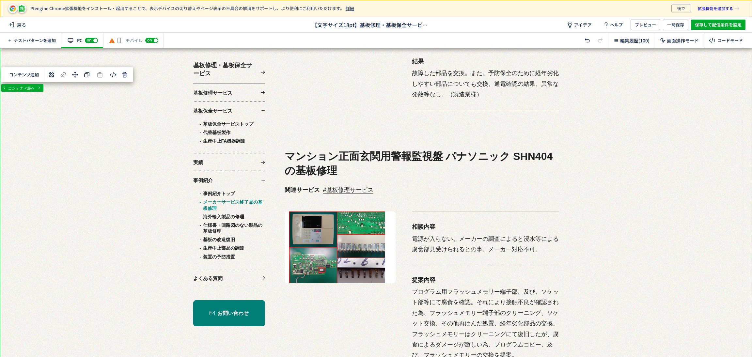
scroll to position [5976, 0]
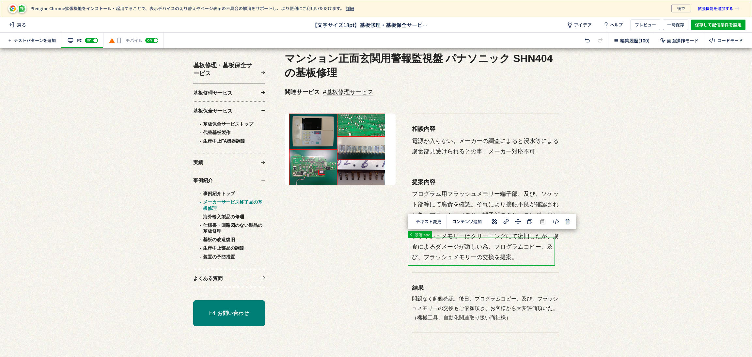
click at [497, 226] on button at bounding box center [494, 221] width 10 height 10
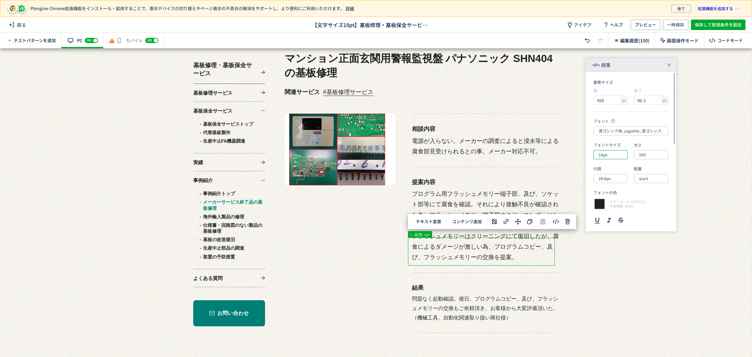
click at [614, 153] on input "16px" at bounding box center [611, 154] width 34 height 9
click at [616, 219] on div "18px" at bounding box center [616, 216] width 28 height 11
type input "18px"
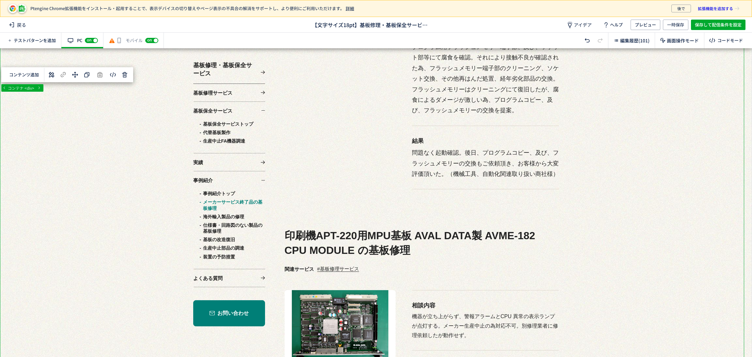
scroll to position [6123, 0]
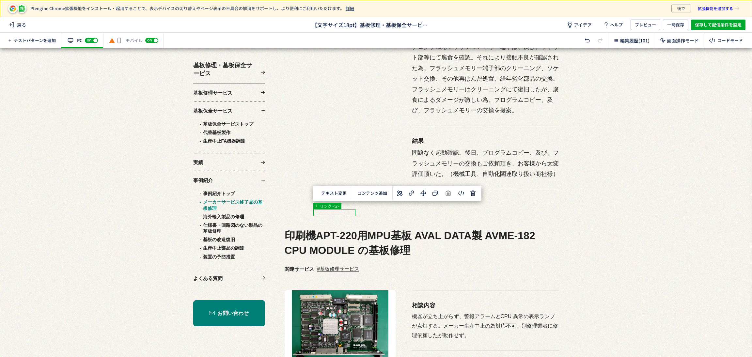
click at [396, 196] on icon at bounding box center [400, 193] width 8 height 8
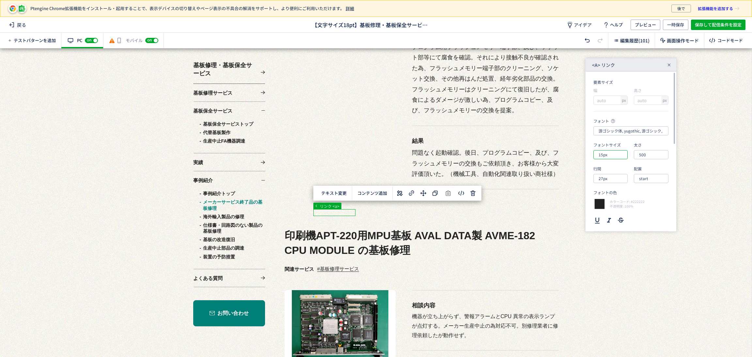
click at [614, 157] on input "15px" at bounding box center [611, 154] width 34 height 9
click at [613, 215] on div "18px" at bounding box center [616, 216] width 28 height 11
type input "18px"
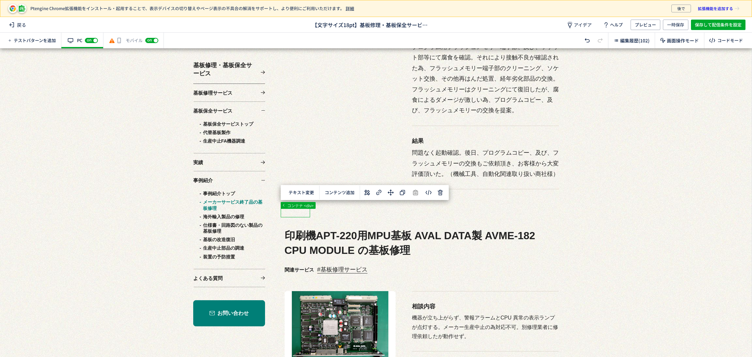
click at [365, 192] on icon at bounding box center [367, 193] width 8 height 8
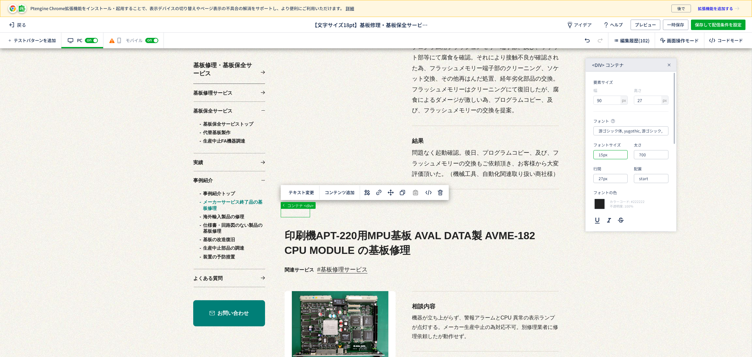
click at [612, 151] on input "15px" at bounding box center [611, 154] width 34 height 9
click at [611, 216] on div "18px" at bounding box center [616, 216] width 28 height 11
type input "18px"
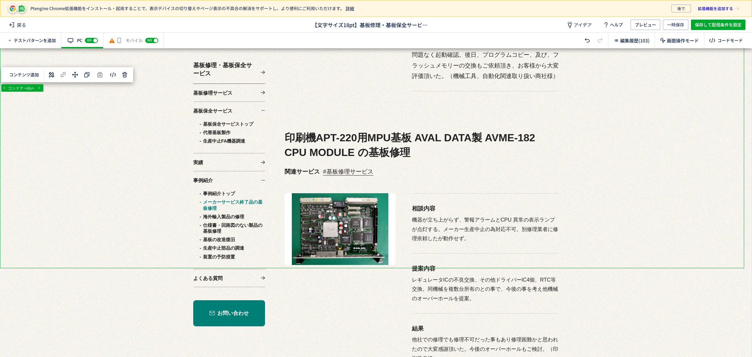
scroll to position [6270, 0]
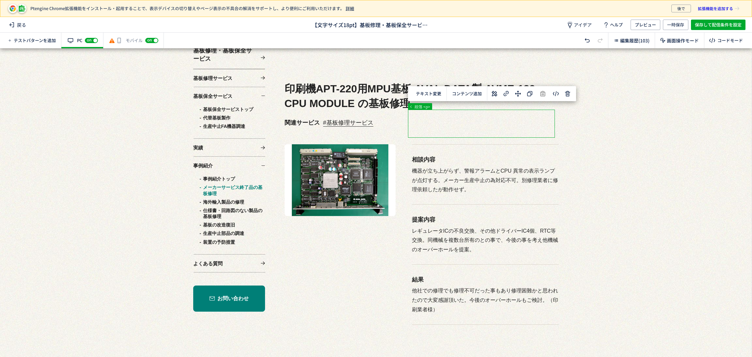
click at [498, 93] on icon at bounding box center [495, 94] width 8 height 8
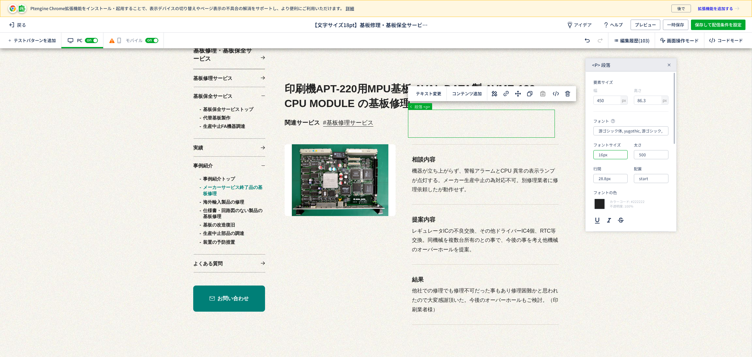
click at [619, 155] on input "16px" at bounding box center [611, 154] width 34 height 9
click at [616, 216] on div "18px" at bounding box center [616, 216] width 28 height 11
type input "18px"
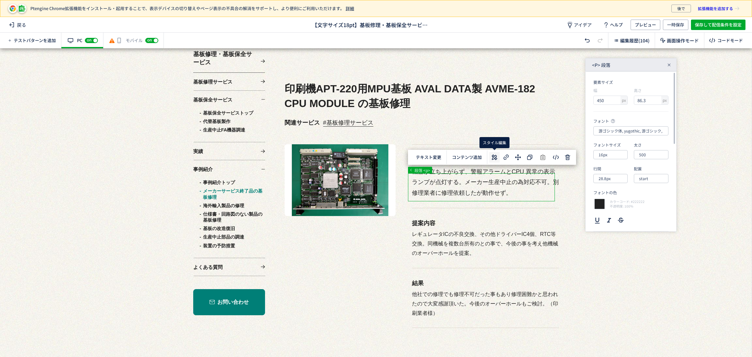
click at [497, 157] on icon at bounding box center [495, 157] width 8 height 8
click at [615, 155] on input "16px" at bounding box center [611, 154] width 34 height 9
click at [613, 218] on div "18px" at bounding box center [616, 216] width 28 height 11
type input "18px"
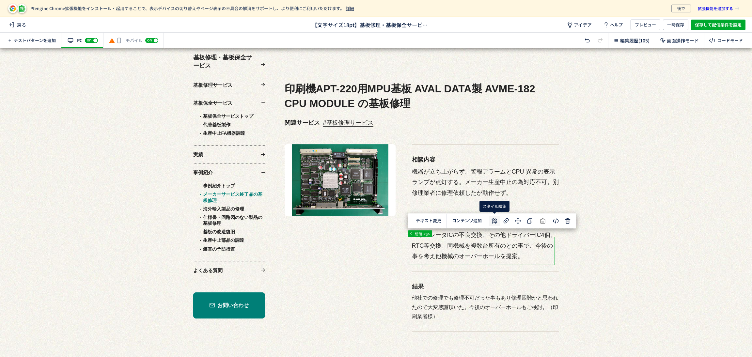
click at [494, 222] on use at bounding box center [495, 221] width 6 height 6
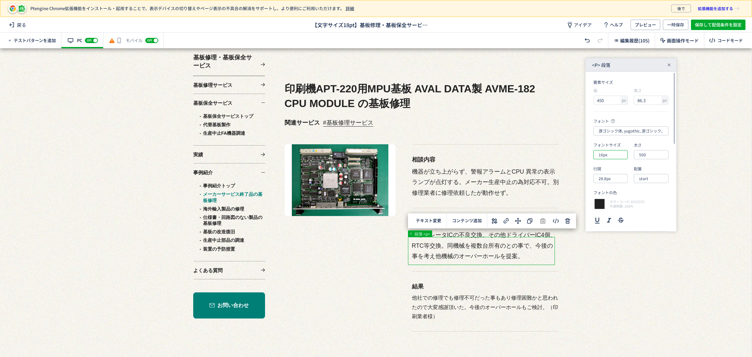
click at [613, 158] on input "16px" at bounding box center [611, 154] width 34 height 9
click at [618, 218] on div "18px" at bounding box center [616, 216] width 28 height 11
type input "18px"
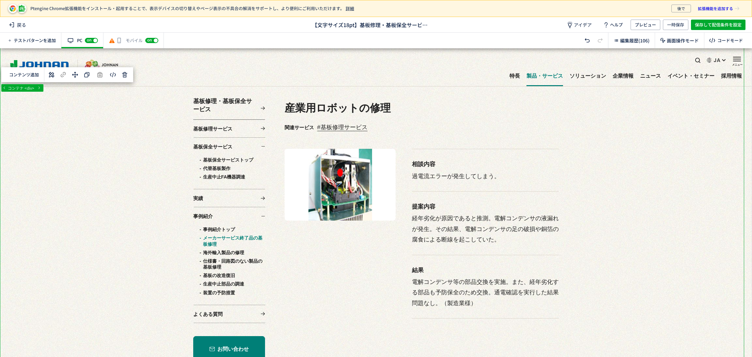
scroll to position [0, 0]
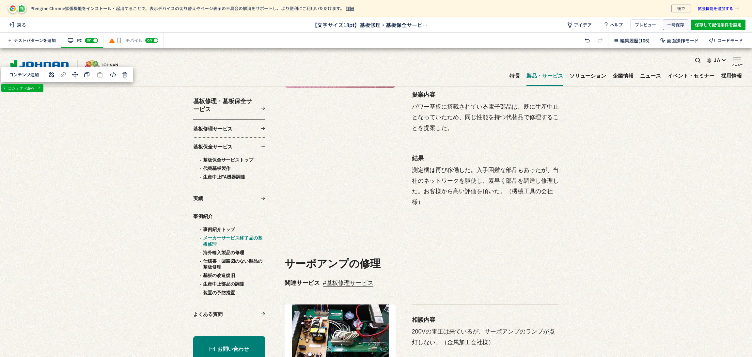
click at [681, 25] on span "一時保存" at bounding box center [675, 25] width 17 height 10
click at [653, 24] on span "プレビュー" at bounding box center [645, 25] width 21 height 10
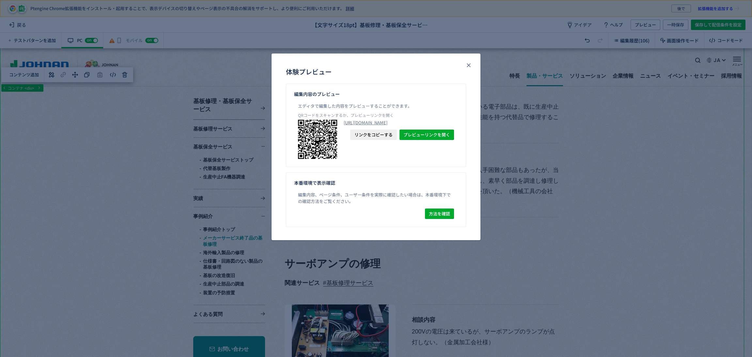
click at [378, 140] on span "リンクをコピーする" at bounding box center [374, 135] width 38 height 10
